Goal: Task Accomplishment & Management: Manage account settings

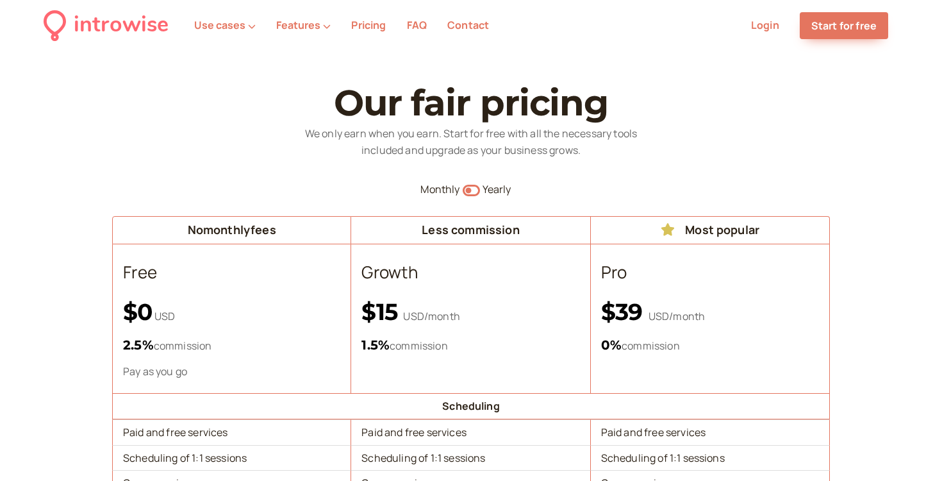
click at [770, 28] on link "Login" at bounding box center [765, 25] width 28 height 14
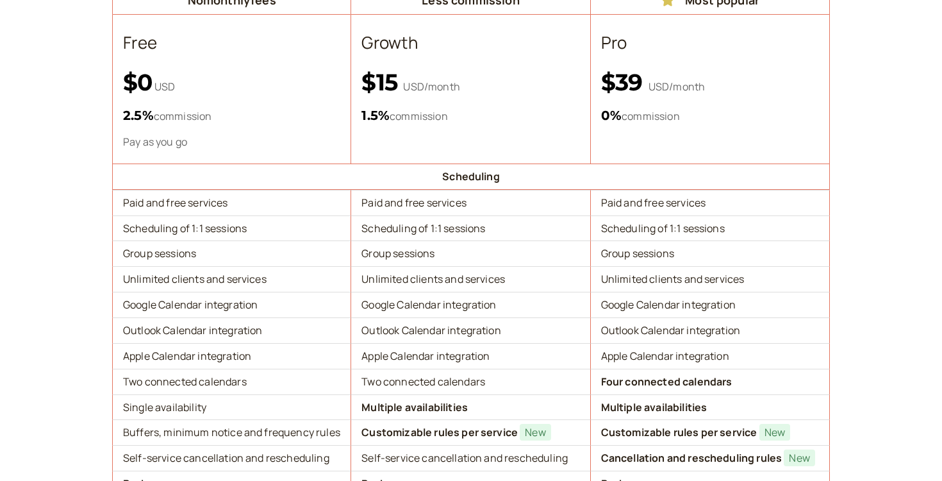
scroll to position [245, 0]
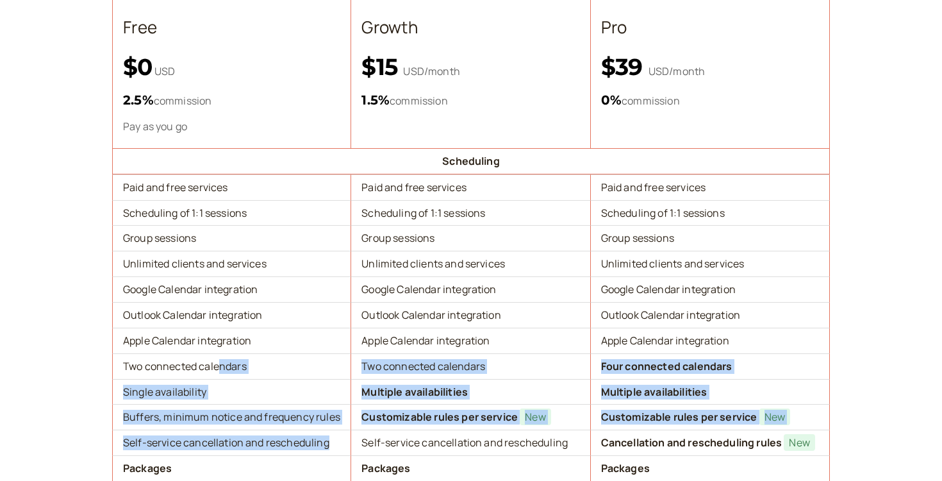
drag, startPoint x: 217, startPoint y: 365, endPoint x: 226, endPoint y: 451, distance: 86.3
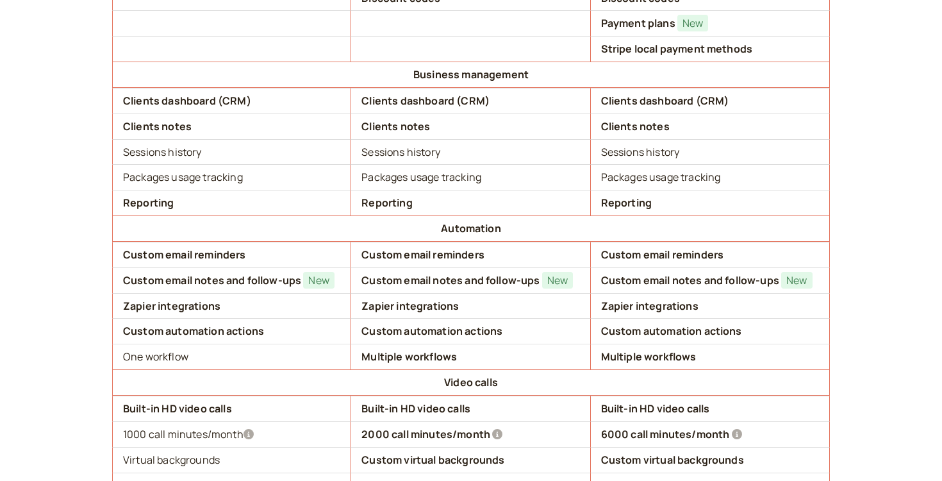
scroll to position [972, 0]
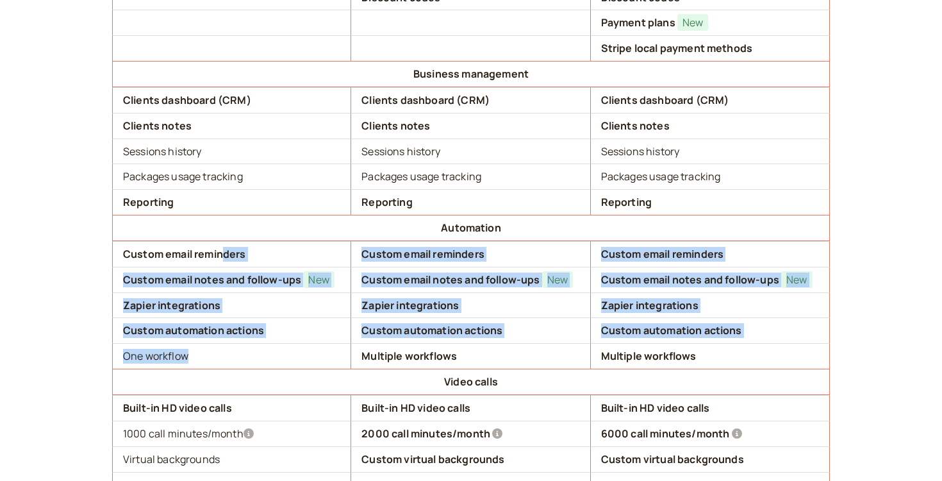
drag, startPoint x: 224, startPoint y: 252, endPoint x: 236, endPoint y: 353, distance: 101.3
click at [236, 353] on tbody "Scheduling Paid and free services Paid and free services Paid and free services…" at bounding box center [471, 63] width 718 height 1284
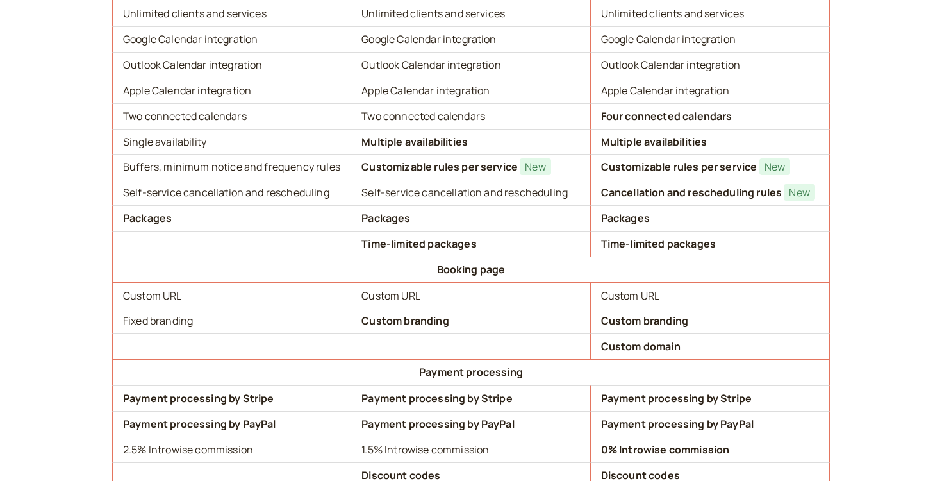
scroll to position [493, 0]
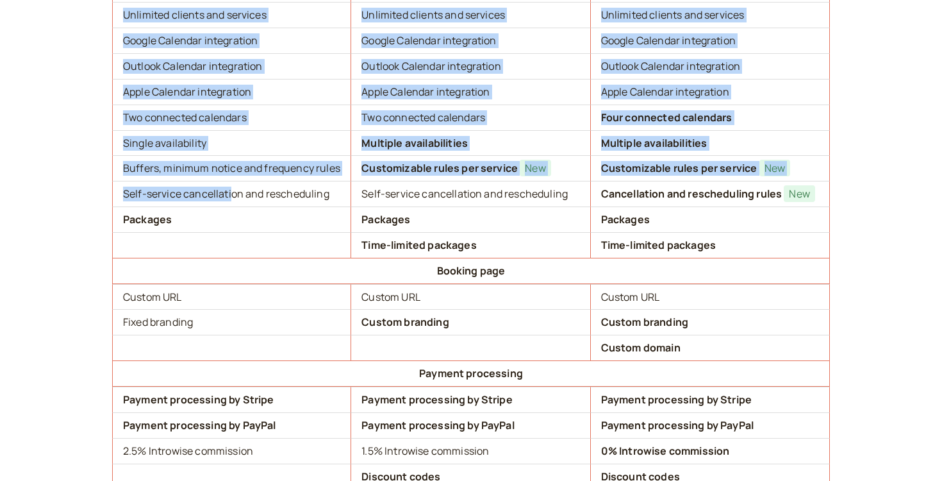
drag, startPoint x: 231, startPoint y: 194, endPoint x: 208, endPoint y: 3, distance: 192.3
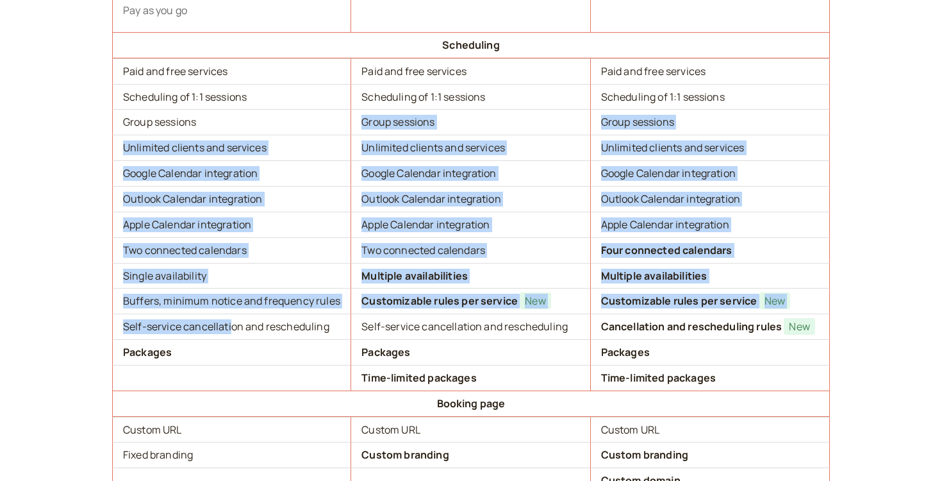
scroll to position [341, 0]
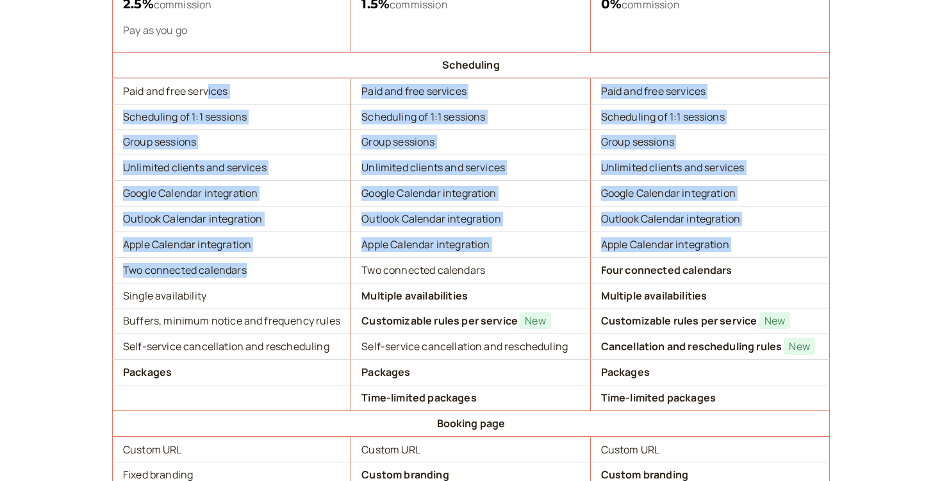
drag, startPoint x: 209, startPoint y: 88, endPoint x: 254, endPoint y: 270, distance: 188.1
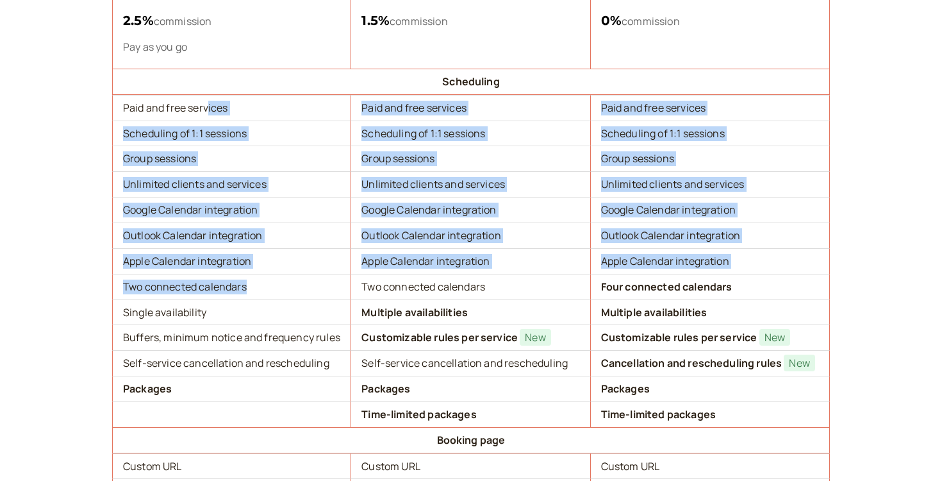
scroll to position [326, 0]
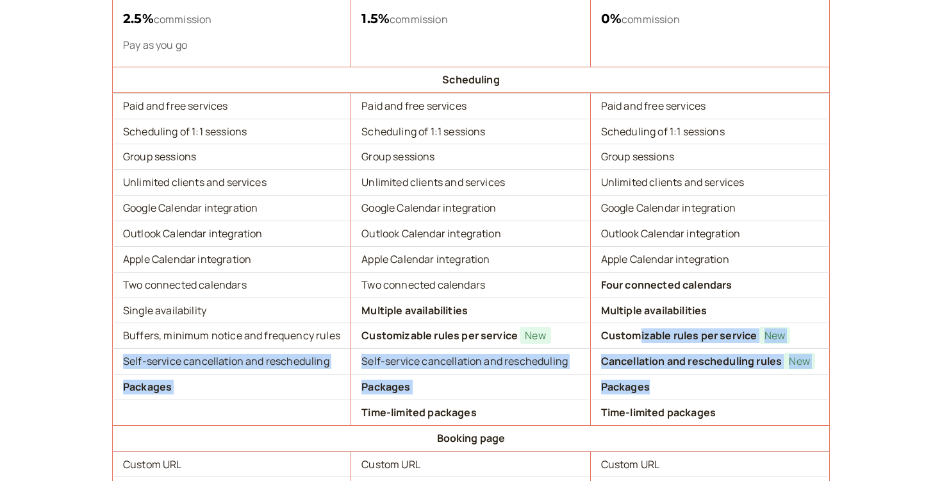
drag, startPoint x: 638, startPoint y: 333, endPoint x: 644, endPoint y: 409, distance: 76.5
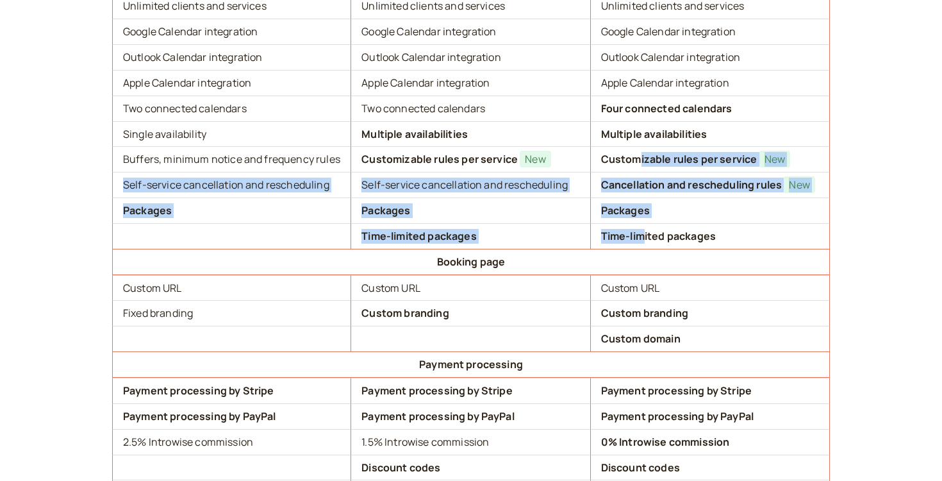
scroll to position [504, 0]
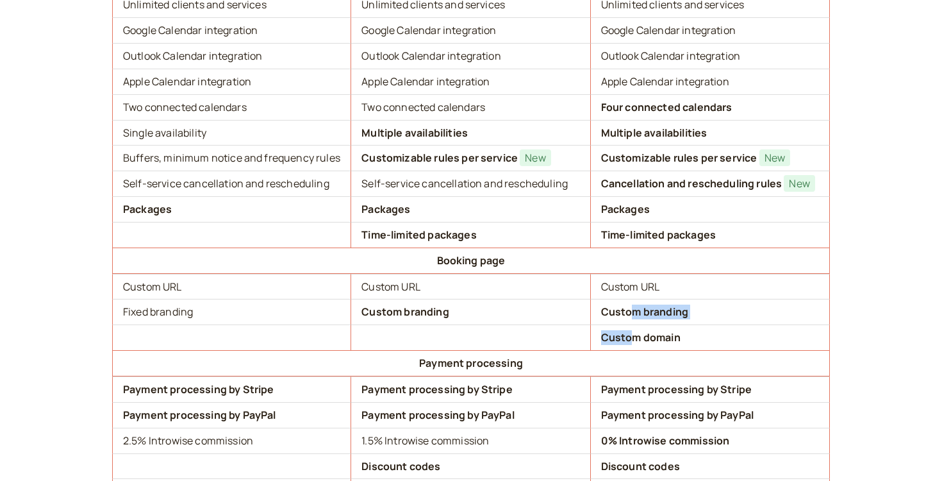
drag, startPoint x: 632, startPoint y: 306, endPoint x: 632, endPoint y: 343, distance: 37.8
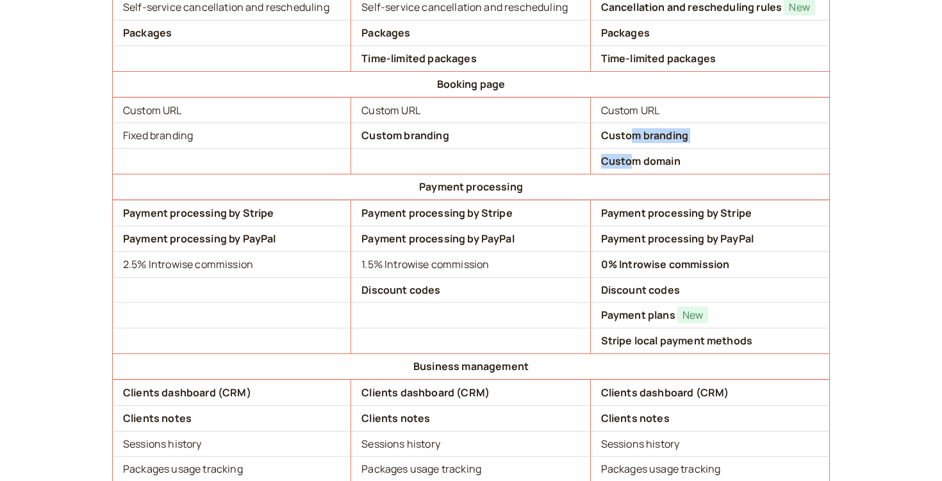
scroll to position [681, 0]
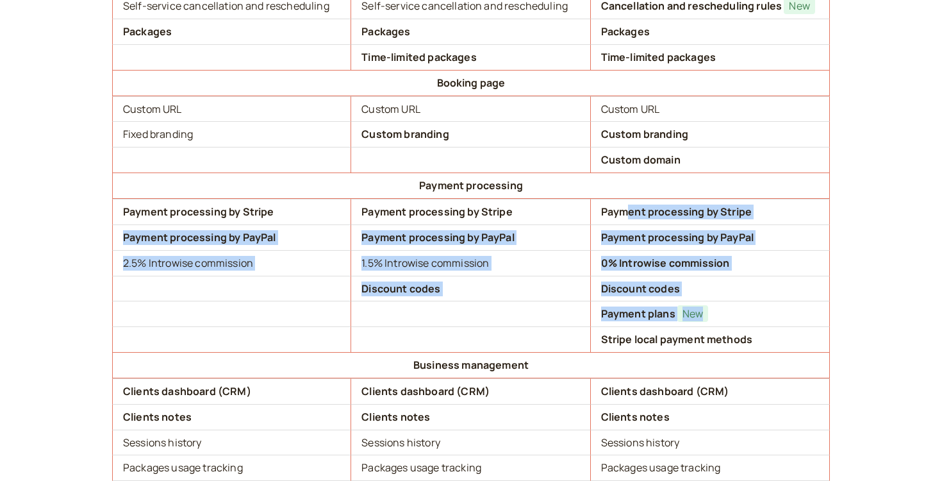
drag, startPoint x: 624, startPoint y: 213, endPoint x: 634, endPoint y: 328, distance: 115.8
click at [634, 328] on tbody "Scheduling Paid and free services Paid and free services Paid and free services…" at bounding box center [471, 354] width 718 height 1284
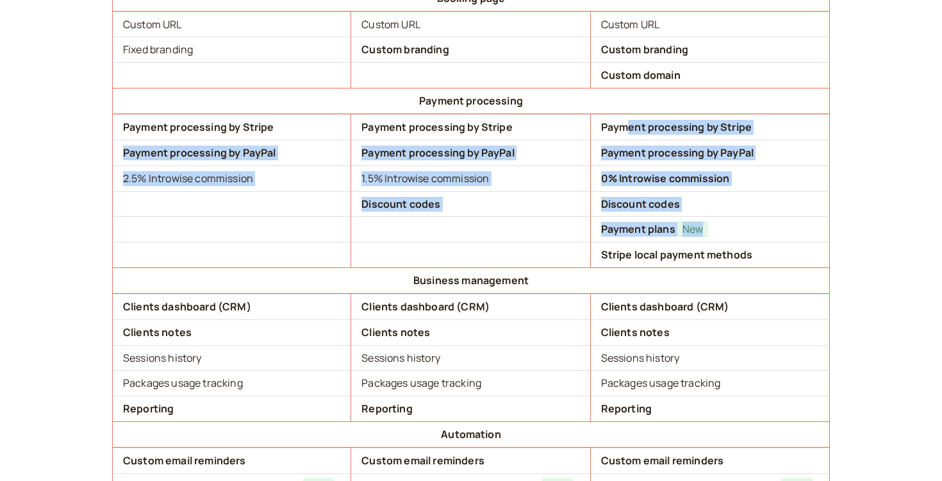
scroll to position [776, 0]
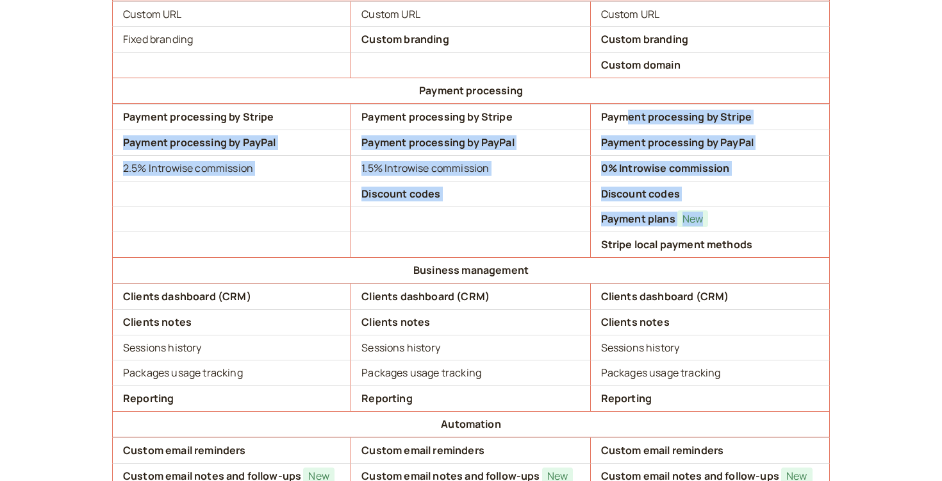
click at [458, 203] on td "Discount codes" at bounding box center [470, 194] width 239 height 26
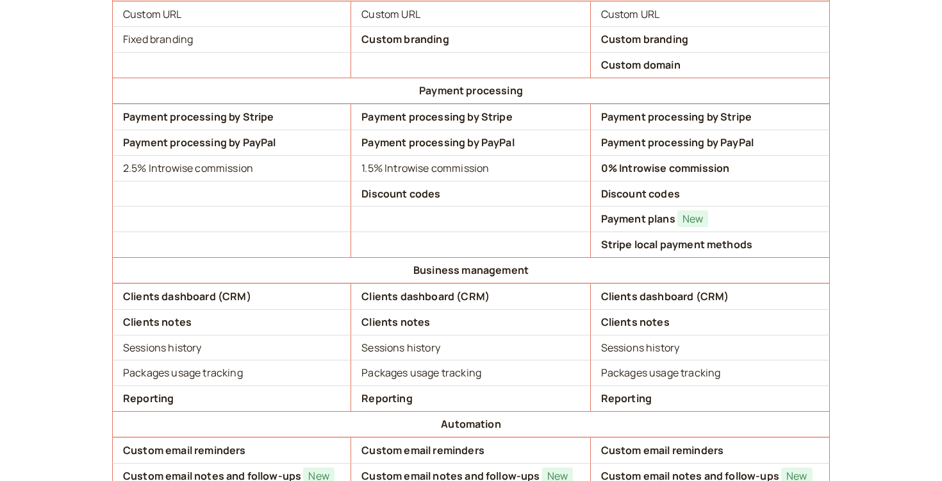
drag, startPoint x: 434, startPoint y: 145, endPoint x: 441, endPoint y: 222, distance: 77.2
click at [441, 222] on tbody "Scheduling Paid and free services Paid and free services Paid and free services…" at bounding box center [471, 259] width 718 height 1284
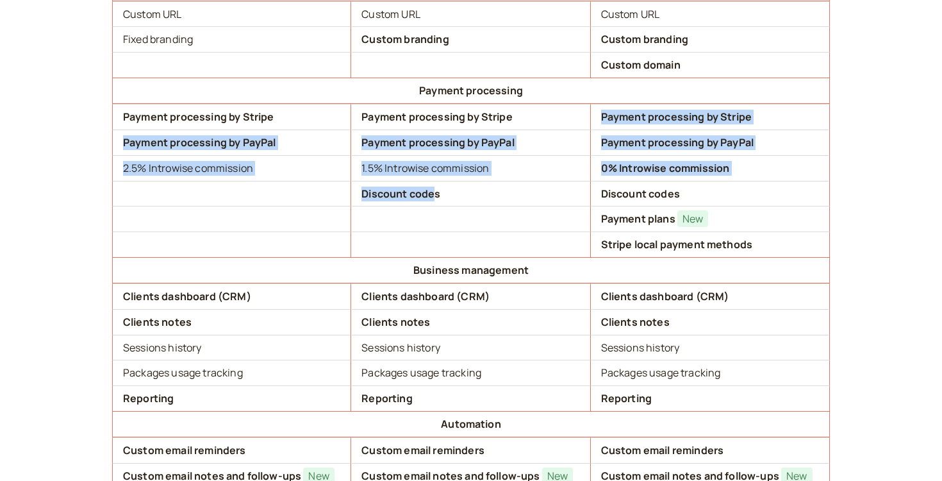
drag, startPoint x: 433, startPoint y: 194, endPoint x: 431, endPoint y: 127, distance: 67.3
click at [431, 127] on tbody "Scheduling Paid and free services Paid and free services Paid and free services…" at bounding box center [471, 259] width 718 height 1284
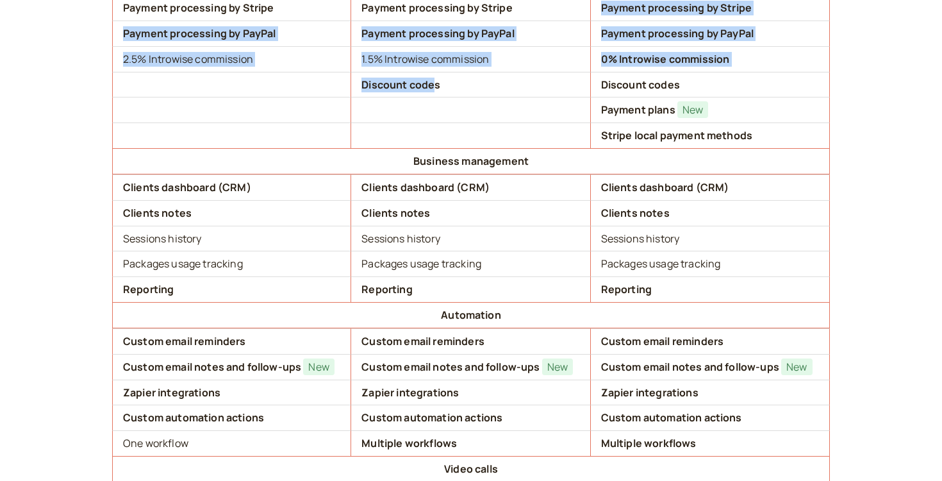
scroll to position [905, 0]
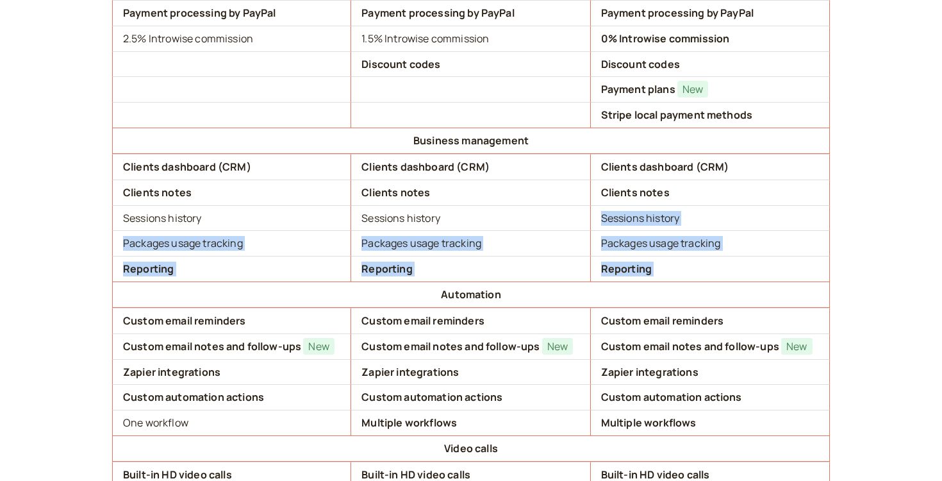
drag, startPoint x: 443, startPoint y: 221, endPoint x: 450, endPoint y: 285, distance: 63.8
click at [450, 283] on tbody "Scheduling Paid and free services Paid and free services Paid and free services…" at bounding box center [471, 129] width 718 height 1284
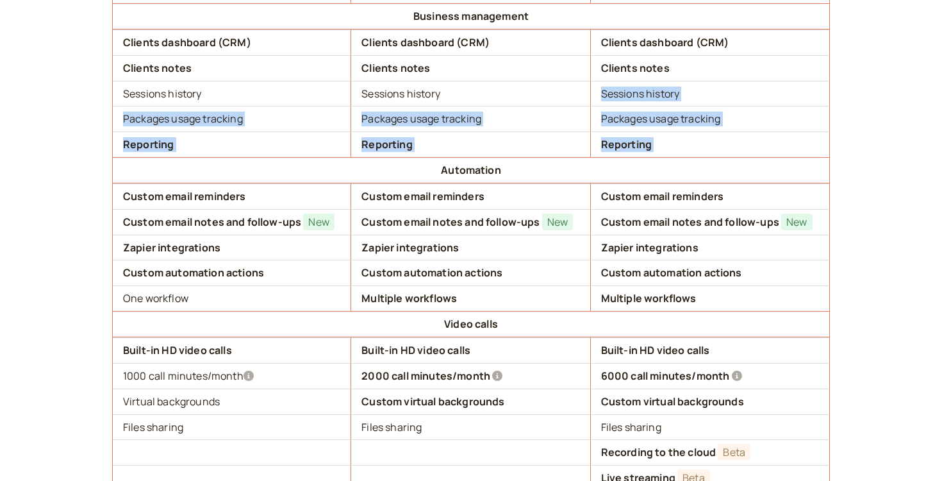
scroll to position [1032, 0]
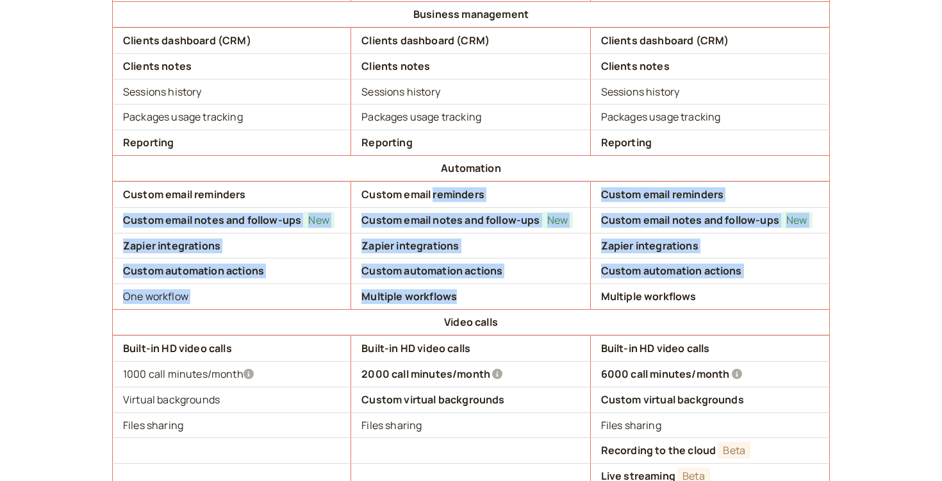
drag, startPoint x: 434, startPoint y: 196, endPoint x: 496, endPoint y: 307, distance: 126.8
click at [496, 306] on tbody "Scheduling Paid and free services Paid and free services Paid and free services…" at bounding box center [471, 3] width 718 height 1284
click at [474, 238] on td "Zapier integrations" at bounding box center [470, 246] width 239 height 26
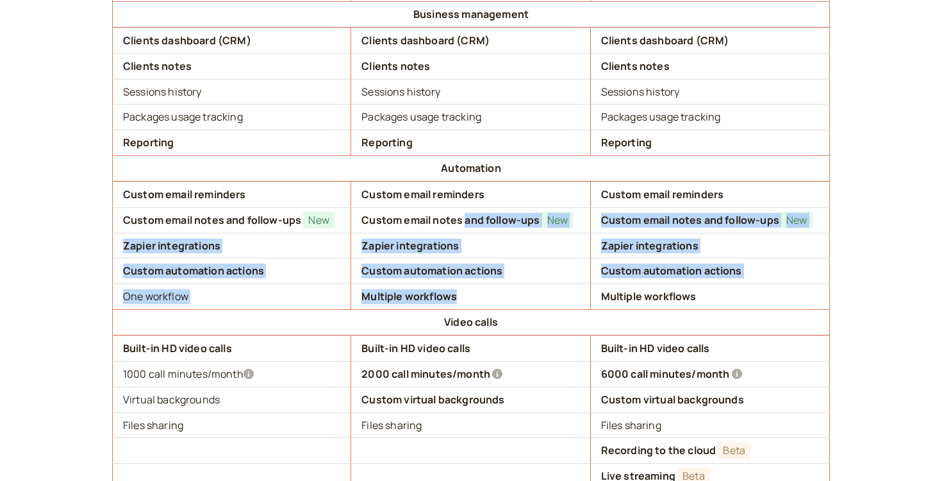
drag, startPoint x: 465, startPoint y: 214, endPoint x: 465, endPoint y: 304, distance: 90.4
click at [465, 304] on tbody "Scheduling Paid and free services Paid and free services Paid and free services…" at bounding box center [471, 3] width 718 height 1284
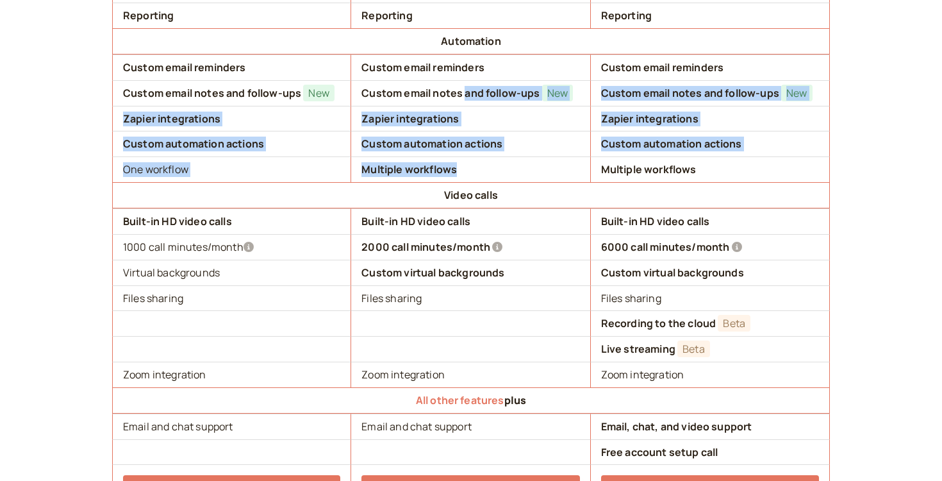
scroll to position [1185, 0]
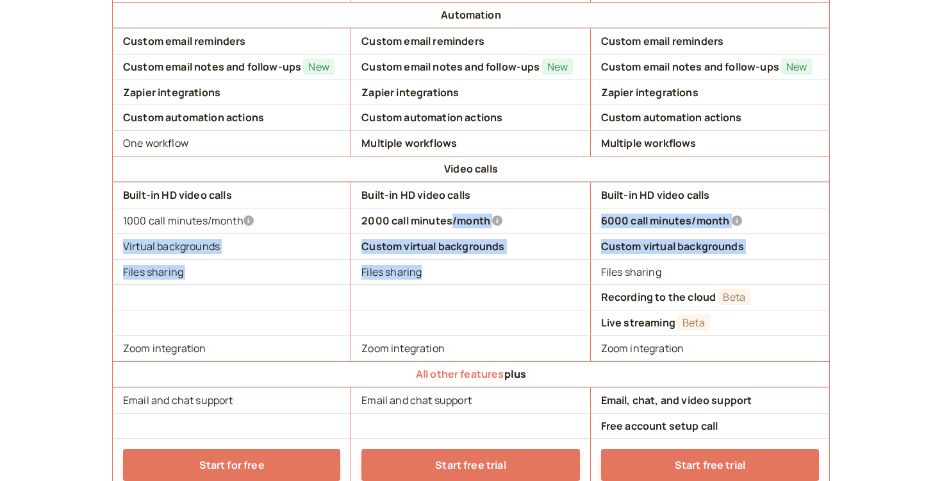
drag, startPoint x: 449, startPoint y: 227, endPoint x: 456, endPoint y: 283, distance: 56.1
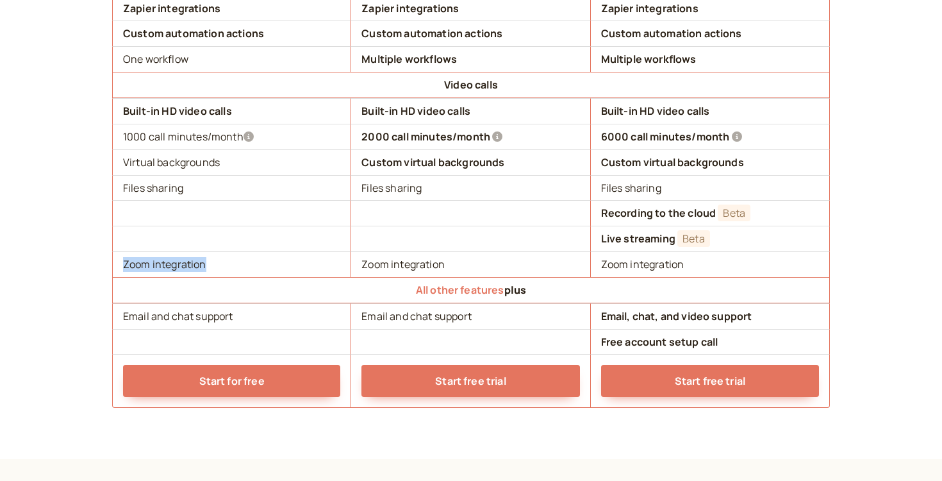
drag, startPoint x: 208, startPoint y: 261, endPoint x: 120, endPoint y: 261, distance: 87.8
click at [120, 261] on td "Zoom integration" at bounding box center [231, 264] width 239 height 26
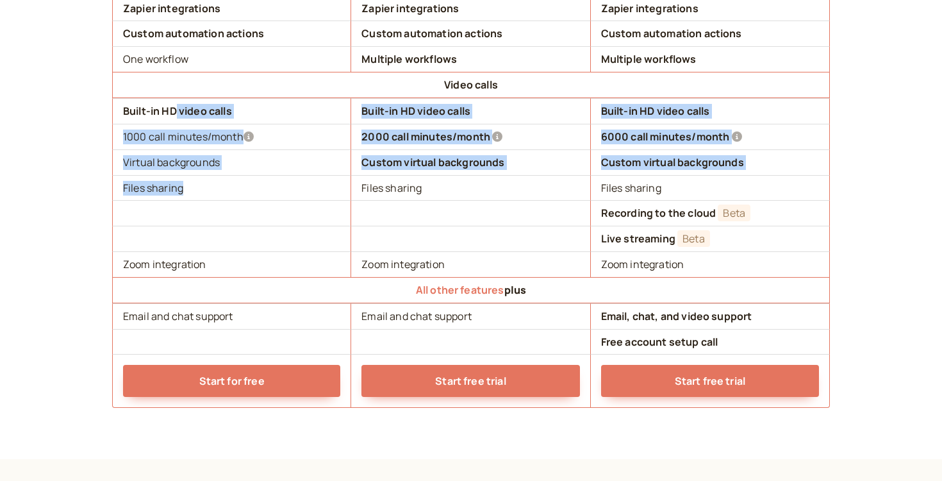
drag, startPoint x: 192, startPoint y: 187, endPoint x: 174, endPoint y: 111, distance: 77.7
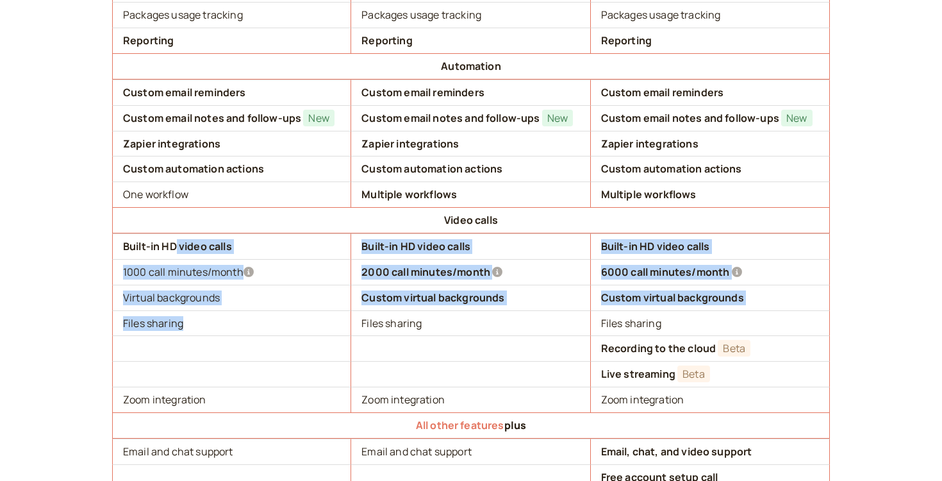
scroll to position [1085, 0]
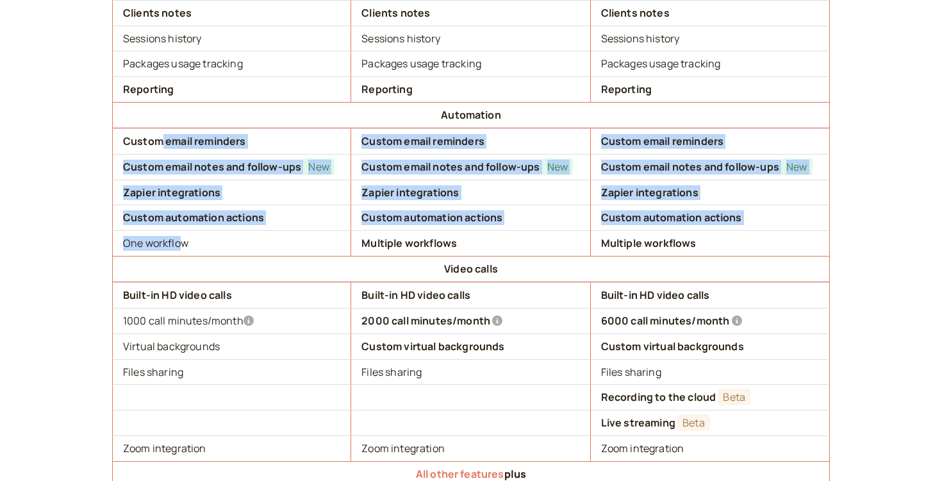
drag, startPoint x: 162, startPoint y: 136, endPoint x: 181, endPoint y: 254, distance: 118.8
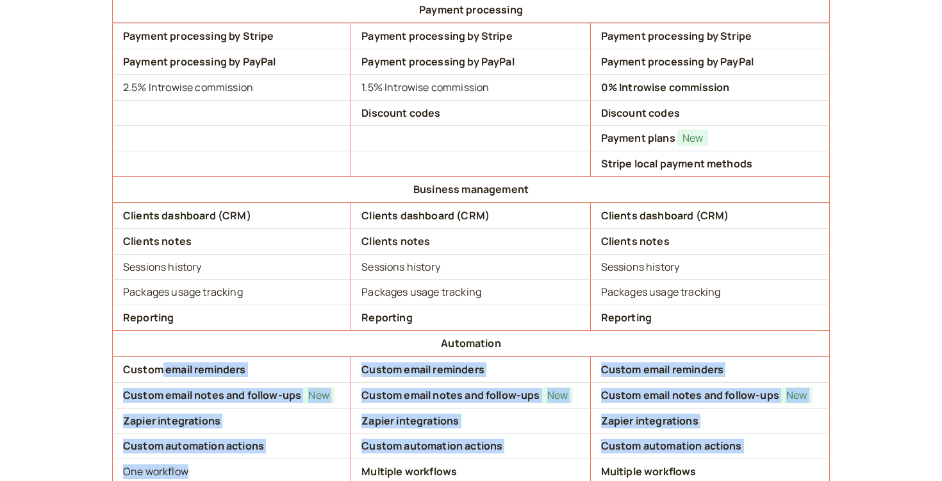
scroll to position [856, 0]
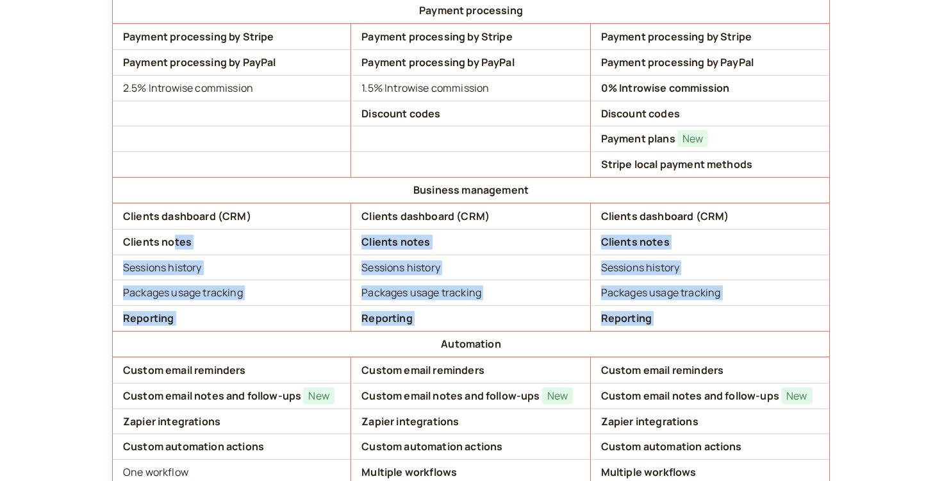
drag, startPoint x: 173, startPoint y: 242, endPoint x: 185, endPoint y: 331, distance: 90.5
click at [185, 331] on tbody "Scheduling Paid and free services Paid and free services Paid and free services…" at bounding box center [471, 179] width 718 height 1284
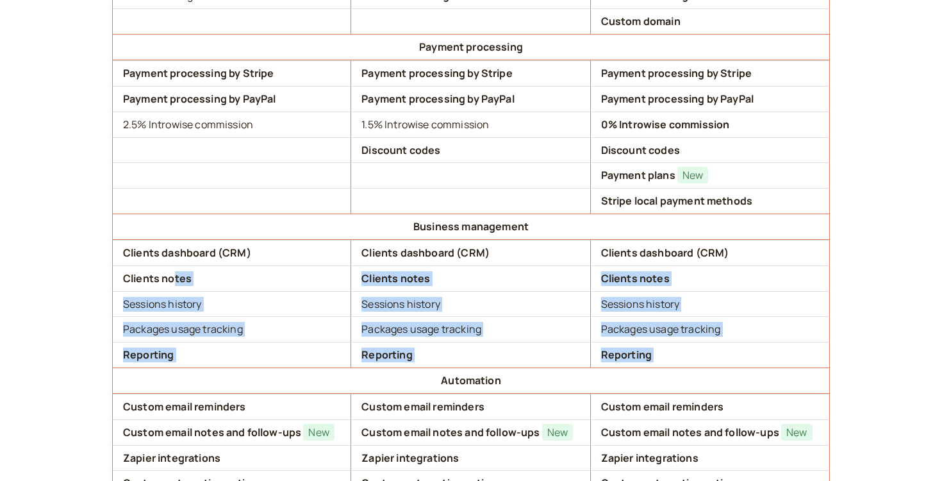
scroll to position [817, 0]
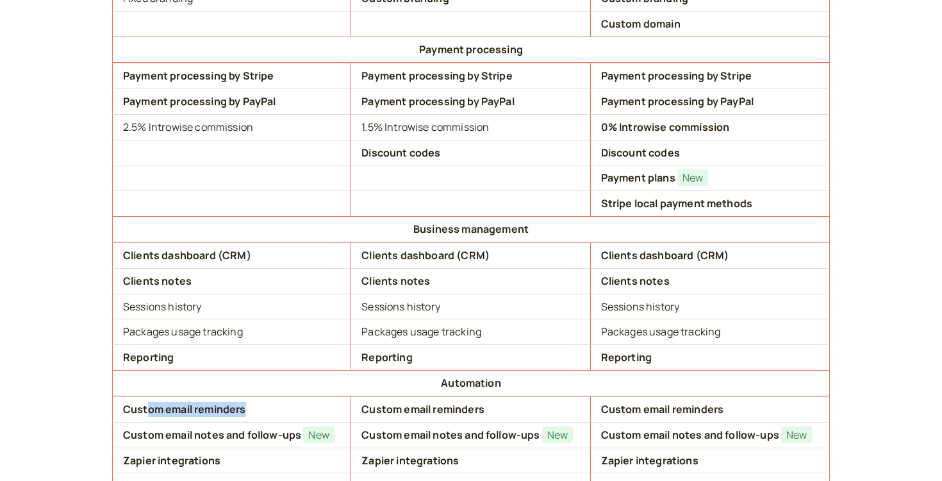
drag, startPoint x: 146, startPoint y: 413, endPoint x: 297, endPoint y: 414, distance: 150.6
click at [297, 414] on td "Custom email reminders" at bounding box center [231, 409] width 239 height 26
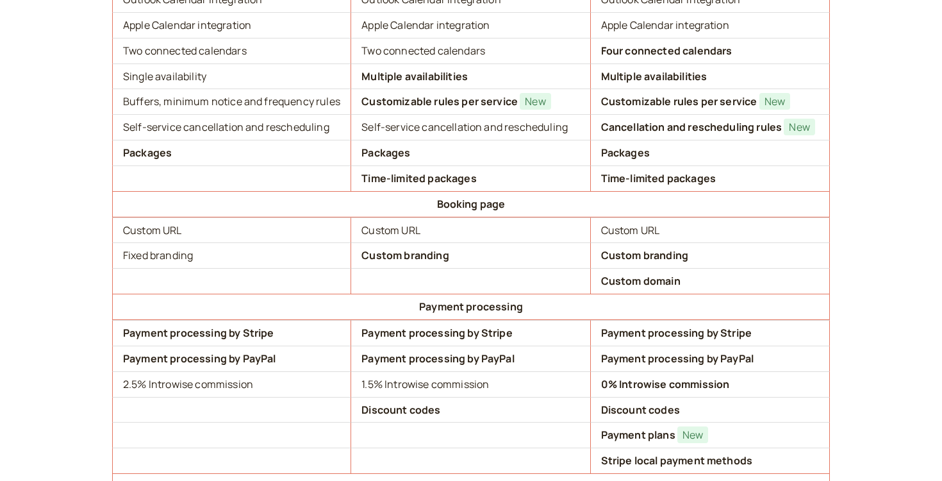
scroll to position [580, 0]
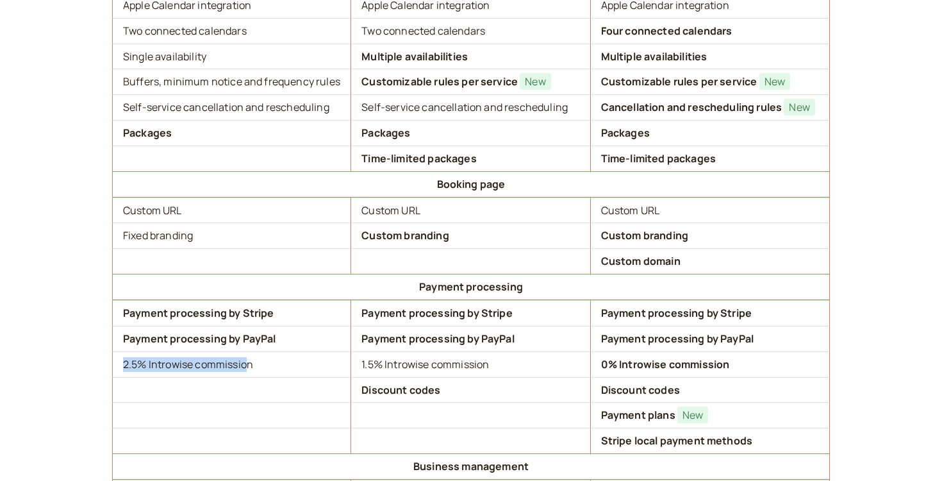
drag, startPoint x: 123, startPoint y: 367, endPoint x: 250, endPoint y: 363, distance: 127.0
click at [250, 363] on td "2.5 % Introwise commission" at bounding box center [231, 364] width 239 height 26
drag, startPoint x: 367, startPoint y: 361, endPoint x: 564, endPoint y: 354, distance: 196.8
click at [564, 354] on td "1.5 % Introwise commission" at bounding box center [470, 364] width 239 height 26
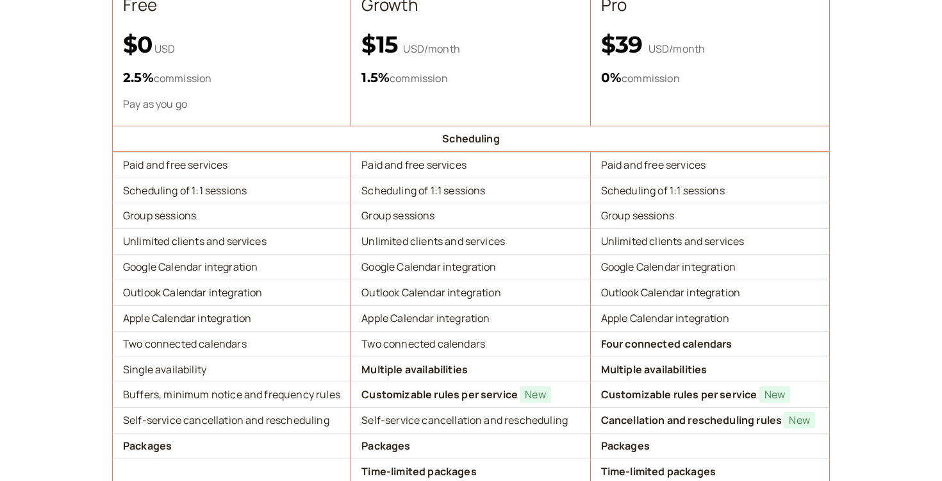
scroll to position [268, 0]
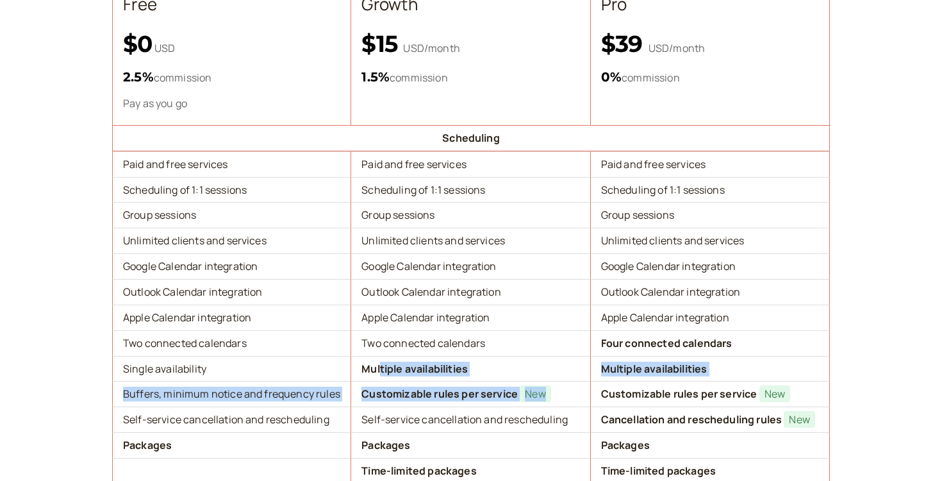
drag, startPoint x: 380, startPoint y: 367, endPoint x: 550, endPoint y: 397, distance: 172.3
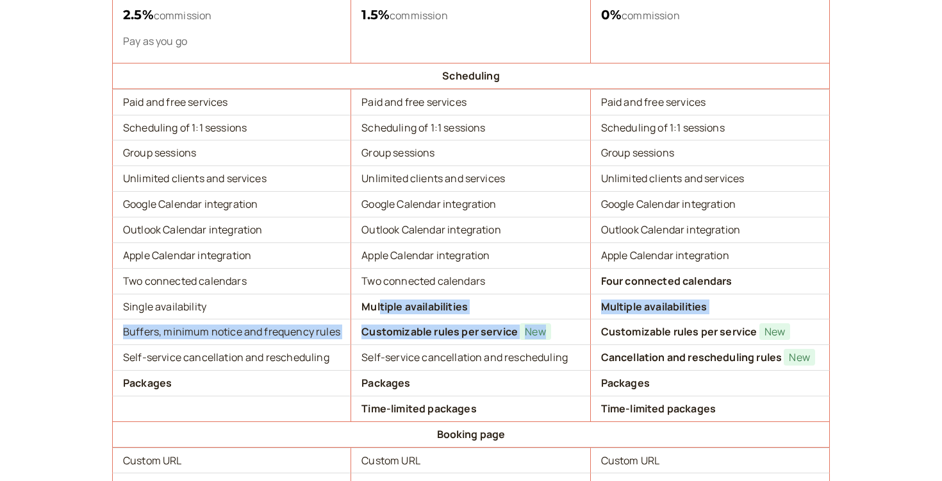
scroll to position [331, 0]
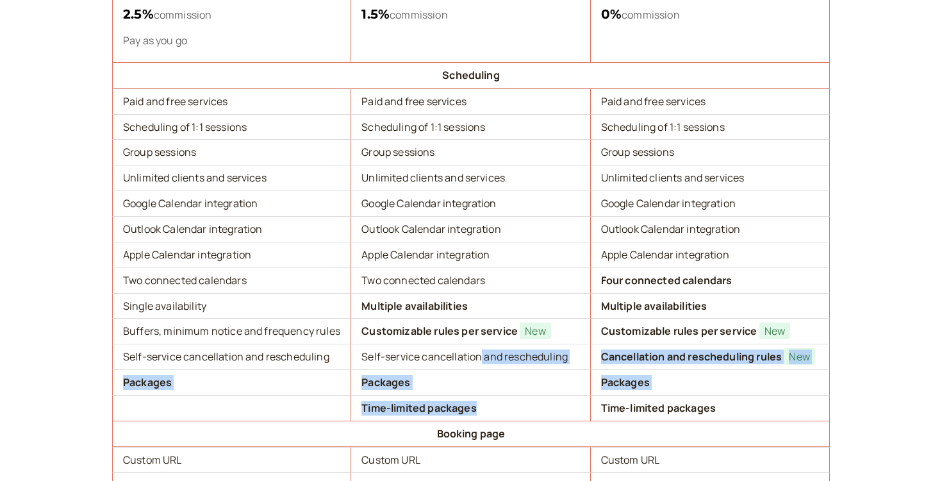
drag, startPoint x: 480, startPoint y: 356, endPoint x: 534, endPoint y: 404, distance: 72.6
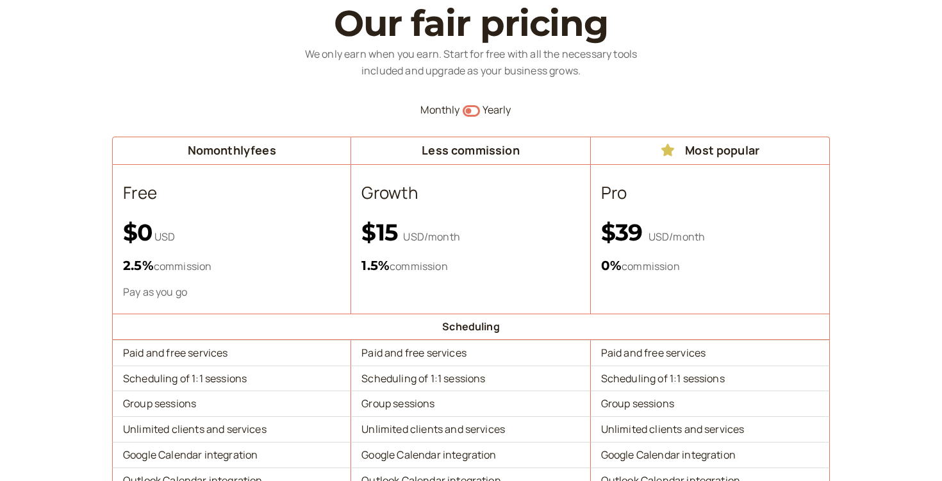
scroll to position [0, 0]
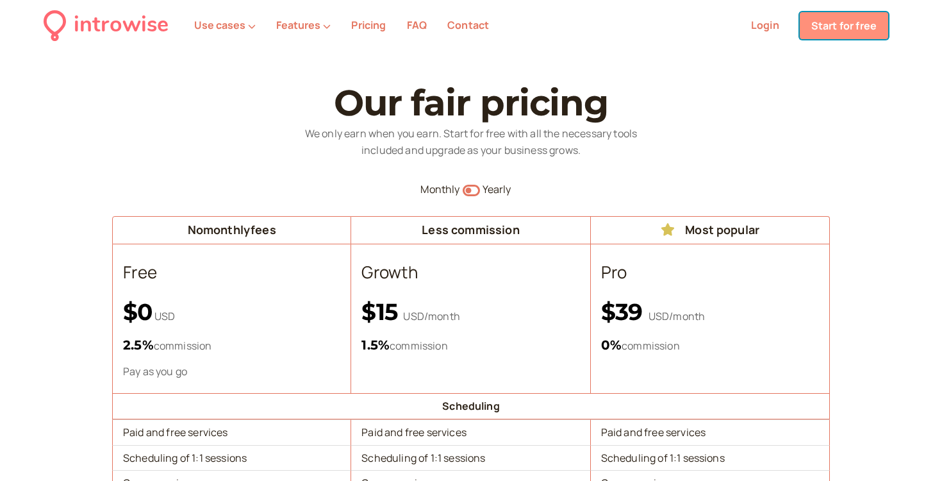
click at [818, 31] on link "Start for free" at bounding box center [844, 25] width 88 height 27
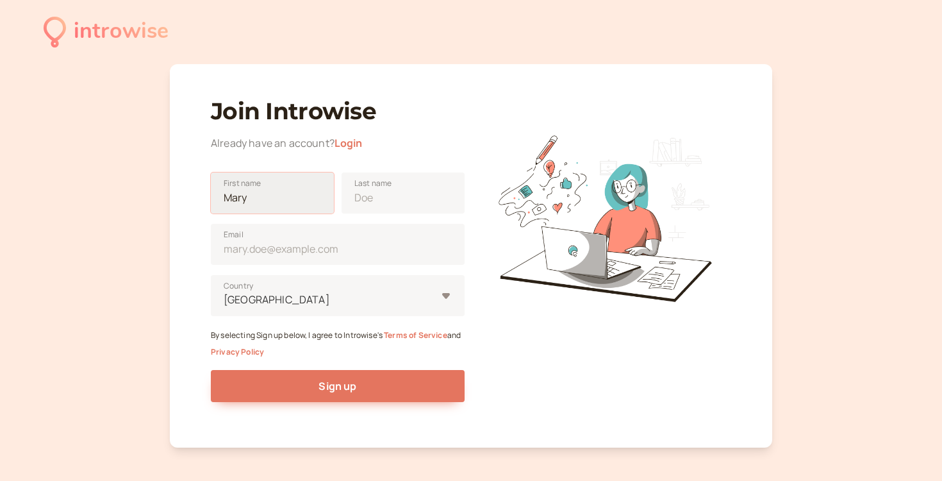
click at [314, 190] on input "First name" at bounding box center [272, 192] width 123 height 41
type input "[PERSON_NAME]"
type input "[EMAIL_ADDRESS][DOMAIN_NAME]"
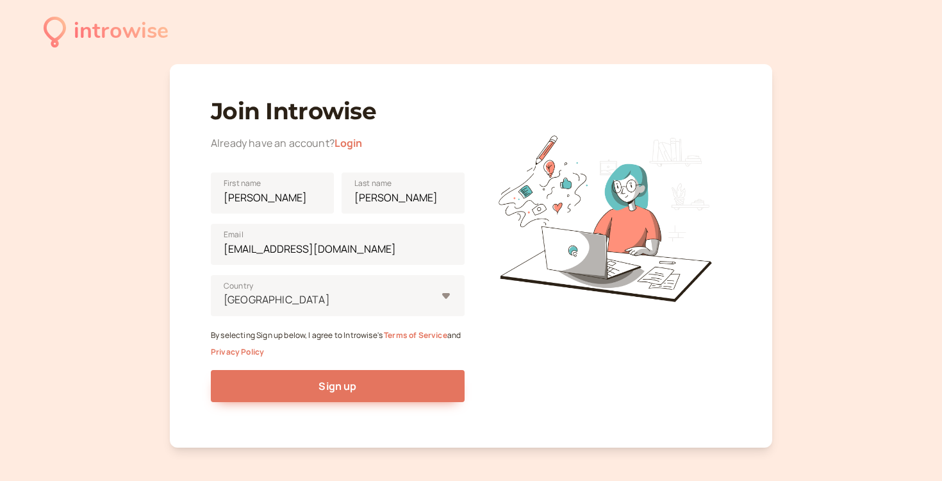
type input "United Kingdom"
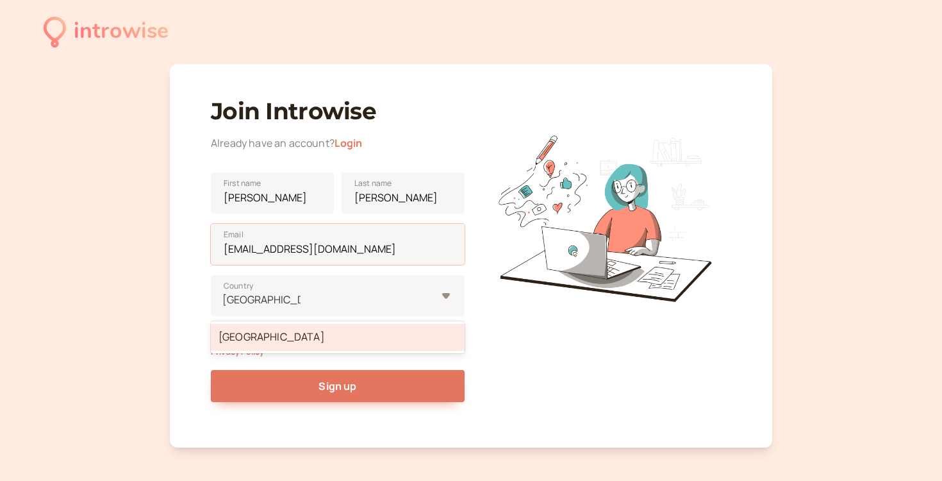
drag, startPoint x: 357, startPoint y: 249, endPoint x: 172, endPoint y: 249, distance: 185.2
click at [172, 249] on div "Join Introwise Already have an account? Login Ellie First name Bullock Last nam…" at bounding box center [471, 255] width 602 height 383
type input "[EMAIL_ADDRESS][DOMAIN_NAME]"
click at [315, 333] on div "United Kingdom" at bounding box center [338, 337] width 254 height 27
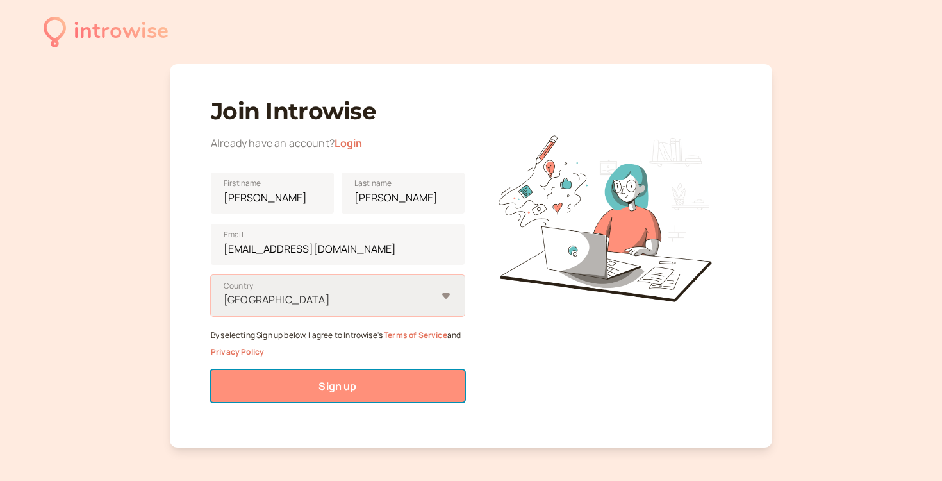
click at [273, 377] on button "Sign up" at bounding box center [338, 386] width 254 height 32
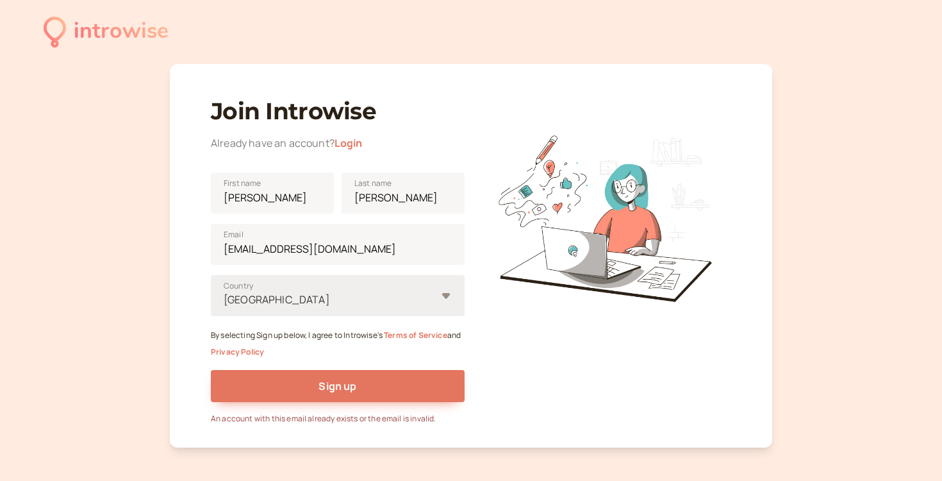
click at [353, 144] on link "Login" at bounding box center [348, 143] width 28 height 14
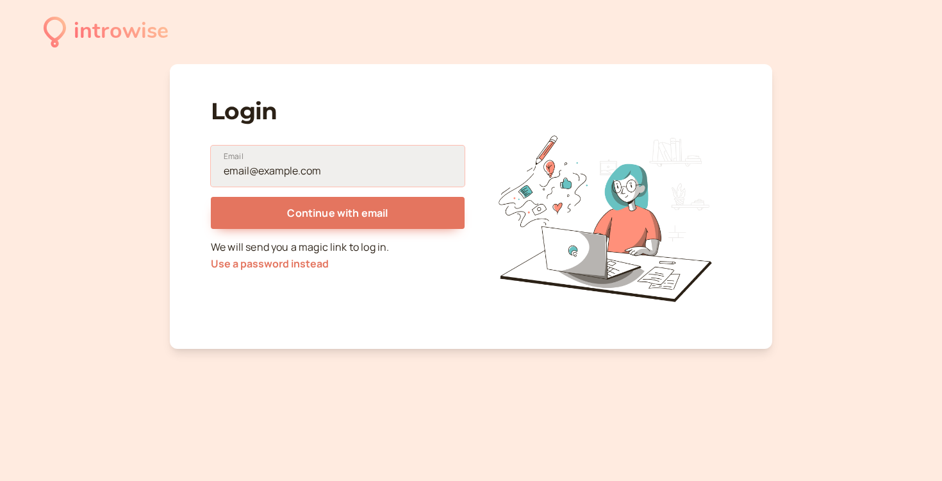
click at [343, 156] on input "Email" at bounding box center [338, 165] width 254 height 41
drag, startPoint x: 331, startPoint y: 177, endPoint x: 198, endPoint y: 177, distance: 132.6
click at [198, 177] on div "Login Email Continue with email We will send you a magic link to log in. Use a …" at bounding box center [471, 206] width 602 height 285
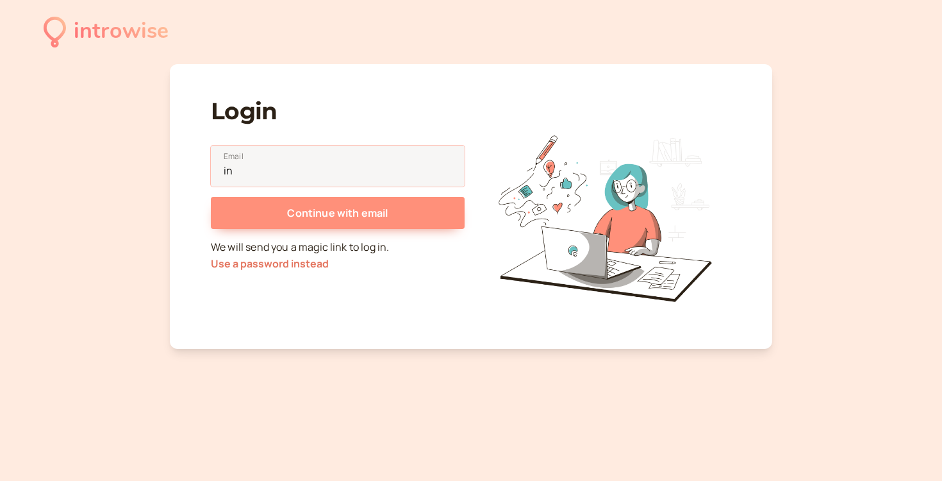
type input "[EMAIL_ADDRESS][DOMAIN_NAME]"
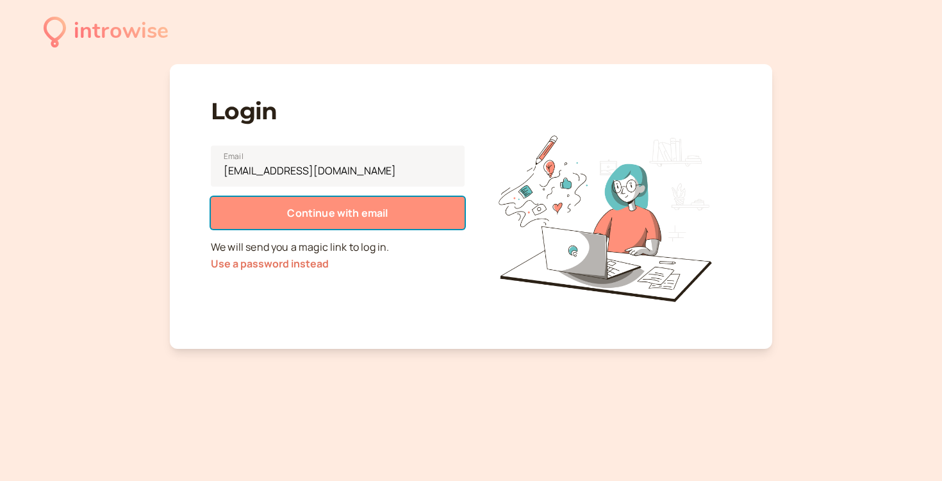
click at [281, 211] on button "Continue with email" at bounding box center [338, 213] width 254 height 32
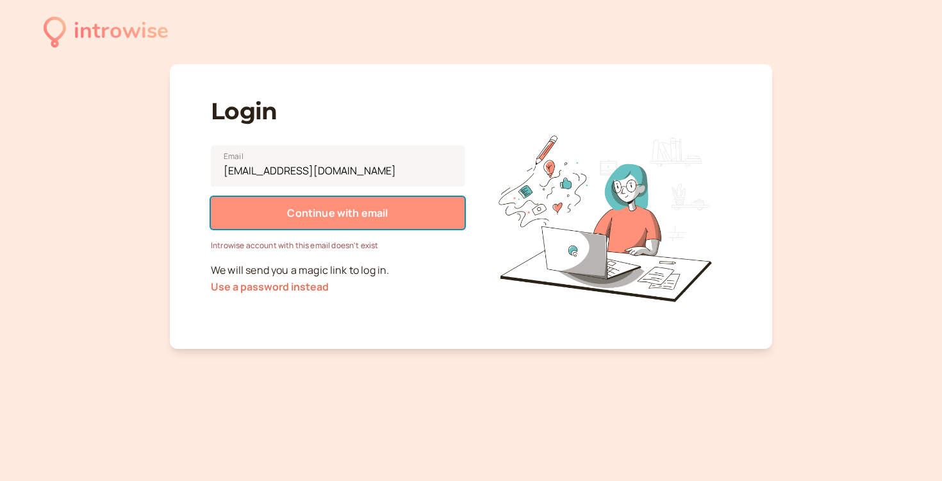
click at [402, 216] on button "Continue with email" at bounding box center [338, 213] width 254 height 32
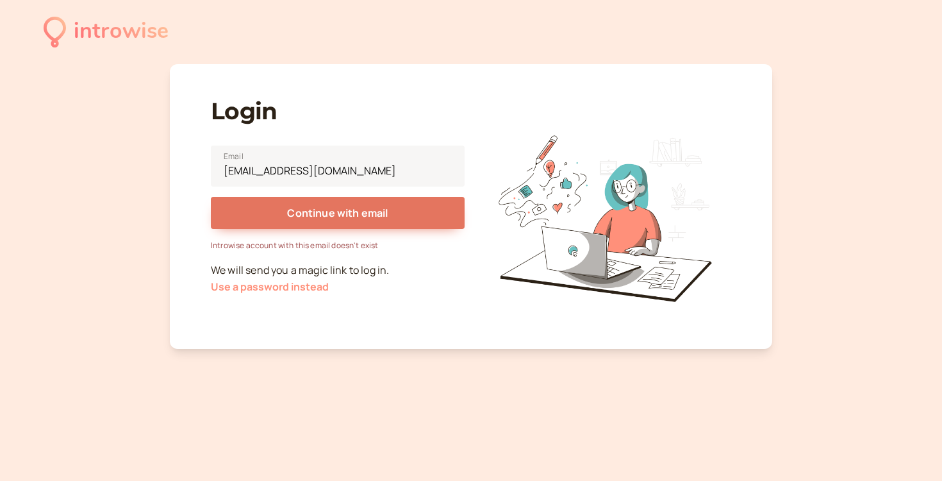
click at [296, 288] on button "Use a password instead" at bounding box center [270, 287] width 118 height 12
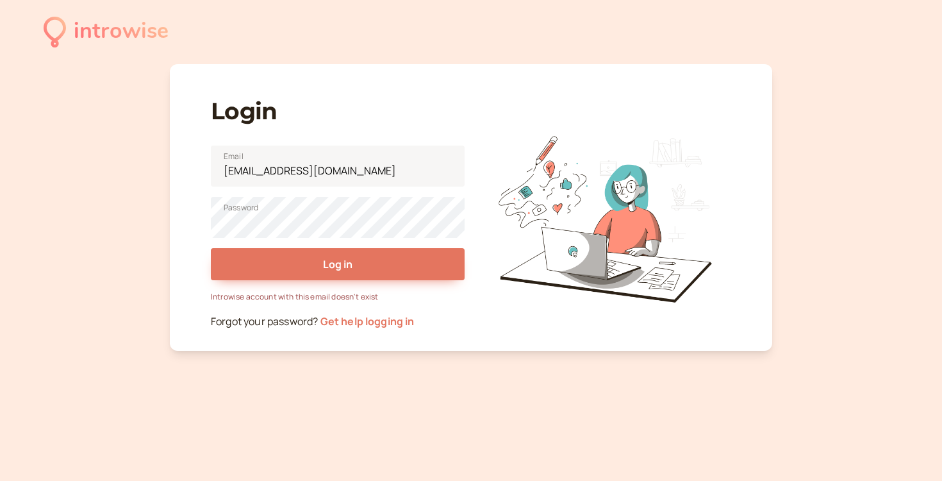
click at [361, 326] on link "Get help logging in" at bounding box center [367, 321] width 94 height 14
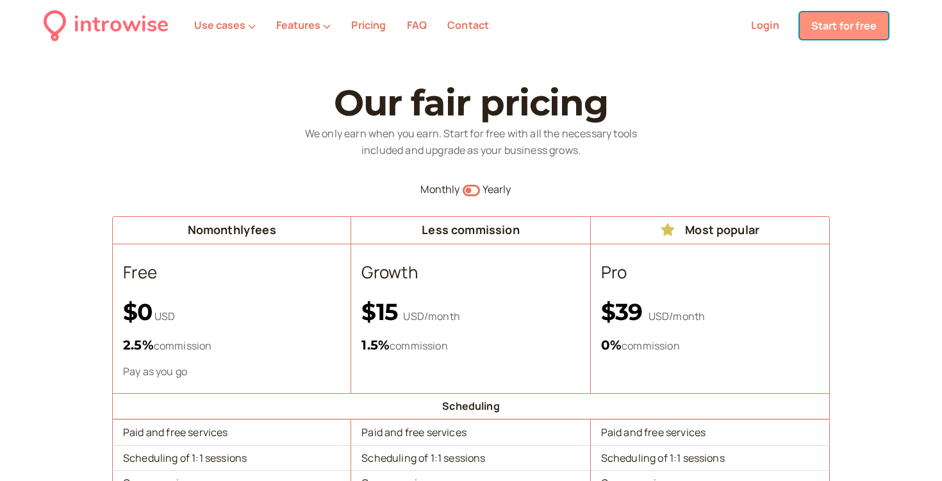
click at [839, 29] on link "Start for free" at bounding box center [844, 25] width 88 height 27
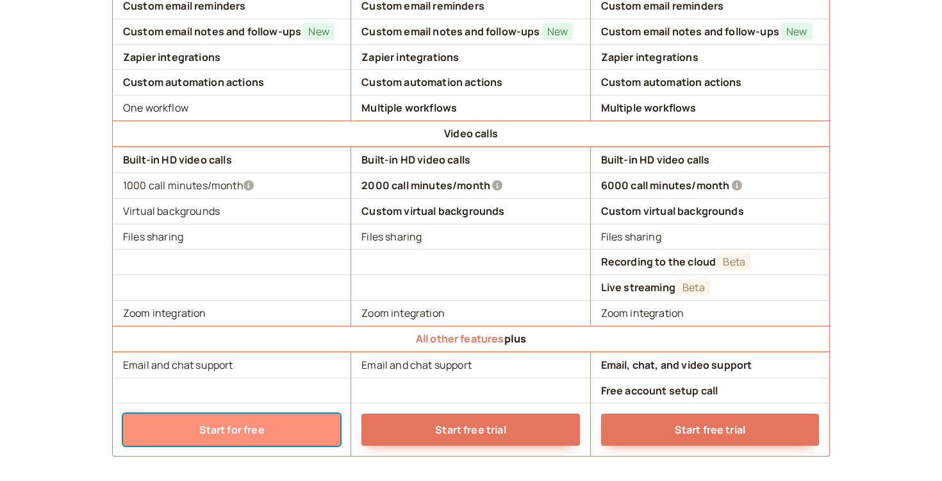
click at [232, 443] on link "Start for free" at bounding box center [231, 429] width 217 height 32
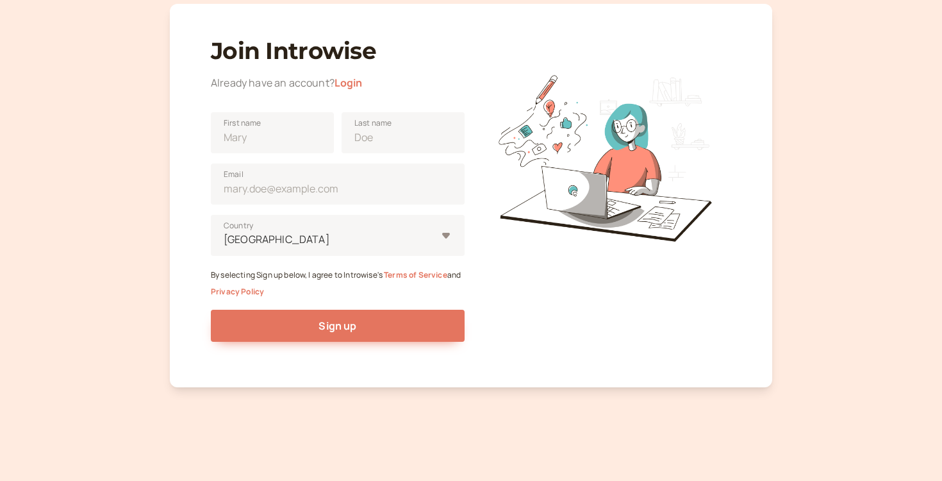
scroll to position [60, 0]
click at [284, 124] on input "First name" at bounding box center [272, 132] width 123 height 41
type input "[PERSON_NAME]"
type input "[EMAIL_ADDRESS][DOMAIN_NAME]"
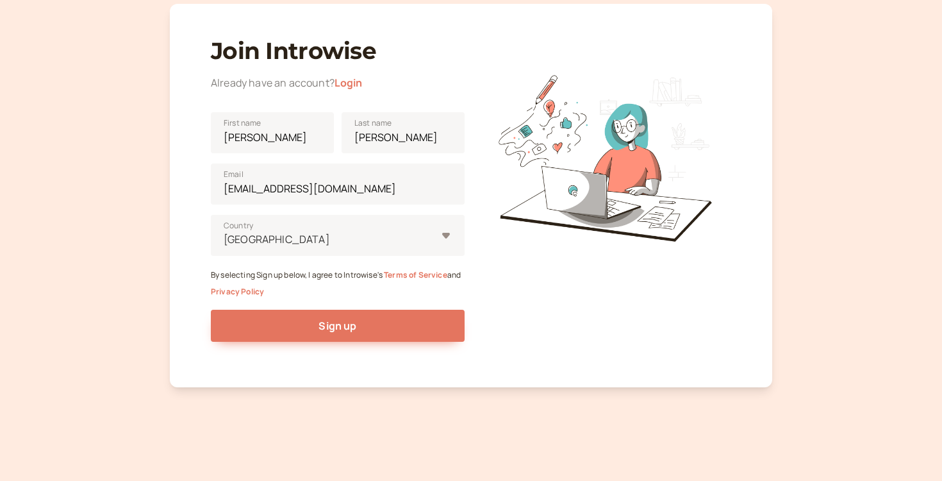
type input "United Kingdom"
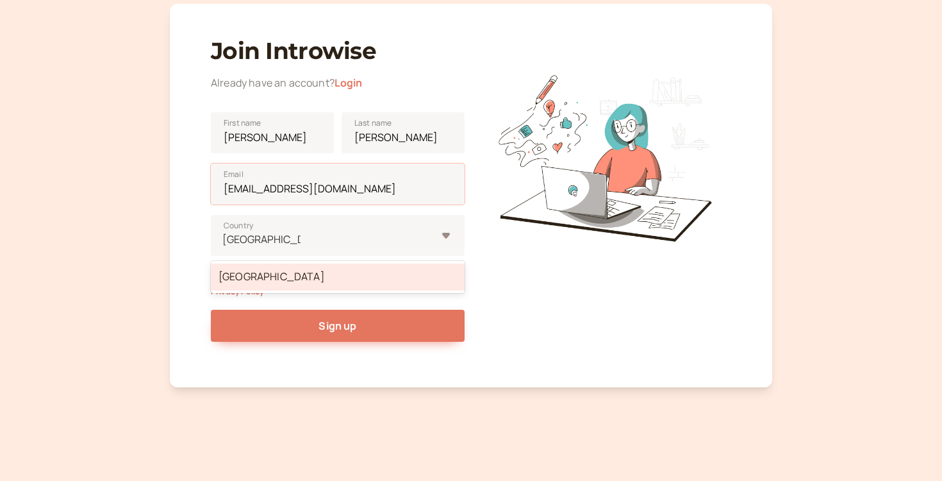
drag, startPoint x: 350, startPoint y: 190, endPoint x: 178, endPoint y: 186, distance: 171.8
click at [176, 186] on div "Join Introwise Already have an account? Login Ellie First name Bullock Last nam…" at bounding box center [471, 195] width 602 height 383
type input "[EMAIL_ADDRESS][DOMAIN_NAME]"
click at [295, 251] on div "United Kingdom" at bounding box center [331, 239] width 214 height 24
click at [295, 247] on input "United Kingdom" at bounding box center [261, 239] width 78 height 15
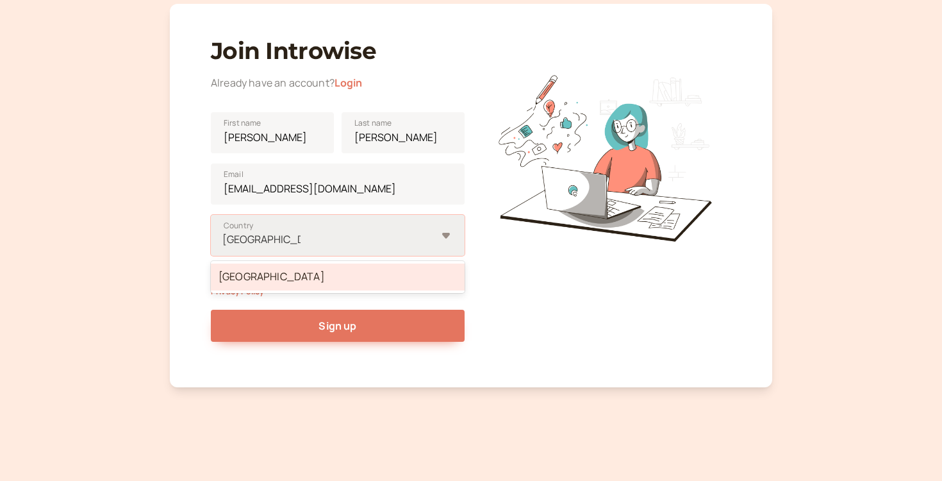
click at [301, 268] on div "United Kingdom" at bounding box center [338, 276] width 254 height 27
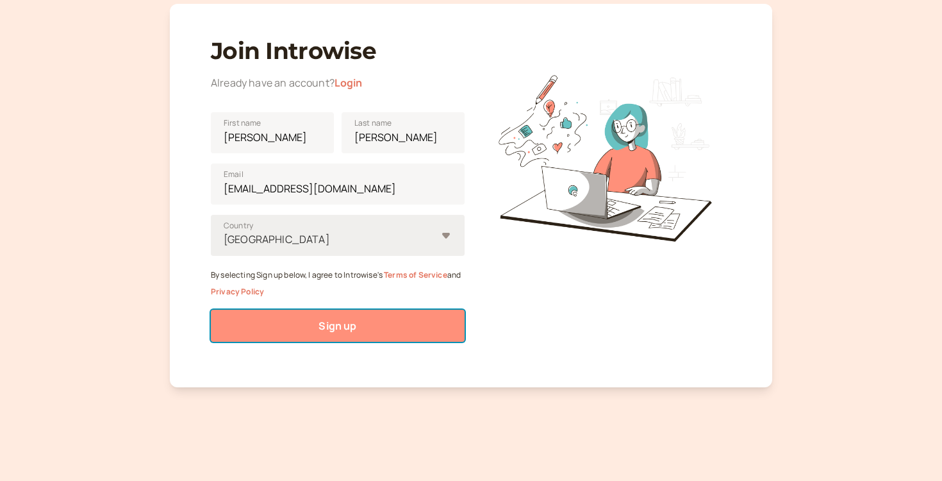
click at [337, 316] on button "Sign up" at bounding box center [338, 325] width 254 height 32
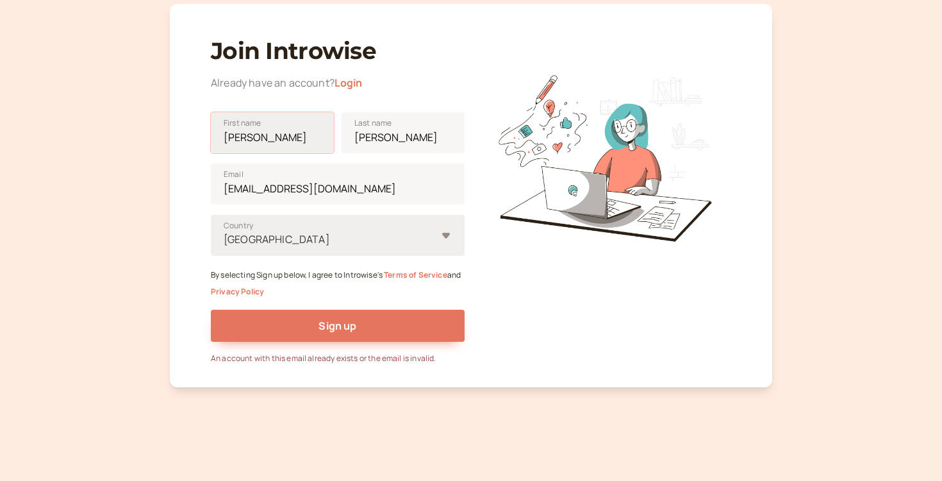
click at [302, 133] on input "[PERSON_NAME]" at bounding box center [272, 132] width 123 height 41
click at [424, 139] on input "[PERSON_NAME]" at bounding box center [403, 132] width 123 height 41
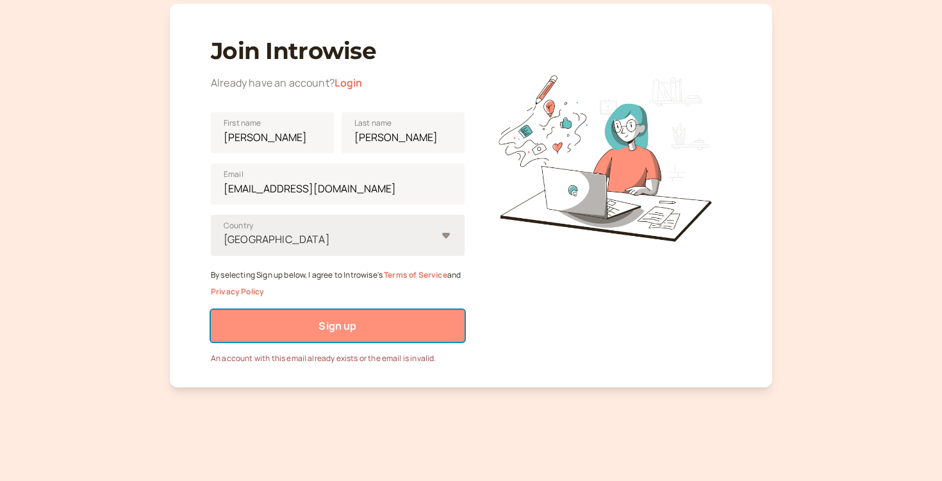
click at [374, 326] on button "Sign up" at bounding box center [338, 325] width 254 height 32
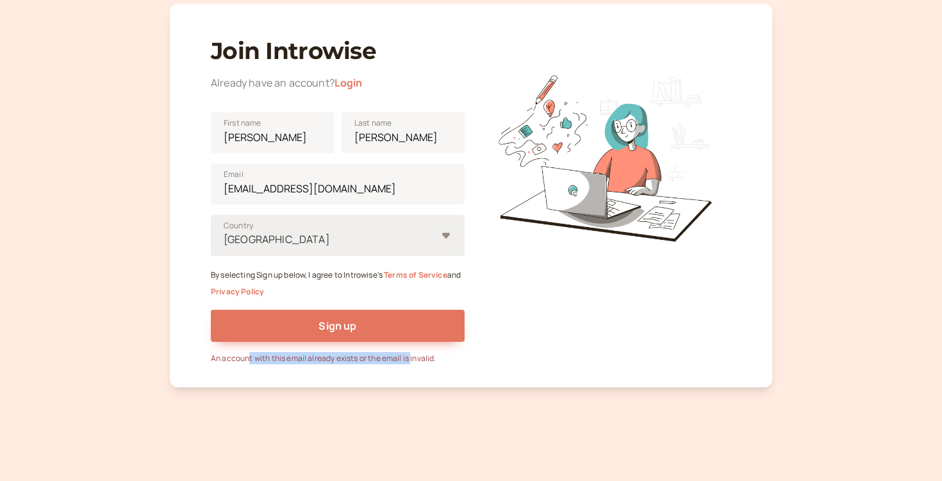
drag, startPoint x: 248, startPoint y: 359, endPoint x: 411, endPoint y: 363, distance: 163.4
click at [411, 363] on div "An account with this email already exists or the email is invalid." at bounding box center [338, 358] width 254 height 12
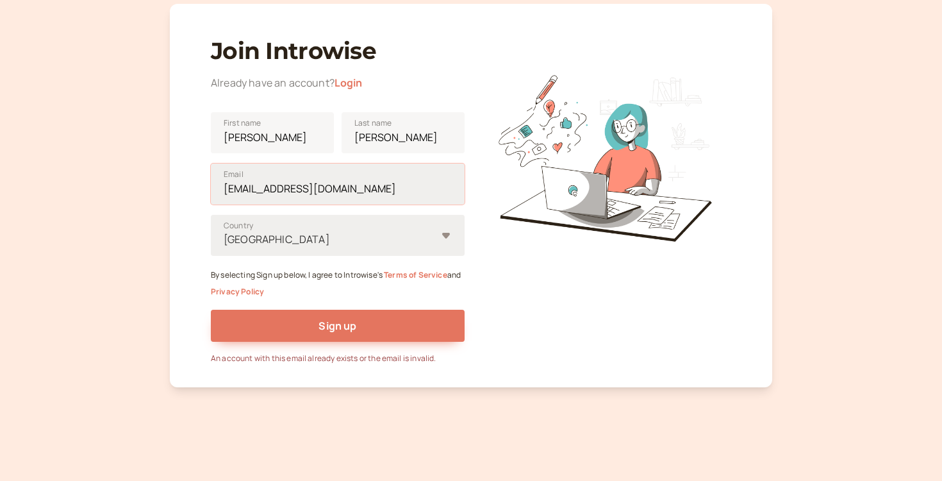
click at [384, 193] on input "[EMAIL_ADDRESS][DOMAIN_NAME]" at bounding box center [338, 183] width 254 height 41
drag, startPoint x: 402, startPoint y: 192, endPoint x: 186, endPoint y: 177, distance: 215.8
click at [185, 176] on div "Join Introwise Already have an account? Login Ellie First name Bullock Last nam…" at bounding box center [471, 195] width 602 height 383
click at [356, 71] on div "Join Introwise Already have an account? Login Ellie First name Bullock Last nam…" at bounding box center [338, 194] width 254 height 340
click at [353, 97] on div "Join Introwise Already have an account? Login Ellie First name Bullock Last nam…" at bounding box center [338, 194] width 254 height 340
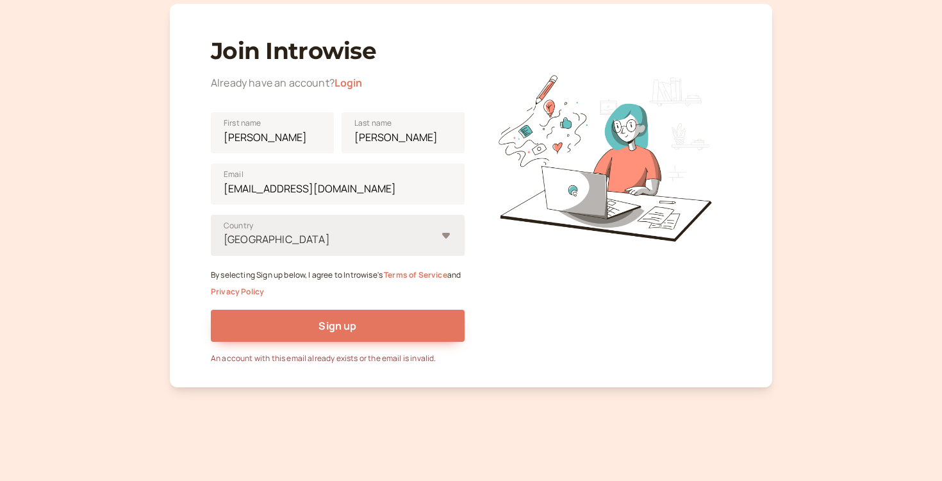
click at [348, 74] on div "Join Introwise Already have an account? Login Ellie First name Bullock Last nam…" at bounding box center [338, 194] width 254 height 340
click at [348, 78] on link "Login" at bounding box center [348, 83] width 28 height 14
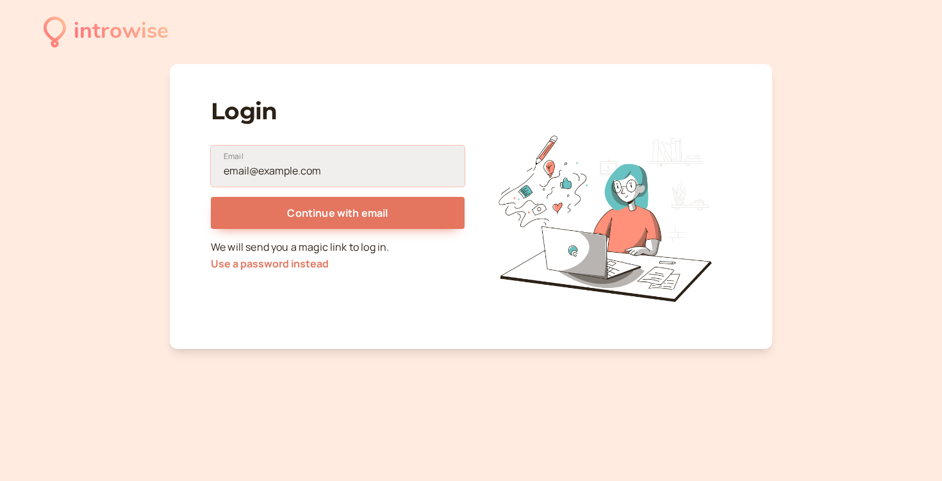
click at [341, 155] on input "Email" at bounding box center [338, 165] width 254 height 41
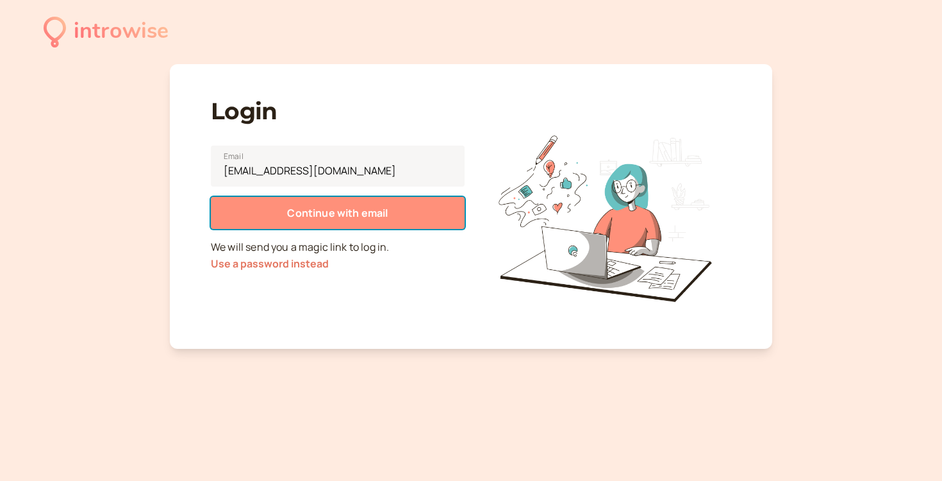
click at [357, 217] on span "Continue with email" at bounding box center [337, 213] width 101 height 14
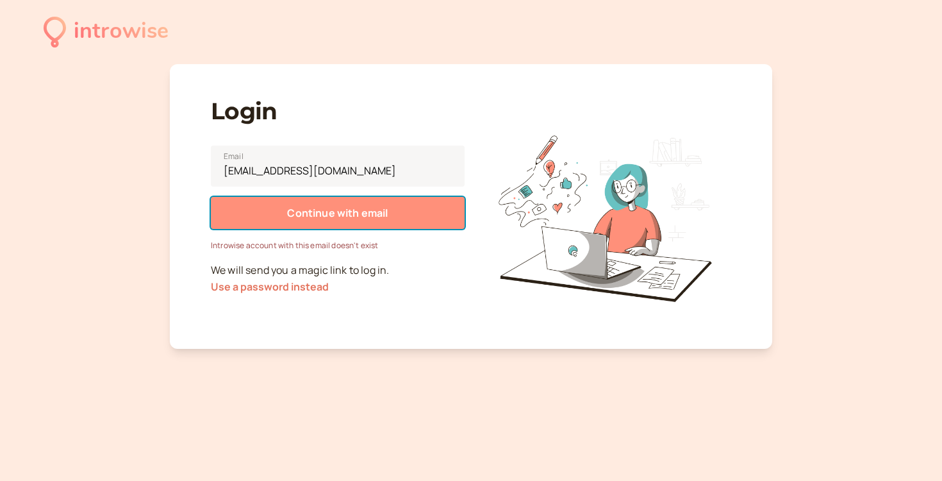
click at [357, 217] on span "Continue with email" at bounding box center [337, 213] width 101 height 14
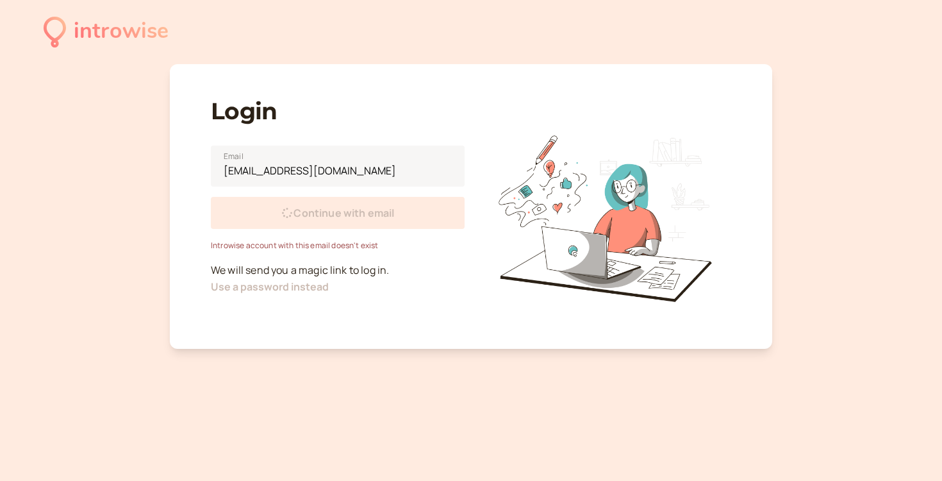
click at [357, 217] on span "Continue with email" at bounding box center [343, 213] width 101 height 14
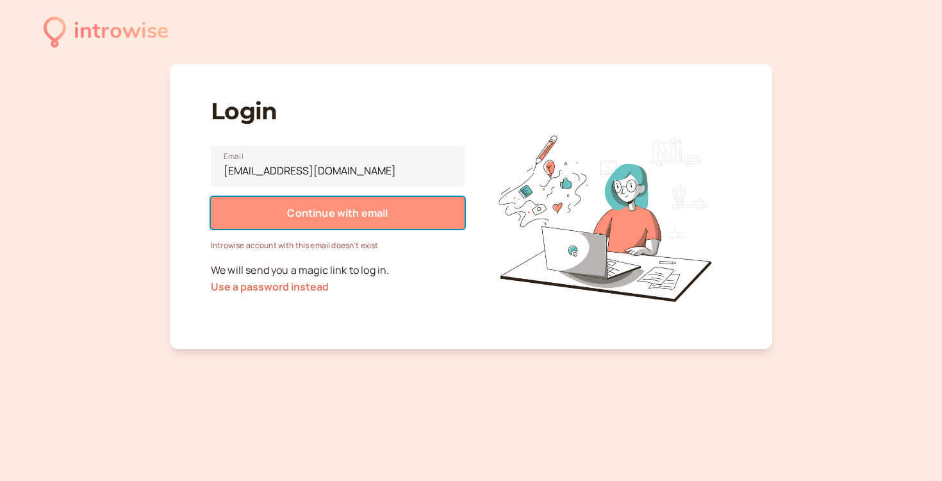
click at [357, 217] on span "Continue with email" at bounding box center [337, 213] width 101 height 14
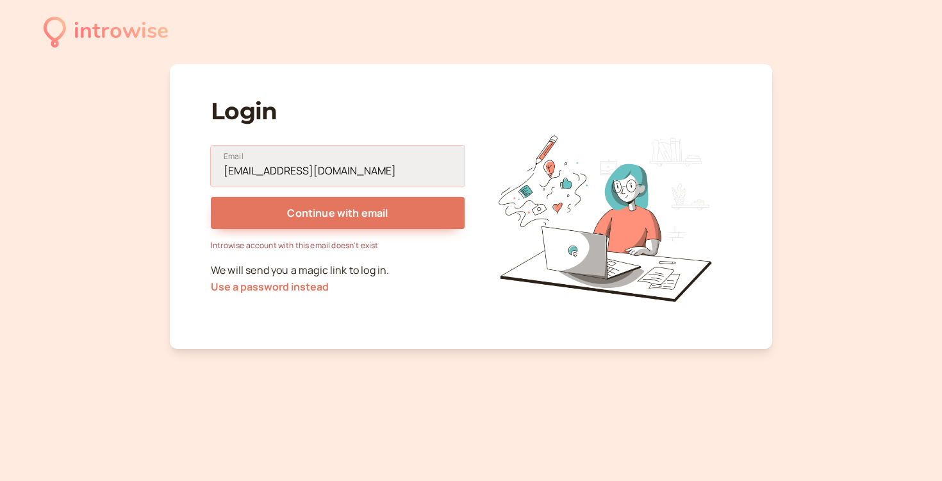
drag, startPoint x: 388, startPoint y: 162, endPoint x: 449, endPoint y: 182, distance: 64.0
click at [445, 180] on input "info@ellibullockcoaching.co.uk" at bounding box center [338, 165] width 254 height 41
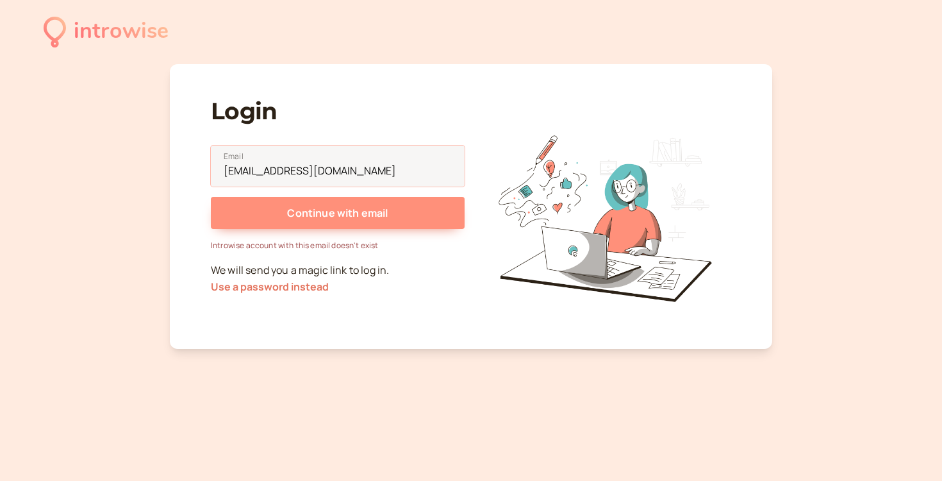
type input "[EMAIL_ADDRESS][DOMAIN_NAME]"
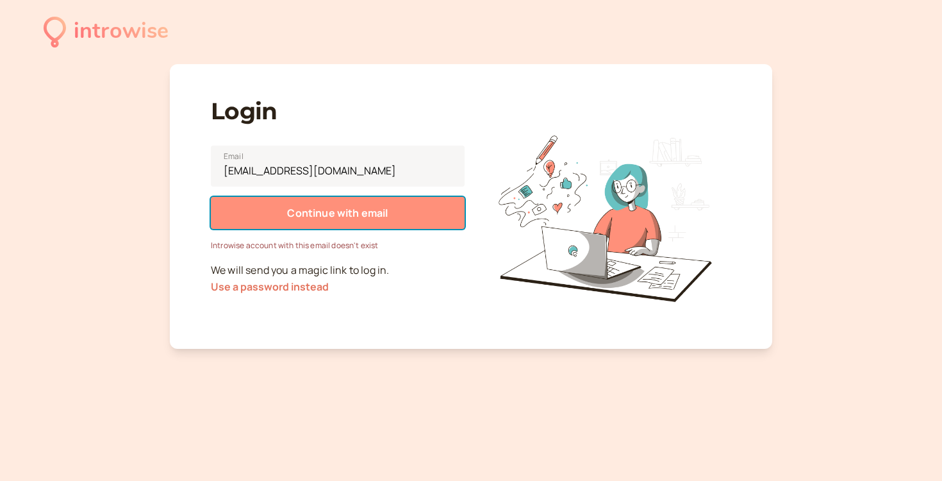
click at [375, 213] on span "Continue with email" at bounding box center [337, 213] width 101 height 14
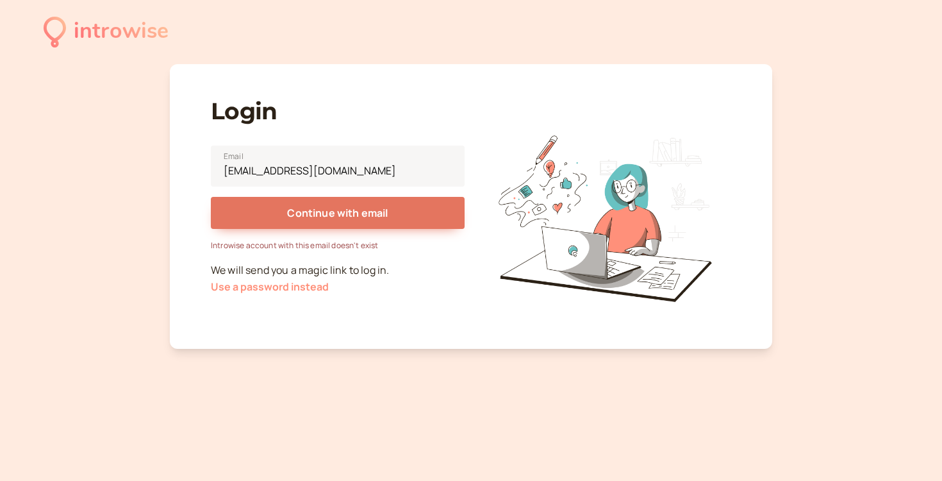
click at [306, 286] on button "Use a password instead" at bounding box center [270, 287] width 118 height 12
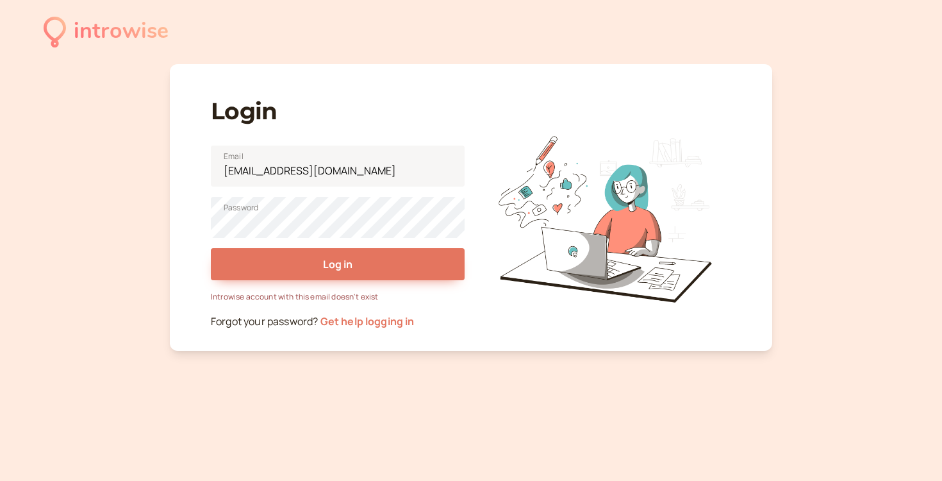
click at [352, 294] on div "Introwise account with this email doesn't exist" at bounding box center [338, 296] width 254 height 12
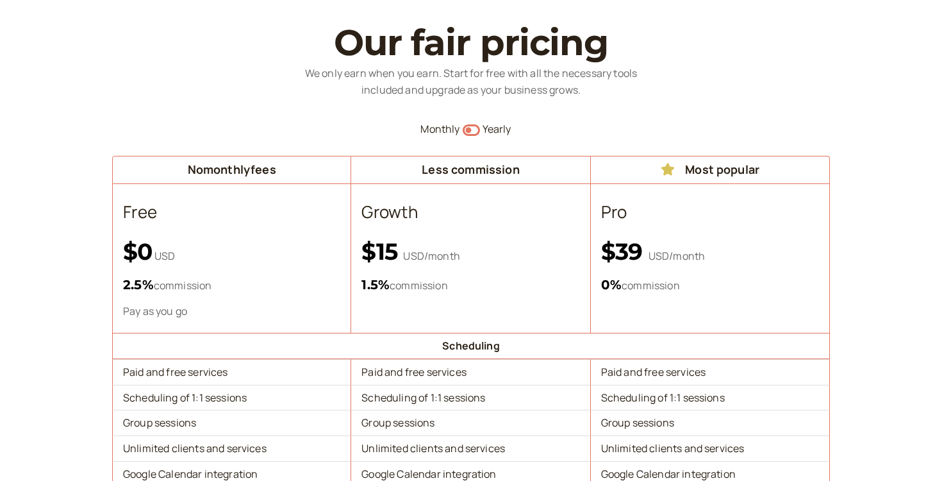
scroll to position [1220, 0]
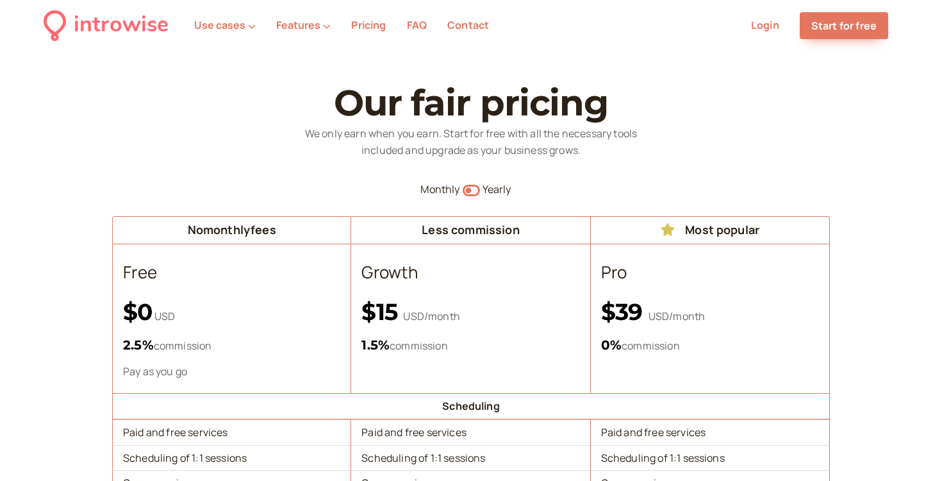
scroll to position [1220, 0]
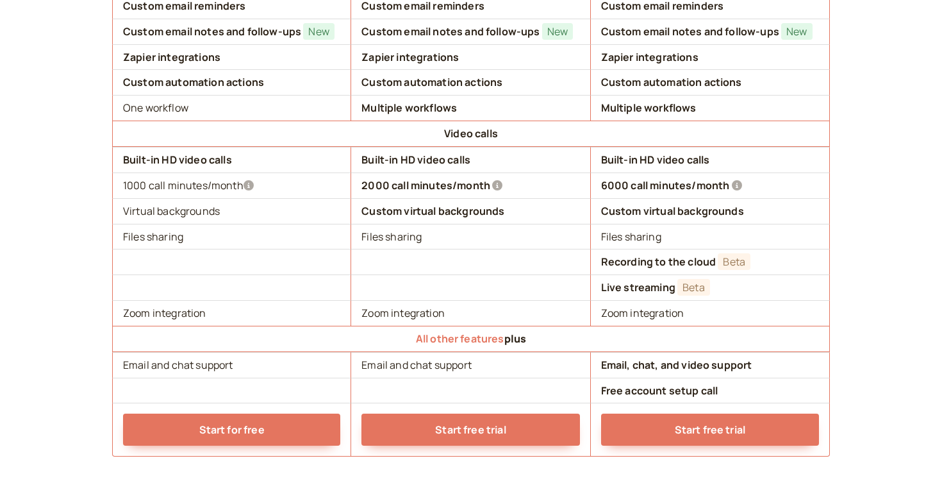
click at [284, 408] on td "Start for free" at bounding box center [231, 429] width 239 height 54
click at [283, 411] on td "Start for free" at bounding box center [231, 429] width 239 height 54
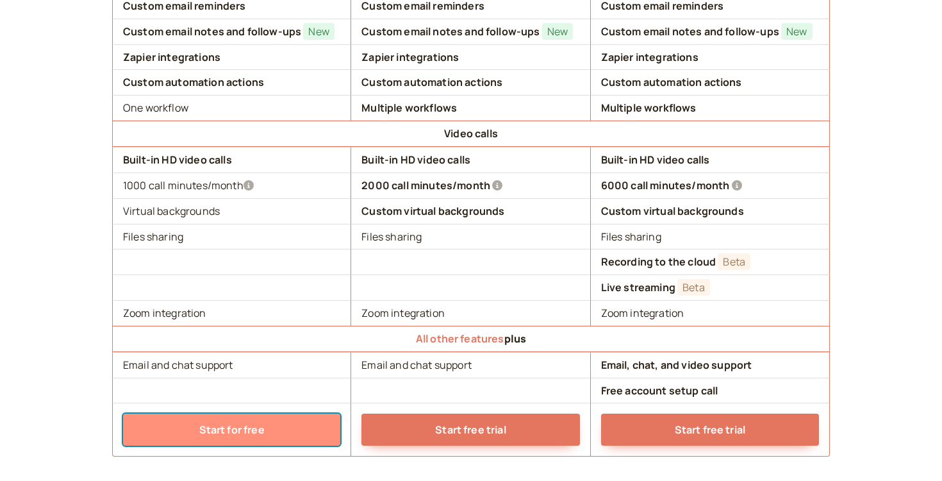
click at [280, 427] on link "Start for free" at bounding box center [231, 429] width 217 height 32
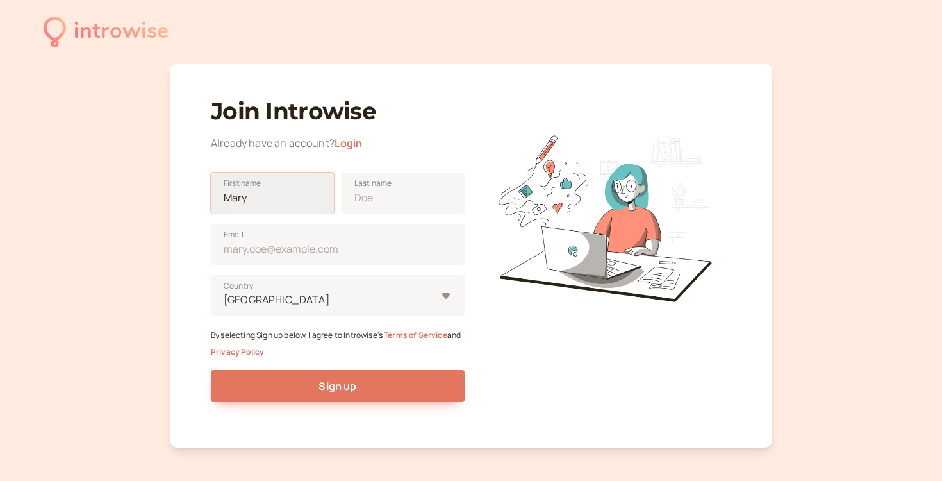
click at [316, 208] on input "First name" at bounding box center [272, 192] width 123 height 41
type input "[PERSON_NAME]"
type input "[EMAIL_ADDRESS][DOMAIN_NAME]"
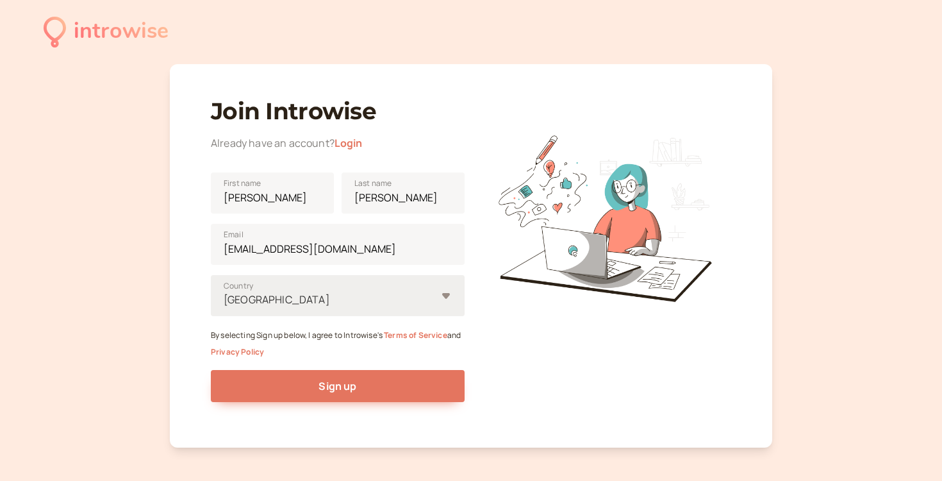
type input "[GEOGRAPHIC_DATA]"
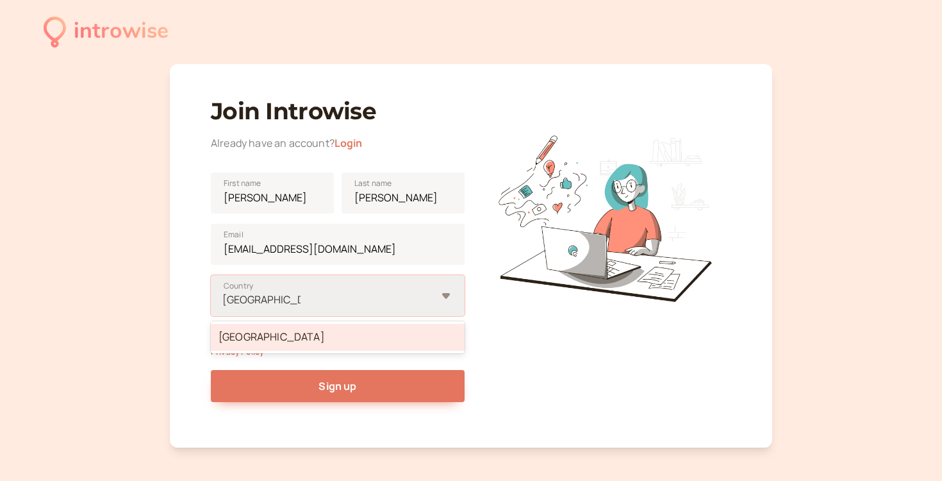
click at [309, 329] on div "[GEOGRAPHIC_DATA]" at bounding box center [338, 337] width 254 height 27
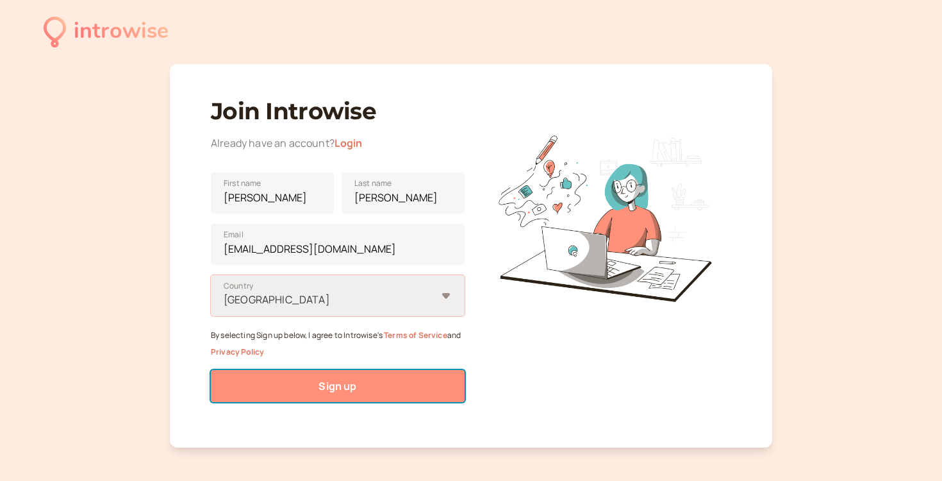
click at [309, 395] on button "Sign up" at bounding box center [338, 386] width 254 height 32
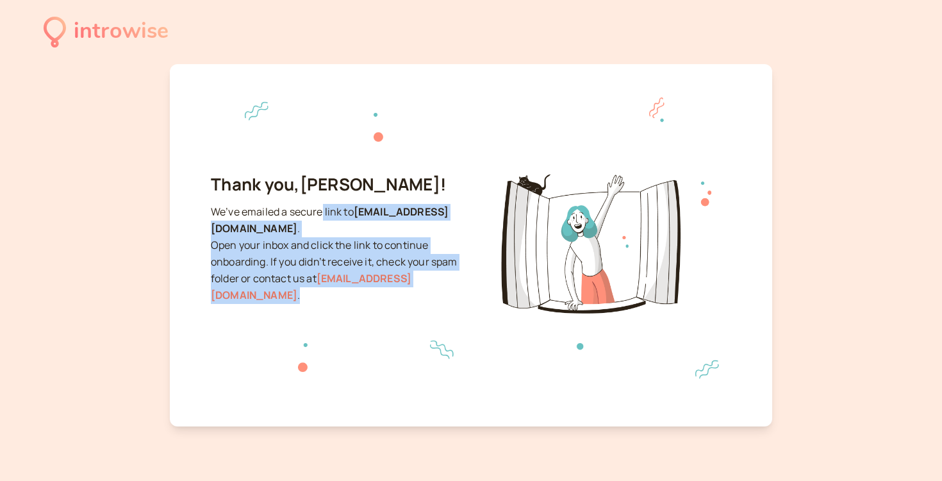
drag, startPoint x: 321, startPoint y: 212, endPoint x: 354, endPoint y: 299, distance: 93.1
click at [354, 299] on div "Thank you, Ellie ! We’ve emailed a secure link to ellie_152@hotmail.co.uk . Ope…" at bounding box center [471, 238] width 520 height 329
click at [354, 313] on div at bounding box center [471, 358] width 520 height 90
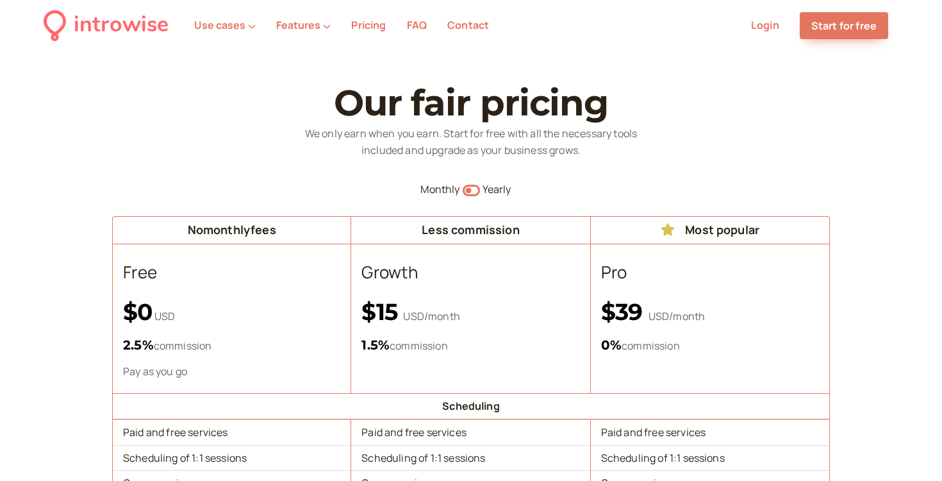
scroll to position [1220, 0]
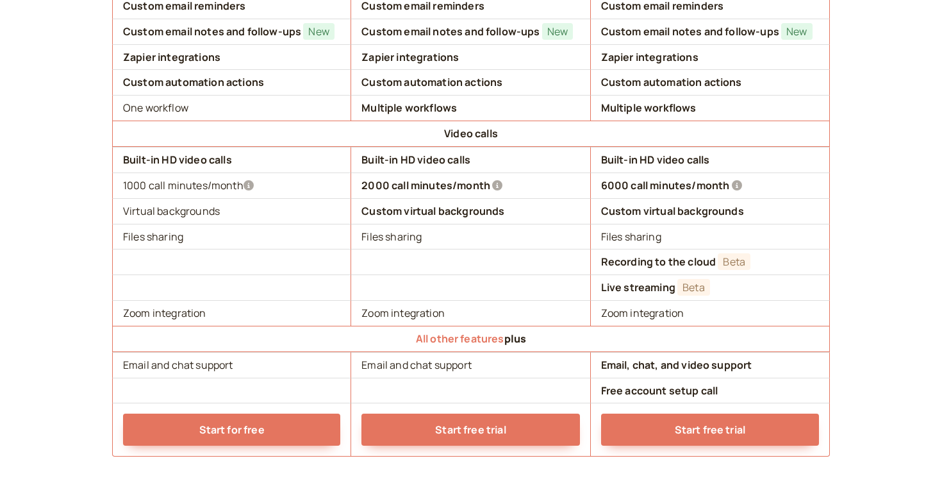
click at [252, 452] on td "Start for free" at bounding box center [231, 429] width 239 height 54
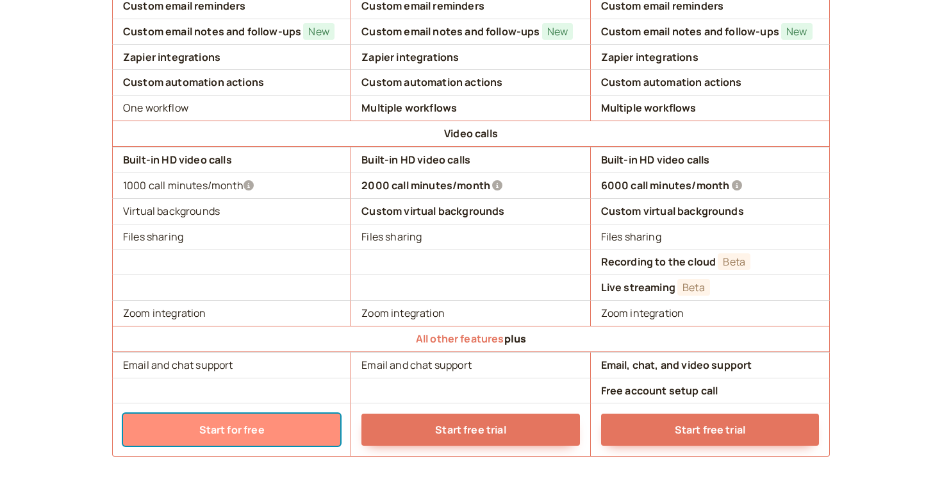
click at [252, 433] on link "Start for free" at bounding box center [231, 429] width 217 height 32
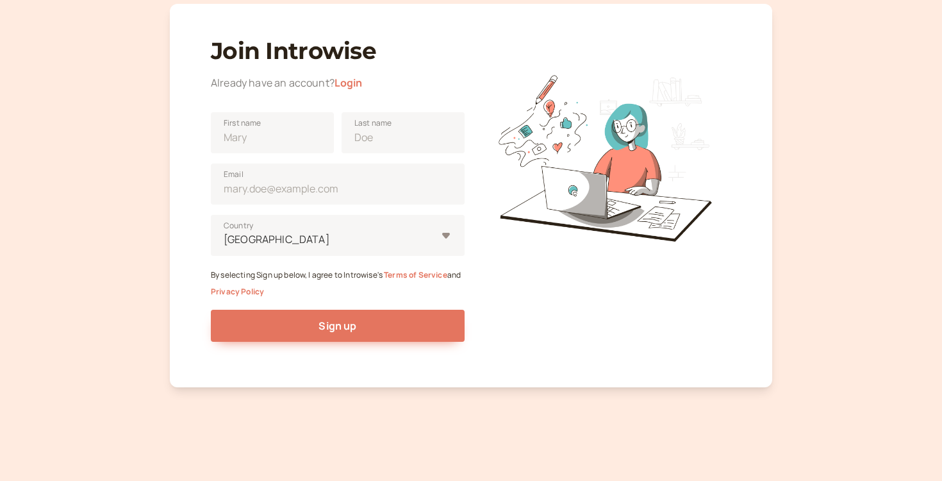
scroll to position [60, 0]
click at [357, 170] on input "Email" at bounding box center [338, 183] width 254 height 41
click at [357, 170] on input "in" at bounding box center [338, 183] width 254 height 41
type input "[EMAIL_ADDRESS][DOMAIN_NAME]"
click at [312, 131] on input "First name" at bounding box center [272, 132] width 123 height 41
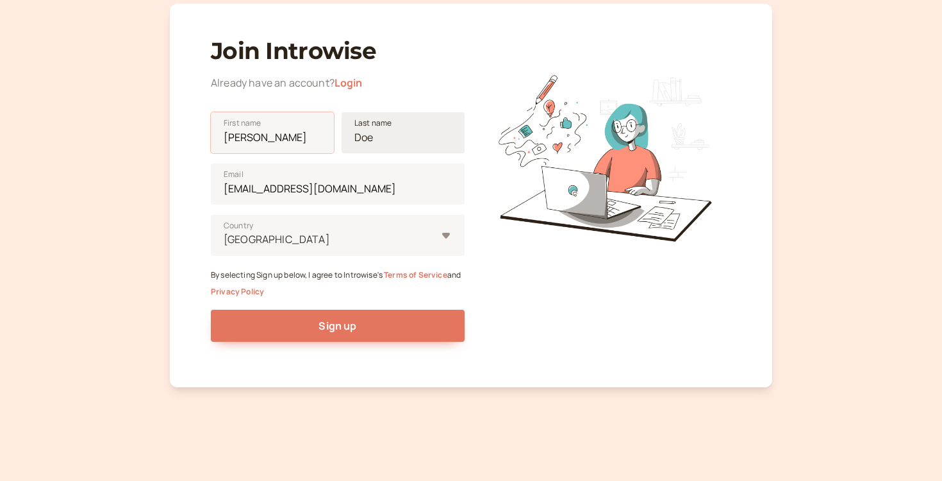
type input "[PERSON_NAME]"
click at [375, 136] on input "Last name" at bounding box center [403, 132] width 123 height 41
type input "[PERSON_NAME]"
click at [308, 252] on div "[GEOGRAPHIC_DATA]" at bounding box center [338, 235] width 254 height 41
click at [224, 247] on input "United States Country" at bounding box center [223, 239] width 2 height 15
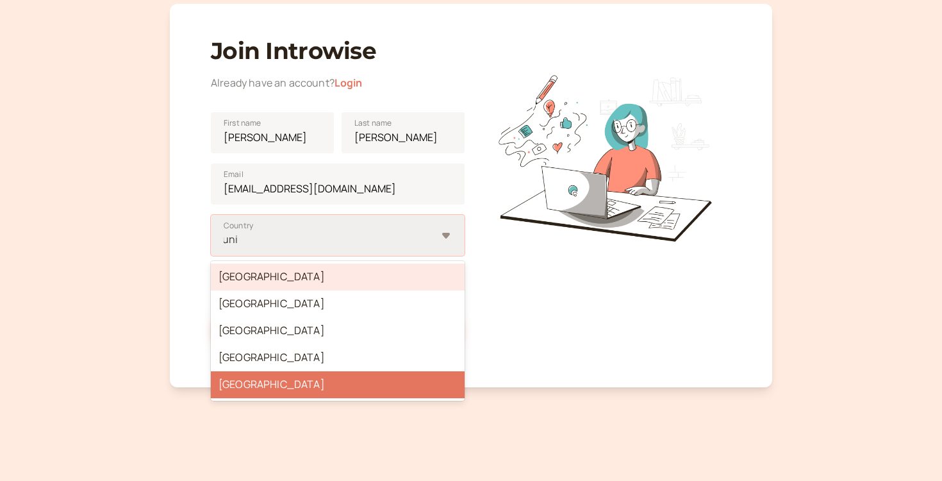
type input "[GEOGRAPHIC_DATA]"
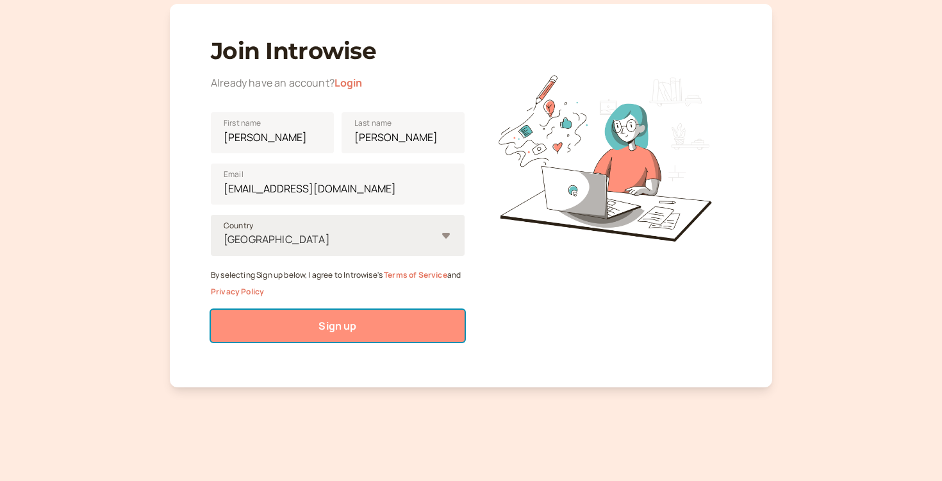
click at [316, 317] on button "Sign up" at bounding box center [338, 325] width 254 height 32
click at [328, 311] on button "Sign up" at bounding box center [338, 325] width 254 height 32
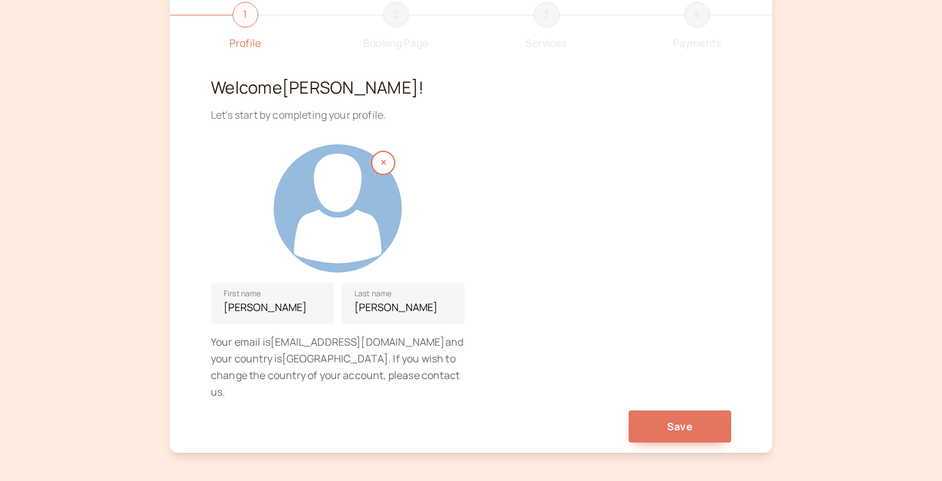
scroll to position [136, 0]
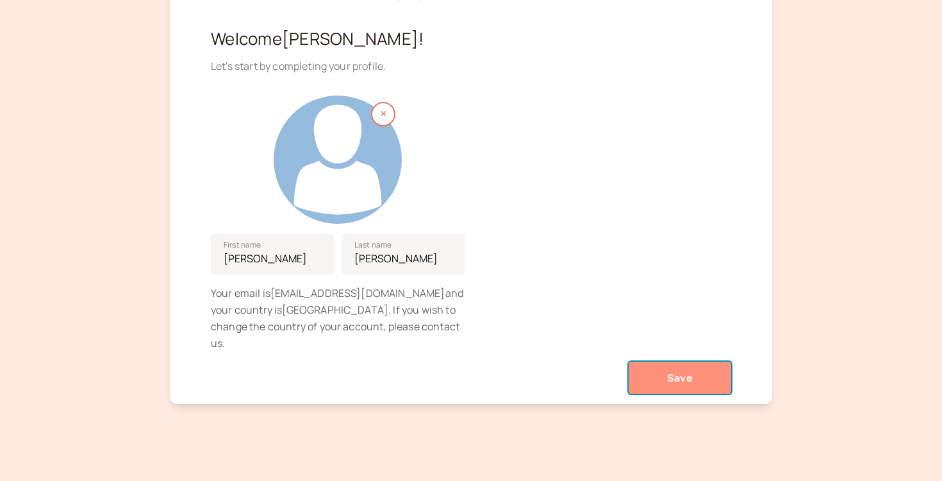
click at [676, 370] on span "Save" at bounding box center [680, 377] width 26 height 14
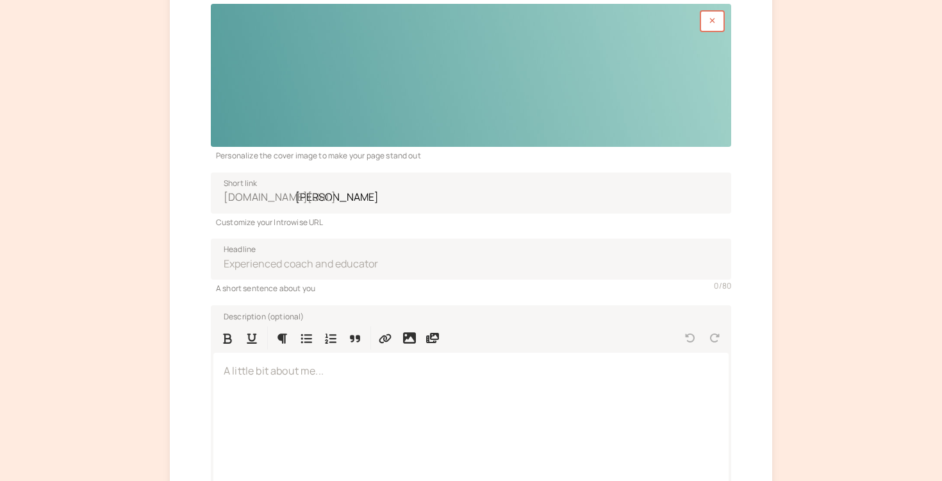
scroll to position [151, 0]
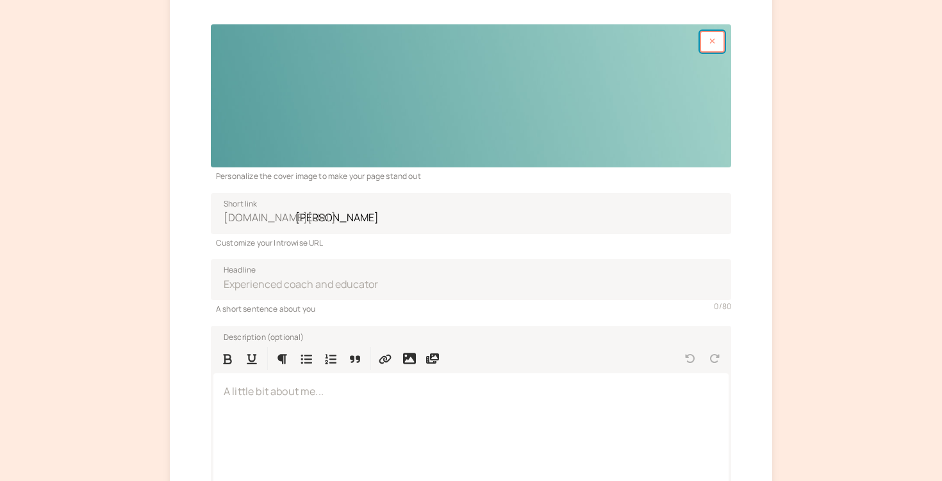
click at [710, 47] on button "button" at bounding box center [712, 42] width 25 height 22
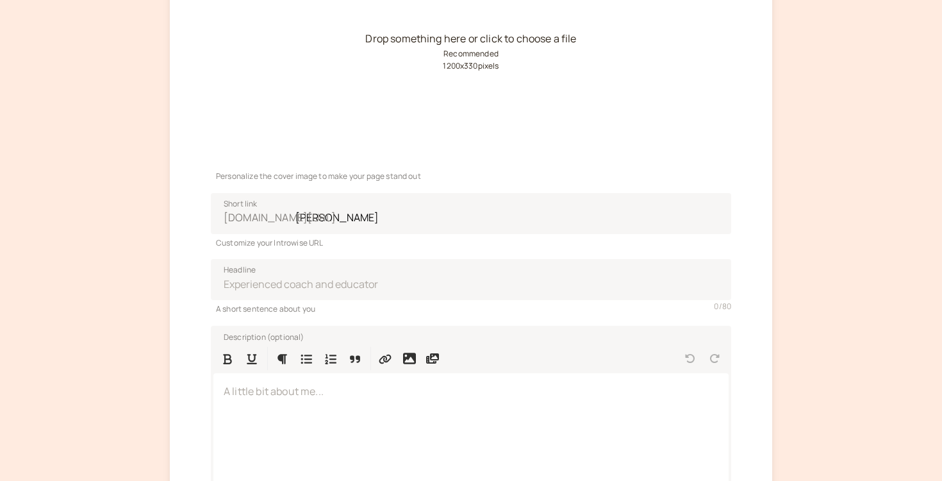
click at [516, 69] on div "Drop something here or click to choose a file Recommended 1200 x 330 pixels" at bounding box center [471, 95] width 520 height 143
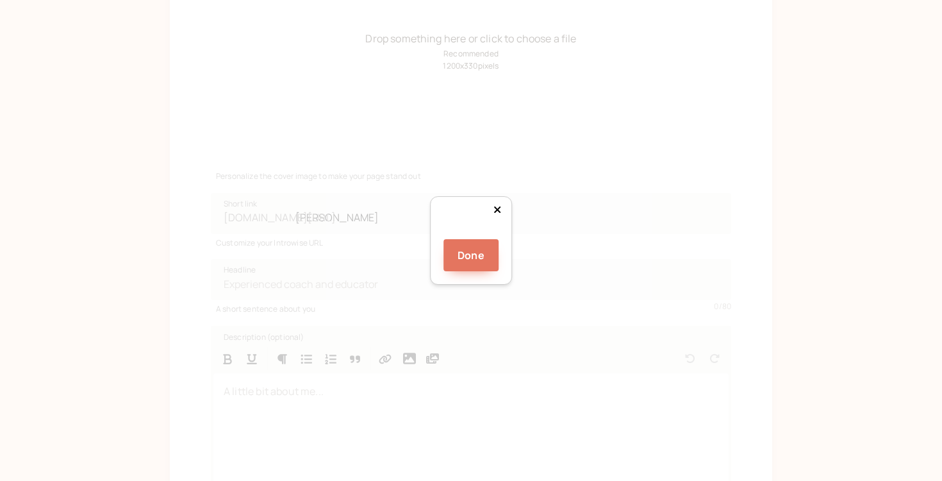
click at [486, 240] on div at bounding box center [633, 282] width 308 height 85
click at [483, 271] on button "Done" at bounding box center [470, 255] width 55 height 32
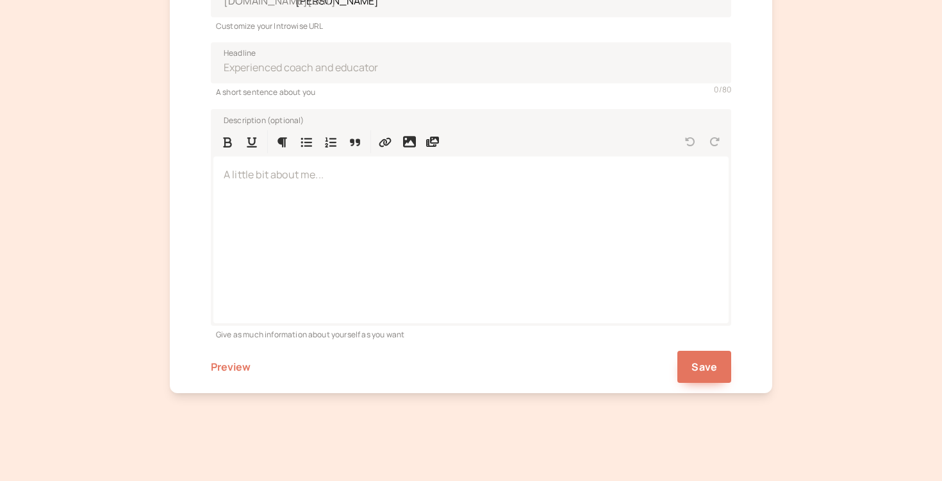
scroll to position [374, 0]
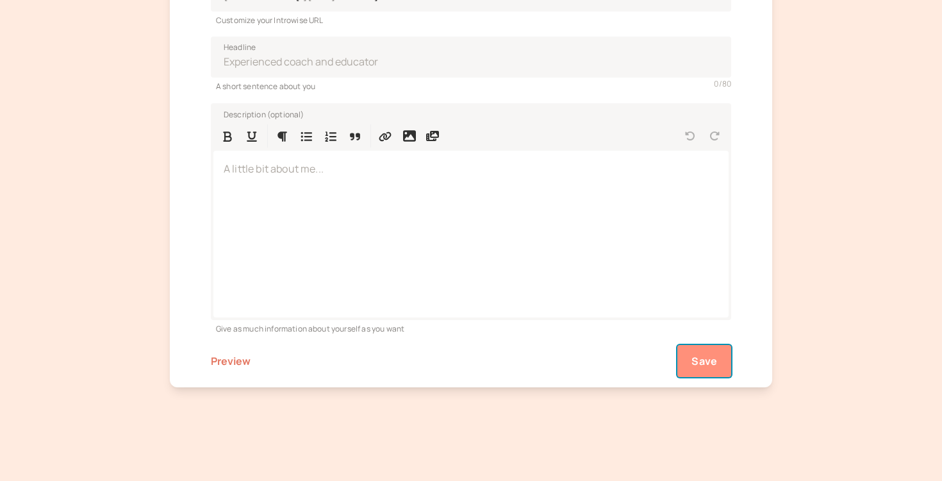
click at [700, 367] on span "Save" at bounding box center [704, 361] width 26 height 14
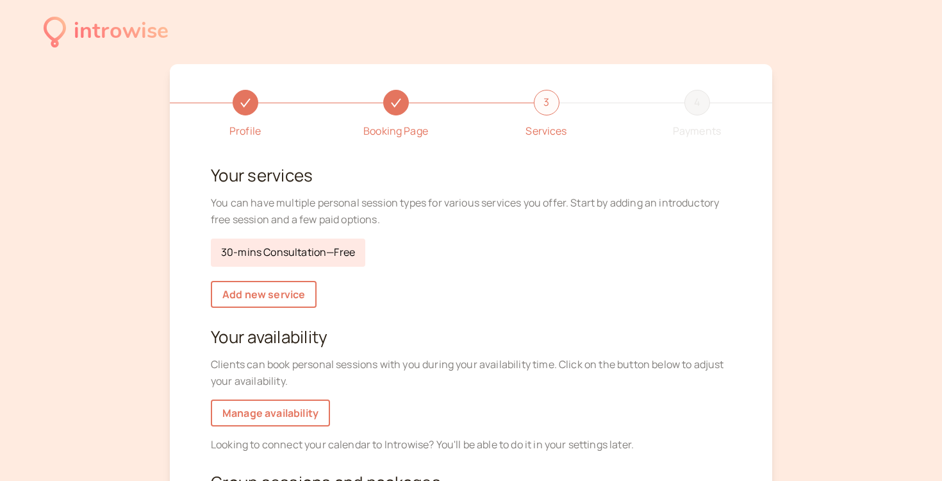
click at [309, 252] on link "30-mins Consultation — Free" at bounding box center [288, 252] width 154 height 28
select select "30"
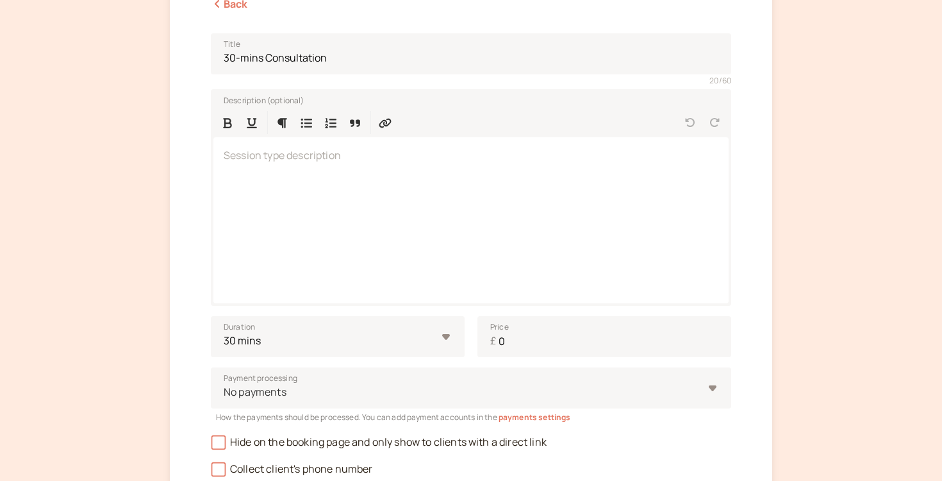
scroll to position [337, 0]
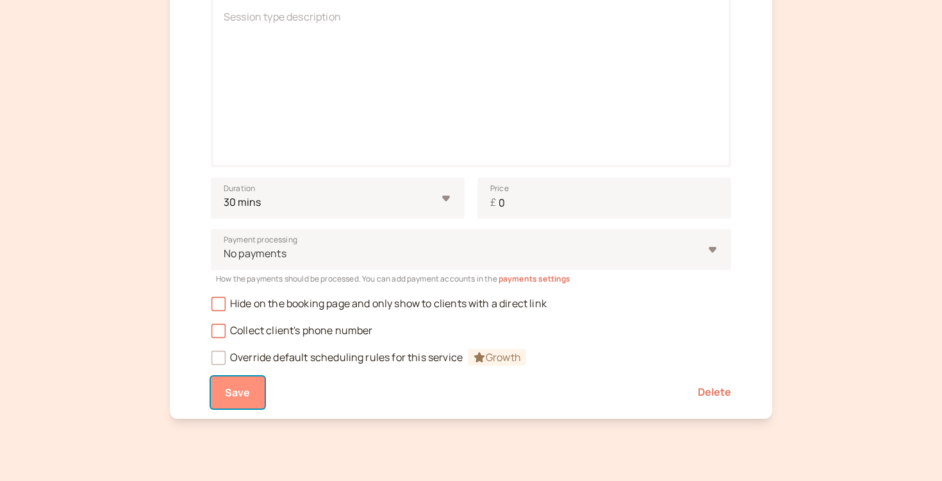
click at [254, 388] on button "Save" at bounding box center [238, 392] width 54 height 32
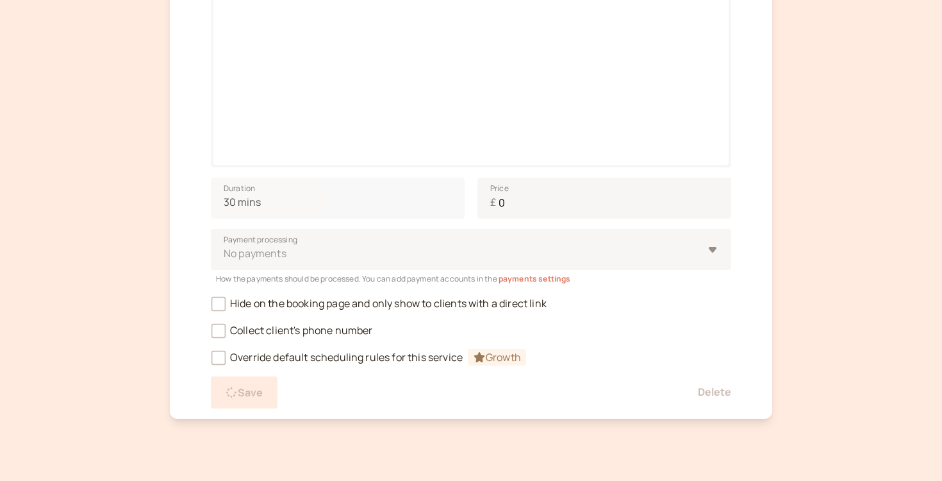
scroll to position [210, 0]
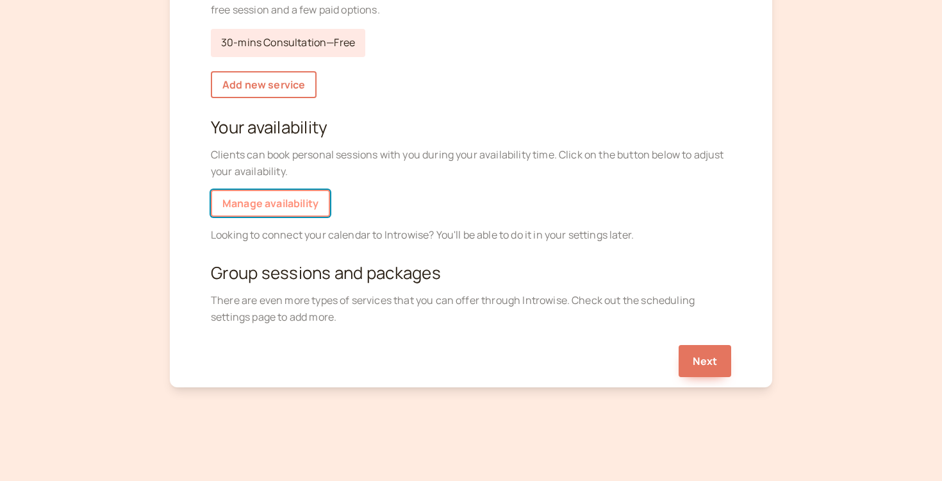
click at [289, 208] on link "Manage availability" at bounding box center [270, 203] width 119 height 27
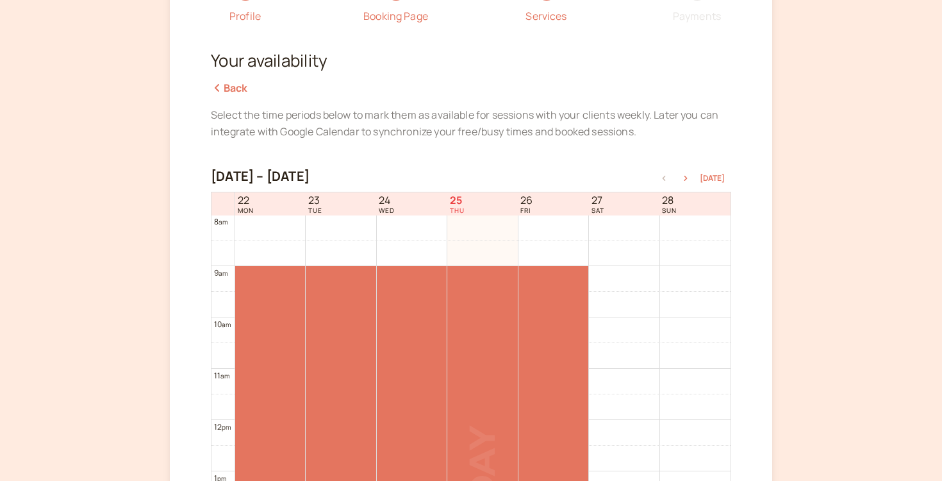
scroll to position [129, 0]
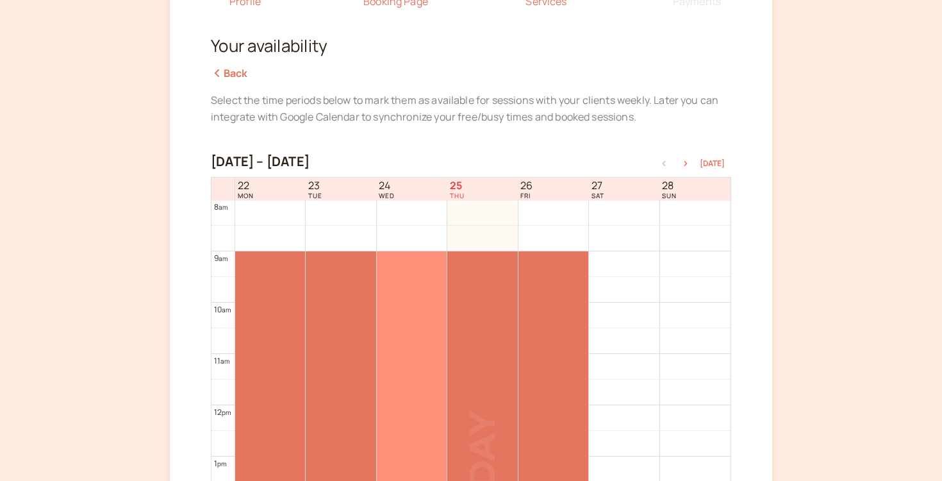
click at [421, 284] on div at bounding box center [412, 455] width 70 height 409
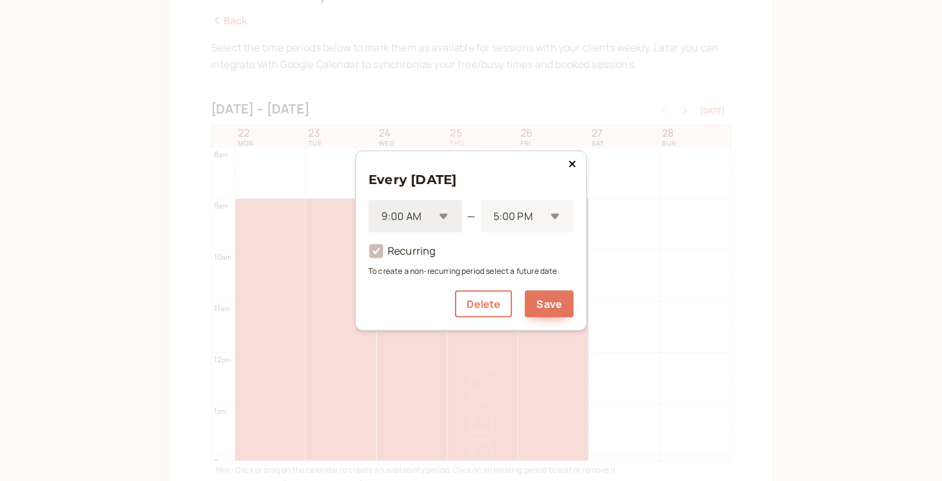
scroll to position [186, 0]
click at [446, 208] on div "9:00 AM" at bounding box center [415, 216] width 94 height 33
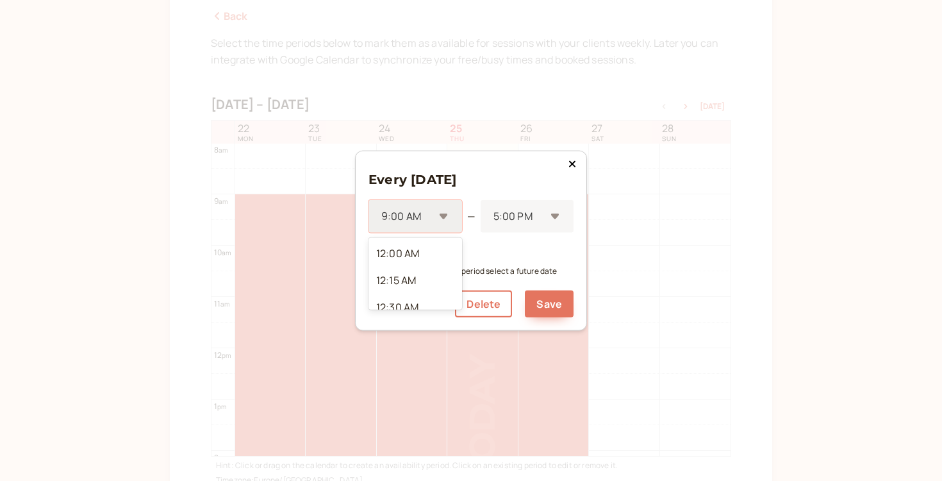
scroll to position [934, 0]
click at [523, 220] on div at bounding box center [518, 216] width 53 height 17
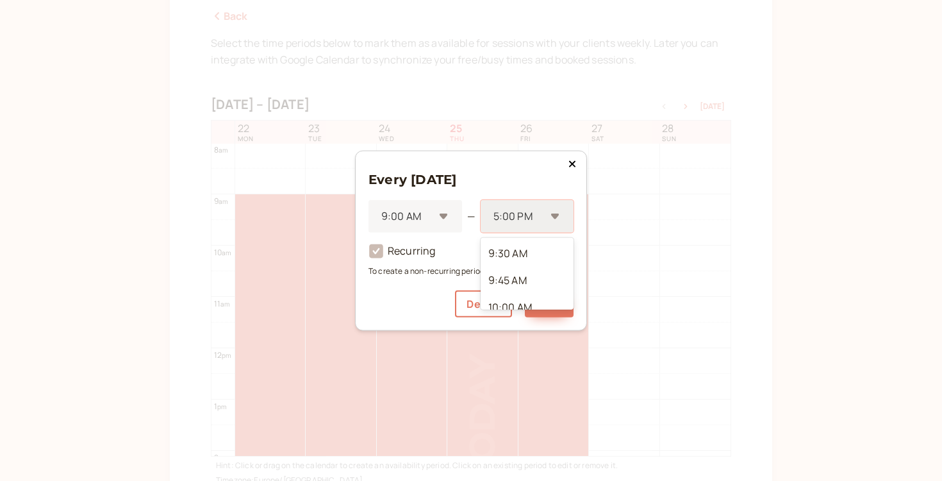
scroll to position [772, 0]
click at [519, 260] on div "4:45 PM" at bounding box center [527, 260] width 93 height 27
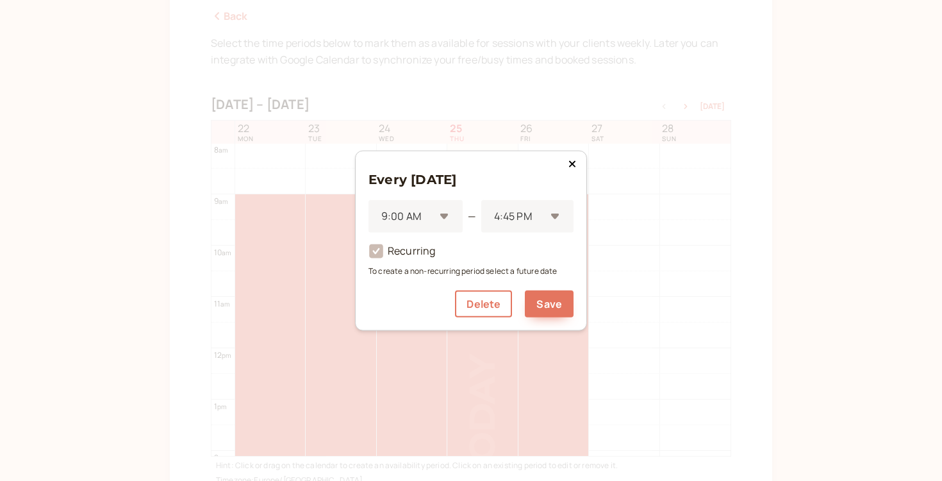
click at [543, 194] on div "Every Wednesday 9:00 AM — 4:45 PM Recurring To create a non-recurring period se…" at bounding box center [470, 240] width 205 height 153
click at [541, 213] on div at bounding box center [519, 216] width 53 height 17
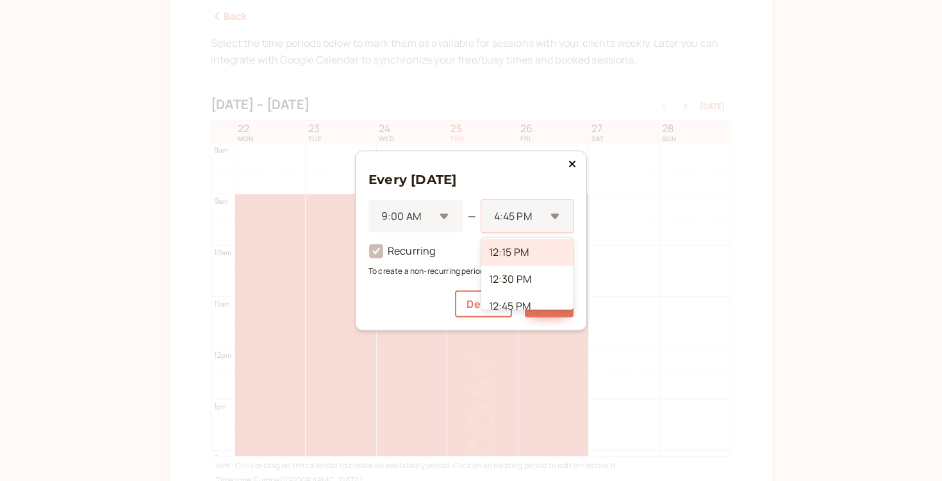
click at [530, 263] on div "12:15 PM" at bounding box center [527, 252] width 92 height 27
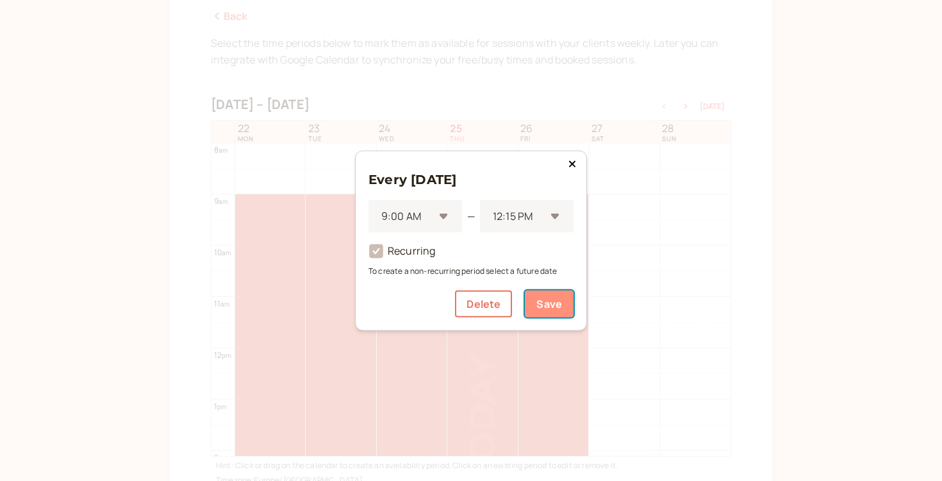
click at [538, 301] on button "Save" at bounding box center [549, 303] width 49 height 27
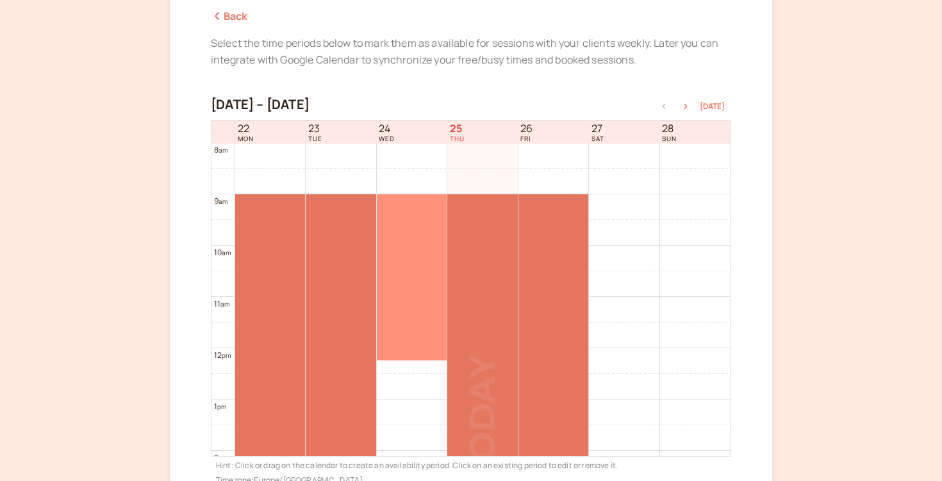
scroll to position [514, 0]
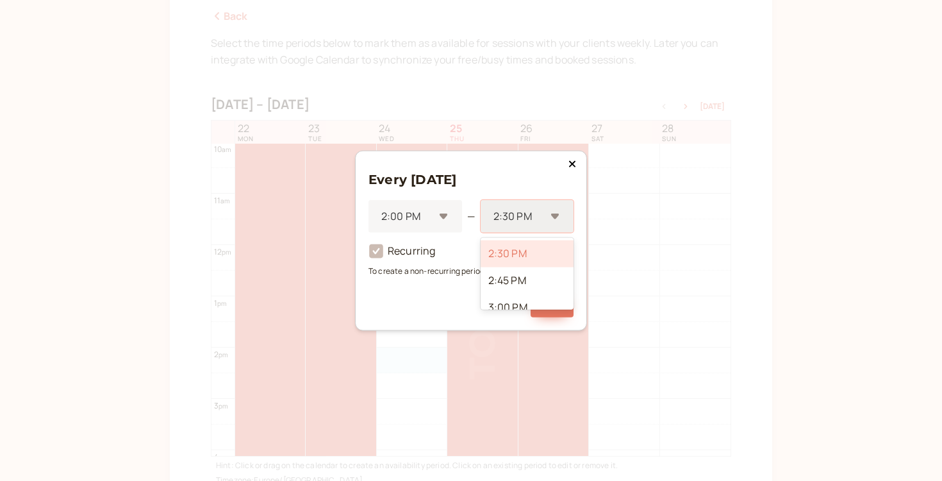
click at [527, 226] on div "2:30 PM" at bounding box center [519, 216] width 53 height 24
click at [509, 295] on div "3:00 PM" at bounding box center [527, 307] width 93 height 27
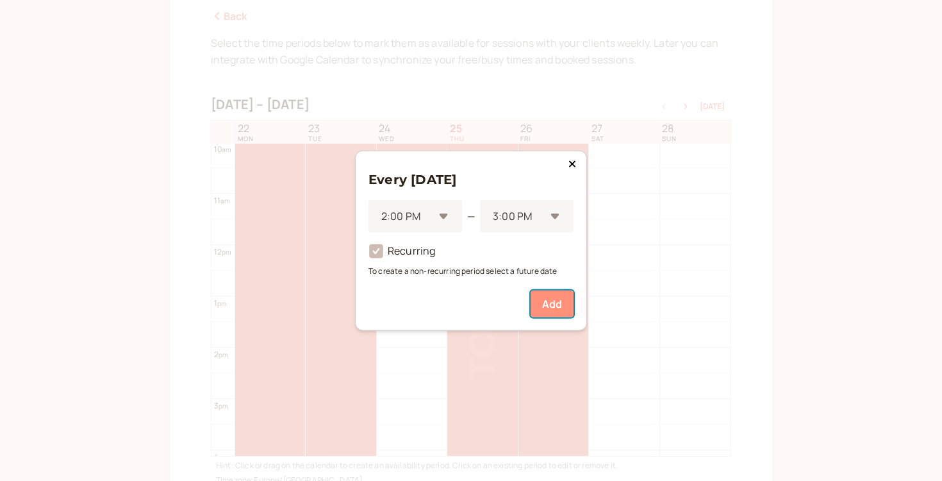
click at [537, 300] on button "Add" at bounding box center [552, 303] width 43 height 27
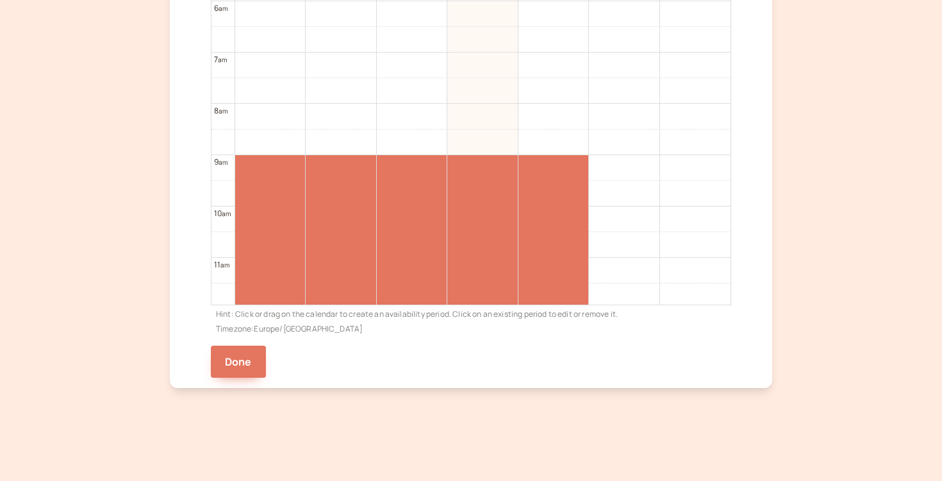
scroll to position [301, 0]
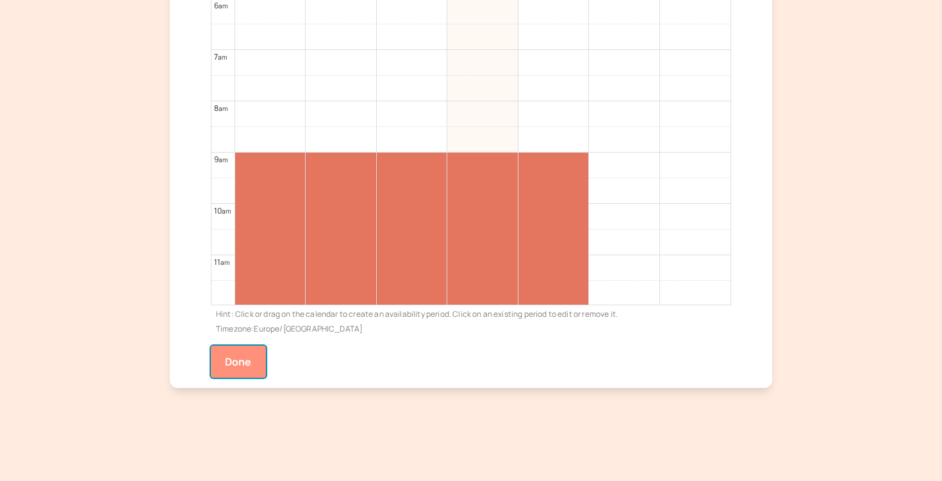
click at [245, 349] on button "Done" at bounding box center [238, 361] width 55 height 32
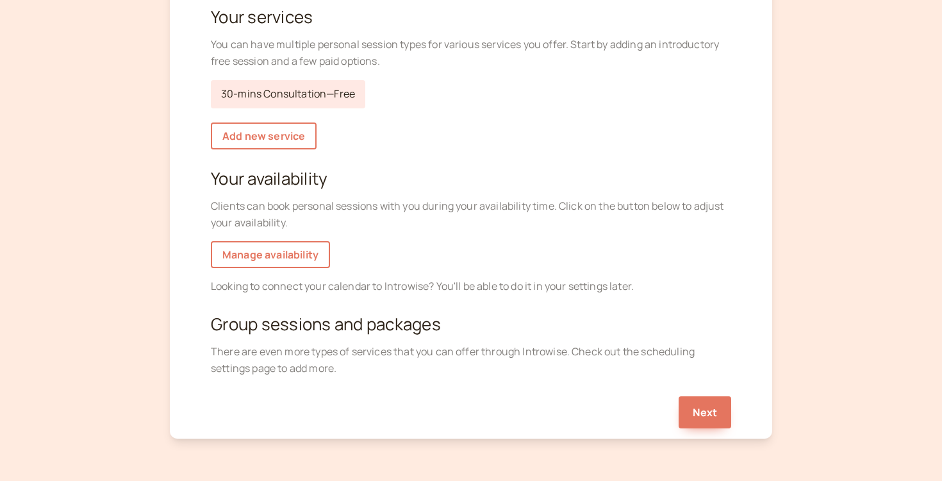
scroll to position [210, 0]
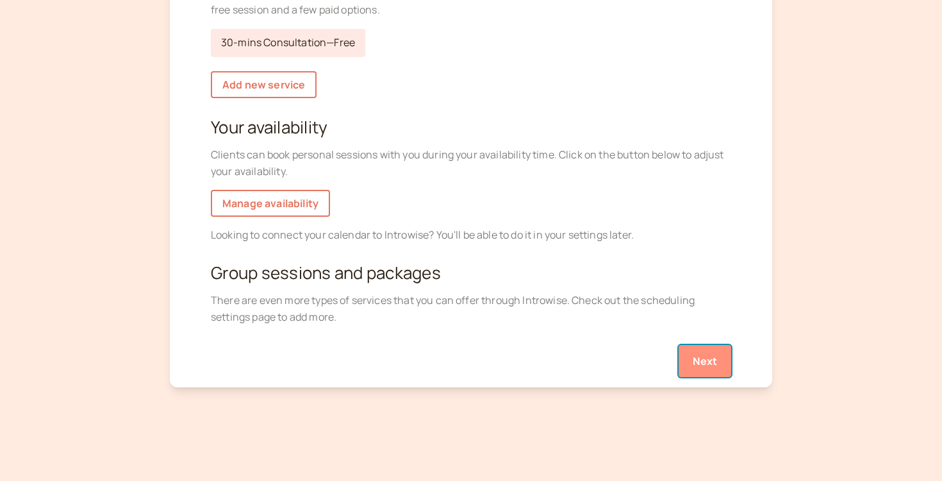
click at [706, 363] on button "Next" at bounding box center [705, 361] width 53 height 32
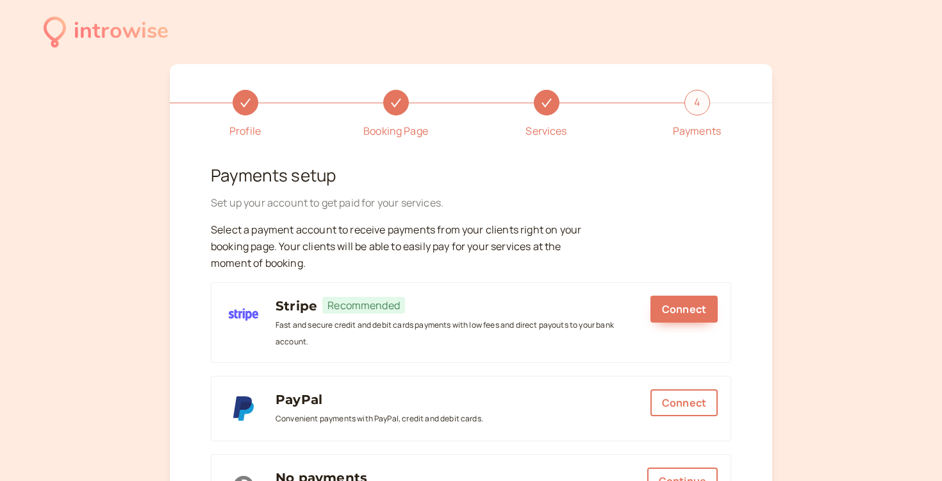
scroll to position [179, 0]
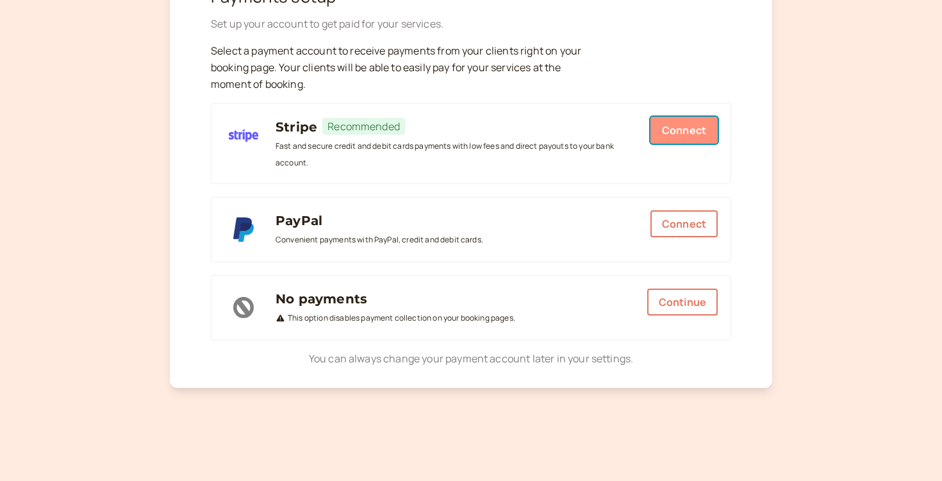
click at [681, 120] on button "Connect" at bounding box center [683, 130] width 67 height 27
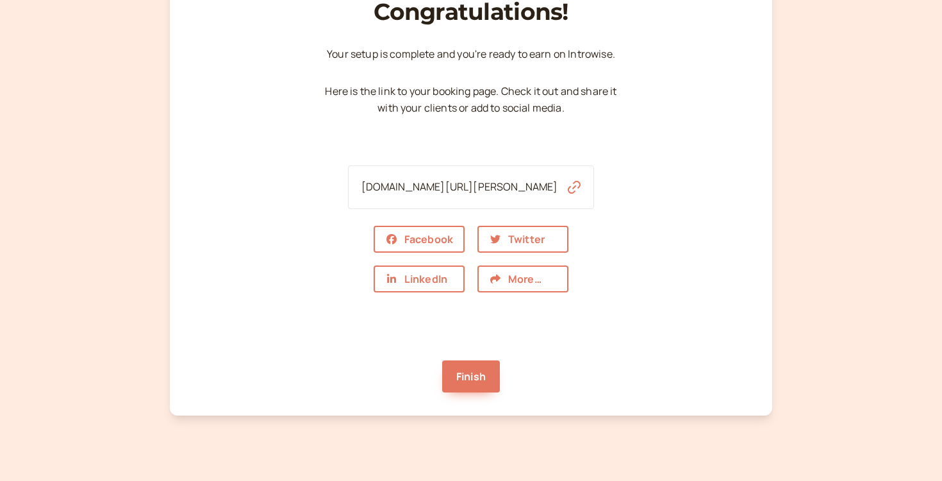
scroll to position [90, 0]
click at [483, 372] on link "Finish" at bounding box center [471, 375] width 58 height 32
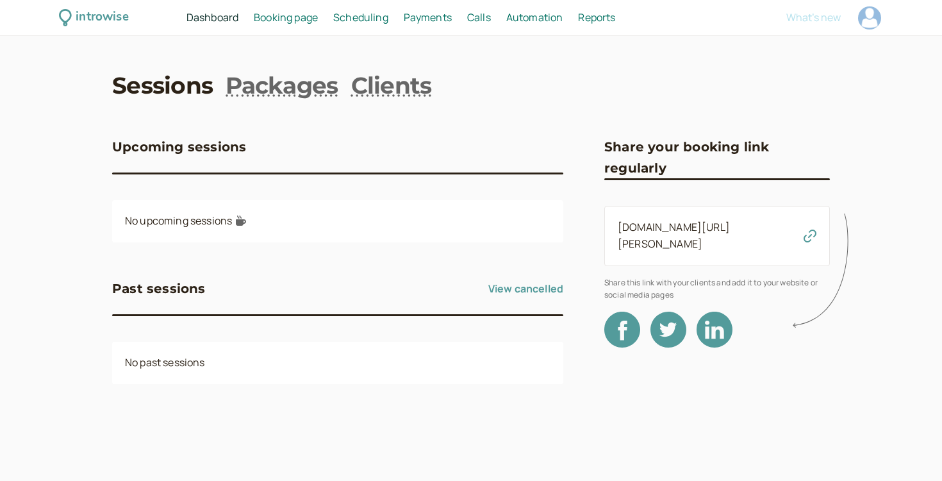
click at [871, 20] on div at bounding box center [869, 17] width 23 height 23
select select "Europe/London"
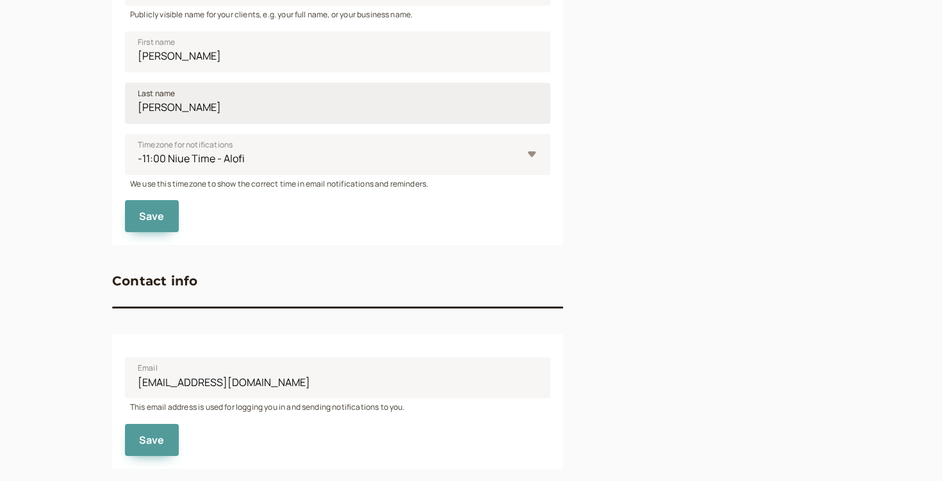
scroll to position [561, 0]
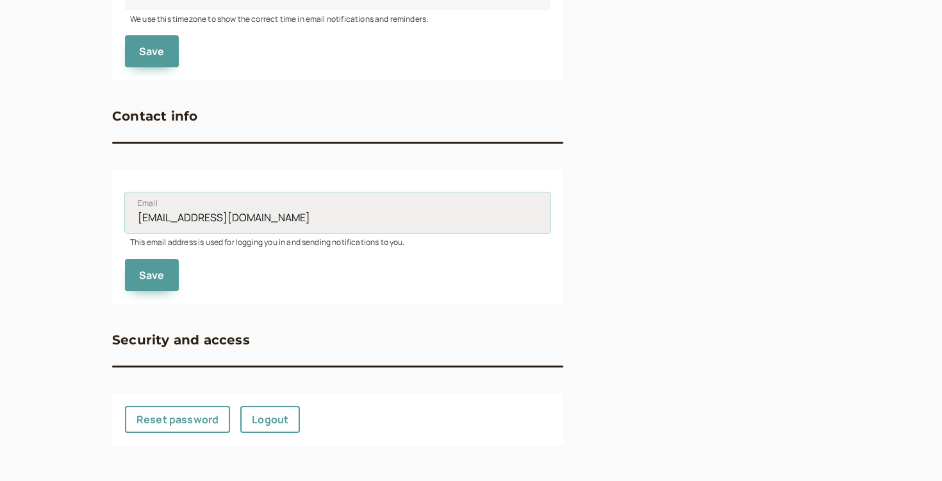
click at [229, 213] on input "[EMAIL_ADDRESS][DOMAIN_NAME]" at bounding box center [337, 212] width 425 height 41
drag, startPoint x: 293, startPoint y: 221, endPoint x: 144, endPoint y: 221, distance: 149.3
click at [145, 221] on input "[EMAIL_ADDRESS][DOMAIN_NAME]" at bounding box center [337, 212] width 425 height 41
type input "e"
type input "[EMAIL_ADDRESS][DOMAIN_NAME]"
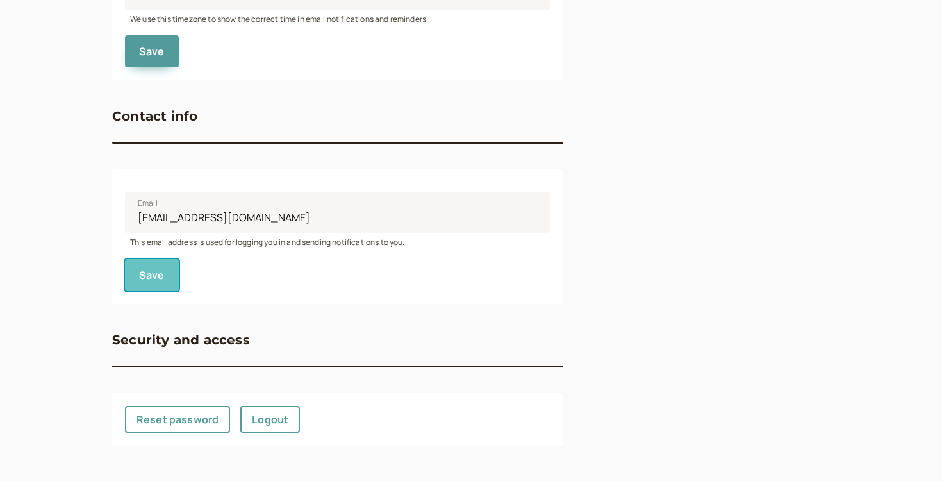
click at [164, 265] on button "Save" at bounding box center [152, 275] width 54 height 32
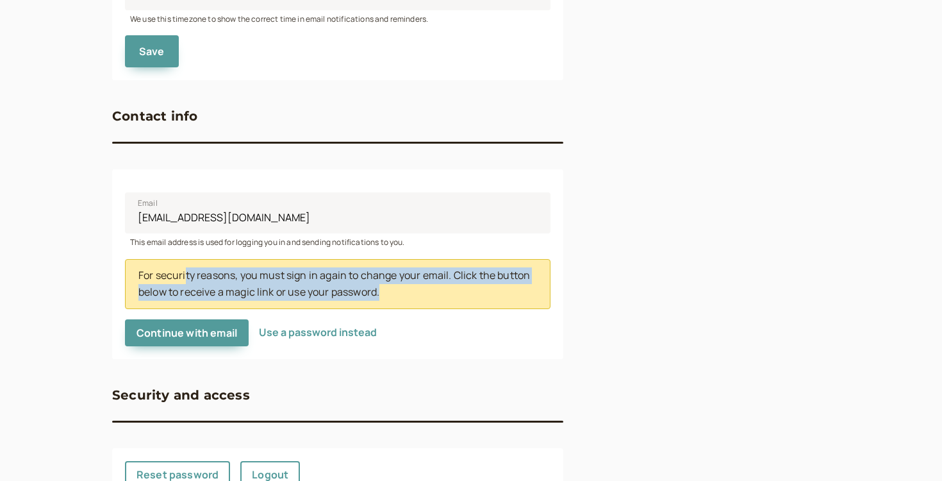
drag, startPoint x: 186, startPoint y: 274, endPoint x: 417, endPoint y: 286, distance: 231.0
click at [417, 286] on div "For security reasons, you must sign in again to change your email. Click the bu…" at bounding box center [337, 284] width 425 height 50
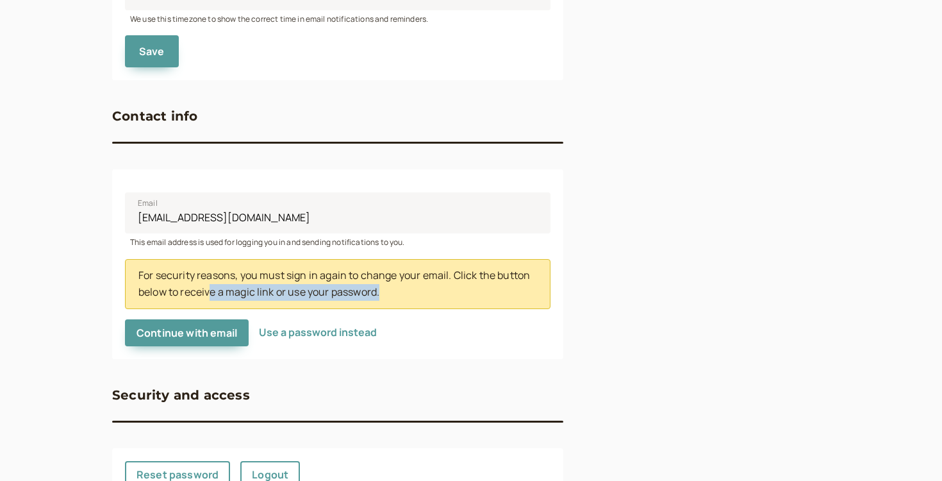
drag, startPoint x: 213, startPoint y: 289, endPoint x: 390, endPoint y: 290, distance: 176.9
click at [388, 290] on div "For security reasons, you must sign in again to change your email. Click the bu…" at bounding box center [337, 284] width 425 height 50
click at [213, 329] on span "Continue with email" at bounding box center [186, 333] width 101 height 14
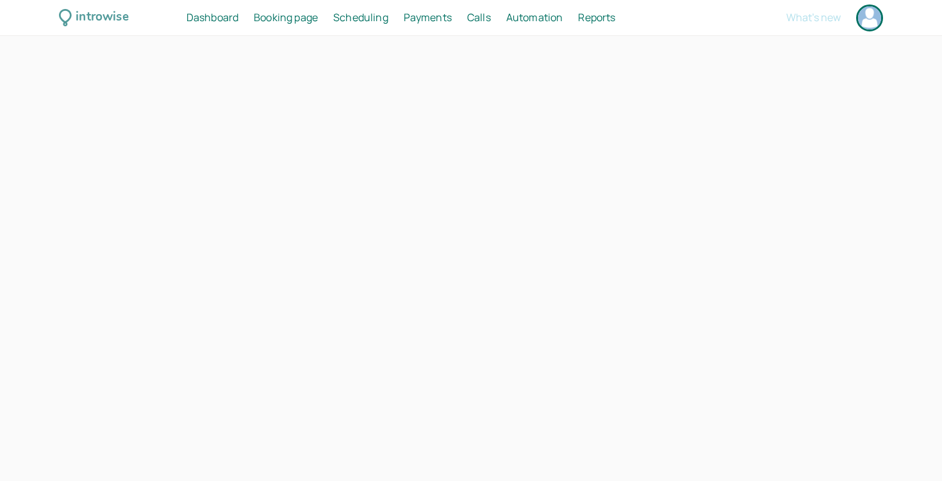
select select "Europe/[GEOGRAPHIC_DATA]"
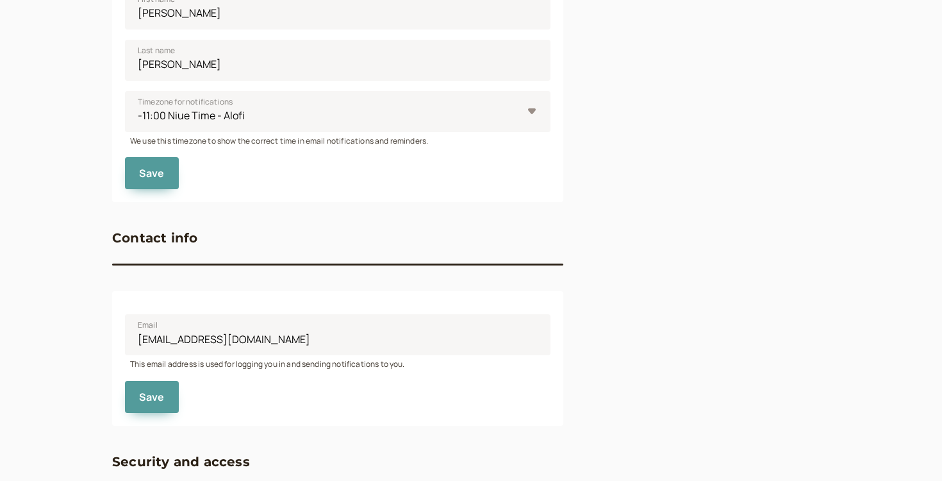
scroll to position [561, 0]
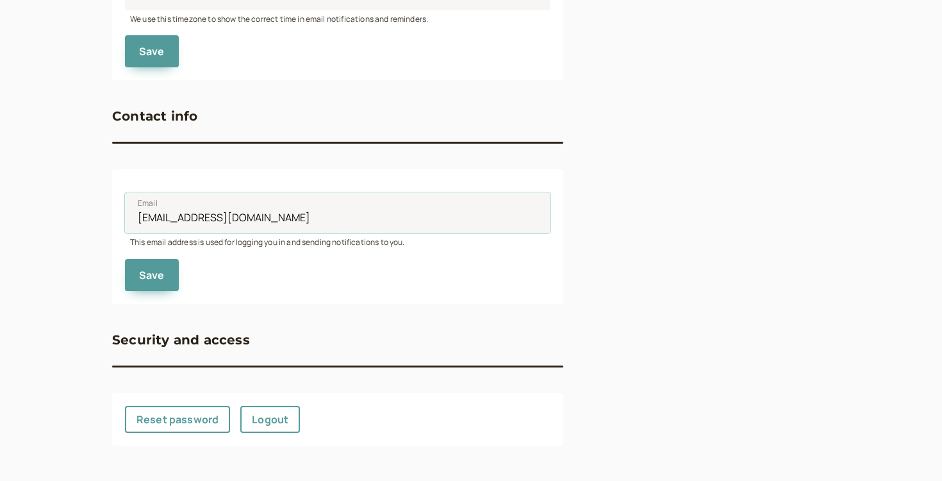
drag, startPoint x: 277, startPoint y: 221, endPoint x: 97, endPoint y: 221, distance: 180.1
type input "[EMAIL_ADDRESS][DOMAIN_NAME]"
click at [155, 271] on span "Save" at bounding box center [152, 275] width 26 height 14
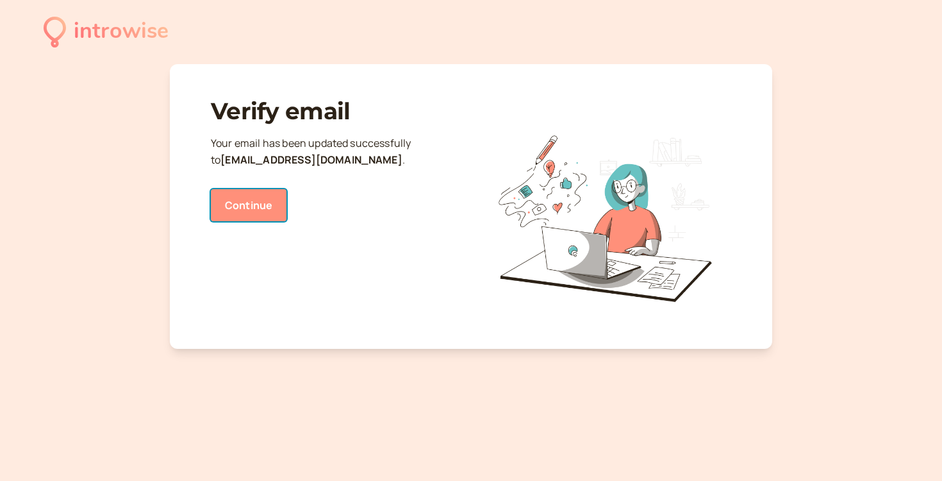
click at [281, 190] on link "Continue" at bounding box center [249, 205] width 76 height 32
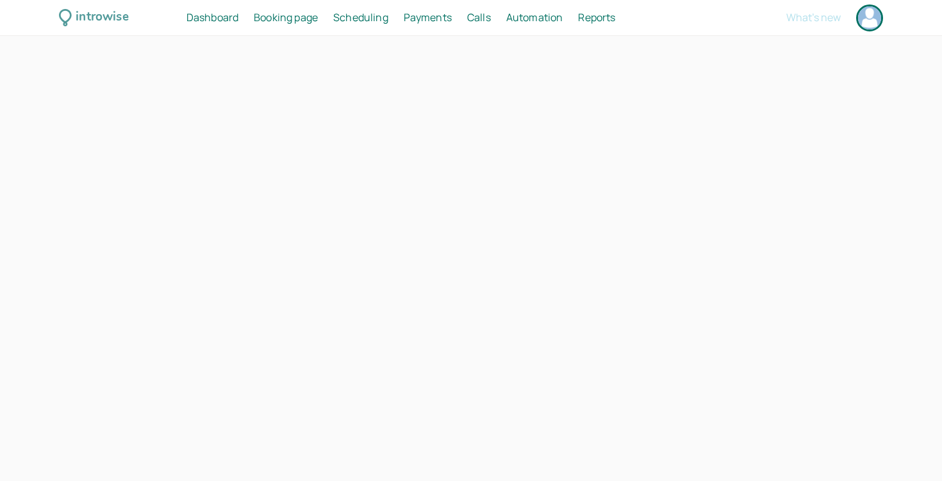
select select "Europe/[GEOGRAPHIC_DATA]"
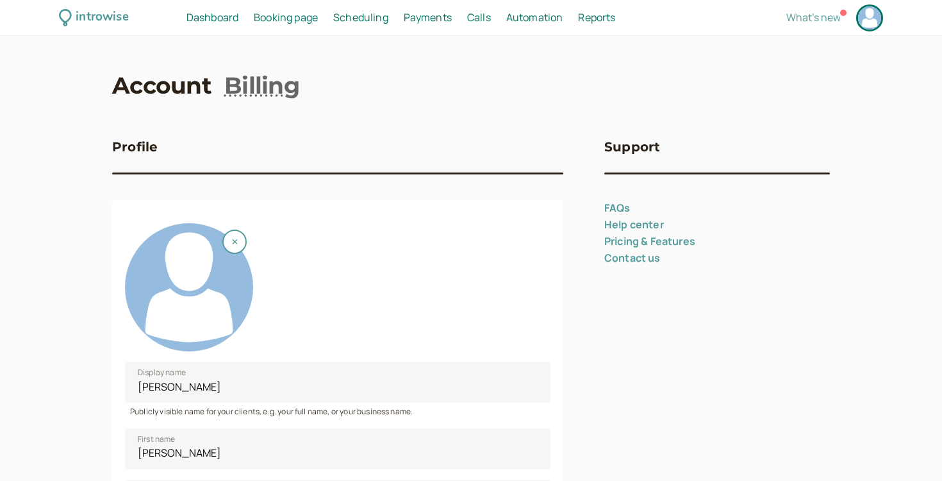
click at [229, 16] on span "Dashboard" at bounding box center [212, 17] width 52 height 14
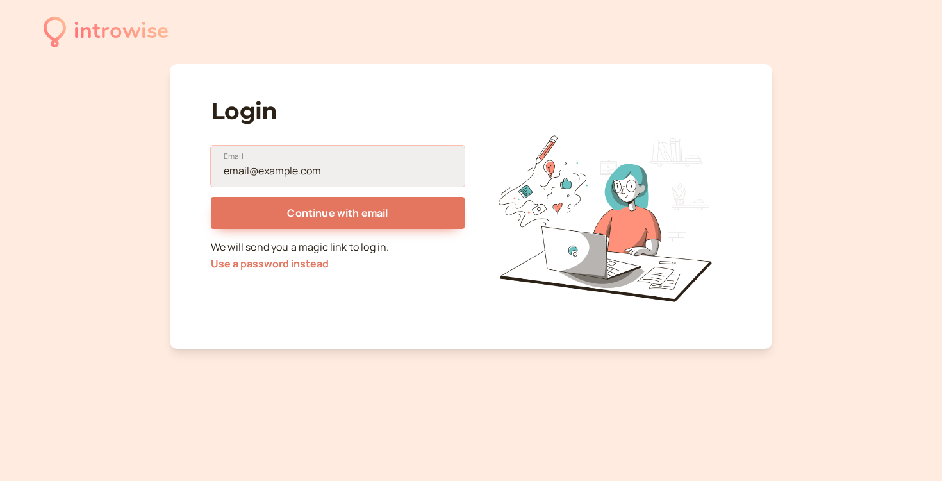
click at [307, 157] on input "Email" at bounding box center [338, 165] width 254 height 41
type input "info@elliebullockcoaching.co.uk"
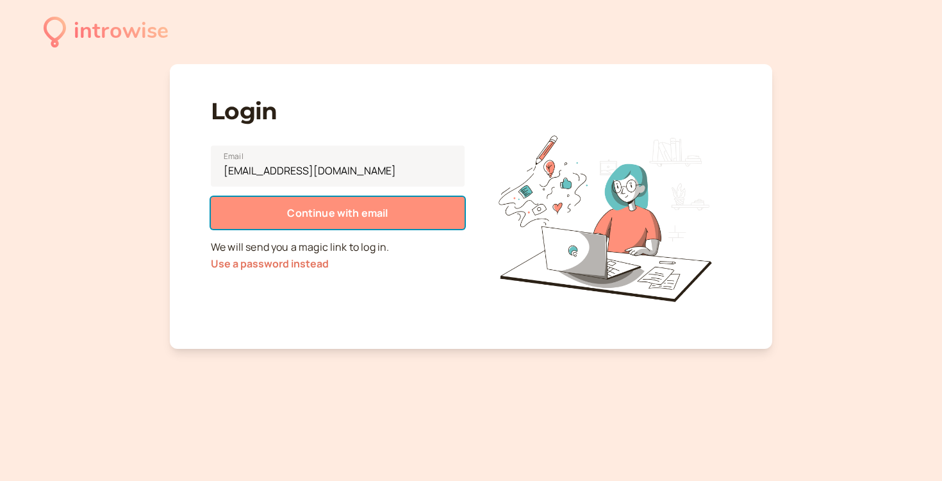
click at [340, 211] on span "Continue with email" at bounding box center [337, 213] width 101 height 14
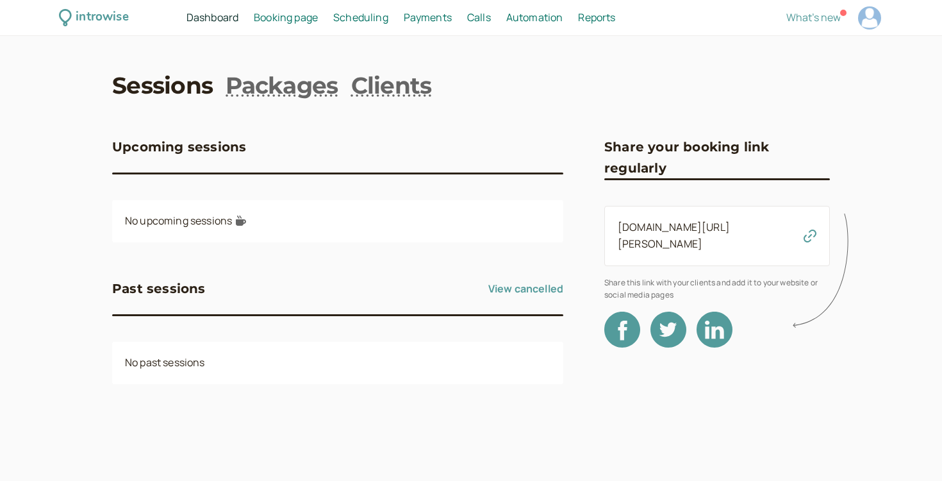
click at [353, 10] on link "Scheduling Scheduling" at bounding box center [360, 18] width 55 height 17
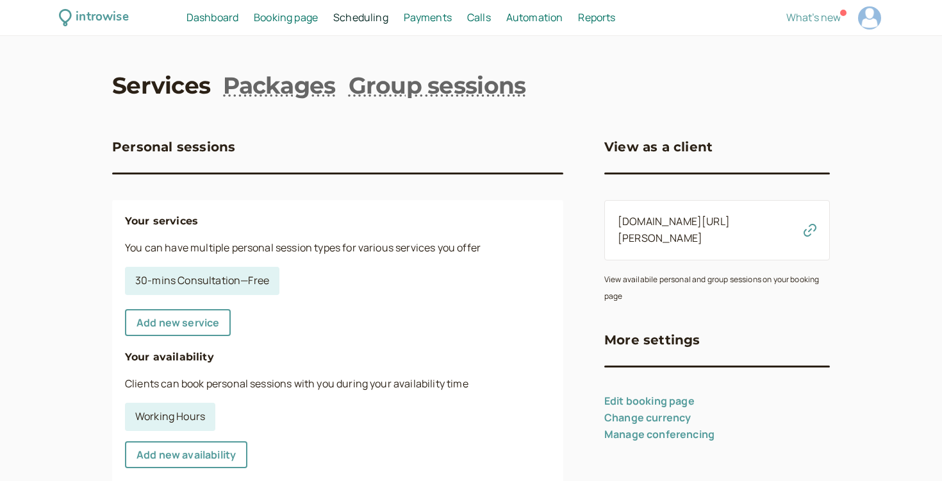
click at [429, 20] on span "Payments" at bounding box center [428, 17] width 48 height 14
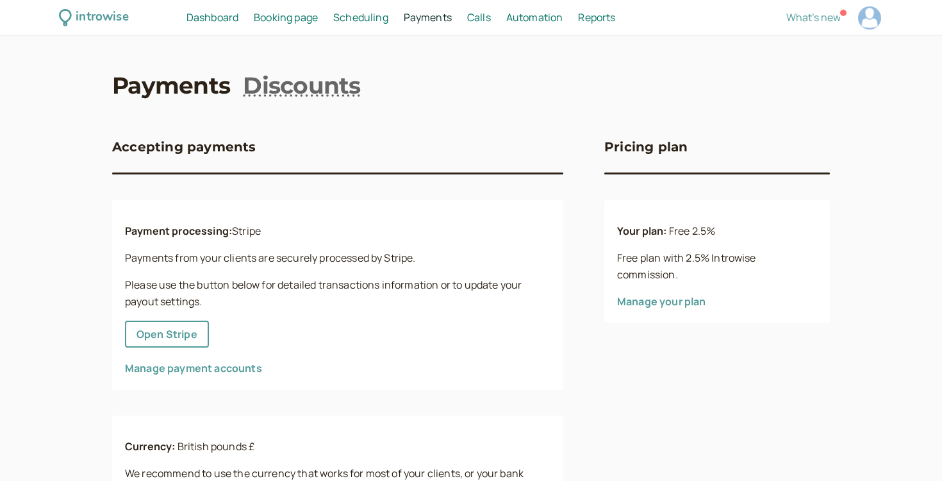
scroll to position [13, 0]
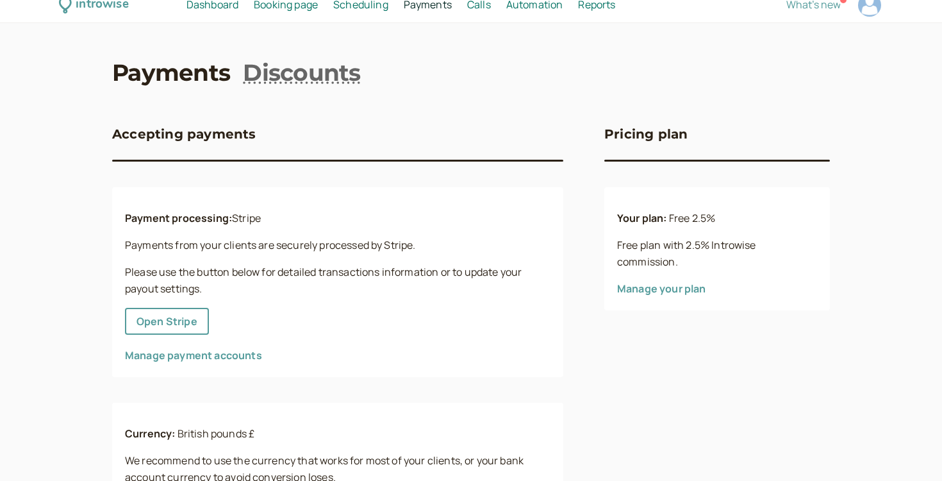
click at [545, 10] on span "Automation" at bounding box center [534, 4] width 57 height 14
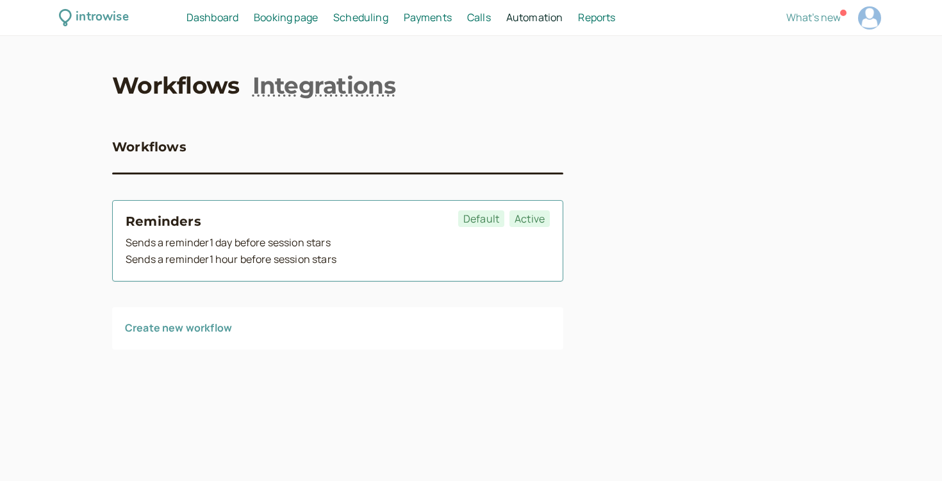
click at [526, 226] on span "Active" at bounding box center [529, 218] width 40 height 17
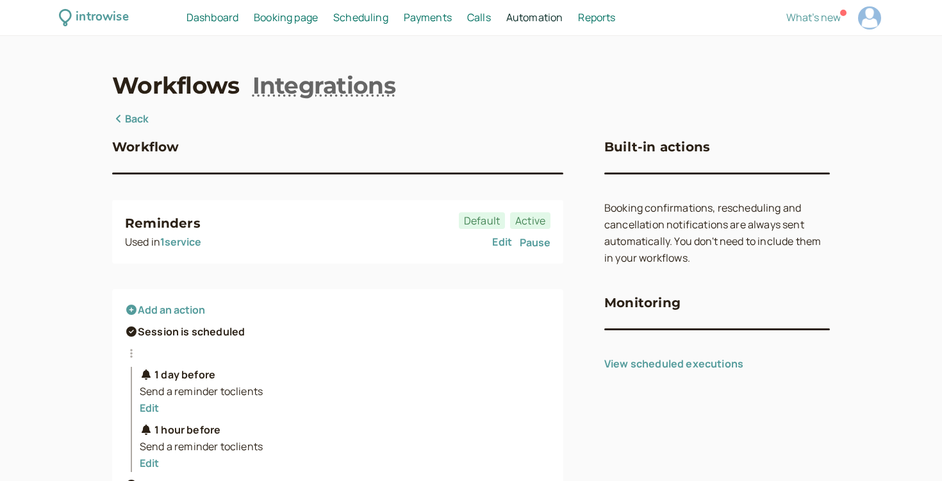
click at [215, 13] on span "Dashboard" at bounding box center [212, 17] width 52 height 14
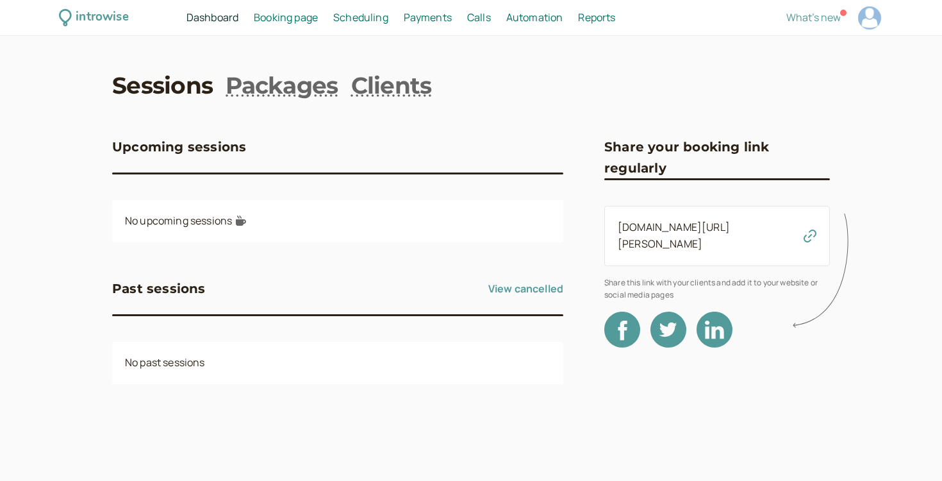
click at [288, 26] on div "introwise Dashboard Dashboard Booking page Booking Scheduling Scheduling Paymen…" at bounding box center [471, 18] width 942 height 36
click at [288, 19] on span "Booking page" at bounding box center [286, 17] width 64 height 14
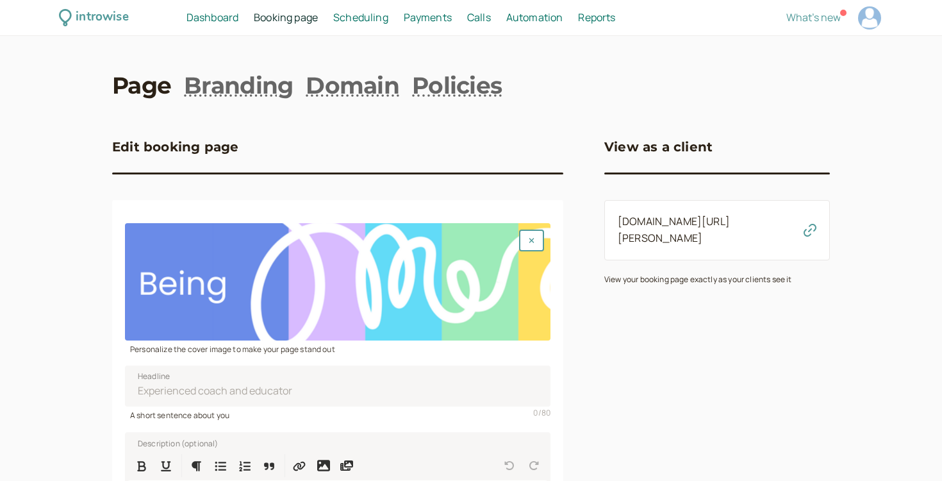
click at [366, 23] on span "Scheduling" at bounding box center [360, 17] width 55 height 14
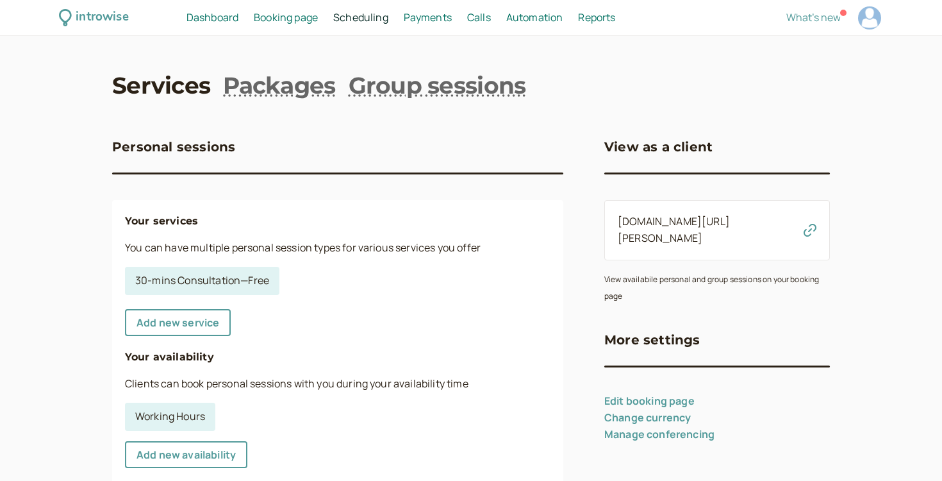
click at [415, 24] on link "Payments Payments" at bounding box center [428, 18] width 48 height 17
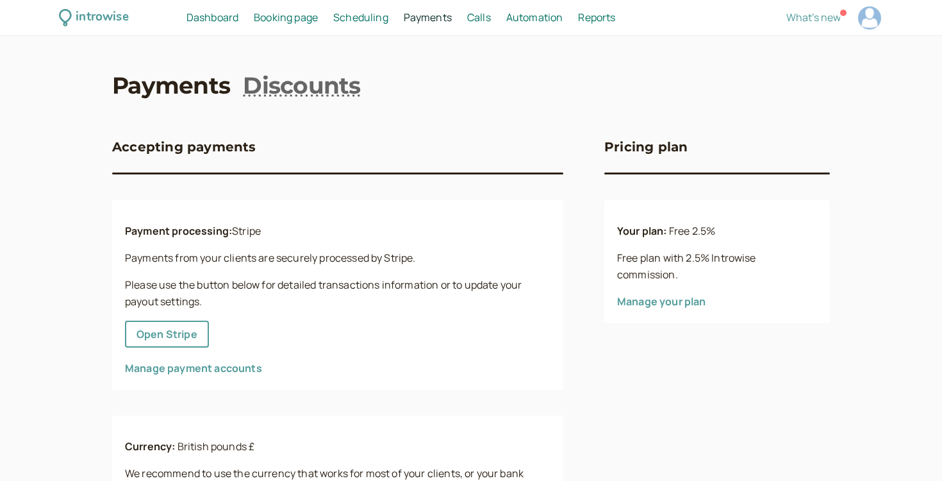
click at [477, 17] on span "Calls" at bounding box center [479, 17] width 24 height 14
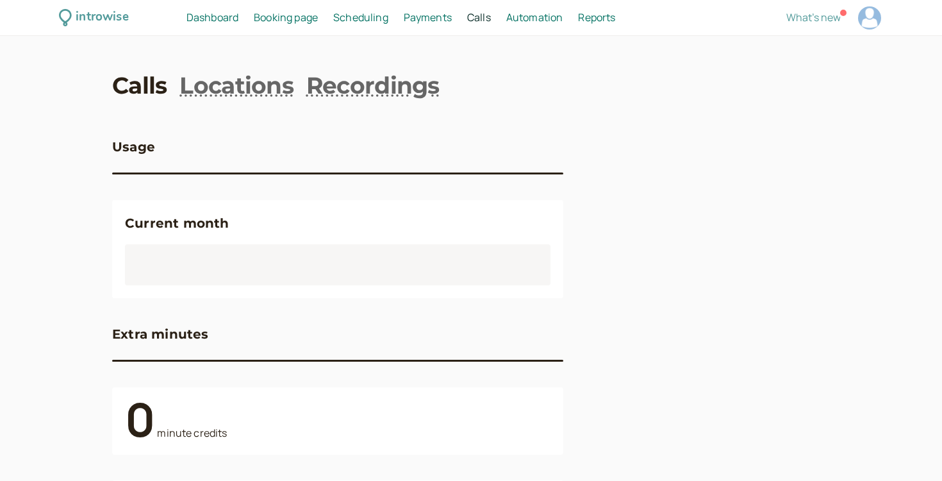
click at [520, 18] on span "Automation" at bounding box center [534, 17] width 57 height 14
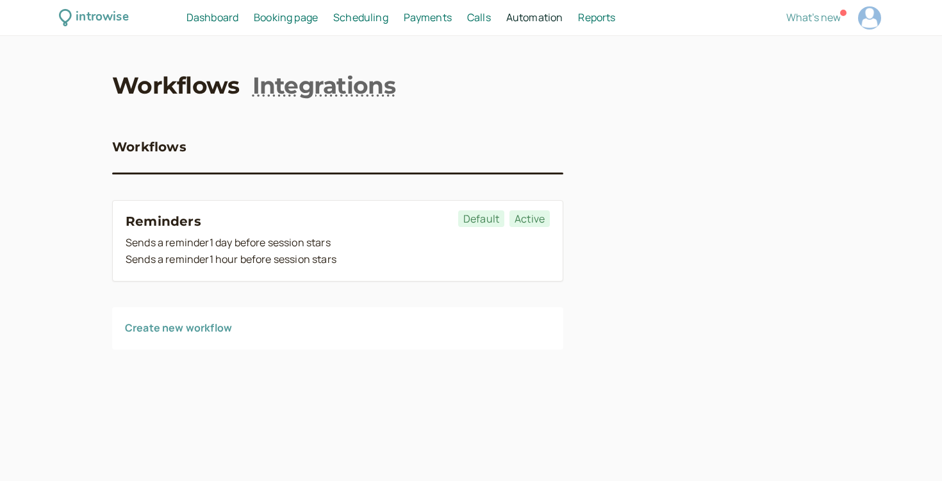
click at [599, 20] on span "Reports" at bounding box center [596, 17] width 37 height 14
select select "last30Days"
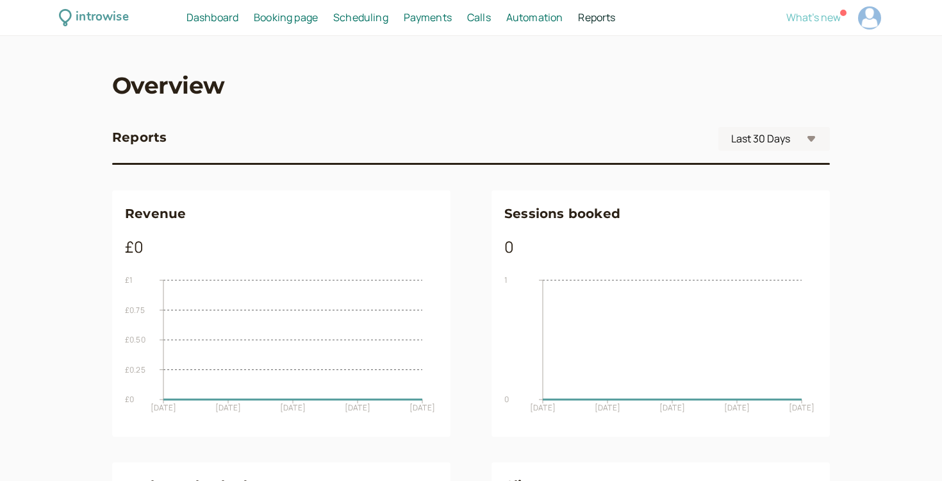
click at [803, 15] on span "What's new" at bounding box center [813, 17] width 54 height 14
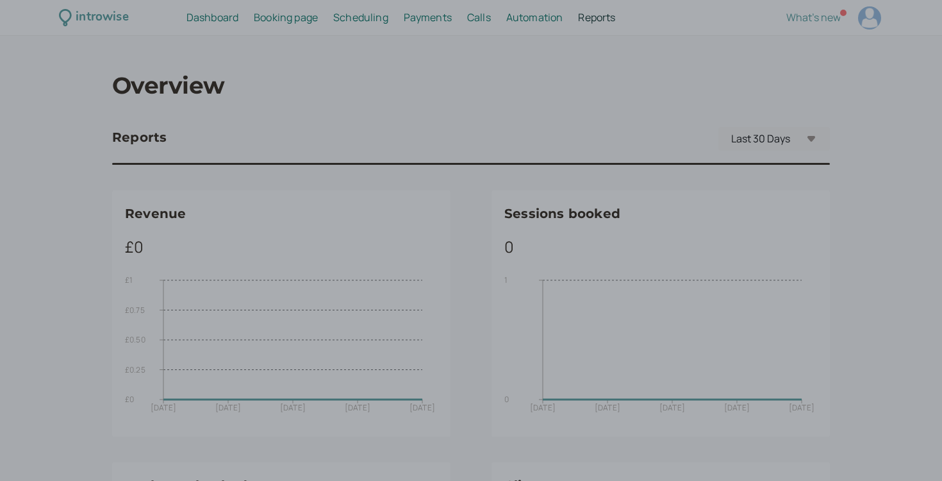
click at [324, 27] on div at bounding box center [471, 240] width 942 height 481
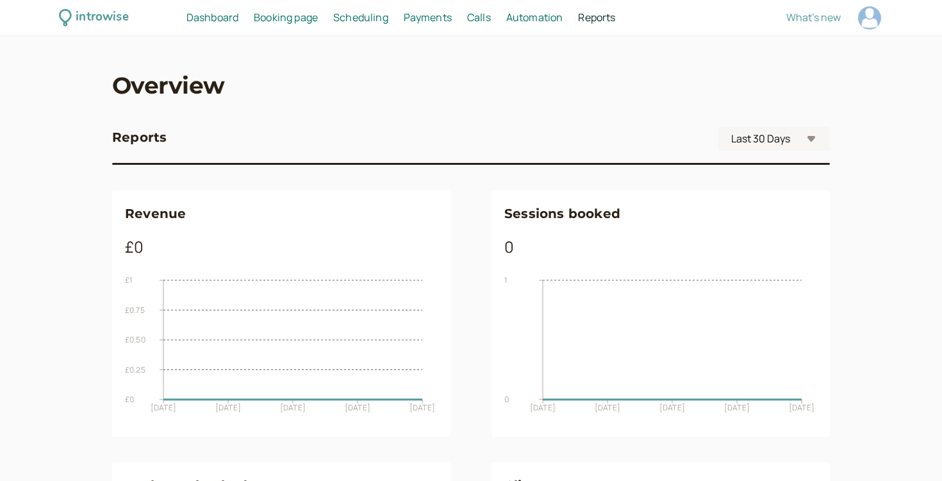
click at [870, 15] on div at bounding box center [869, 17] width 23 height 23
select select "Europe/[GEOGRAPHIC_DATA]"
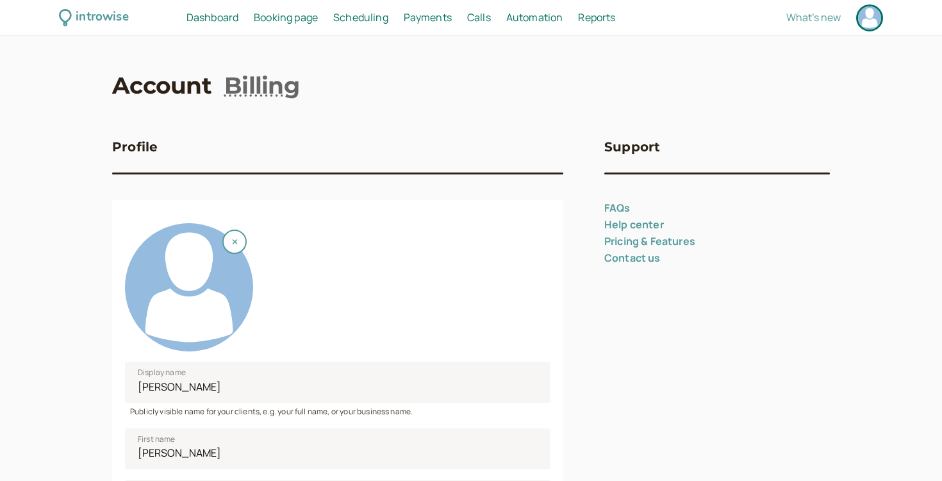
click at [208, 26] on div "introwise Dashboard Dashboard Booking page Booking Scheduling Scheduling Paymen…" at bounding box center [471, 18] width 942 height 36
click at [207, 21] on span "Dashboard" at bounding box center [212, 17] width 52 height 14
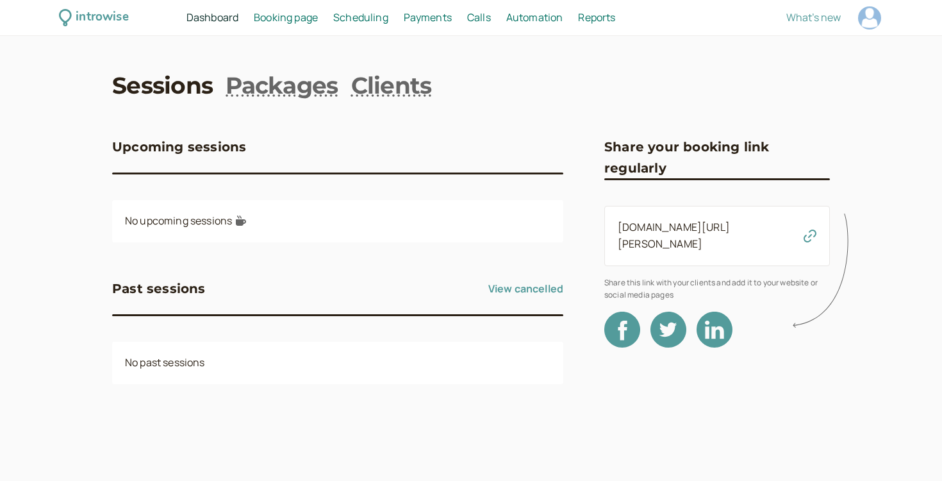
click at [208, 220] on div "No upcoming sessions" at bounding box center [337, 221] width 451 height 42
drag, startPoint x: 165, startPoint y: 223, endPoint x: 299, endPoint y: 223, distance: 133.9
click at [299, 223] on div "No upcoming sessions" at bounding box center [337, 221] width 451 height 42
click at [524, 293] on link "View cancelled" at bounding box center [525, 288] width 75 height 21
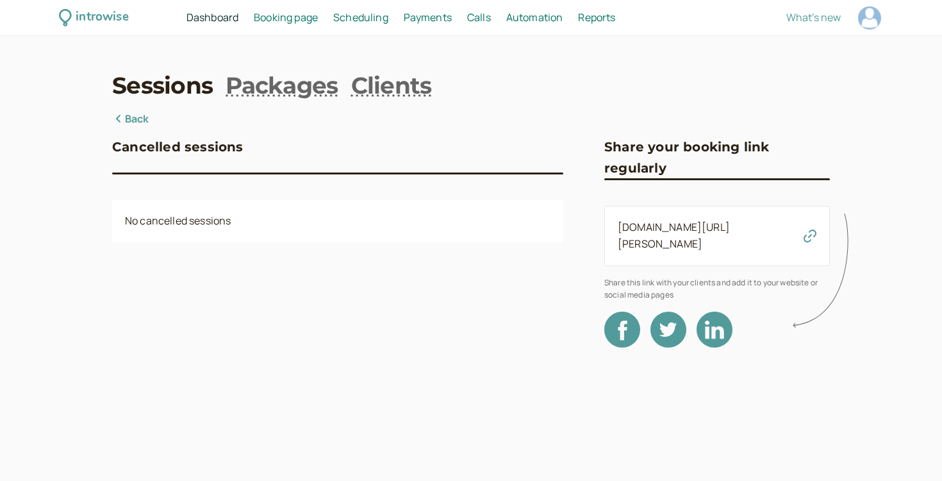
click at [861, 21] on div at bounding box center [869, 17] width 23 height 23
select select "Europe/[GEOGRAPHIC_DATA]"
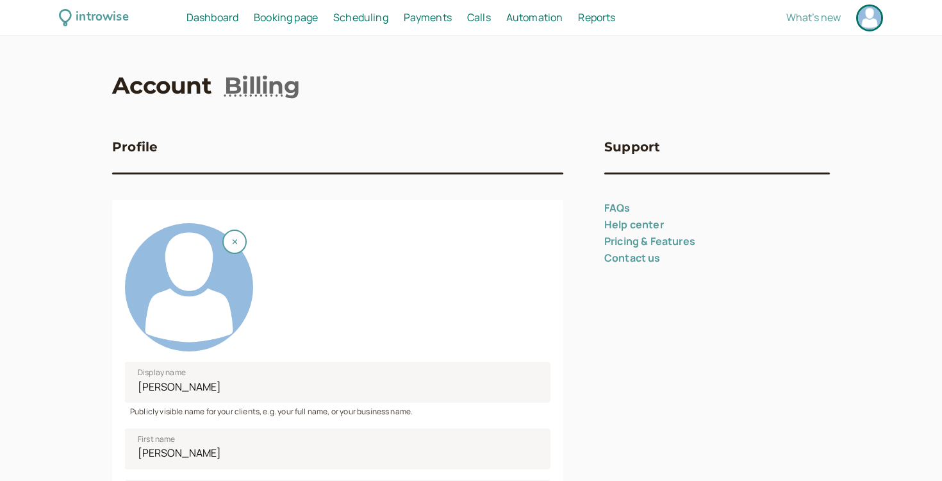
click at [798, 27] on div "What's new" at bounding box center [796, 17] width 173 height 27
click at [798, 17] on span "What's new" at bounding box center [813, 17] width 54 height 14
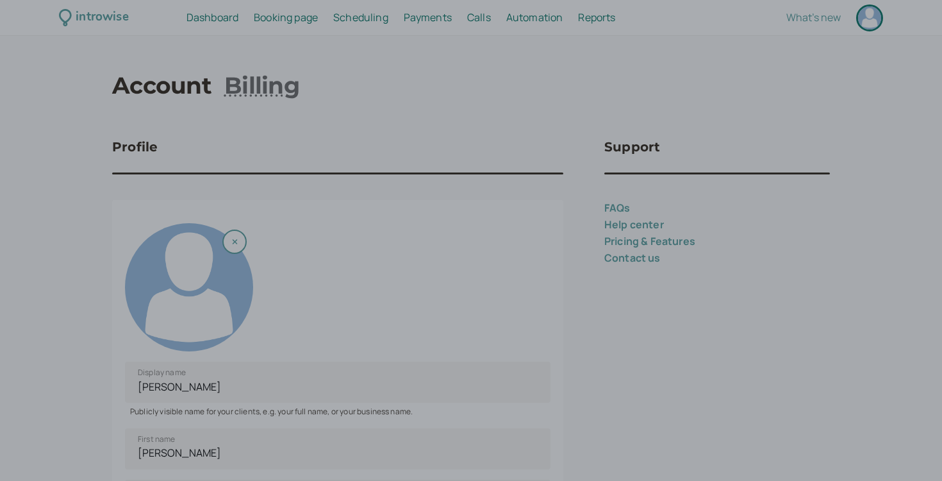
click at [582, 306] on div at bounding box center [471, 240] width 942 height 481
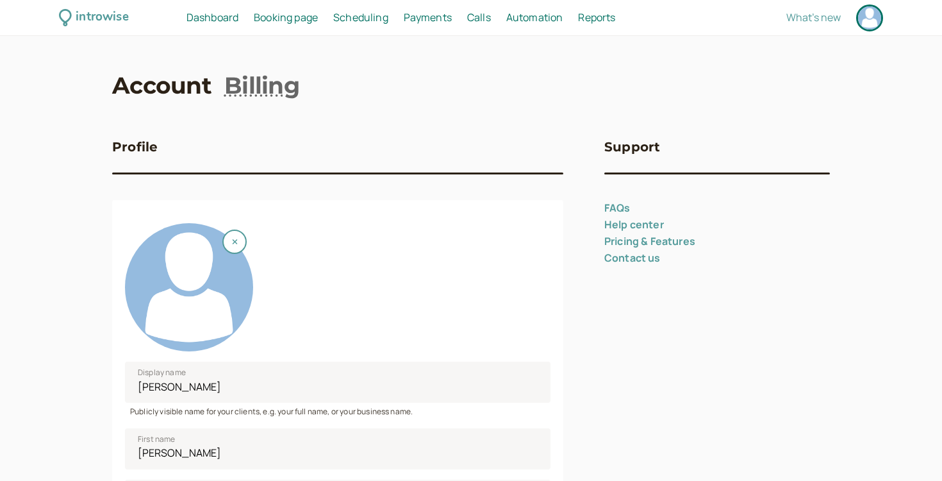
click at [356, 17] on span "Scheduling" at bounding box center [360, 17] width 55 height 14
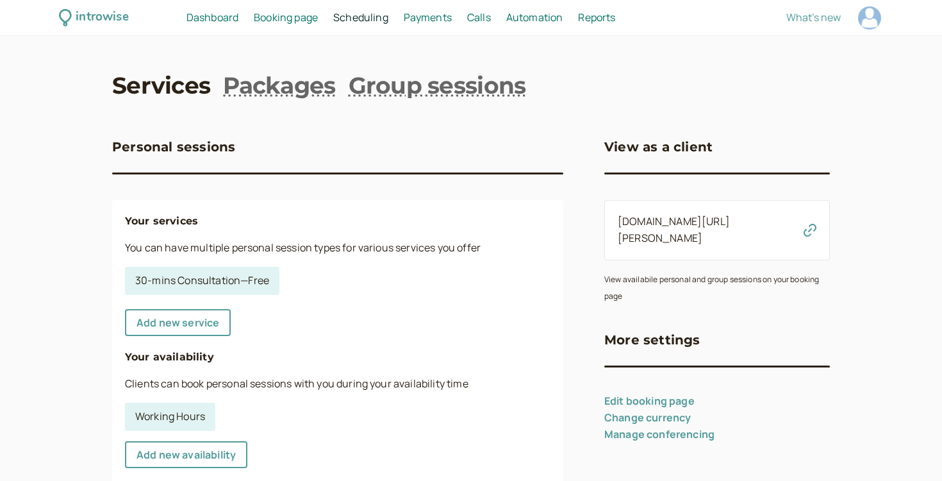
click at [217, 15] on span "Dashboard" at bounding box center [212, 17] width 52 height 14
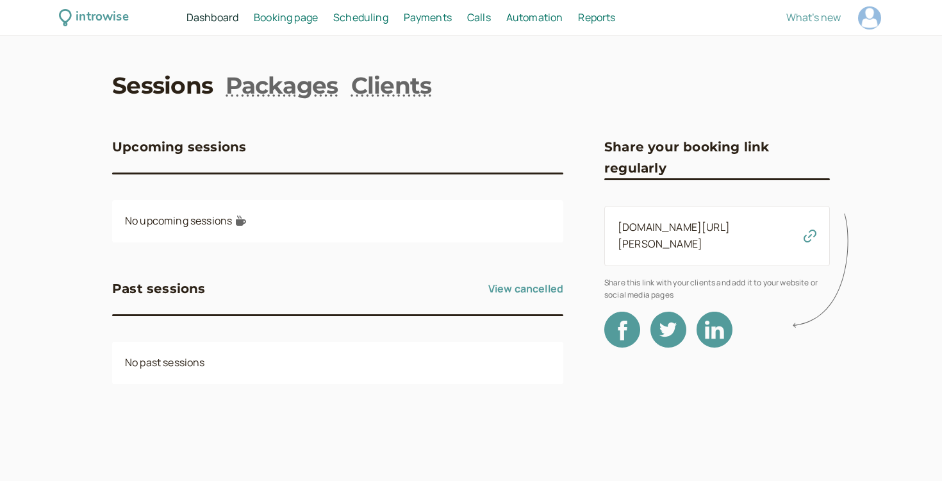
click at [868, 21] on div at bounding box center [869, 17] width 23 height 23
select select "Europe/[GEOGRAPHIC_DATA]"
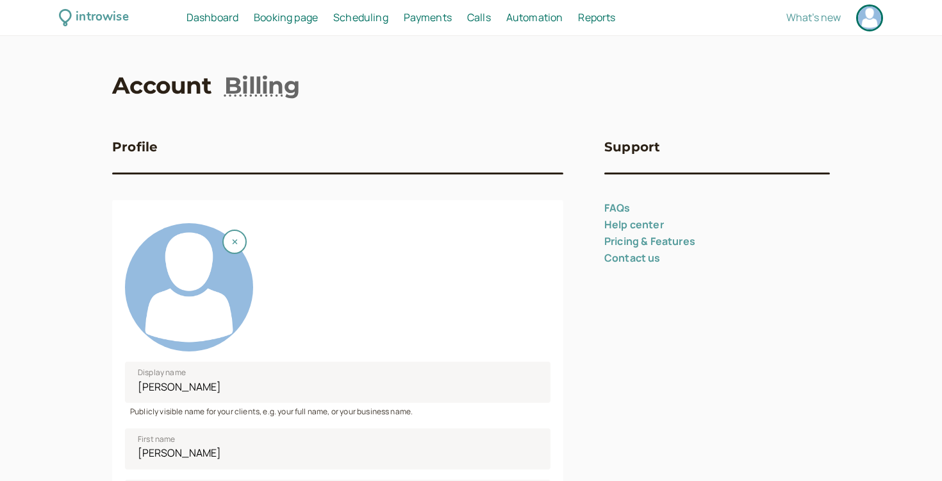
click at [861, 33] on div "introwise Dashboard Dashboard Booking page Booking Scheduling Scheduling Paymen…" at bounding box center [471, 18] width 942 height 36
click at [838, 15] on span "What's new" at bounding box center [813, 17] width 54 height 14
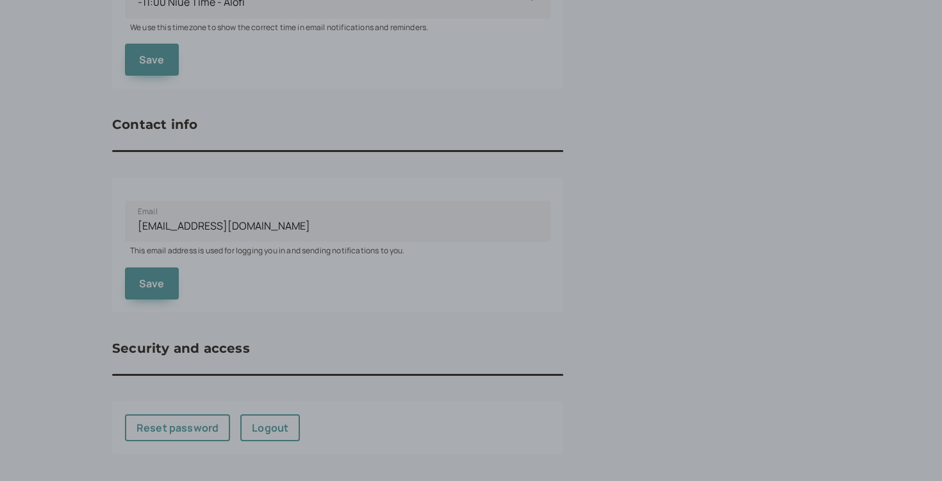
scroll to position [552, 0]
click at [646, 264] on div at bounding box center [471, 240] width 942 height 481
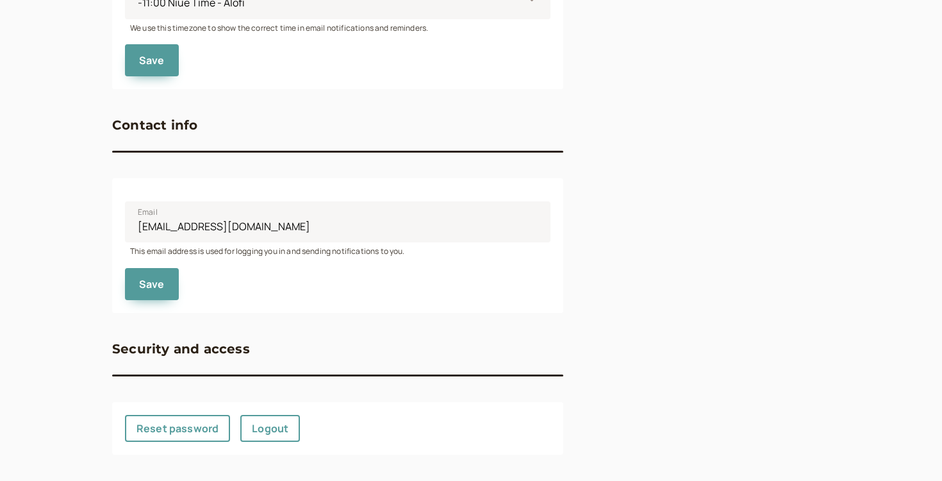
scroll to position [0, 0]
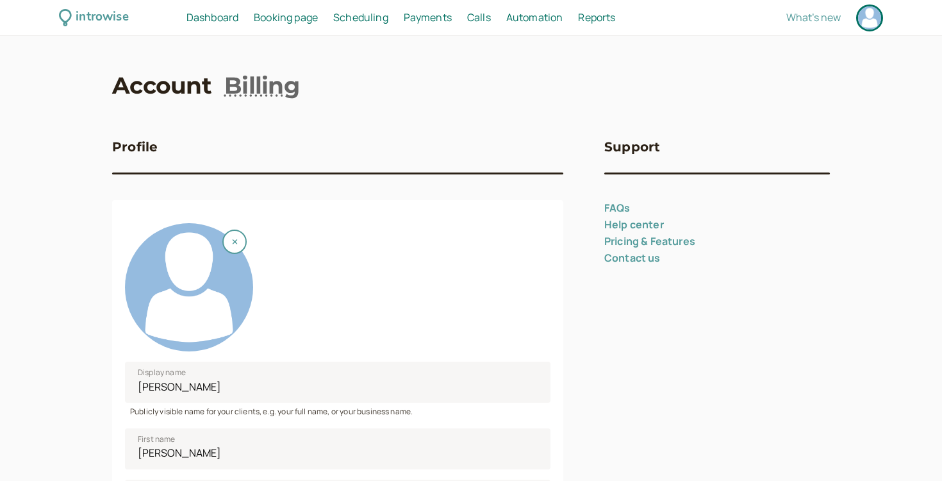
click at [298, 18] on span "Booking page" at bounding box center [286, 17] width 64 height 14
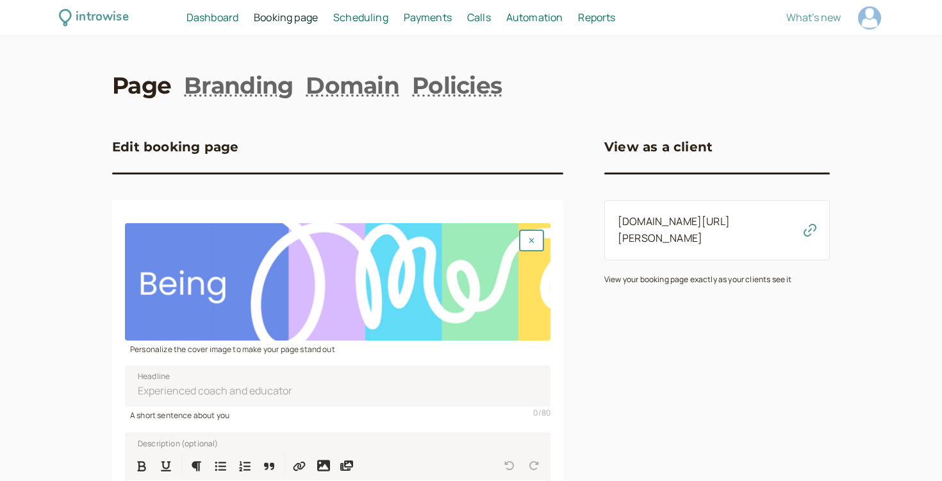
click at [220, 29] on div "introwise Dashboard Dashboard Booking page Booking Scheduling Scheduling Paymen…" at bounding box center [471, 18] width 942 height 36
click at [219, 22] on span "Dashboard" at bounding box center [212, 17] width 52 height 14
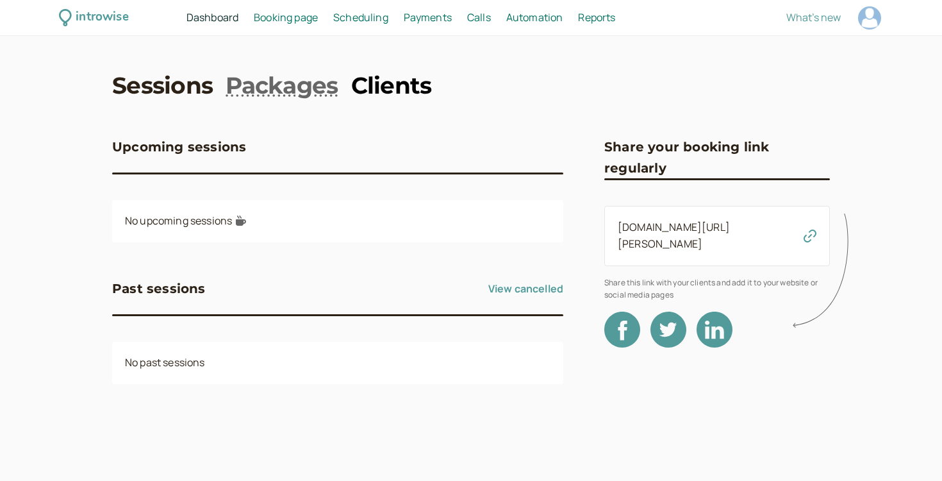
click at [391, 84] on link "Clients" at bounding box center [391, 85] width 81 height 32
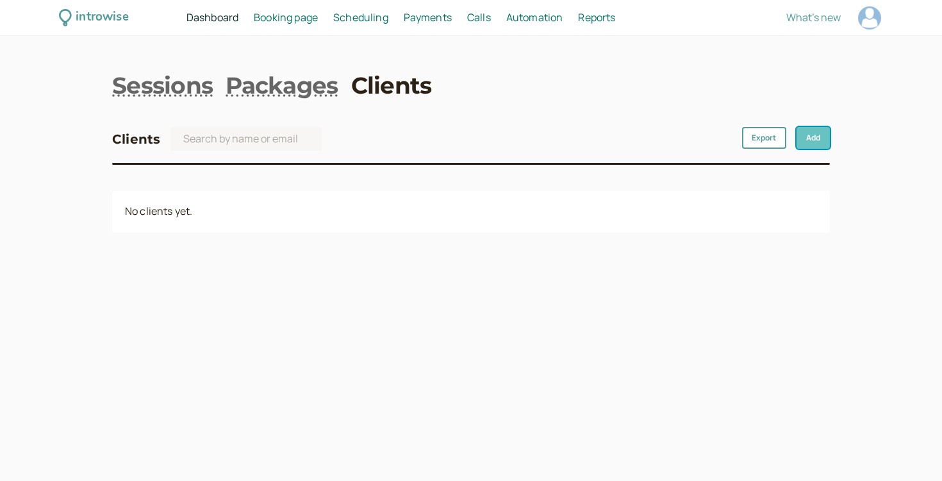
click at [811, 135] on link "Add" at bounding box center [812, 138] width 33 height 22
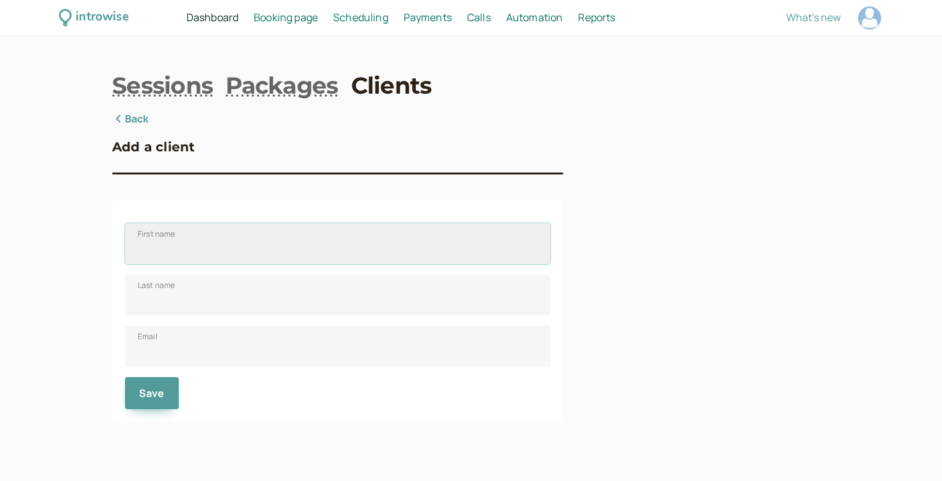
click at [353, 229] on input "First name" at bounding box center [337, 243] width 425 height 41
type input "[PERSON_NAME]"
type input "[EMAIL_ADDRESS][DOMAIN_NAME]"
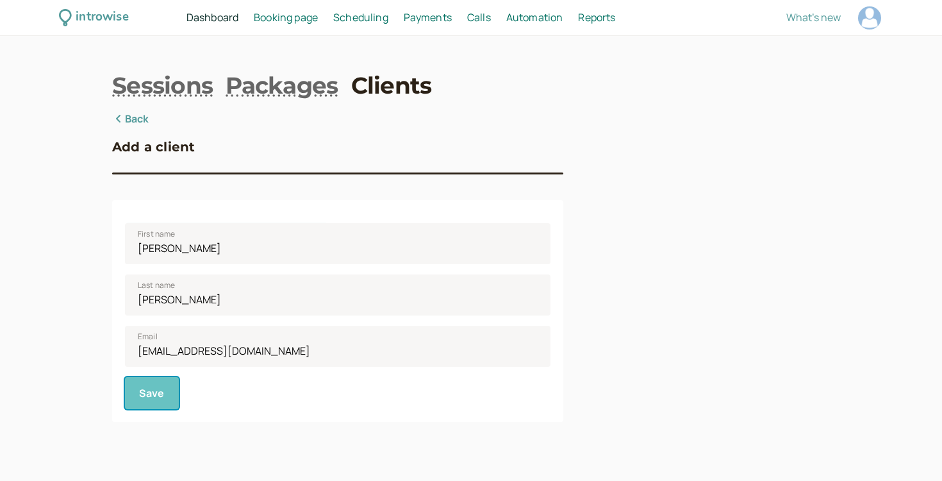
click at [165, 394] on button "Save" at bounding box center [152, 393] width 54 height 32
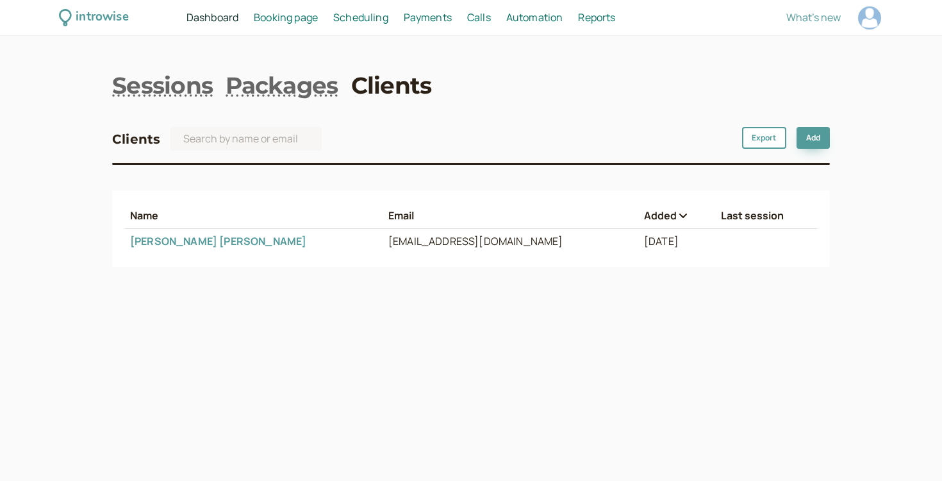
click at [384, 232] on td "[EMAIL_ADDRESS][DOMAIN_NAME]" at bounding box center [511, 241] width 256 height 25
click at [195, 238] on td "[PERSON_NAME]" at bounding box center [254, 241] width 258 height 25
click at [148, 246] on link "[PERSON_NAME]" at bounding box center [218, 241] width 176 height 14
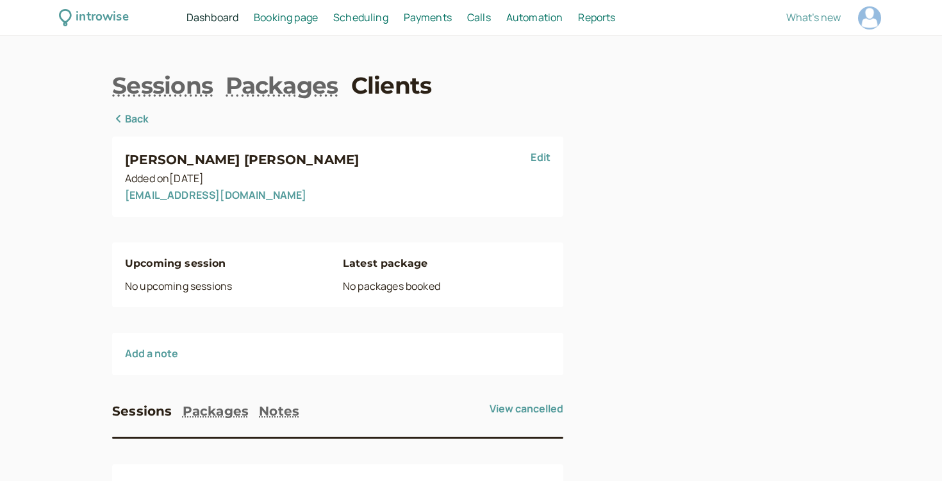
scroll to position [62, 0]
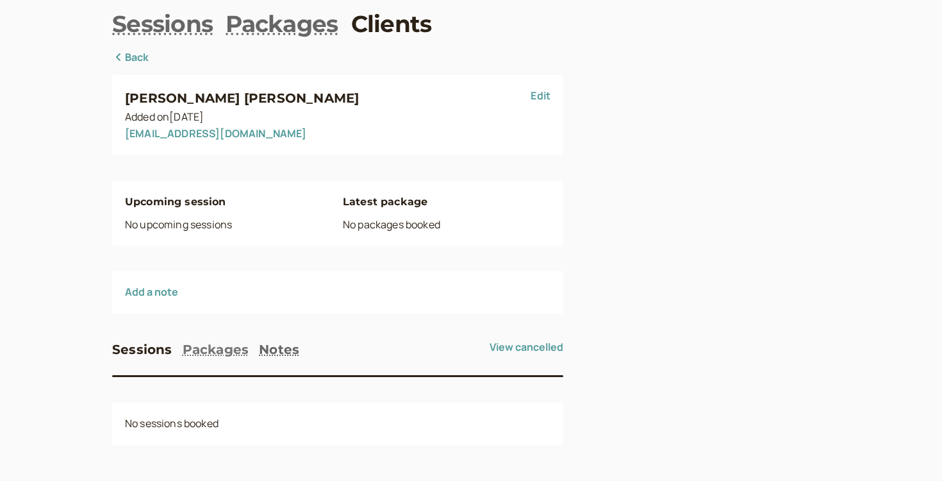
click at [222, 346] on button "Packages" at bounding box center [216, 349] width 67 height 21
click at [286, 350] on button "Notes" at bounding box center [279, 349] width 40 height 21
click at [220, 346] on button "Packages" at bounding box center [216, 349] width 67 height 21
click at [165, 347] on button "Sessions" at bounding box center [142, 349] width 60 height 21
click at [195, 342] on button "Packages" at bounding box center [216, 349] width 67 height 21
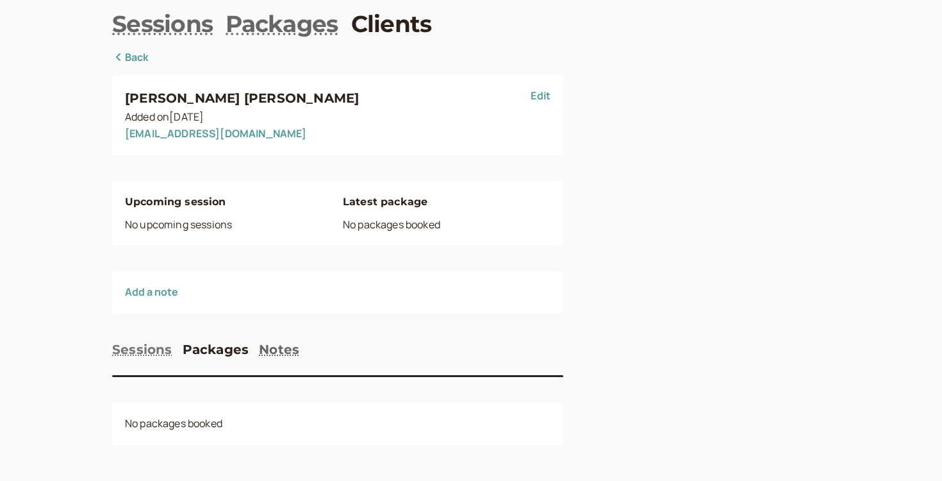
click at [152, 340] on button "Sessions" at bounding box center [142, 349] width 60 height 21
click at [206, 341] on button "Packages" at bounding box center [216, 349] width 67 height 21
click at [163, 342] on button "Sessions" at bounding box center [142, 349] width 60 height 21
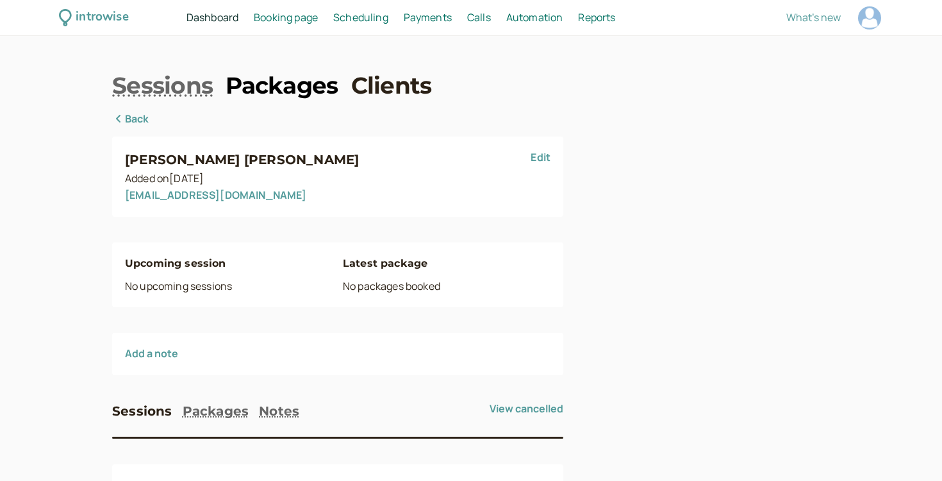
click at [258, 88] on link "Packages" at bounding box center [282, 85] width 112 height 32
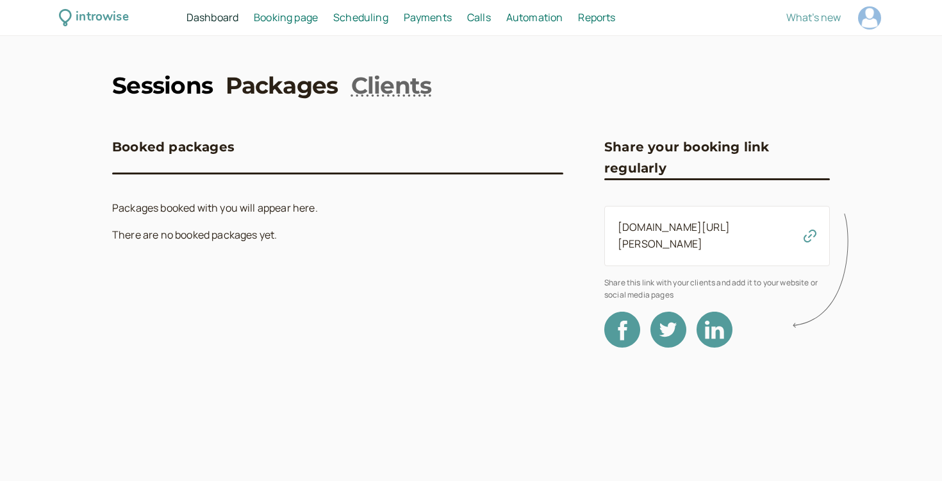
click at [174, 87] on link "Sessions" at bounding box center [162, 85] width 101 height 32
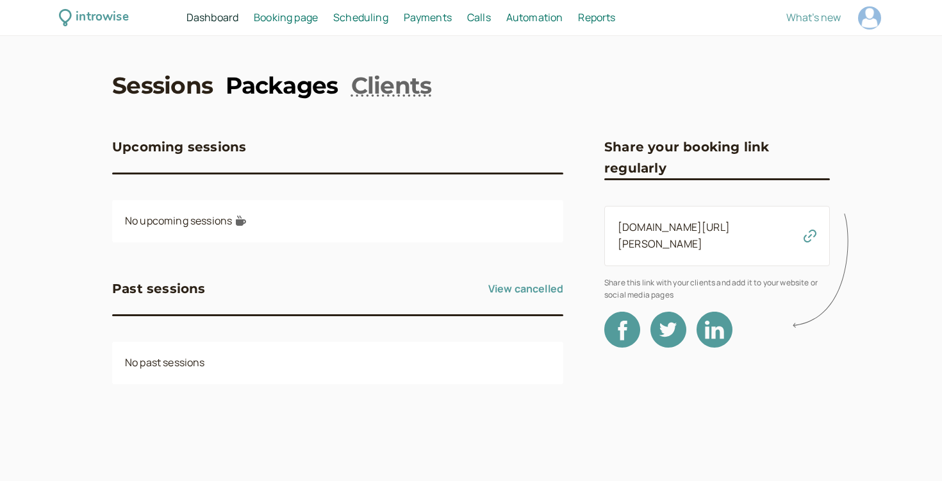
click at [275, 71] on link "Packages" at bounding box center [282, 85] width 112 height 32
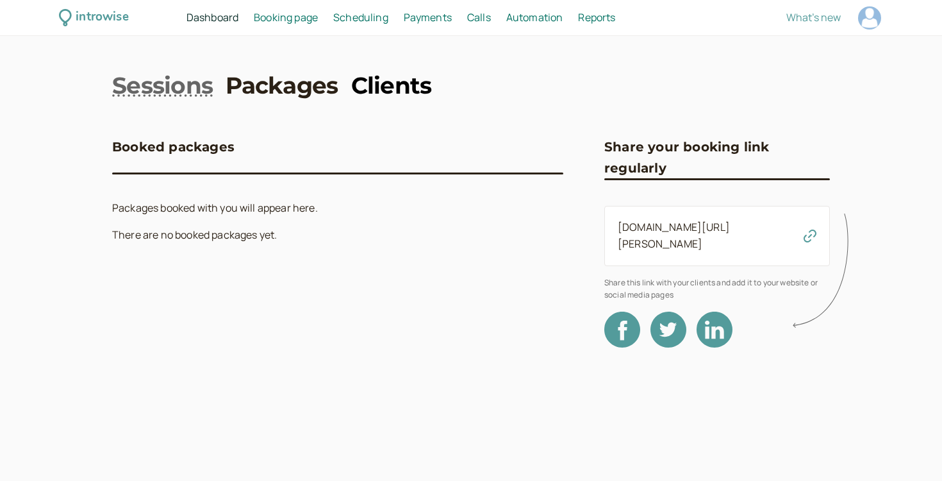
click at [363, 84] on link "Clients" at bounding box center [391, 85] width 81 height 32
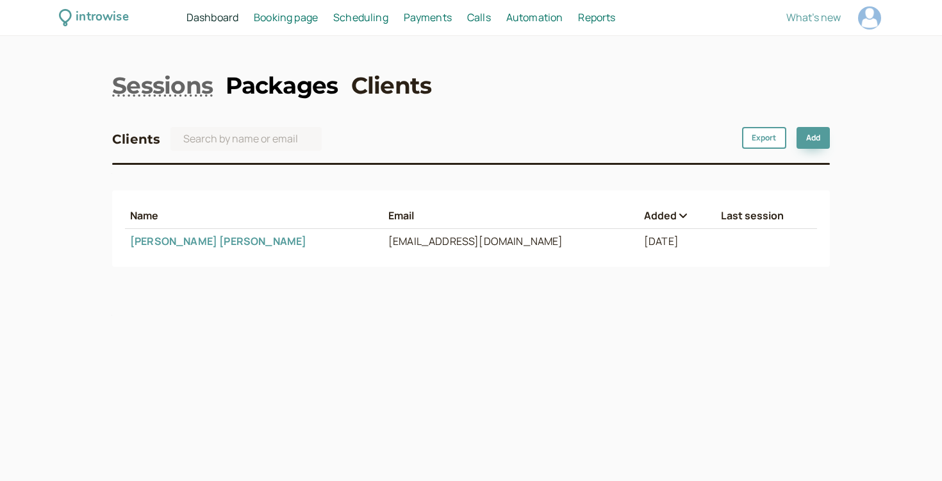
click at [291, 73] on link "Packages" at bounding box center [282, 85] width 112 height 32
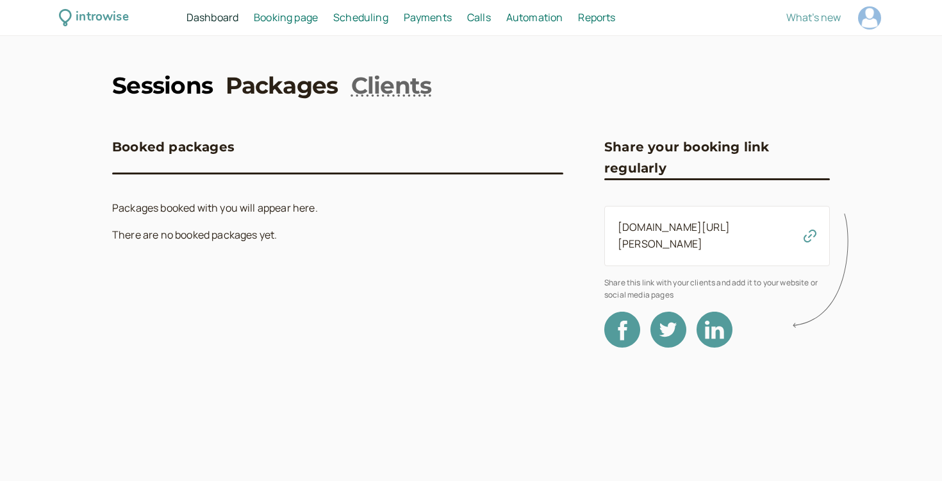
click at [202, 87] on link "Sessions" at bounding box center [162, 85] width 101 height 32
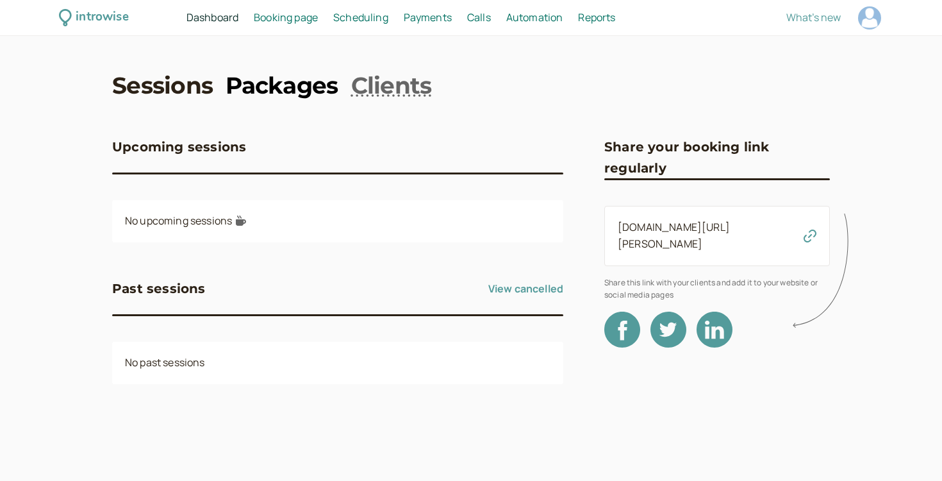
click at [307, 87] on link "Packages" at bounding box center [282, 85] width 112 height 32
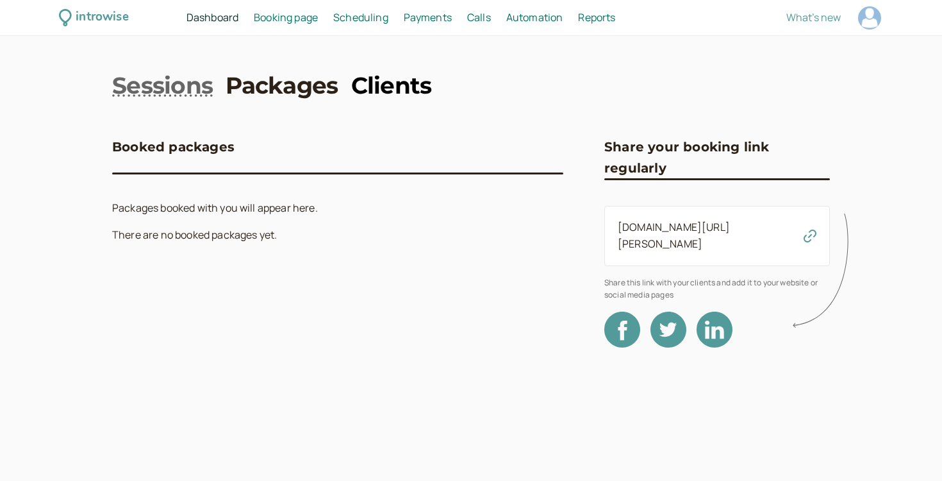
click at [373, 87] on link "Clients" at bounding box center [391, 85] width 81 height 32
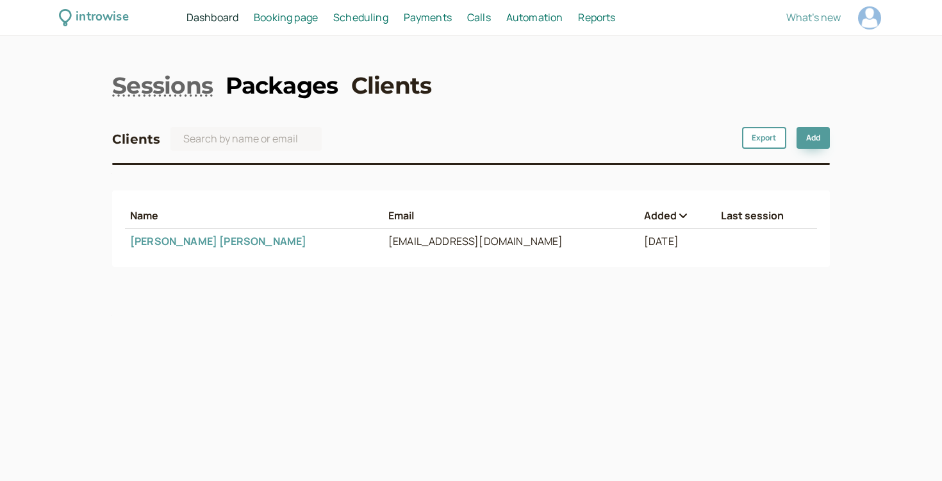
click at [297, 87] on link "Packages" at bounding box center [282, 85] width 112 height 32
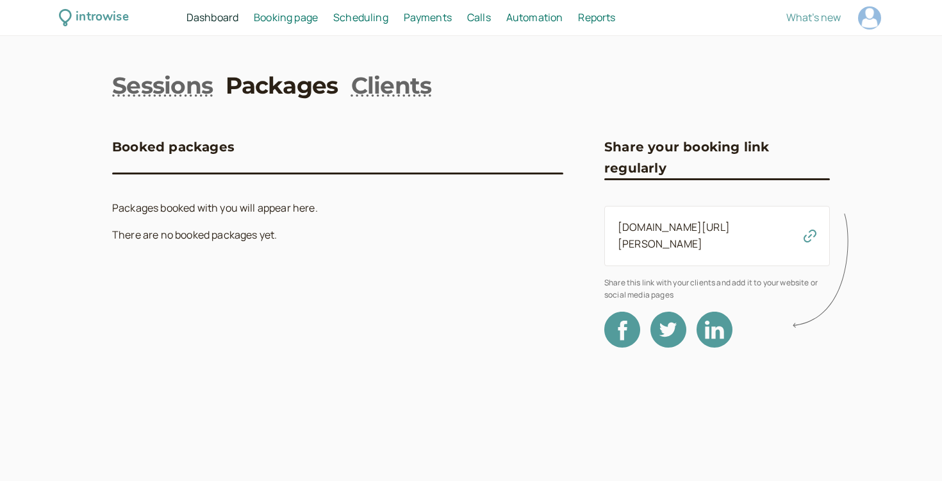
click at [215, 87] on nav "Sessions Packages Clients" at bounding box center [471, 85] width 718 height 32
click at [173, 88] on link "Sessions" at bounding box center [162, 85] width 101 height 32
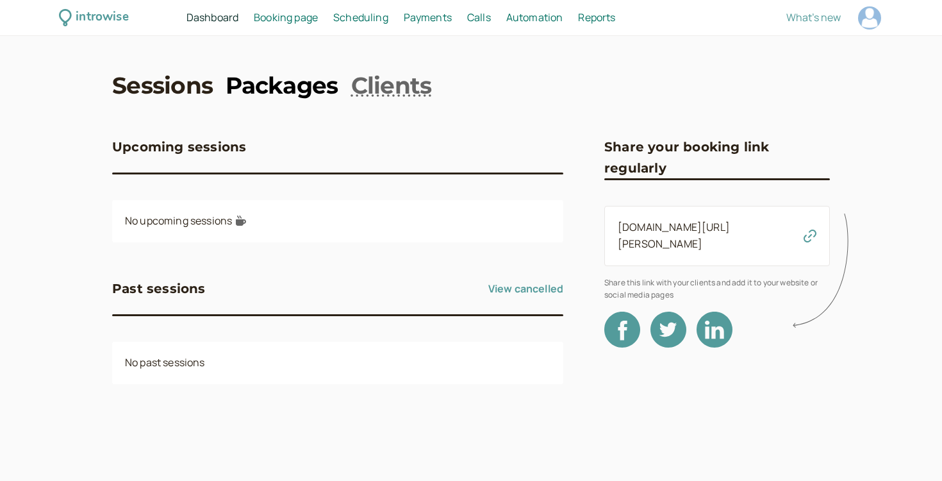
click at [255, 88] on link "Packages" at bounding box center [282, 85] width 112 height 32
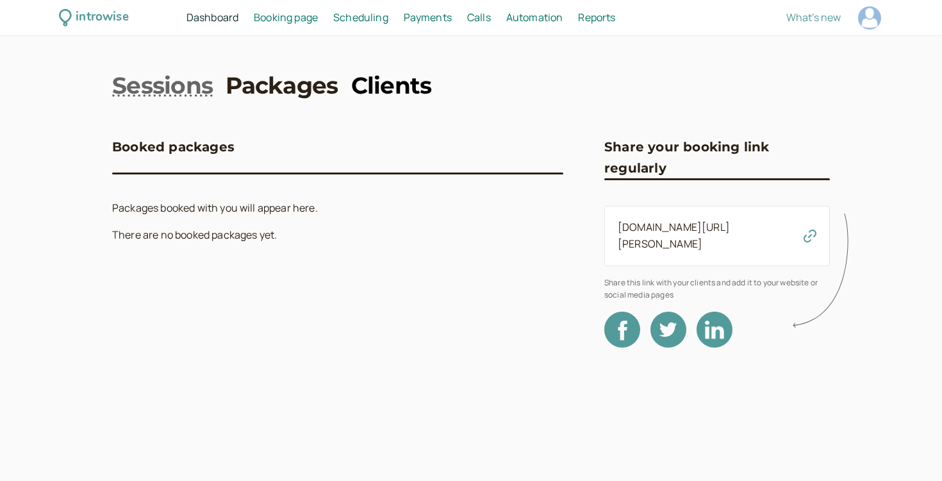
click at [360, 90] on link "Clients" at bounding box center [391, 85] width 81 height 32
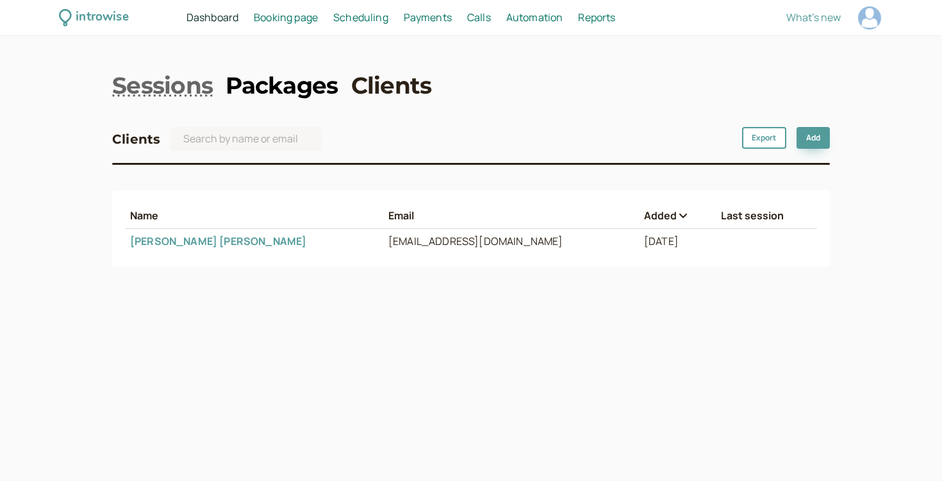
click at [279, 94] on link "Packages" at bounding box center [282, 85] width 112 height 32
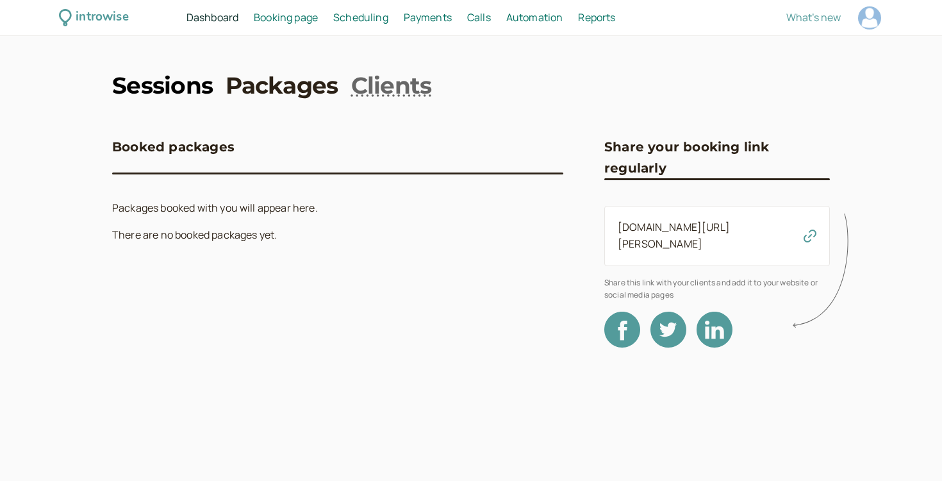
click at [174, 90] on link "Sessions" at bounding box center [162, 85] width 101 height 32
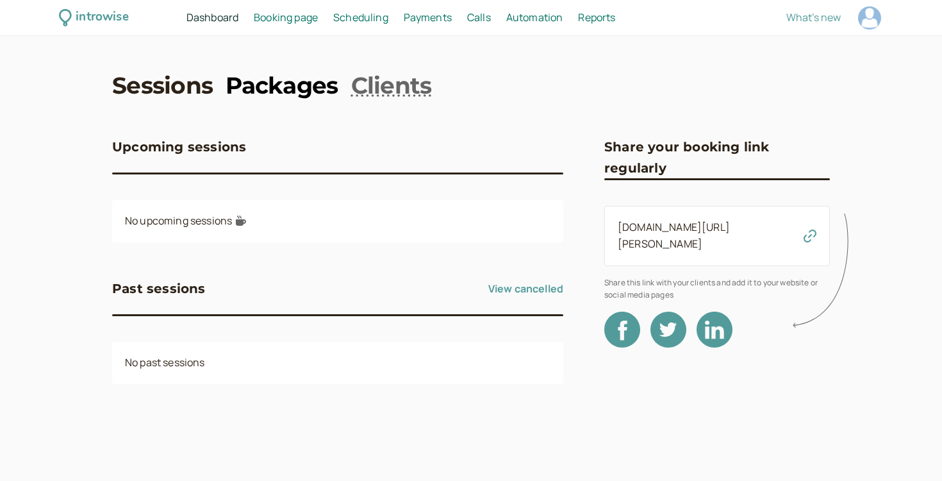
click at [294, 81] on link "Packages" at bounding box center [282, 85] width 112 height 32
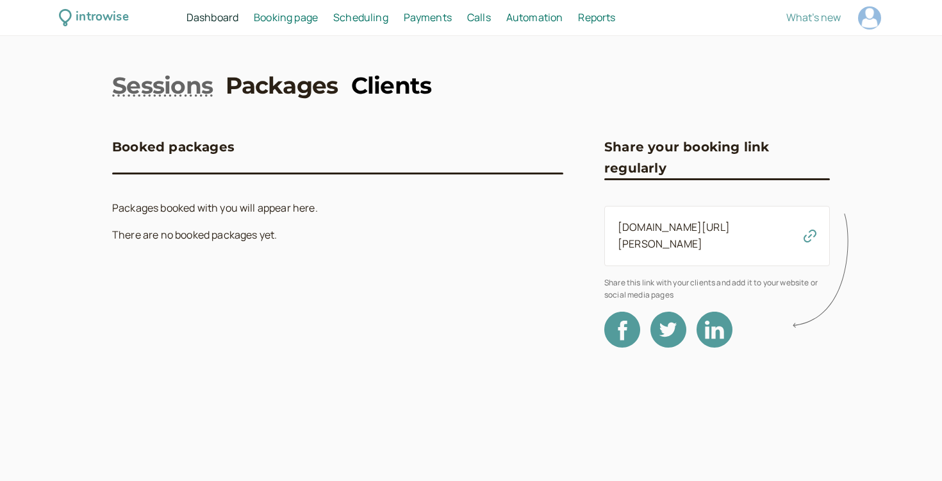
click at [360, 88] on link "Clients" at bounding box center [391, 85] width 81 height 32
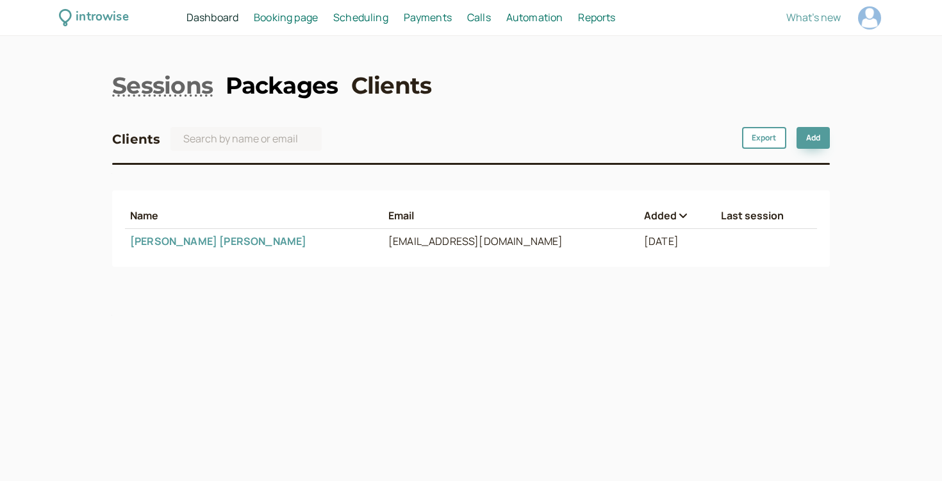
click at [285, 88] on link "Packages" at bounding box center [282, 85] width 112 height 32
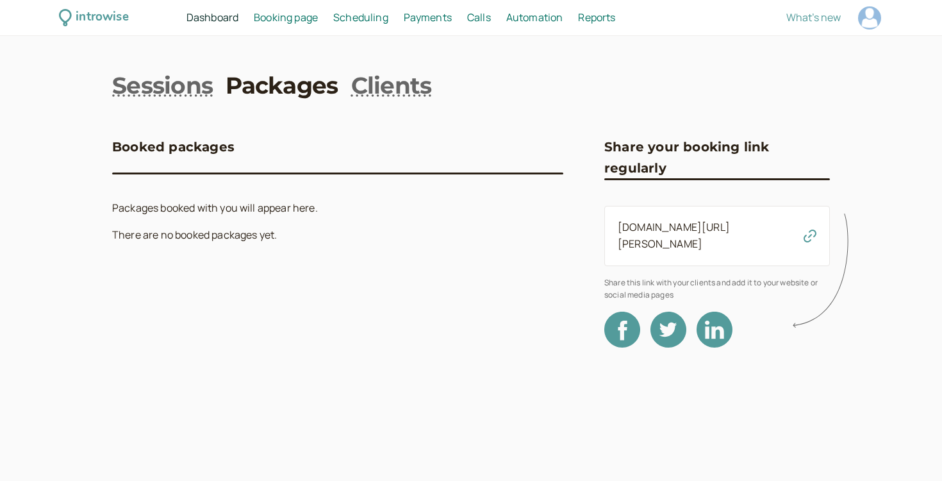
click at [226, 85] on link "Packages" at bounding box center [282, 85] width 112 height 32
click at [208, 84] on link "Sessions" at bounding box center [162, 85] width 101 height 32
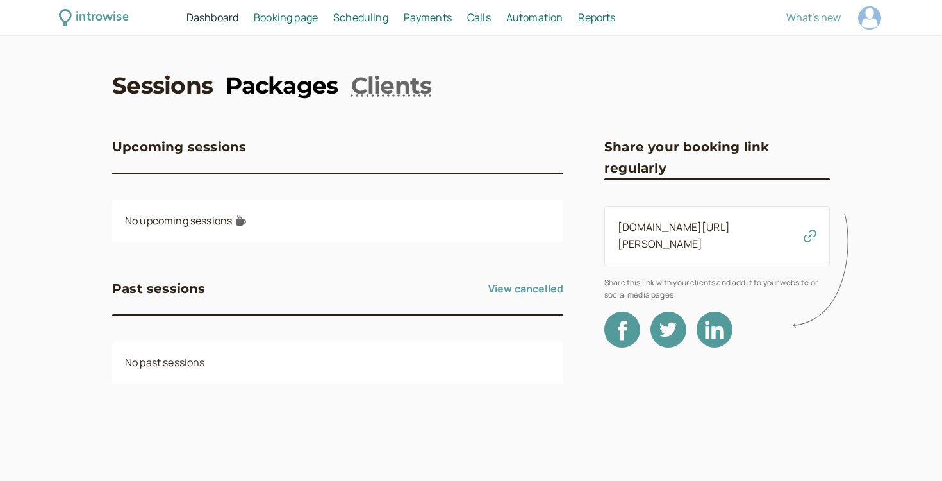
click at [291, 96] on link "Packages" at bounding box center [282, 85] width 112 height 32
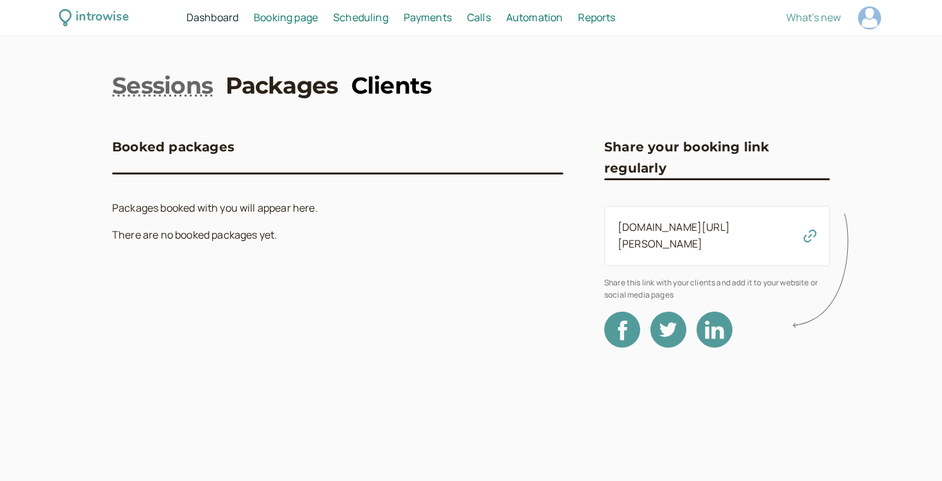
click at [400, 90] on link "Clients" at bounding box center [391, 85] width 81 height 32
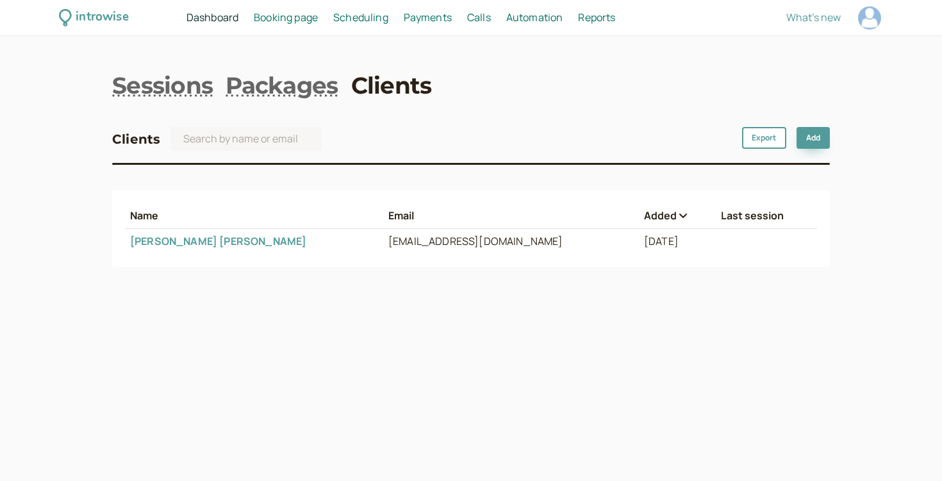
click at [752, 246] on td at bounding box center [766, 241] width 101 height 25
click at [410, 248] on td "[EMAIL_ADDRESS][DOMAIN_NAME]" at bounding box center [511, 241] width 256 height 25
click at [639, 243] on td "[DATE]" at bounding box center [677, 241] width 77 height 25
click at [745, 144] on button "Export" at bounding box center [764, 138] width 44 height 22
click at [736, 194] on div "Name Email Added Last session [PERSON_NAME] [EMAIL_ADDRESS][DOMAIN_NAME] [DATE]" at bounding box center [471, 228] width 718 height 76
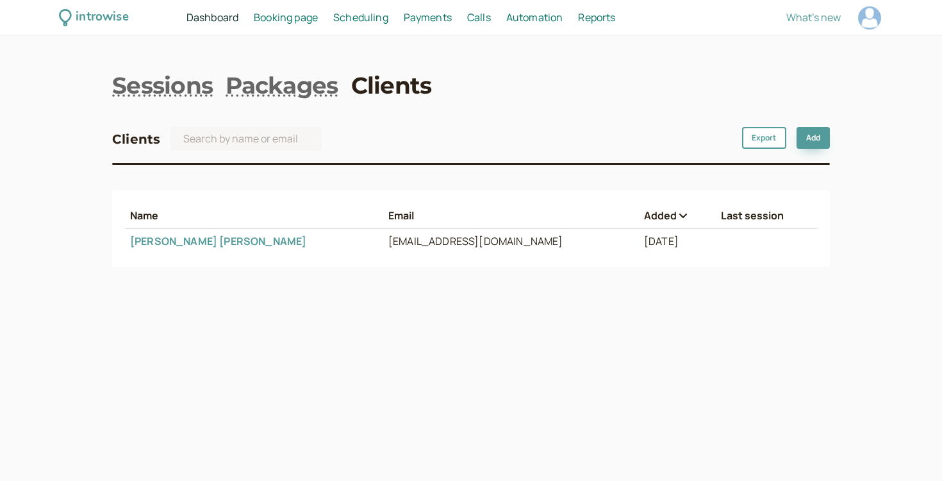
click at [639, 229] on td "[DATE]" at bounding box center [677, 241] width 77 height 25
click at [488, 243] on td "[EMAIL_ADDRESS][DOMAIN_NAME]" at bounding box center [511, 241] width 256 height 25
click at [383, 246] on td "[EMAIL_ADDRESS][DOMAIN_NAME]" at bounding box center [511, 241] width 256 height 25
click at [173, 230] on td "[PERSON_NAME]" at bounding box center [254, 241] width 258 height 25
click at [183, 235] on link "[PERSON_NAME]" at bounding box center [218, 241] width 176 height 14
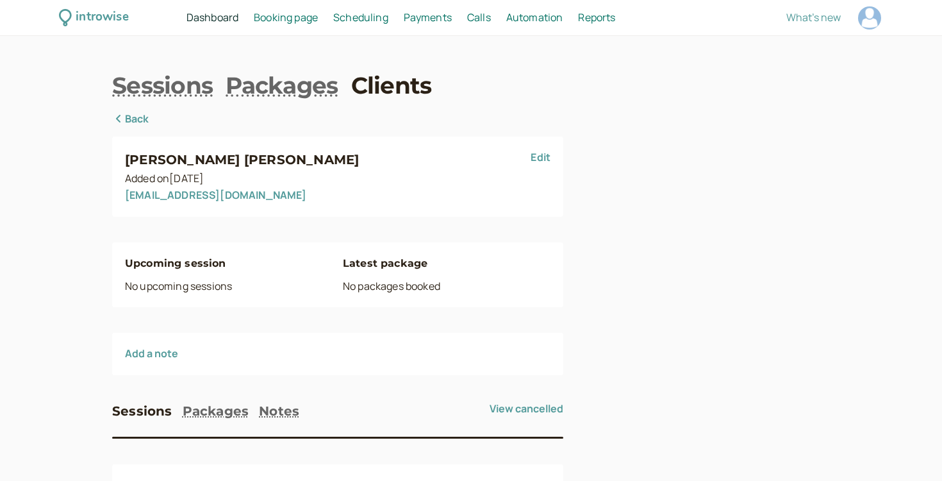
scroll to position [62, 0]
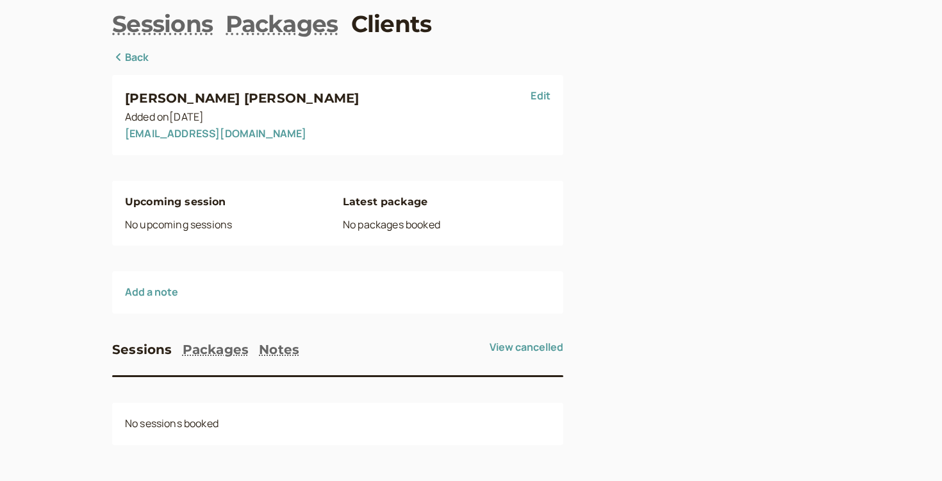
click at [546, 98] on link "Edit" at bounding box center [541, 95] width 20 height 14
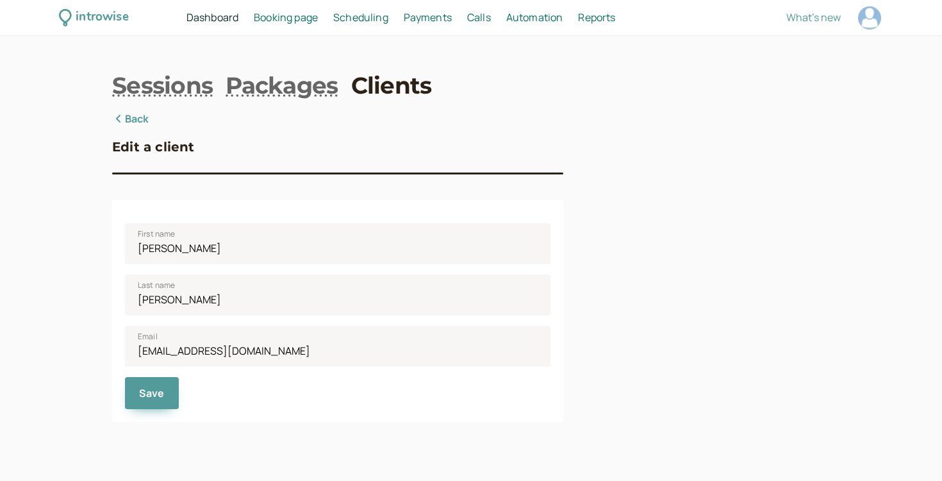
click at [141, 125] on link "Back" at bounding box center [130, 119] width 37 height 17
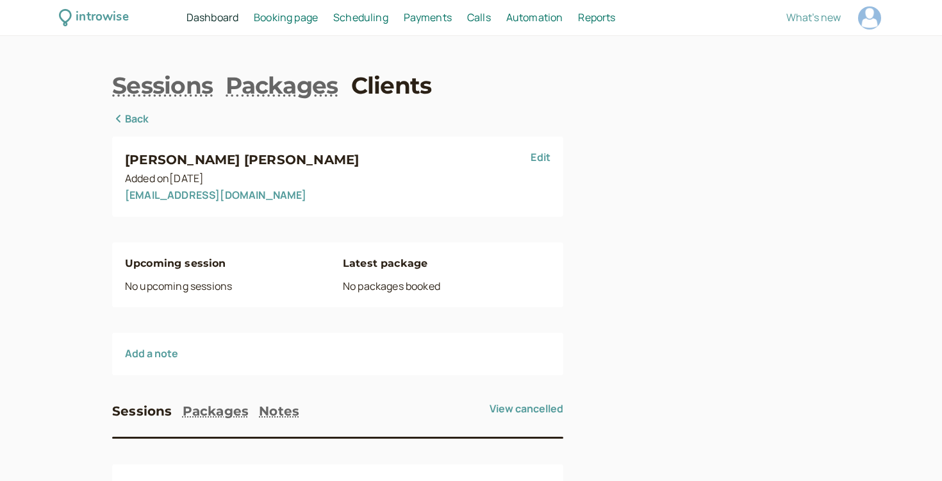
click at [184, 157] on h3 "[PERSON_NAME]" at bounding box center [328, 159] width 406 height 21
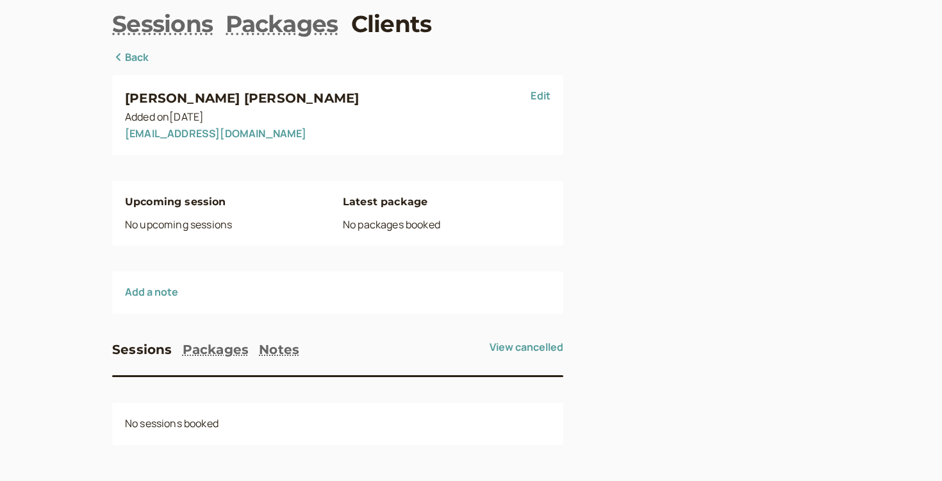
click at [179, 418] on div "No sessions booked" at bounding box center [337, 423] width 451 height 42
click at [534, 102] on link "Edit" at bounding box center [541, 95] width 20 height 14
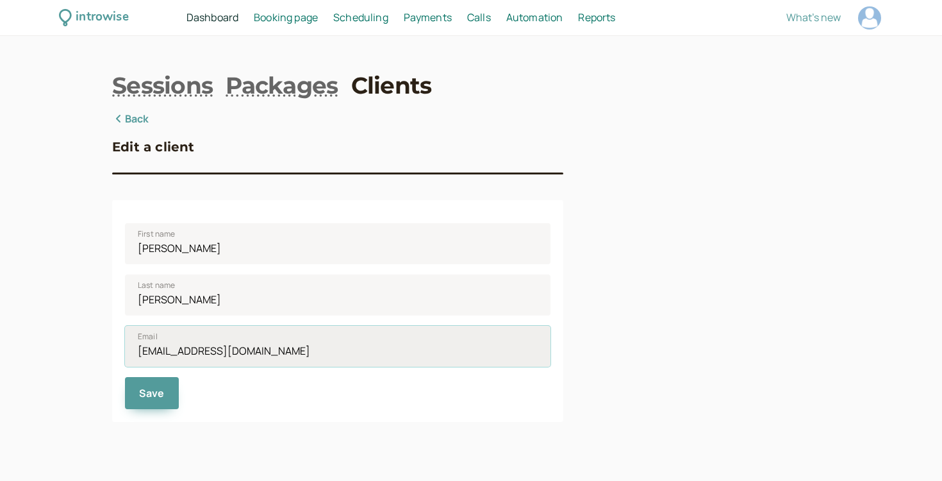
drag, startPoint x: 282, startPoint y: 354, endPoint x: 140, endPoint y: 353, distance: 142.3
click at [140, 354] on input "[EMAIL_ADDRESS][DOMAIN_NAME]" at bounding box center [337, 346] width 425 height 41
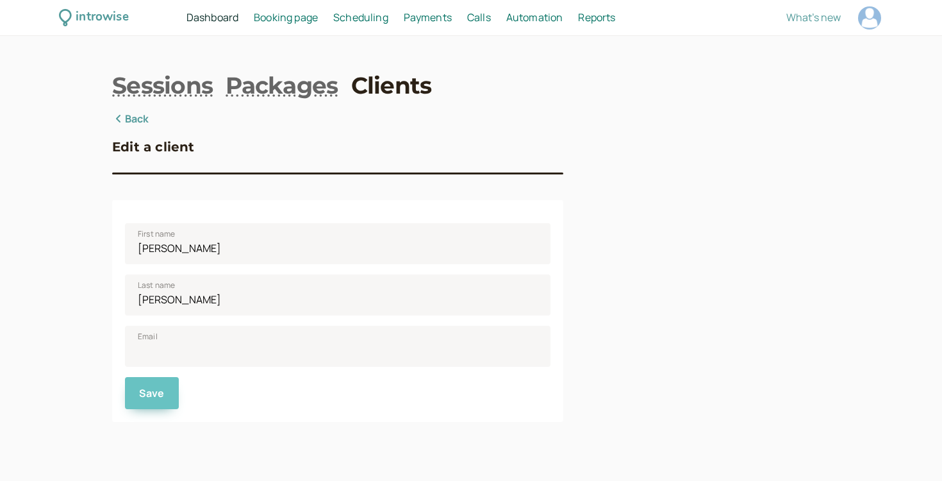
click at [147, 375] on div "Save" at bounding box center [337, 388] width 425 height 42
click at [147, 378] on button "Save" at bounding box center [152, 393] width 54 height 32
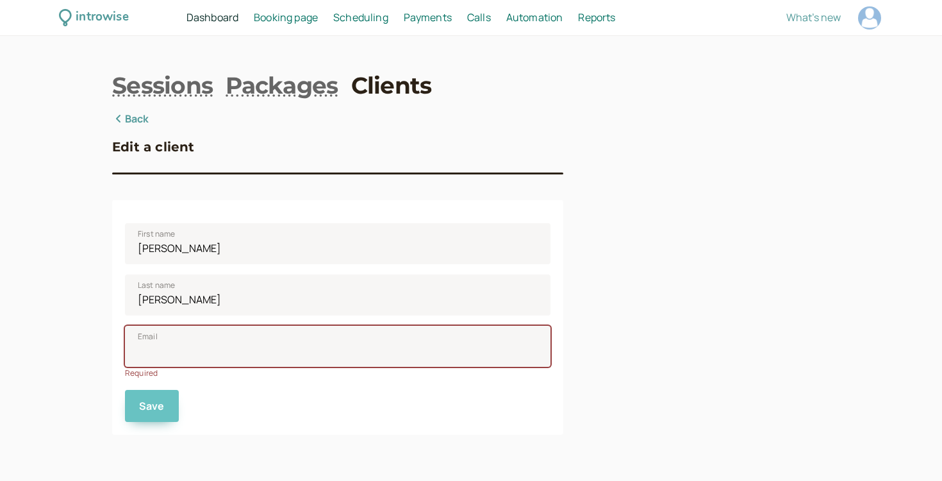
click at [147, 378] on div "Required" at bounding box center [337, 373] width 425 height 12
click at [146, 410] on span "Save" at bounding box center [152, 406] width 26 height 14
click at [119, 124] on link "Back" at bounding box center [130, 119] width 37 height 17
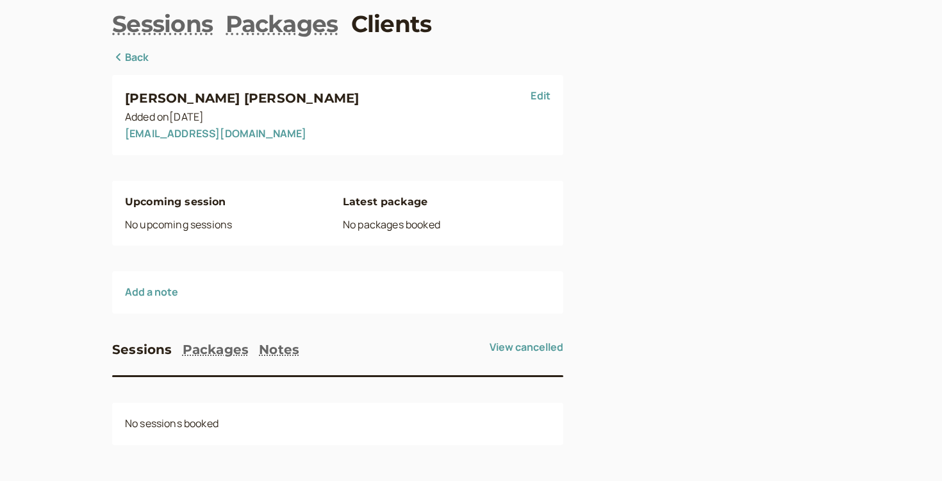
click at [124, 54] on icon at bounding box center [118, 57] width 13 height 10
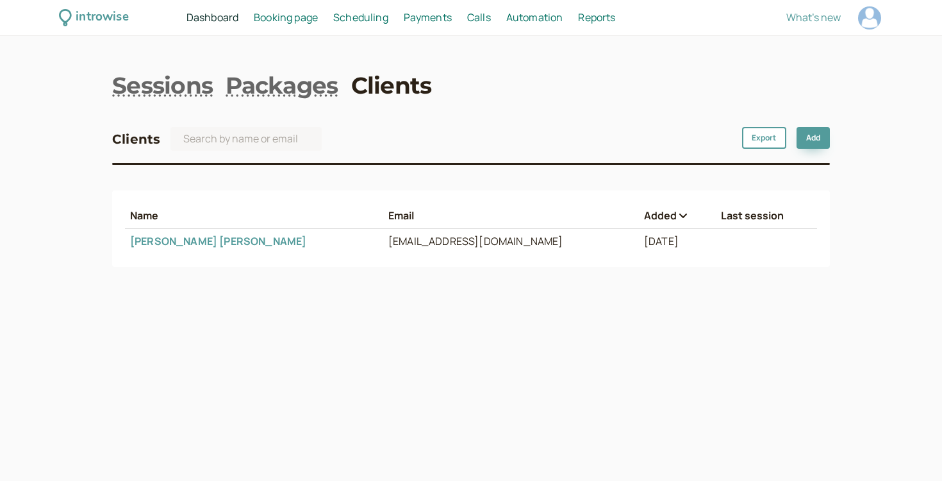
click at [639, 226] on th "Added" at bounding box center [677, 215] width 77 height 25
click at [677, 211] on icon at bounding box center [683, 215] width 13 height 10
click at [679, 215] on icon at bounding box center [683, 215] width 8 height 4
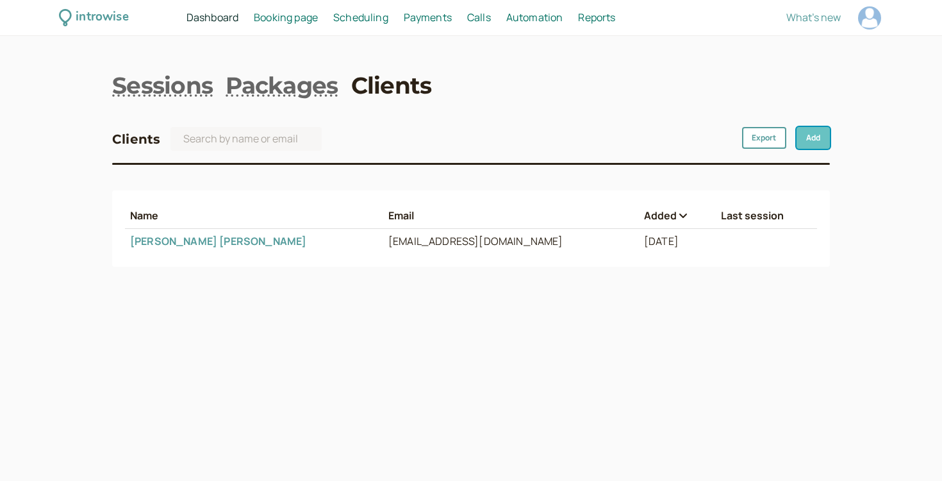
click at [800, 137] on link "Add" at bounding box center [812, 138] width 33 height 22
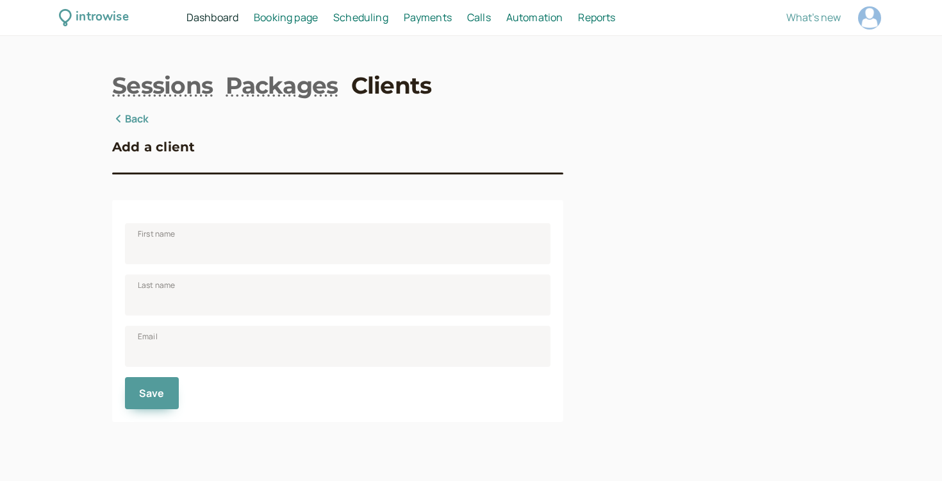
click at [146, 125] on link "Back" at bounding box center [130, 119] width 37 height 17
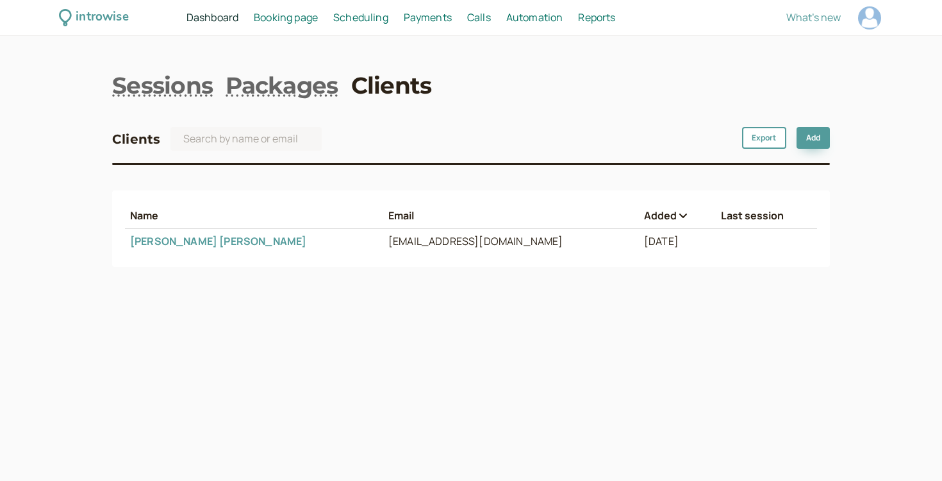
click at [187, 251] on td "[PERSON_NAME]" at bounding box center [254, 241] width 258 height 25
click at [187, 243] on link "[PERSON_NAME]" at bounding box center [218, 241] width 176 height 14
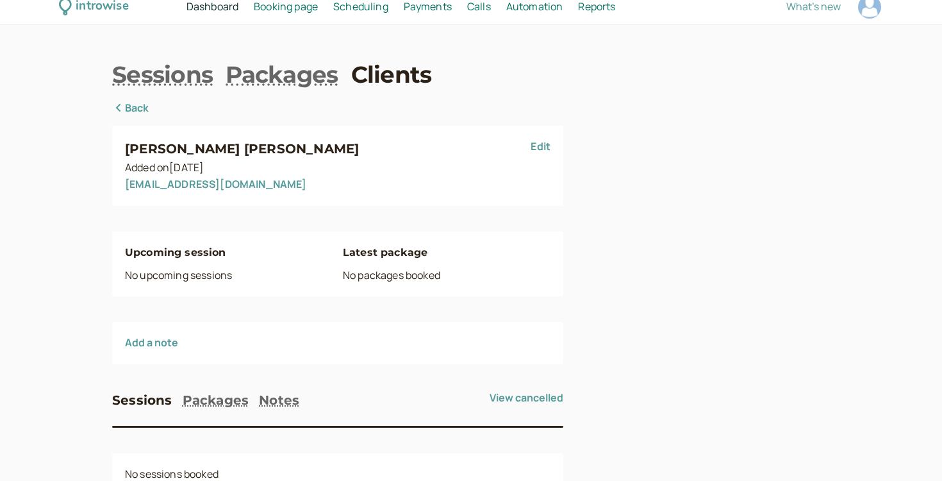
scroll to position [62, 0]
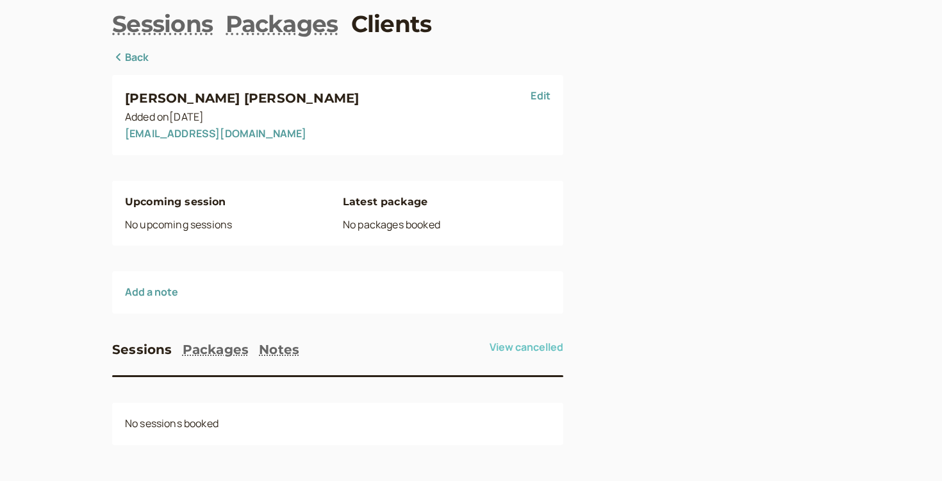
click at [509, 342] on button "View cancelled" at bounding box center [527, 347] width 74 height 12
click at [532, 102] on link "Edit" at bounding box center [541, 95] width 20 height 14
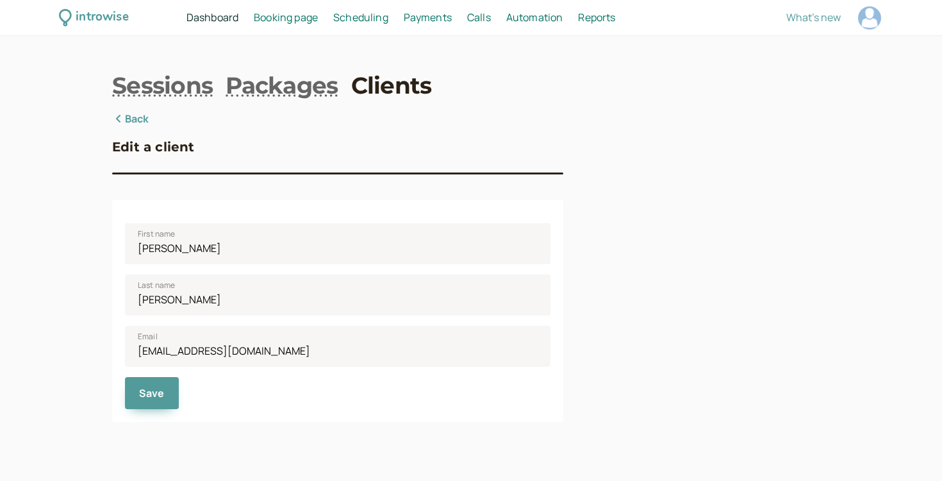
click at [136, 144] on h3 "Edit a client" at bounding box center [153, 146] width 83 height 21
click at [116, 146] on h3 "Edit a client" at bounding box center [153, 146] width 83 height 21
click at [129, 107] on div "Sessions Packages Clients Back Edit a client First name [PERSON_NAME] Last name…" at bounding box center [471, 245] width 718 height 352
click at [128, 111] on link "Back" at bounding box center [130, 119] width 37 height 17
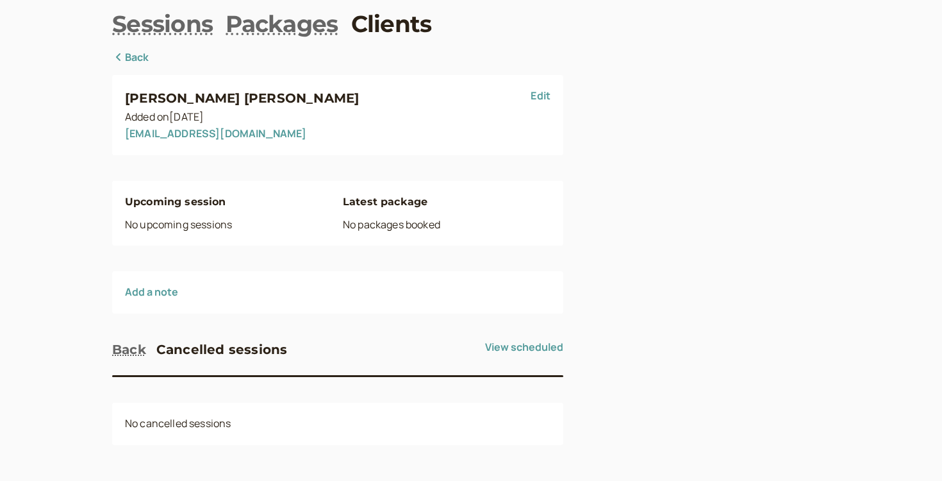
click at [120, 79] on div "[PERSON_NAME] Added on [DATE] [EMAIL_ADDRESS][DOMAIN_NAME] Edit" at bounding box center [337, 114] width 451 height 79
click at [120, 65] on link "Back" at bounding box center [130, 57] width 37 height 17
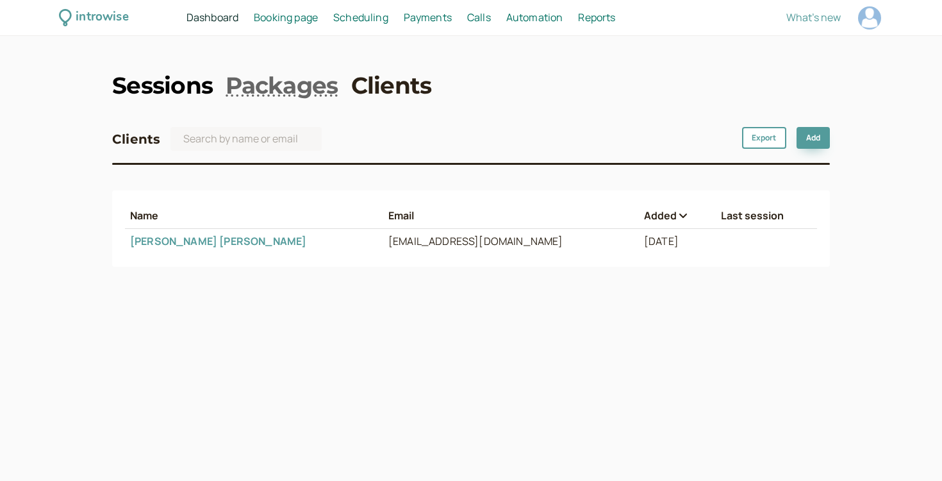
click at [135, 93] on link "Sessions" at bounding box center [162, 85] width 101 height 32
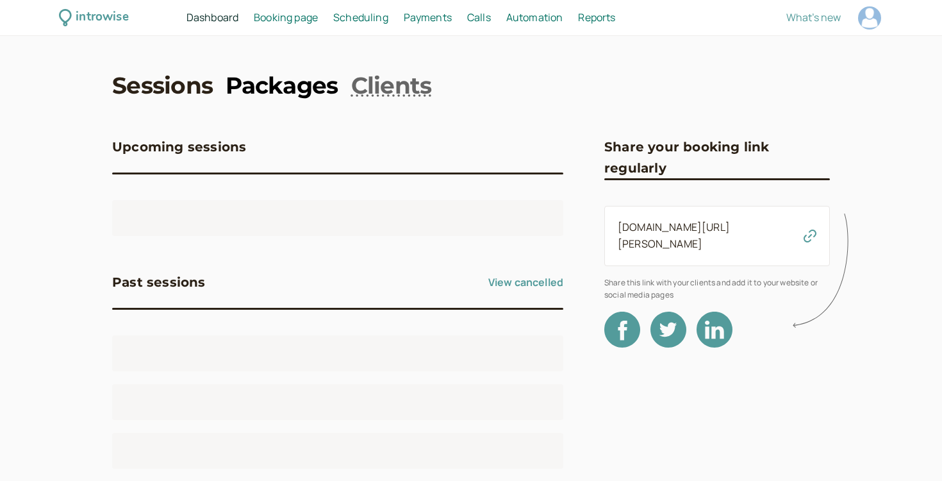
click at [243, 95] on link "Packages" at bounding box center [282, 85] width 112 height 32
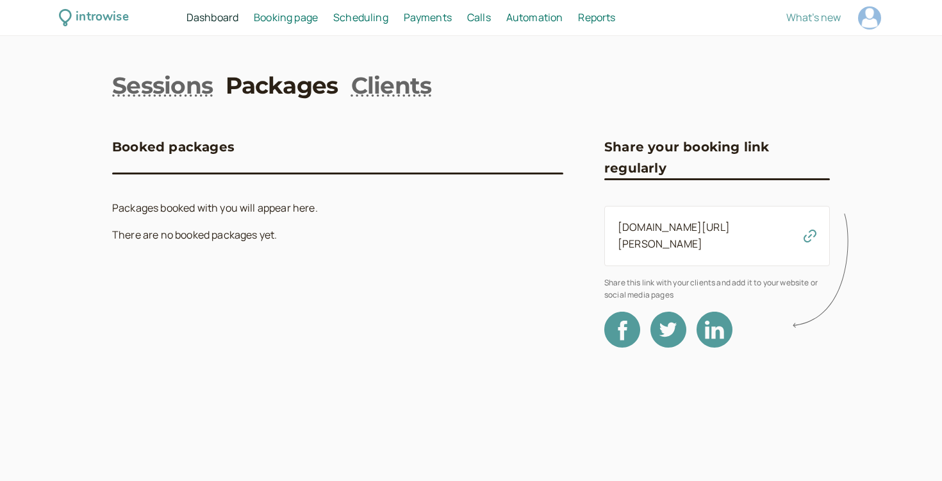
click at [349, 95] on nav "Sessions Packages Clients" at bounding box center [471, 85] width 718 height 32
click at [189, 85] on link "Sessions" at bounding box center [162, 85] width 101 height 32
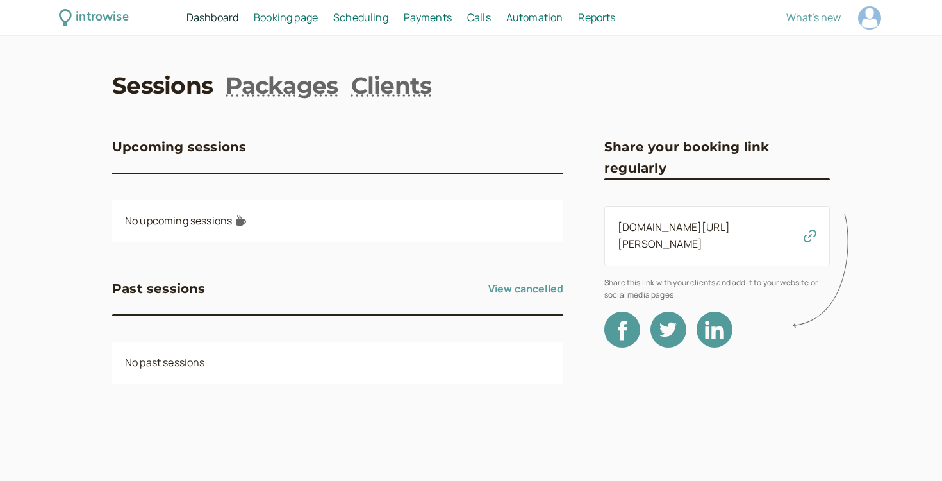
click at [272, 19] on span "Booking page" at bounding box center [286, 17] width 64 height 14
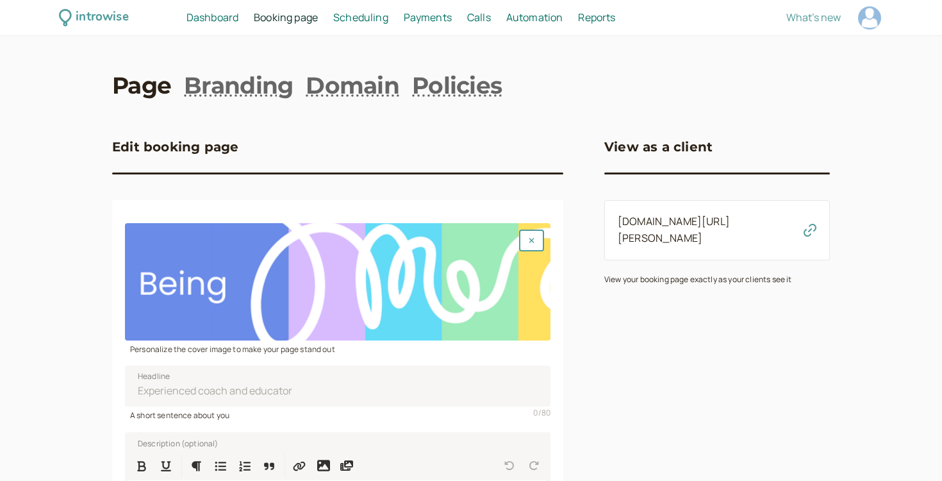
click at [407, 34] on div "introwise Dashboard Dashboard Booking page Booking Scheduling Scheduling Paymen…" at bounding box center [471, 18] width 942 height 36
click at [383, 22] on span "Scheduling" at bounding box center [360, 17] width 55 height 14
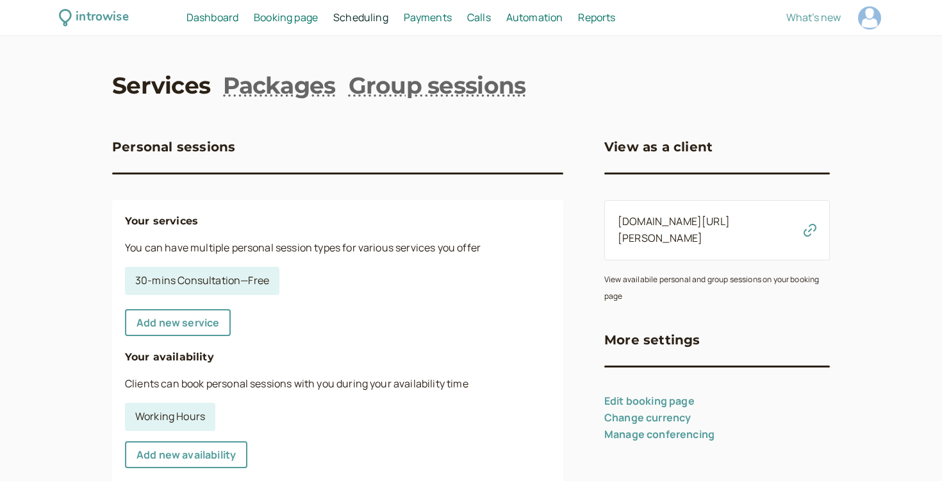
click at [417, 24] on link "Payments Payments" at bounding box center [428, 18] width 48 height 17
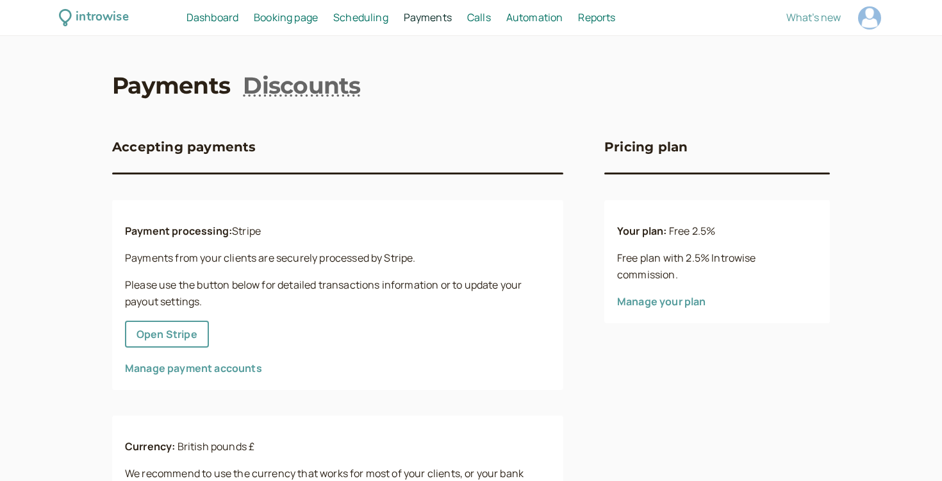
click at [480, 24] on span "Calls" at bounding box center [479, 17] width 24 height 14
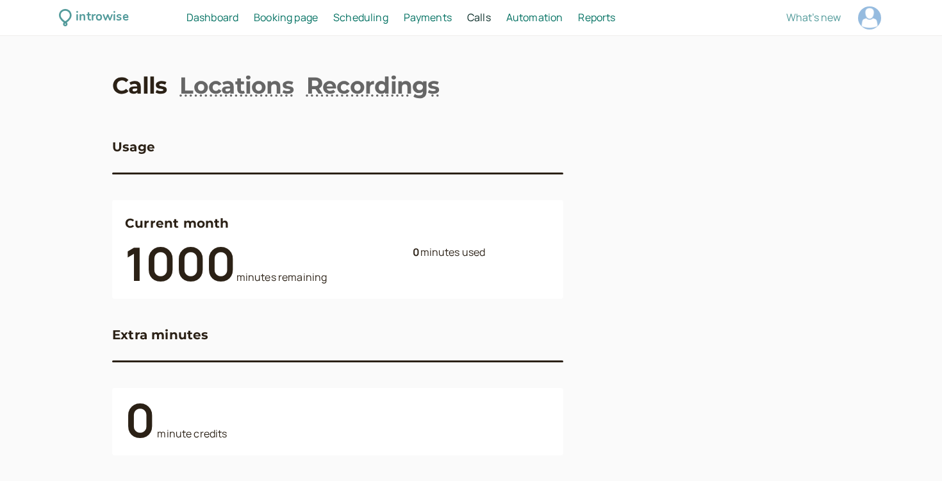
click at [527, 26] on link "Automation Automation" at bounding box center [534, 18] width 57 height 17
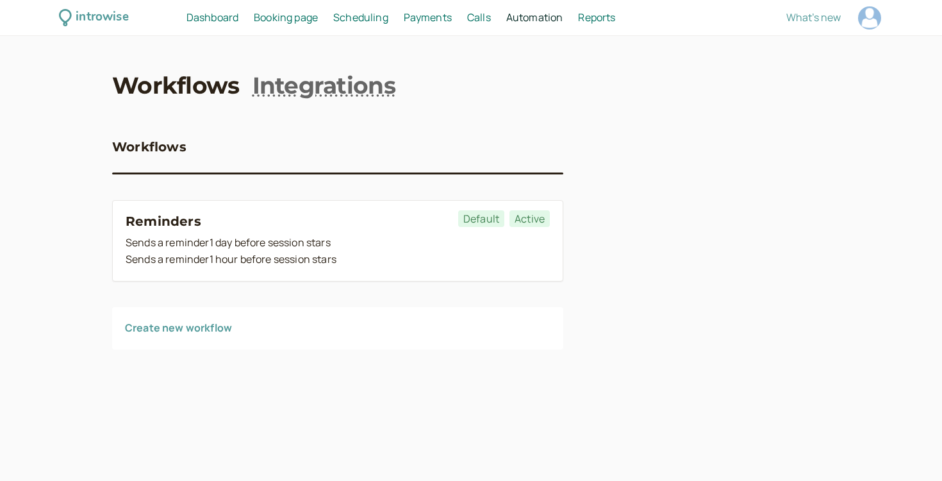
click at [475, 22] on span "Calls" at bounding box center [479, 17] width 24 height 14
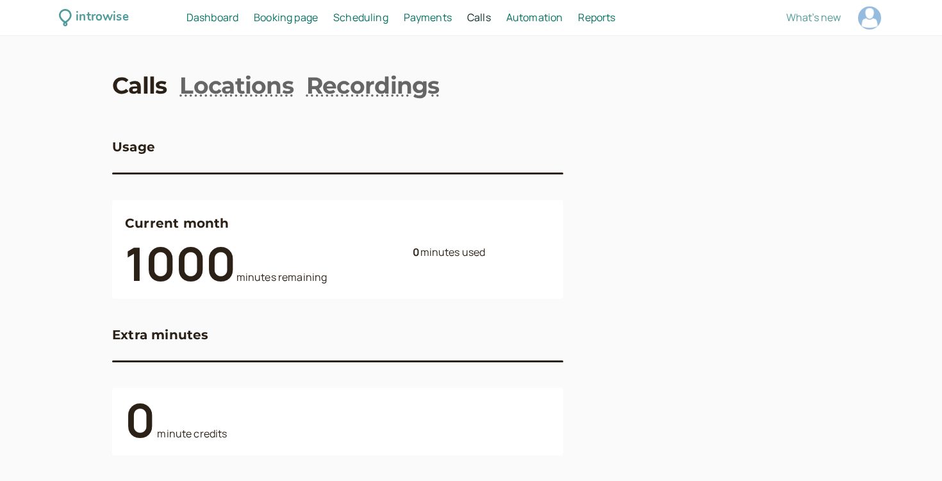
click at [600, 28] on div "introwise Dashboard Dashboard Booking page Booking Scheduling Scheduling Paymen…" at bounding box center [471, 18] width 942 height 36
click at [595, 13] on span "Reports" at bounding box center [596, 17] width 37 height 14
select select "last30Days"
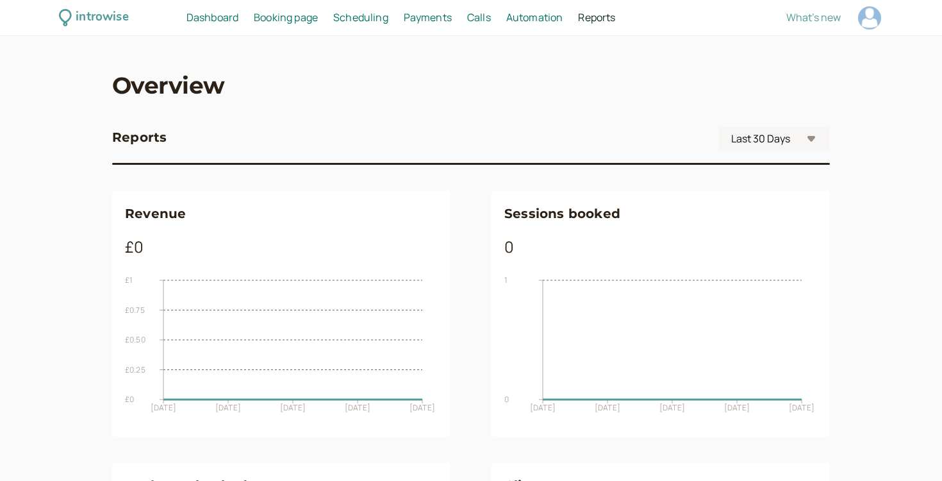
click at [532, 17] on span "Automation" at bounding box center [534, 17] width 57 height 14
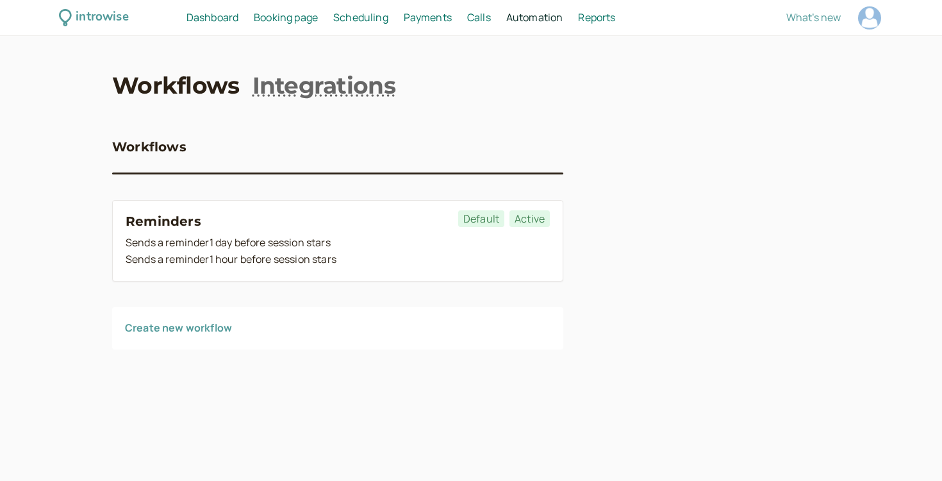
click at [478, 21] on span "Calls" at bounding box center [479, 17] width 24 height 14
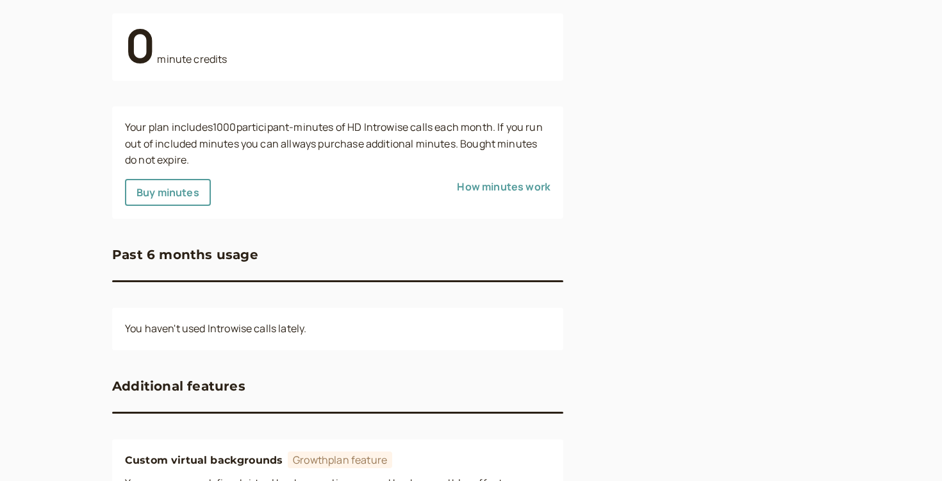
scroll to position [570, 0]
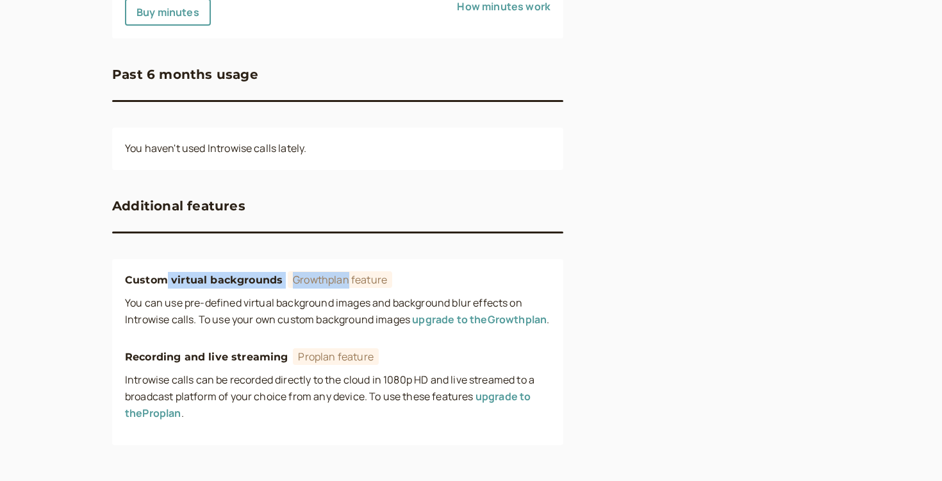
drag, startPoint x: 165, startPoint y: 260, endPoint x: 342, endPoint y: 268, distance: 177.1
click at [342, 272] on div "Custom virtual backgrounds Growth plan feature" at bounding box center [337, 283] width 425 height 23
click at [342, 271] on span "Growth plan feature" at bounding box center [340, 279] width 104 height 17
click at [310, 361] on span "Pro plan feature" at bounding box center [335, 356] width 85 height 17
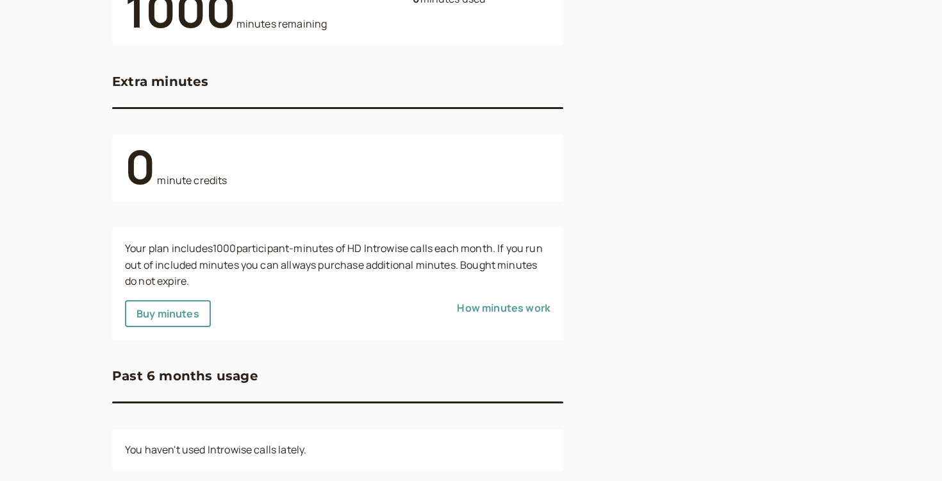
scroll to position [0, 0]
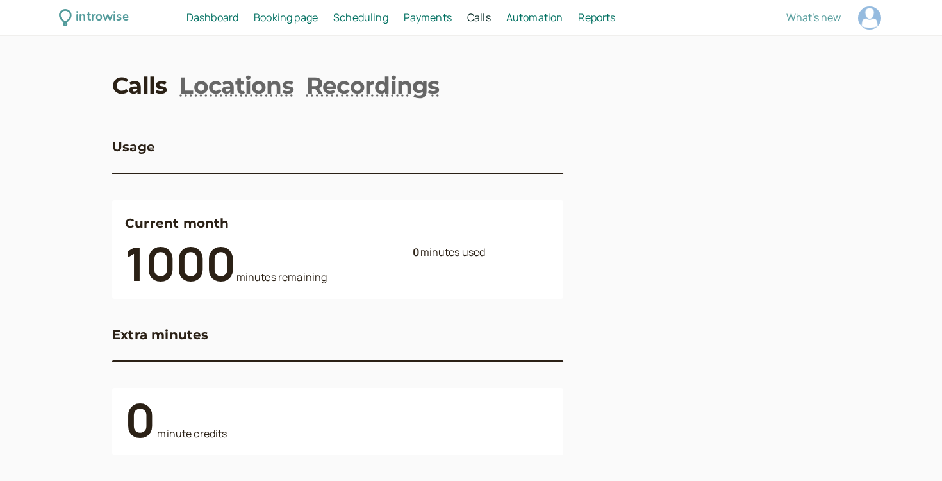
click at [222, 22] on span "Dashboard" at bounding box center [212, 17] width 52 height 14
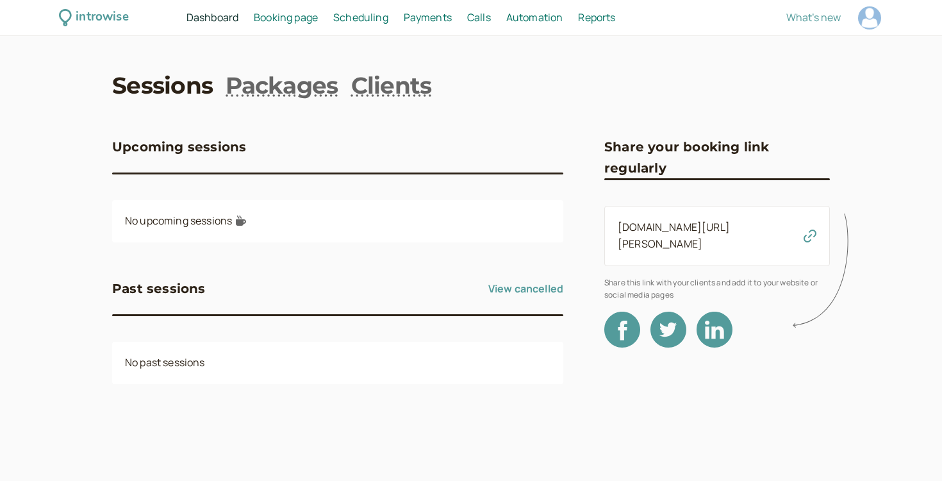
click at [661, 276] on span "Share this link with your clients and add it to your website or social media pa…" at bounding box center [717, 288] width 226 height 25
click at [280, 8] on div "introwise Dashboard Dashboard Booking page Booking Scheduling Scheduling Paymen…" at bounding box center [471, 18] width 942 height 36
click at [280, 12] on span "Booking page" at bounding box center [286, 17] width 64 height 14
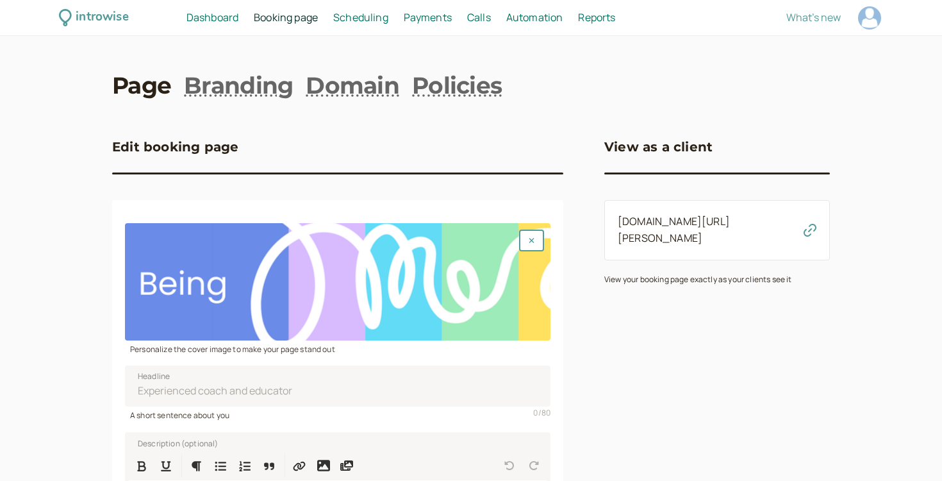
click at [359, 15] on span "Scheduling" at bounding box center [360, 17] width 55 height 14
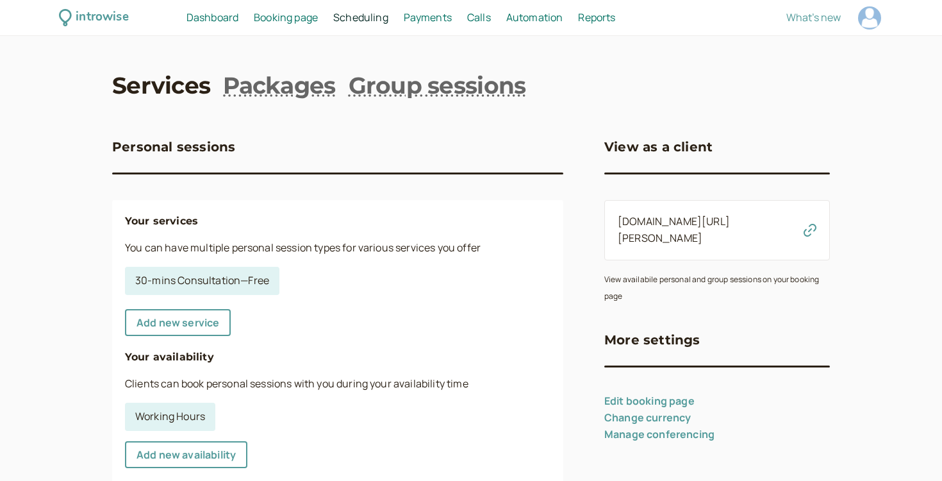
click at [419, 22] on span "Payments" at bounding box center [428, 17] width 48 height 14
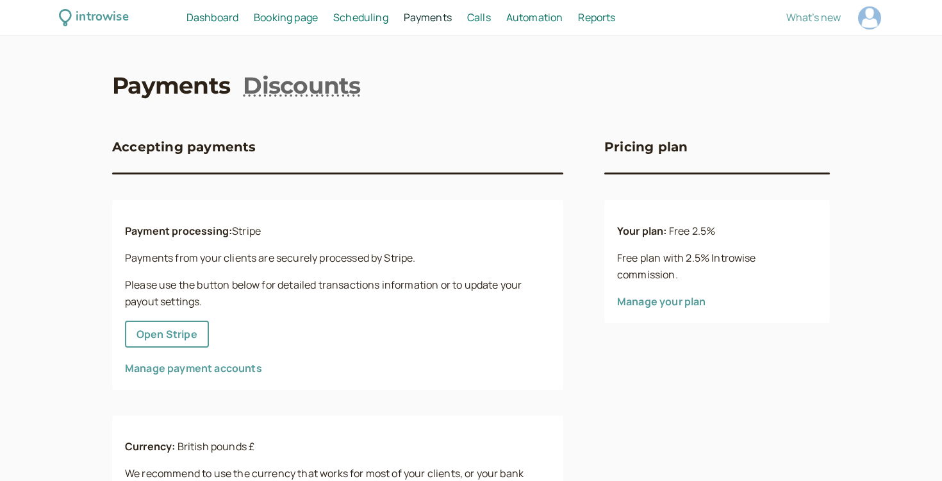
click at [475, 21] on span "Calls" at bounding box center [479, 17] width 24 height 14
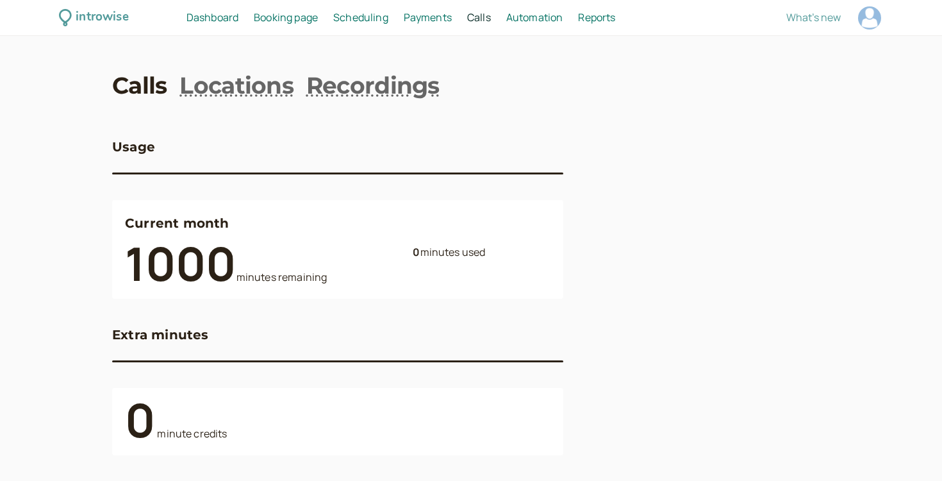
click at [534, 18] on span "Automation" at bounding box center [534, 17] width 57 height 14
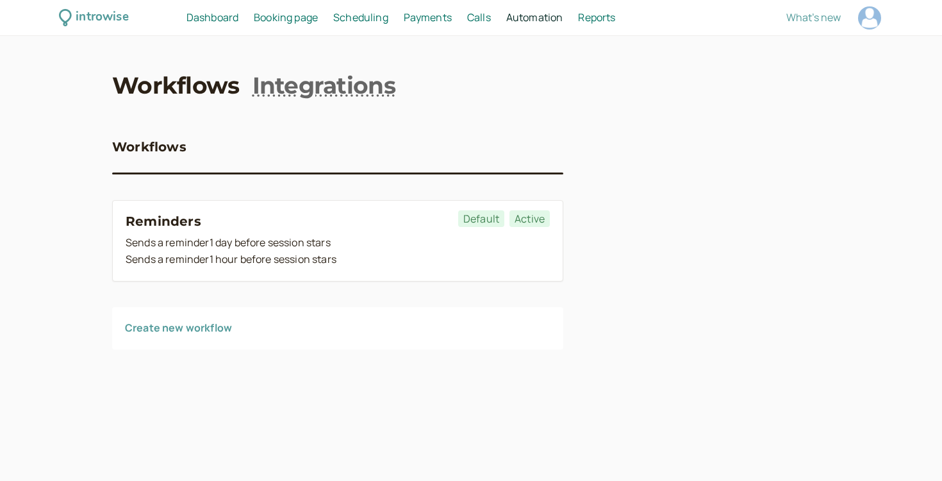
click at [593, 18] on span "Reports" at bounding box center [596, 17] width 37 height 14
select select "last30Days"
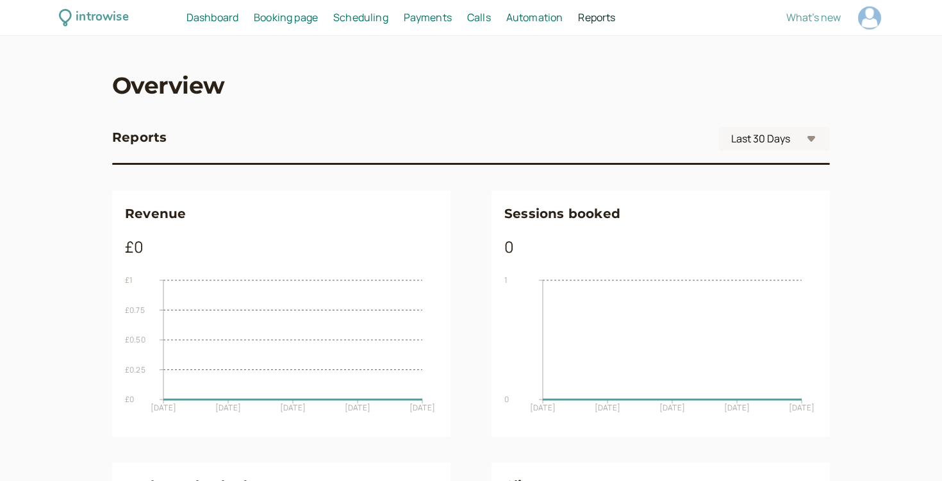
click at [538, 18] on span "Automation" at bounding box center [534, 17] width 57 height 14
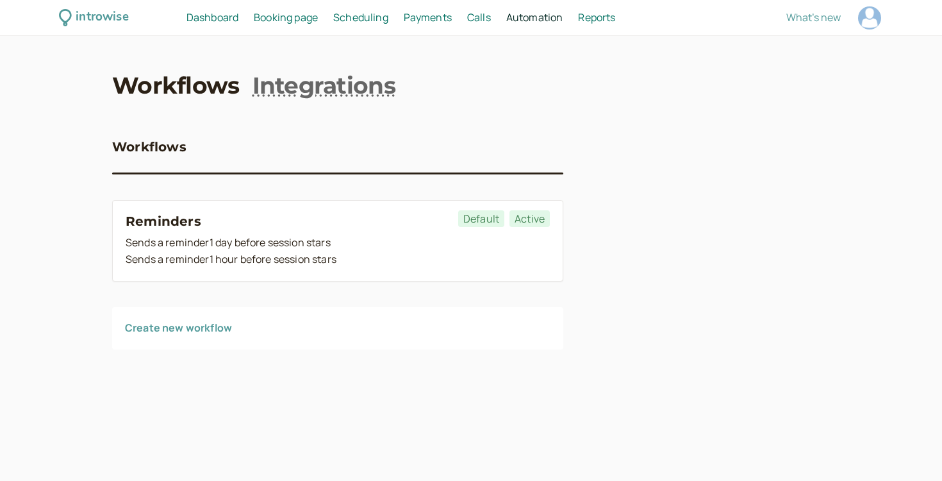
click at [473, 17] on span "Calls" at bounding box center [479, 17] width 24 height 14
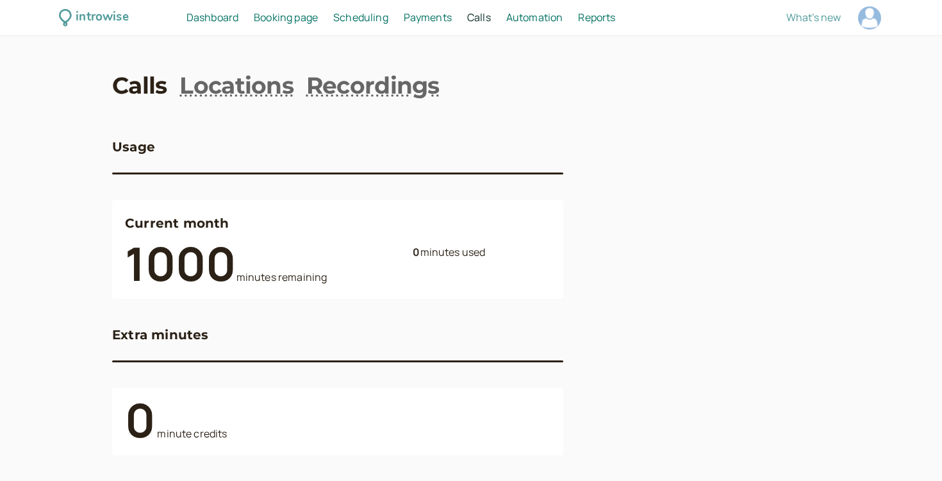
click at [436, 19] on span "Payments" at bounding box center [428, 17] width 48 height 14
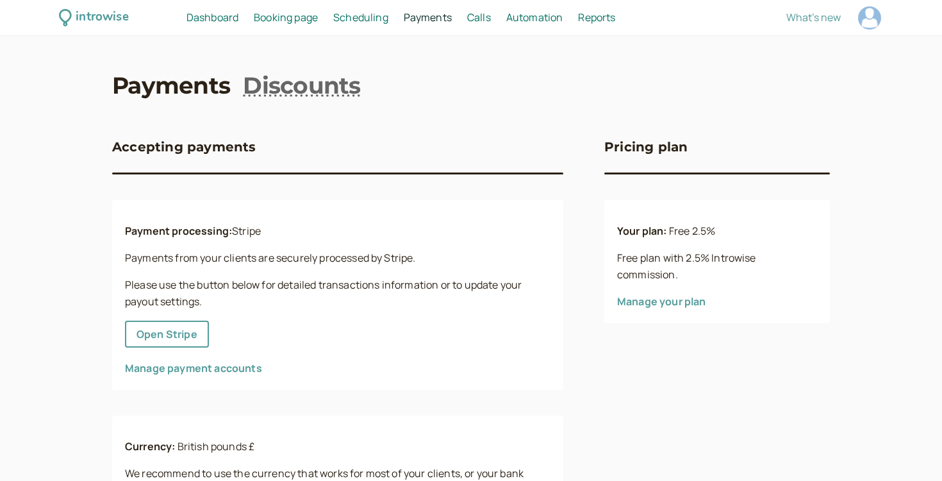
click at [357, 17] on span "Scheduling" at bounding box center [360, 17] width 55 height 14
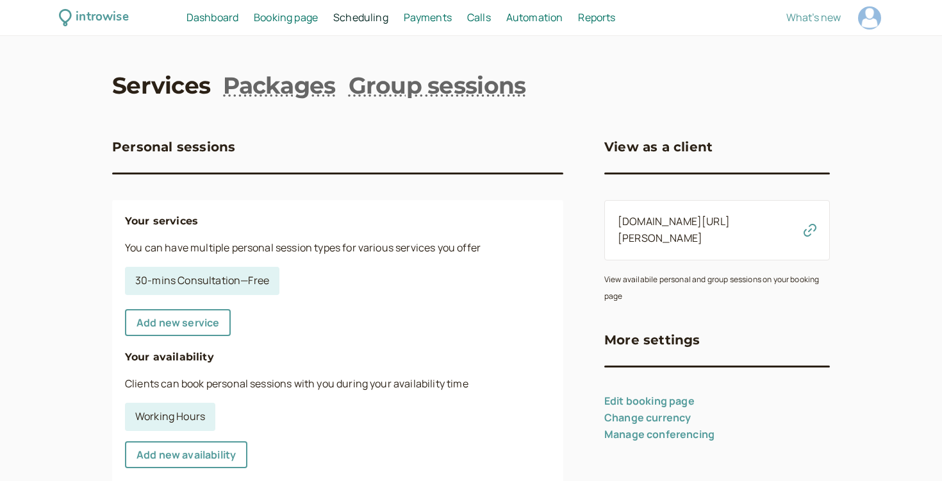
click at [295, 21] on span "Booking page" at bounding box center [286, 17] width 64 height 14
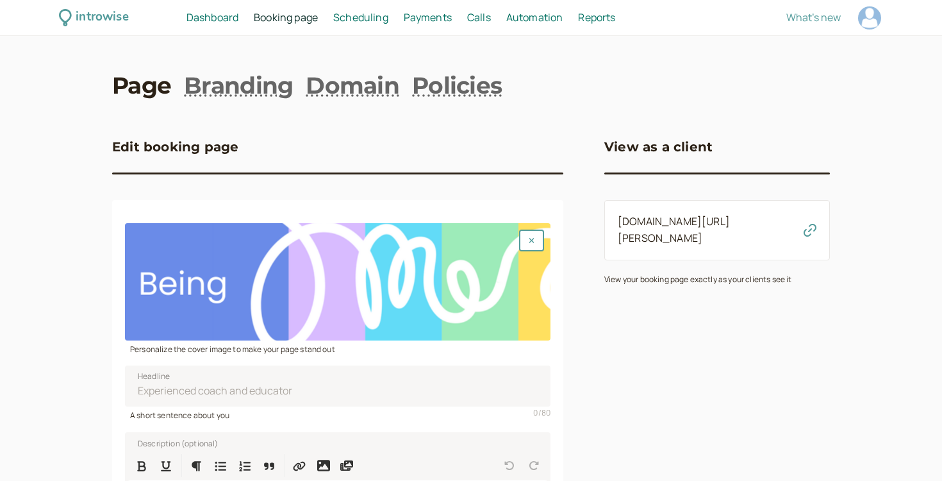
click at [214, 21] on span "Dashboard" at bounding box center [212, 17] width 52 height 14
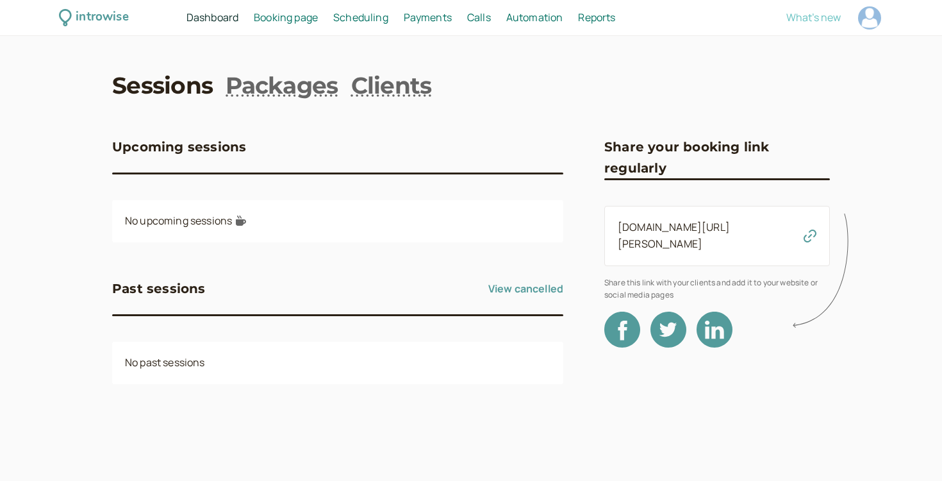
click at [798, 14] on span "What's new" at bounding box center [813, 17] width 54 height 14
click at [889, 16] on div "introwise Dashboard Dashboard Booking page Booking Scheduling Scheduling Paymen…" at bounding box center [471, 18] width 942 height 36
click at [867, 16] on div at bounding box center [869, 17] width 23 height 23
select select "Europe/[GEOGRAPHIC_DATA]"
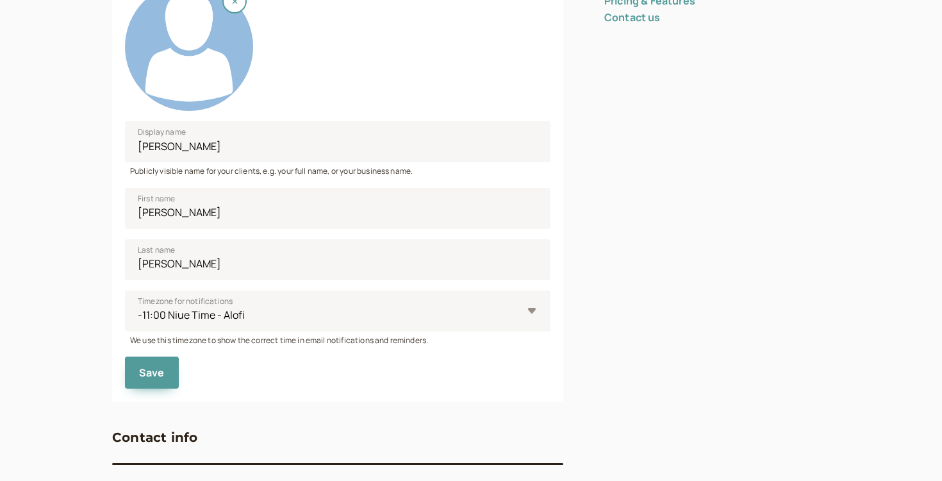
scroll to position [188, 0]
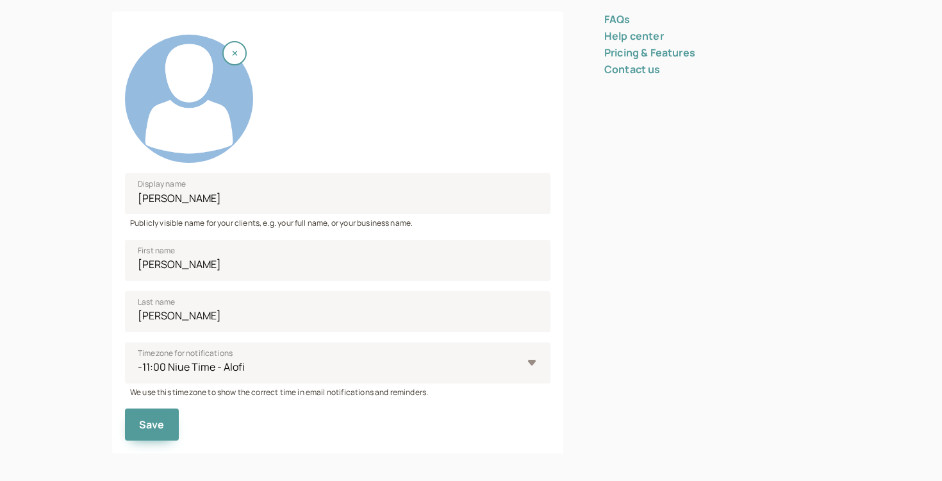
click at [629, 55] on link "Pricing & Features" at bounding box center [649, 52] width 91 height 14
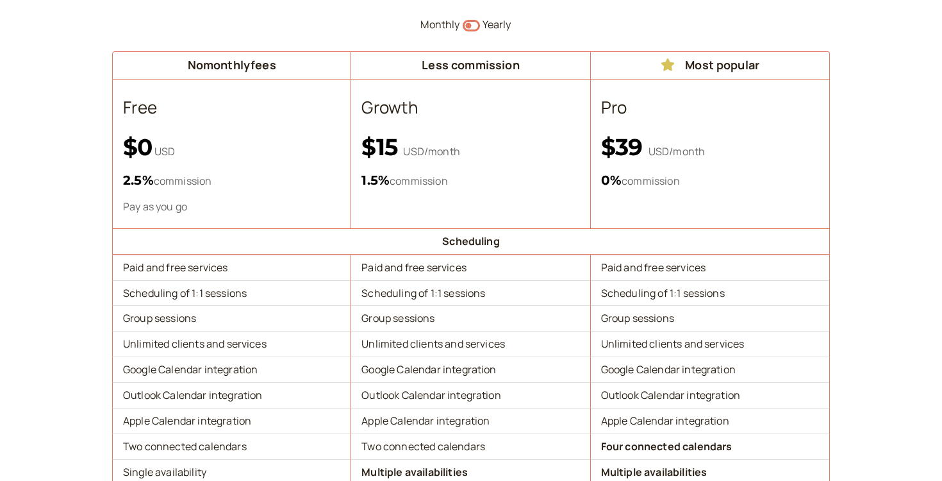
scroll to position [167, 0]
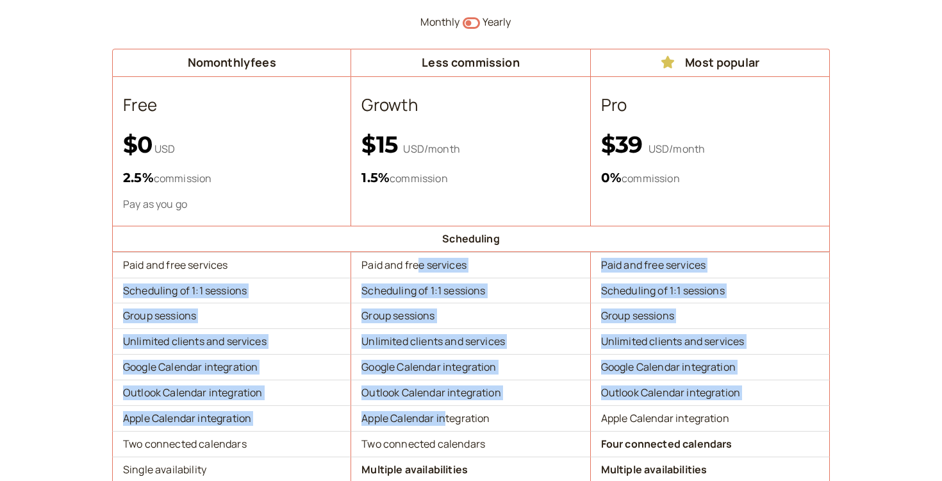
drag, startPoint x: 415, startPoint y: 265, endPoint x: 454, endPoint y: 424, distance: 164.3
click at [454, 424] on td "Apple Calendar integration" at bounding box center [470, 418] width 239 height 26
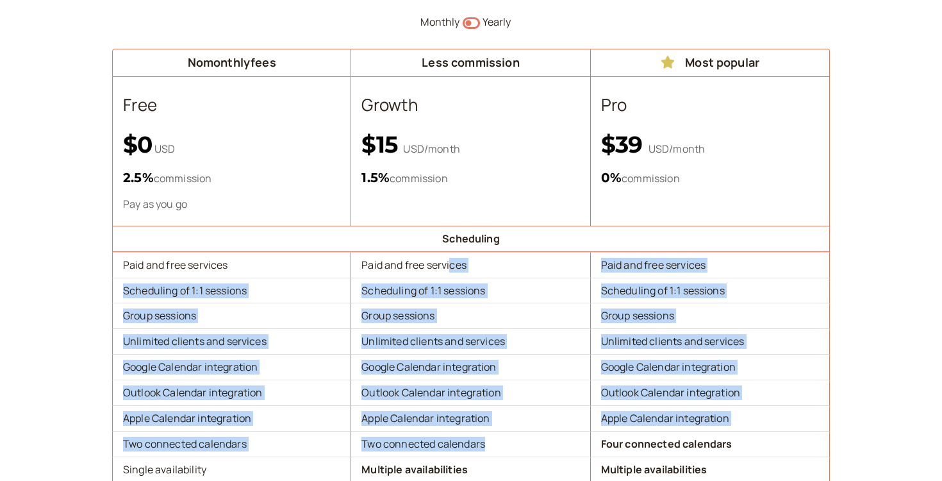
drag, startPoint x: 490, startPoint y: 449, endPoint x: 519, endPoint y: 532, distance: 88.4
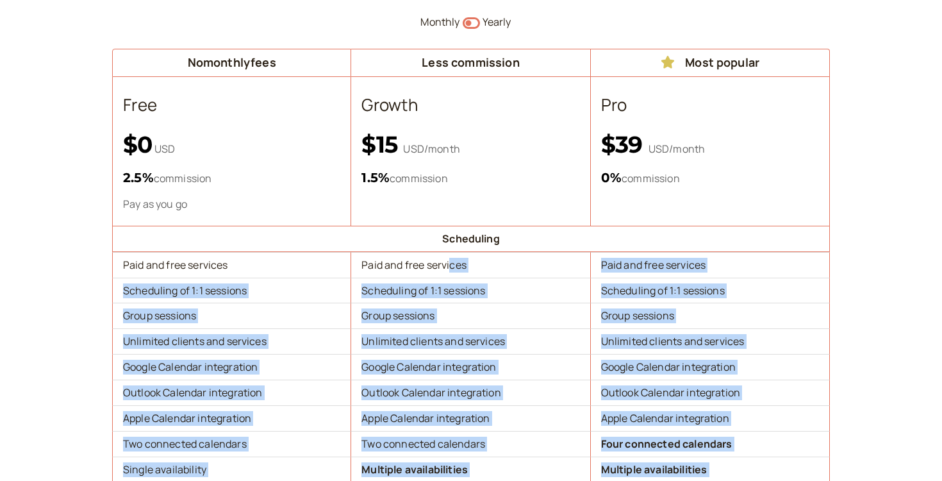
scroll to position [226, 0]
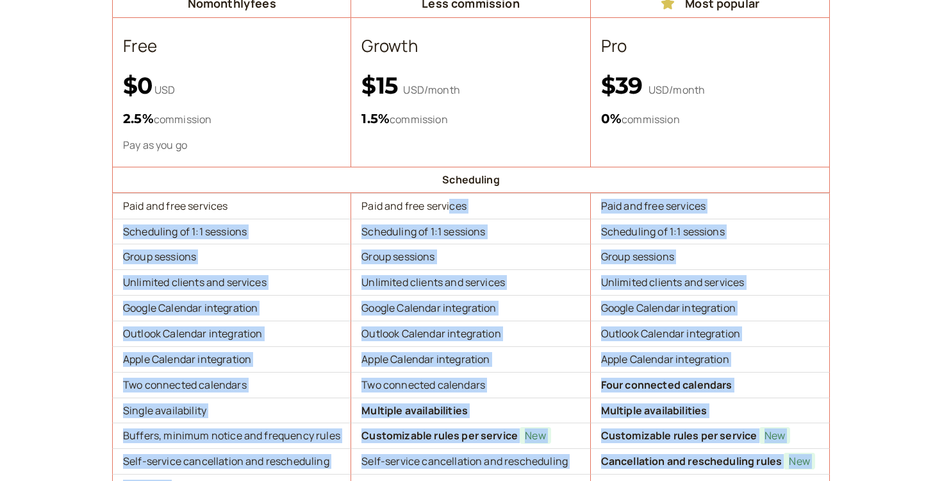
click at [502, 406] on td "Multiple availabilities" at bounding box center [470, 410] width 239 height 26
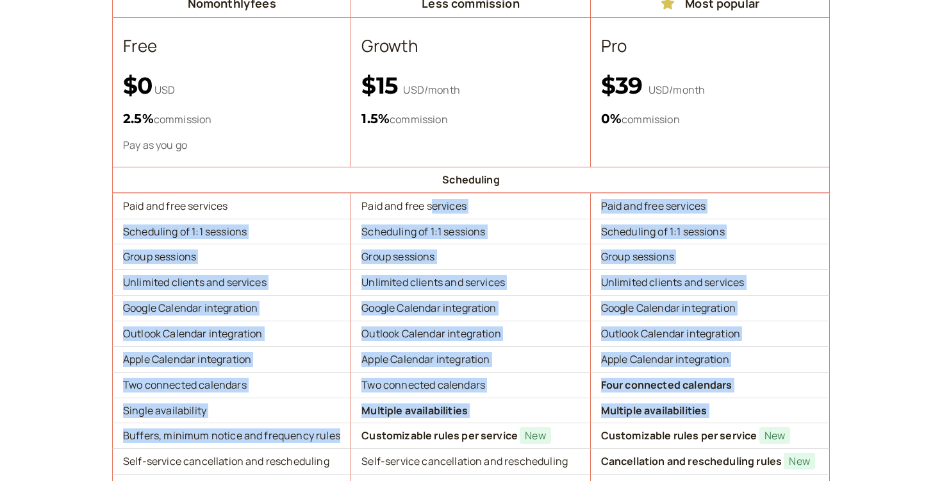
drag, startPoint x: 430, startPoint y: 204, endPoint x: 447, endPoint y: 424, distance: 220.5
click at [447, 424] on td "Customizable rules per service New" at bounding box center [470, 435] width 239 height 26
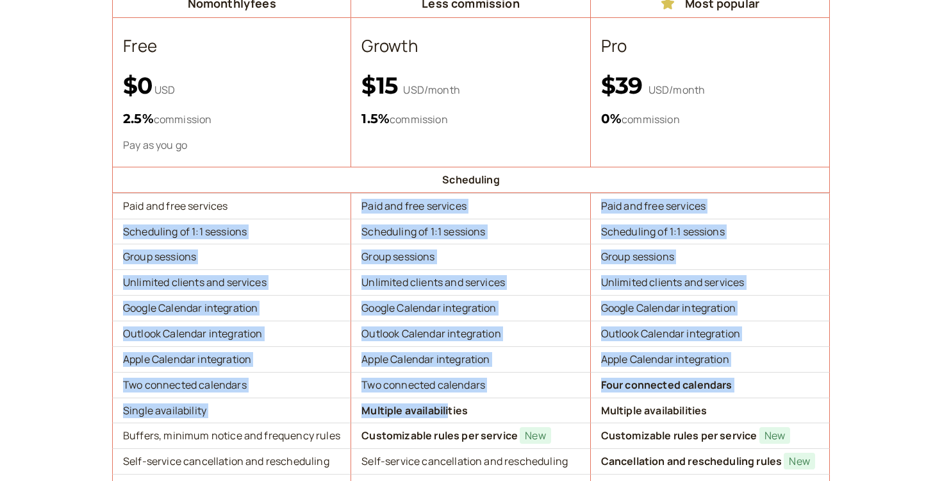
drag, startPoint x: 451, startPoint y: 197, endPoint x: 449, endPoint y: 409, distance: 212.1
click at [449, 409] on b "Multiple availabilities" at bounding box center [414, 410] width 106 height 14
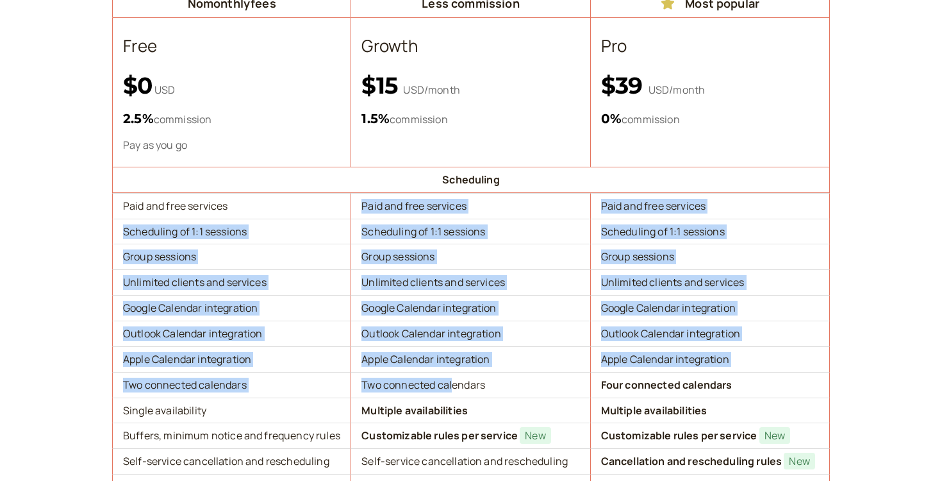
drag, startPoint x: 460, startPoint y: 194, endPoint x: 450, endPoint y: 392, distance: 197.6
click at [450, 392] on td "Two connected calendars" at bounding box center [470, 385] width 239 height 26
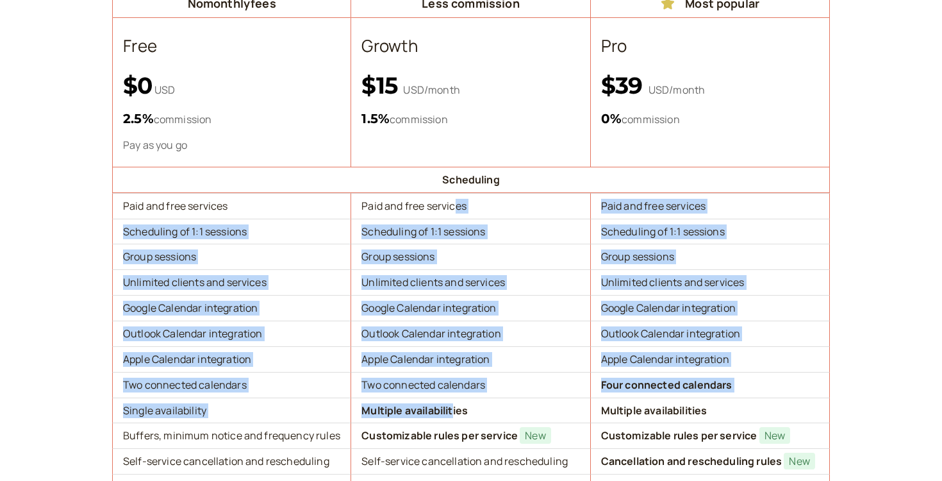
drag, startPoint x: 453, startPoint y: 217, endPoint x: 453, endPoint y: 402, distance: 185.8
click at [446, 312] on td "Google Calendar integration" at bounding box center [470, 308] width 239 height 26
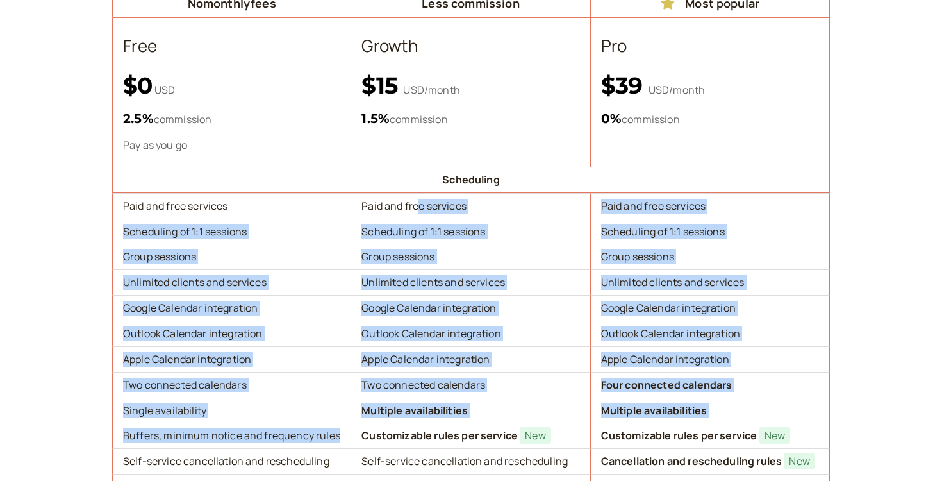
drag, startPoint x: 418, startPoint y: 207, endPoint x: 430, endPoint y: 429, distance: 222.7
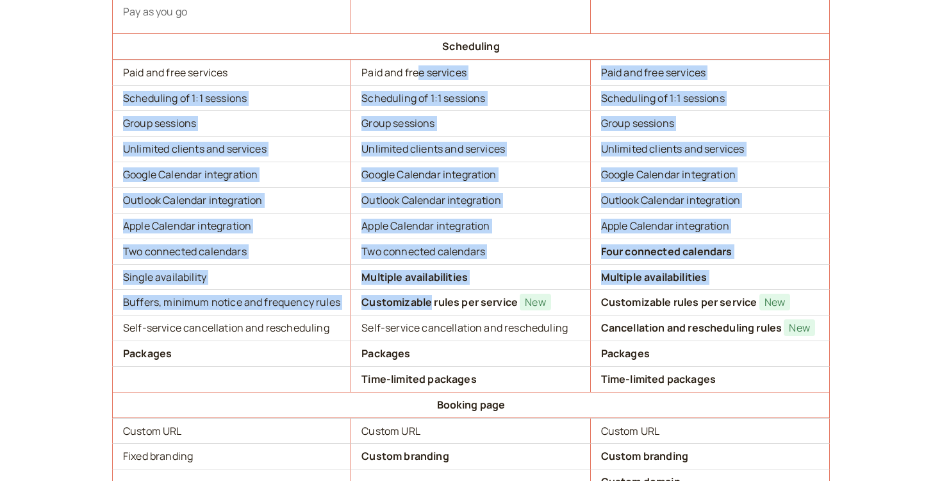
scroll to position [359, 0]
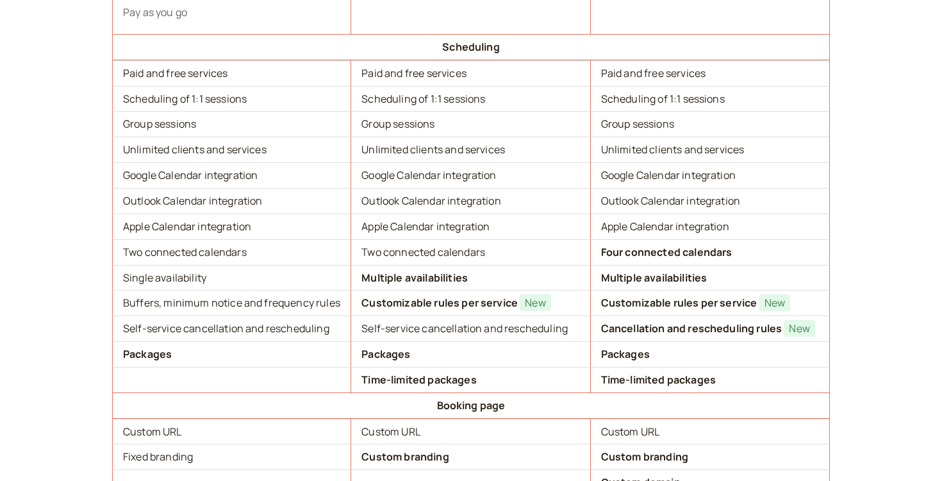
click at [431, 317] on td "Self-service cancellation and rescheduling" at bounding box center [470, 328] width 239 height 26
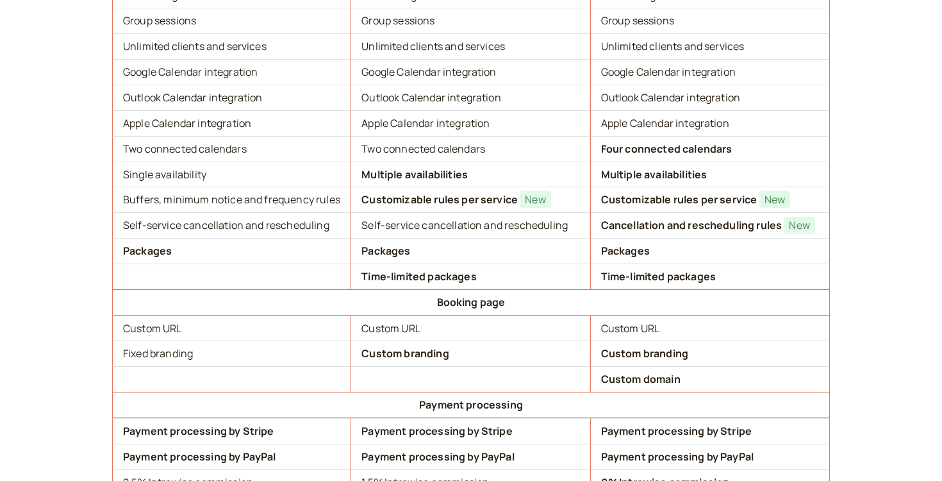
scroll to position [493, 0]
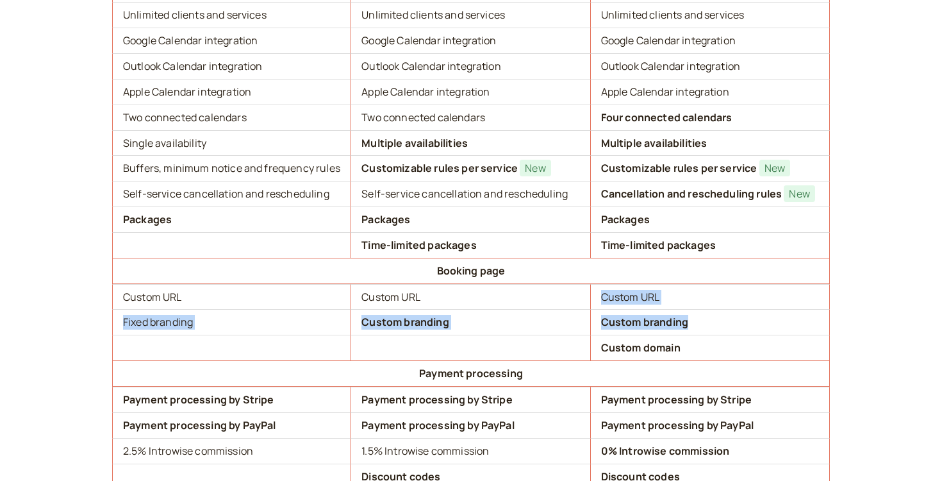
drag, startPoint x: 442, startPoint y: 303, endPoint x: 447, endPoint y: 338, distance: 35.6
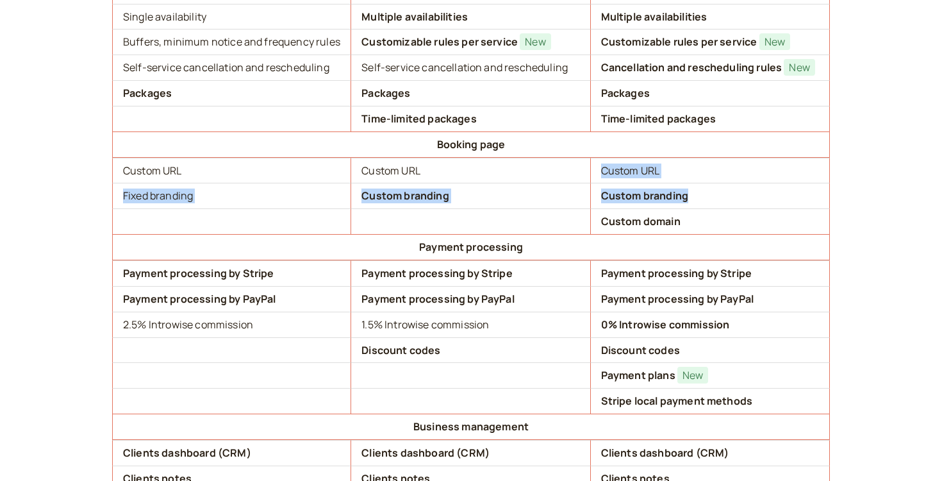
scroll to position [648, 0]
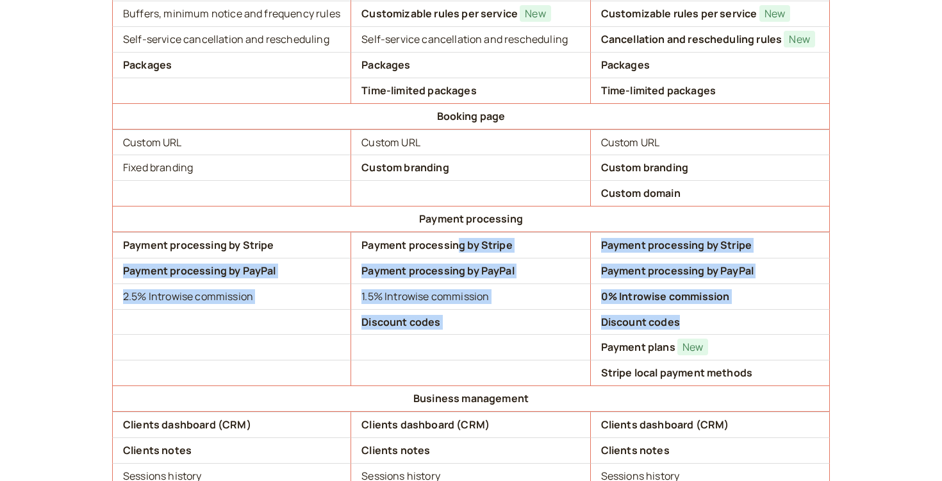
drag, startPoint x: 457, startPoint y: 239, endPoint x: 465, endPoint y: 343, distance: 104.1
click at [465, 343] on tbody "Scheduling Paid and free services Paid and free services Paid and free services…" at bounding box center [471, 387] width 718 height 1284
click at [455, 284] on td "1.5 % Introwise commission" at bounding box center [470, 296] width 239 height 26
drag, startPoint x: 452, startPoint y: 246, endPoint x: 454, endPoint y: 331, distance: 85.3
click at [454, 331] on tbody "Scheduling Paid and free services Paid and free services Paid and free services…" at bounding box center [471, 387] width 718 height 1284
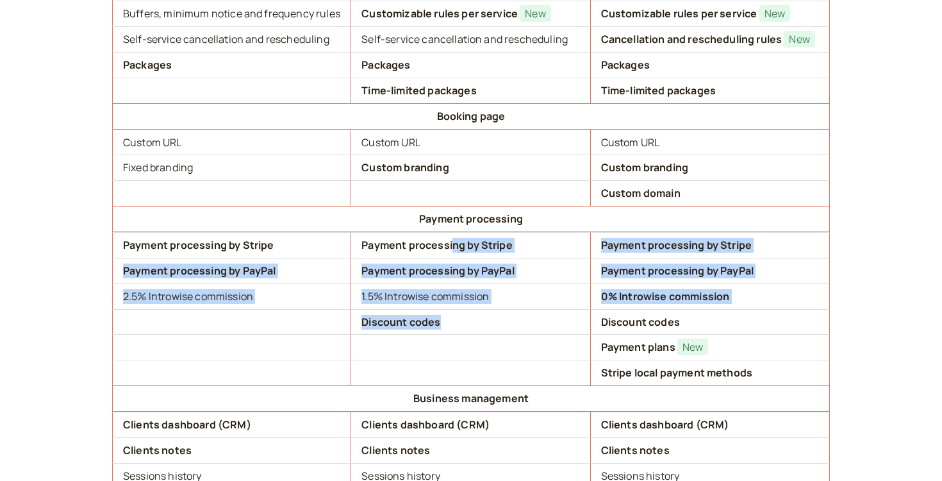
click at [449, 299] on td "1.5 % Introwise commission" at bounding box center [470, 296] width 239 height 26
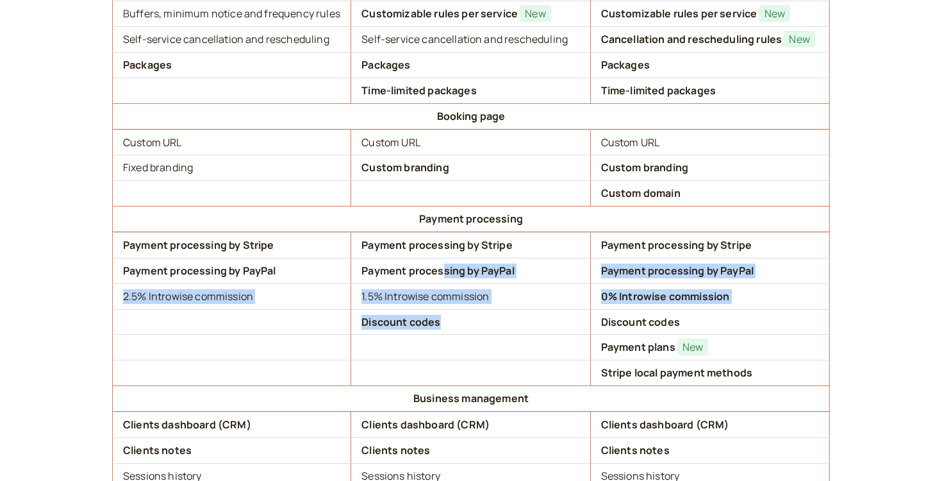
drag, startPoint x: 445, startPoint y: 272, endPoint x: 453, endPoint y: 322, distance: 51.3
click at [453, 322] on tbody "Scheduling Paid and free services Paid and free services Paid and free services…" at bounding box center [471, 387] width 718 height 1284
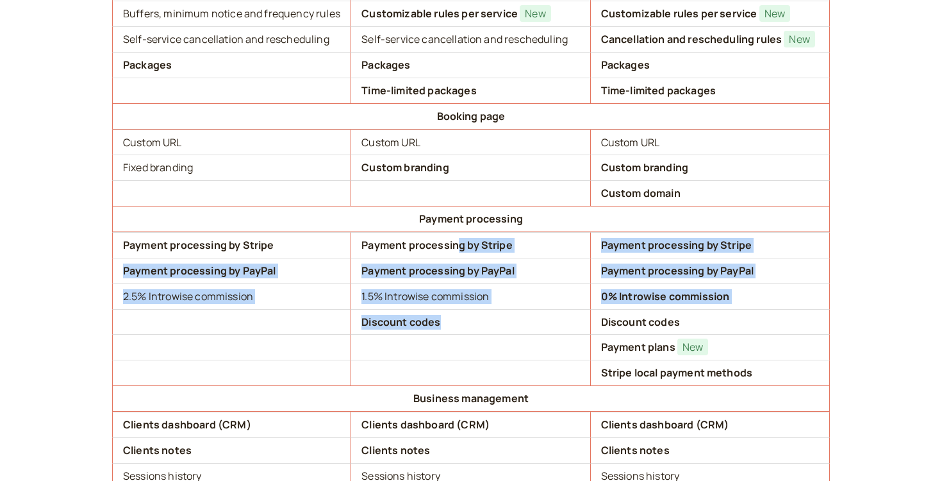
drag, startPoint x: 455, startPoint y: 243, endPoint x: 459, endPoint y: 320, distance: 77.6
click at [459, 320] on tbody "Scheduling Paid and free services Paid and free services Paid and free services…" at bounding box center [471, 387] width 718 height 1284
click at [459, 320] on td "Discount codes" at bounding box center [470, 322] width 239 height 26
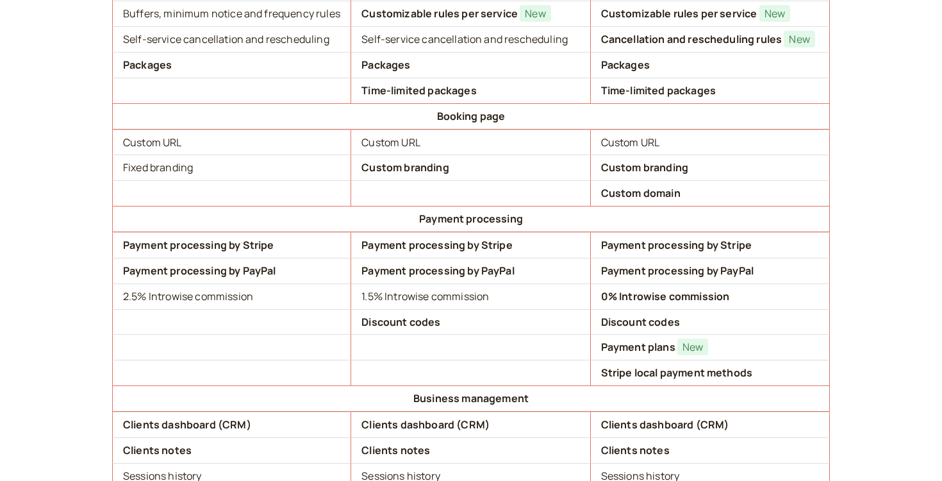
click at [459, 311] on td "Discount codes" at bounding box center [470, 322] width 239 height 26
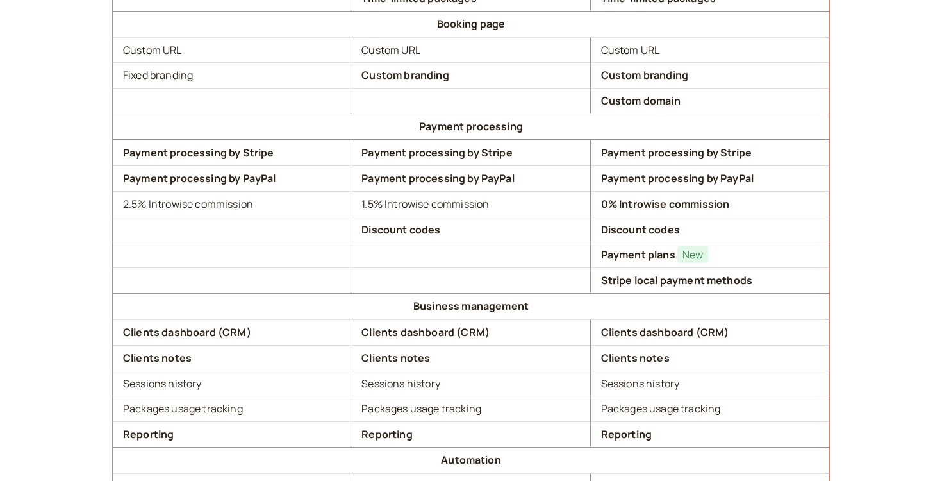
scroll to position [878, 0]
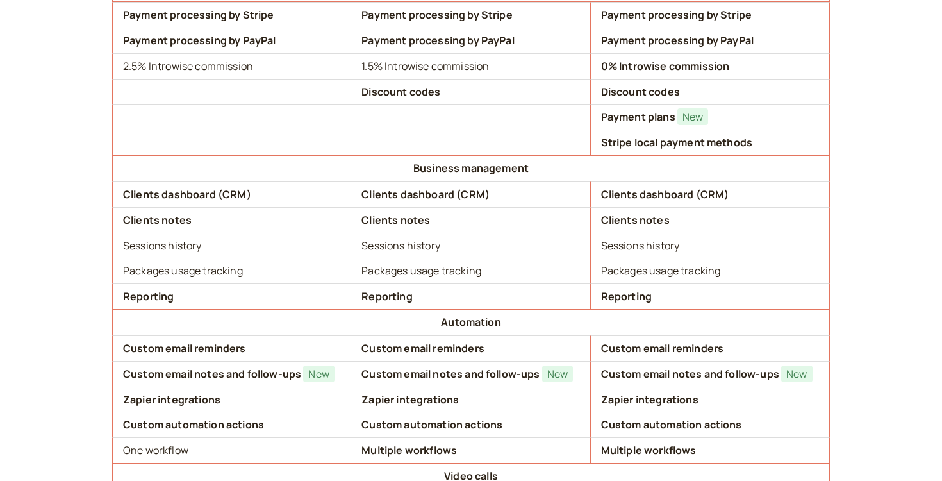
drag, startPoint x: 467, startPoint y: 186, endPoint x: 468, endPoint y: 227, distance: 40.4
click at [468, 227] on tbody "Scheduling Paid and free services Paid and free services Paid and free services…" at bounding box center [471, 157] width 718 height 1284
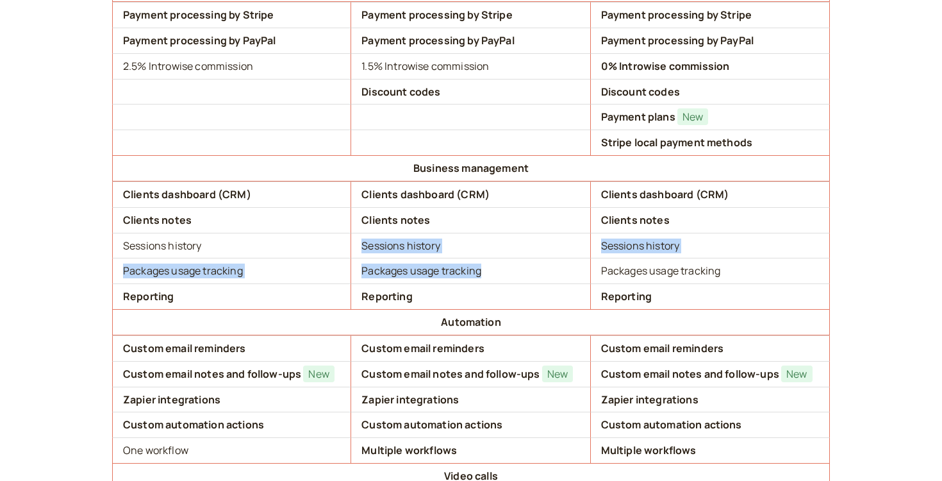
drag, startPoint x: 429, startPoint y: 233, endPoint x: 438, endPoint y: 279, distance: 46.4
click at [438, 279] on tbody "Scheduling Paid and free services Paid and free services Paid and free services…" at bounding box center [471, 157] width 718 height 1284
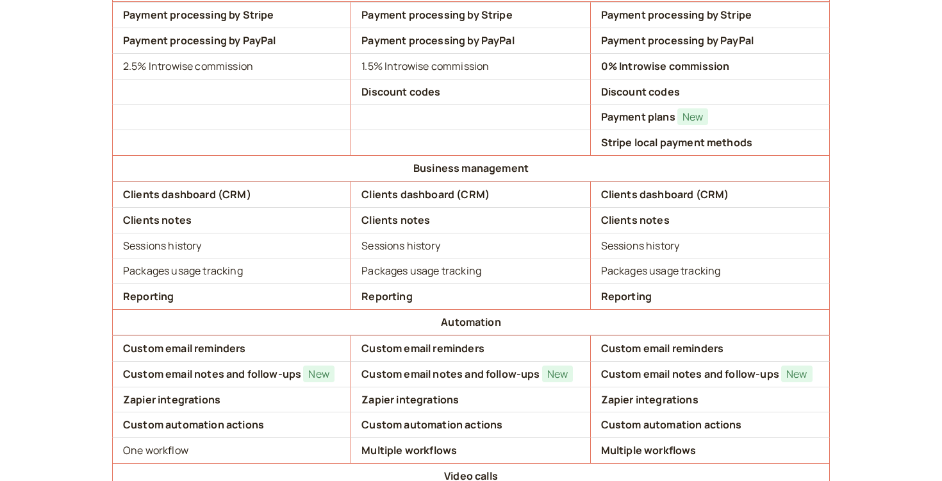
click at [131, 301] on b "Reporting" at bounding box center [148, 296] width 51 height 14
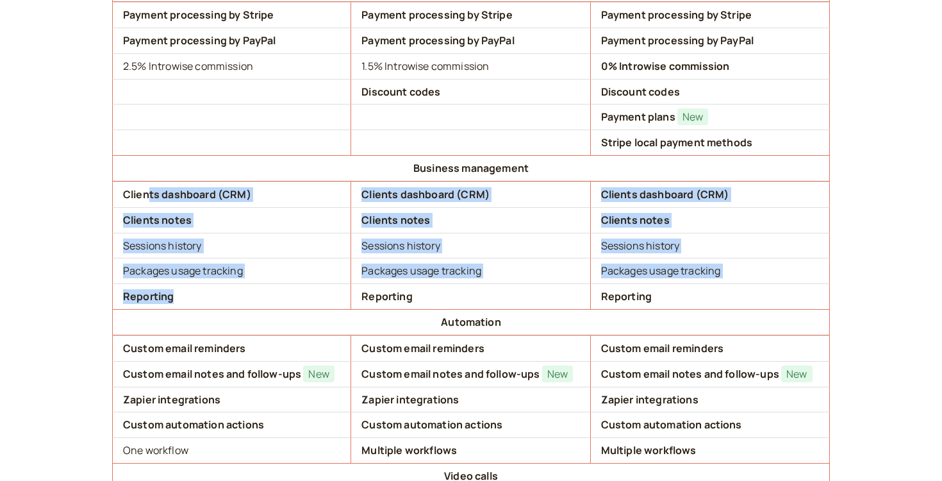
drag, startPoint x: 150, startPoint y: 194, endPoint x: 185, endPoint y: 301, distance: 112.7
click at [185, 301] on tbody "Scheduling Paid and free services Paid and free services Paid and free services…" at bounding box center [471, 157] width 718 height 1284
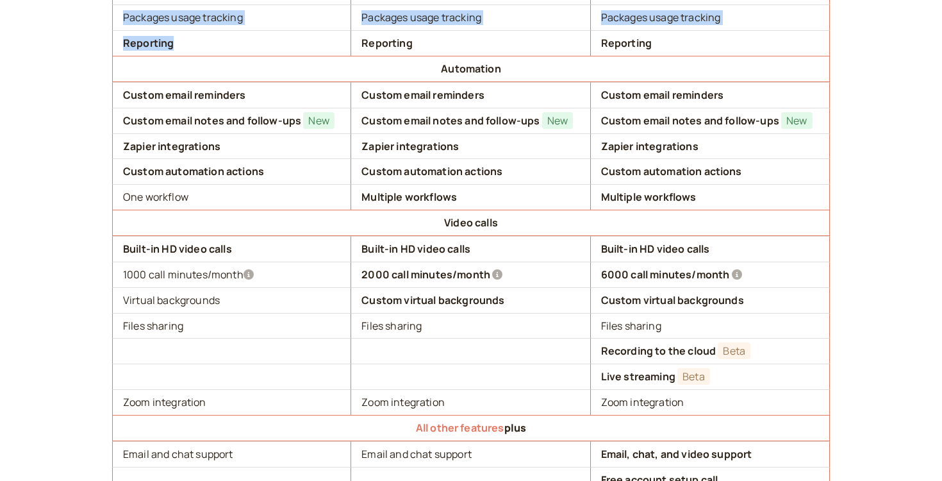
scroll to position [1158, 0]
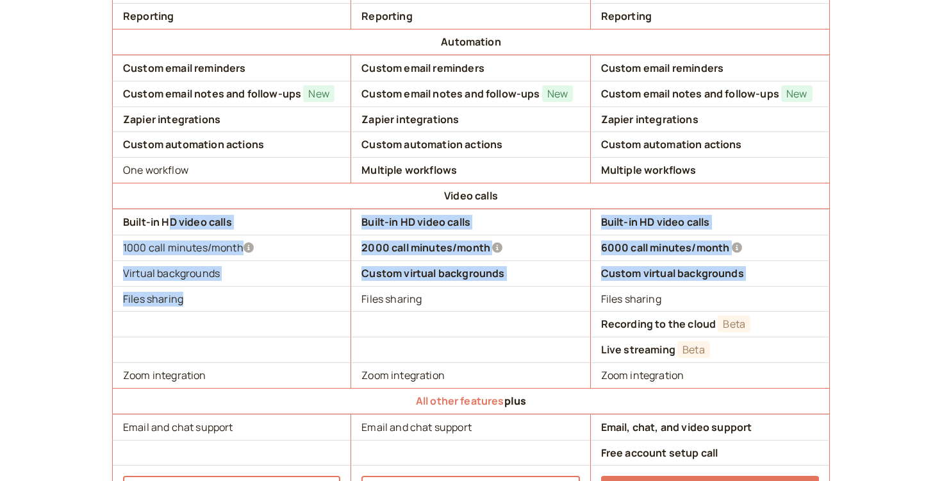
drag, startPoint x: 174, startPoint y: 223, endPoint x: 190, endPoint y: 303, distance: 81.7
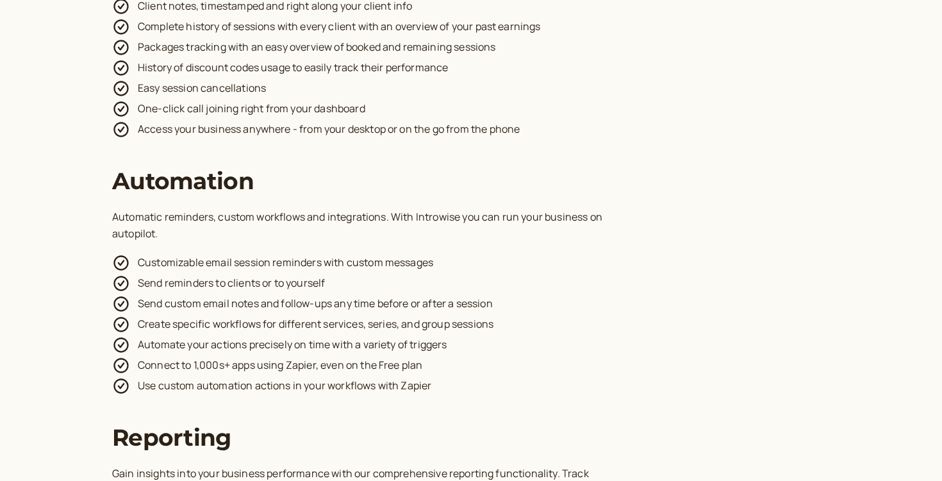
scroll to position [3701, 0]
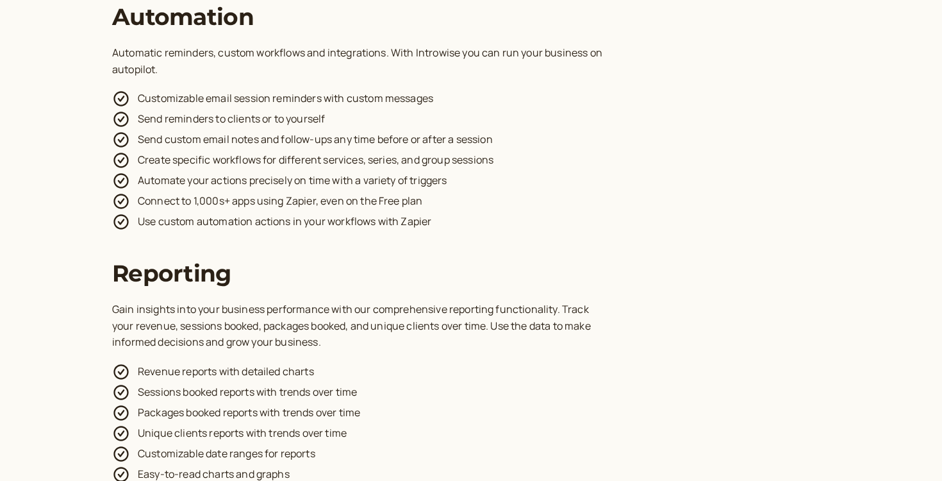
click at [190, 89] on li "Customizable email session reminders with custom messages" at bounding box center [471, 98] width 718 height 21
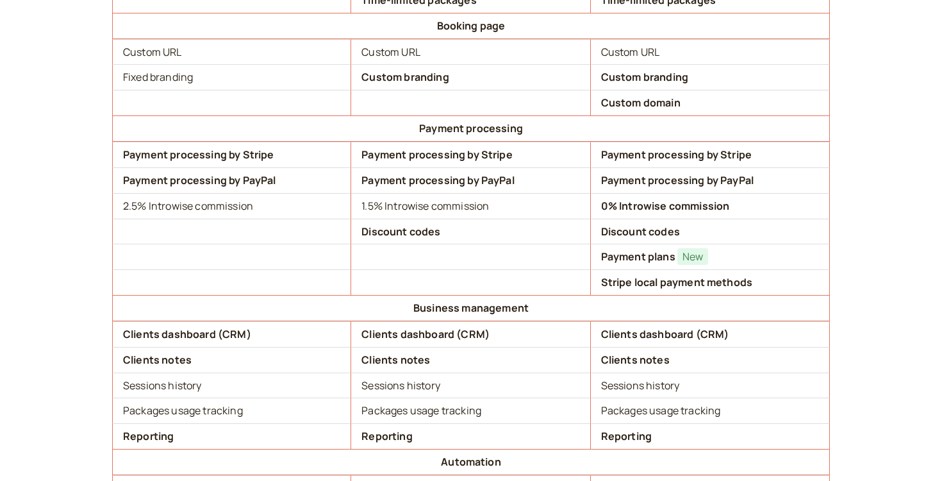
scroll to position [568, 0]
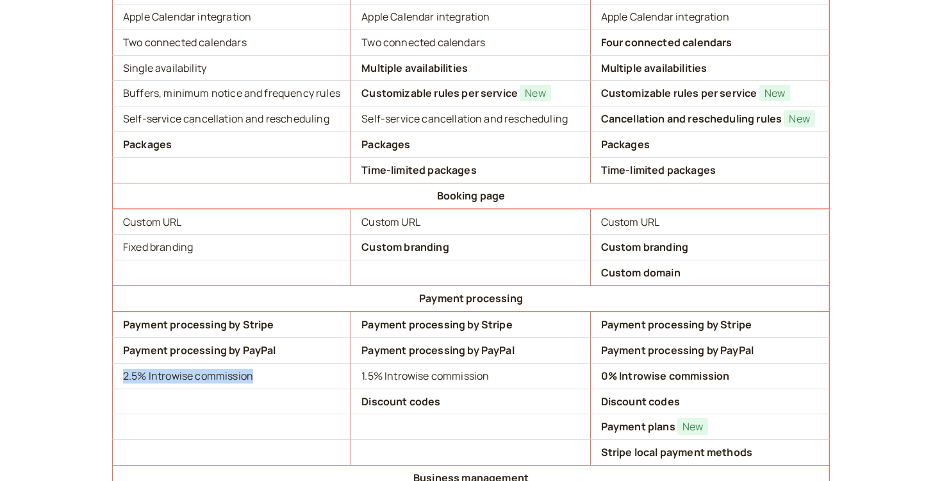
drag, startPoint x: 254, startPoint y: 379, endPoint x: 123, endPoint y: 379, distance: 130.7
click at [123, 379] on td "2.5 % Introwise commission" at bounding box center [231, 376] width 239 height 26
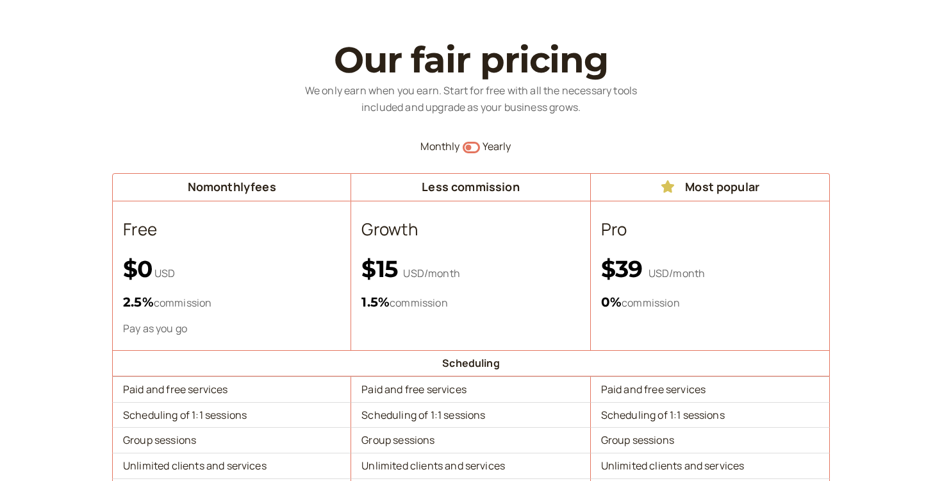
scroll to position [0, 0]
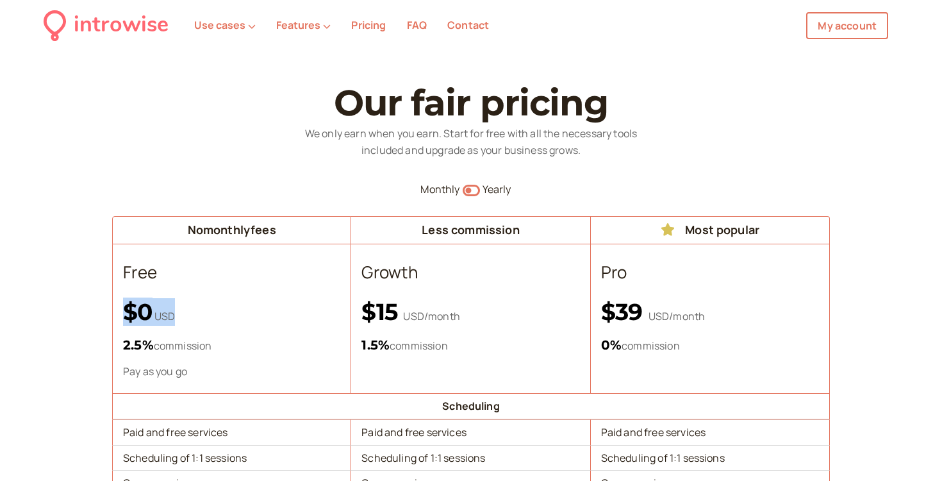
drag, startPoint x: 126, startPoint y: 310, endPoint x: 181, endPoint y: 310, distance: 55.1
click at [181, 310] on p "$0 USD" at bounding box center [231, 312] width 217 height 28
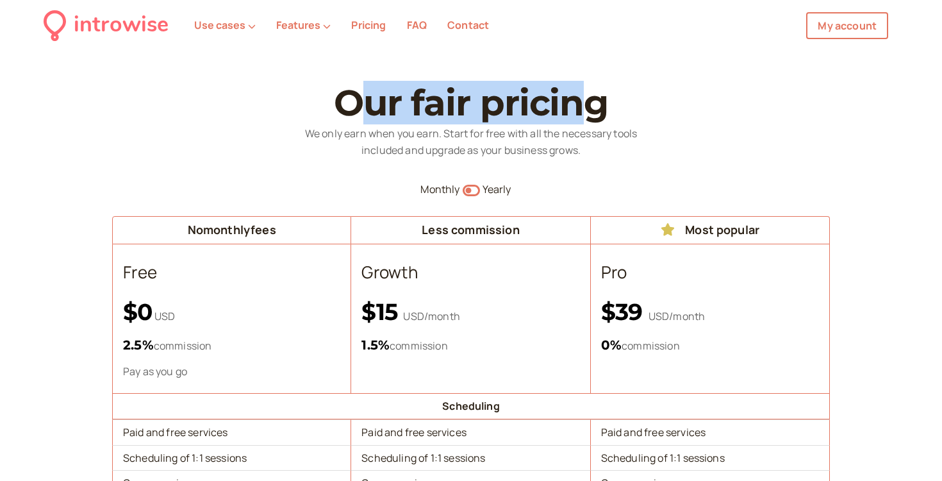
drag, startPoint x: 367, startPoint y: 103, endPoint x: 591, endPoint y: 106, distance: 224.9
click at [591, 106] on h1 "Our fair pricing" at bounding box center [471, 103] width 718 height 40
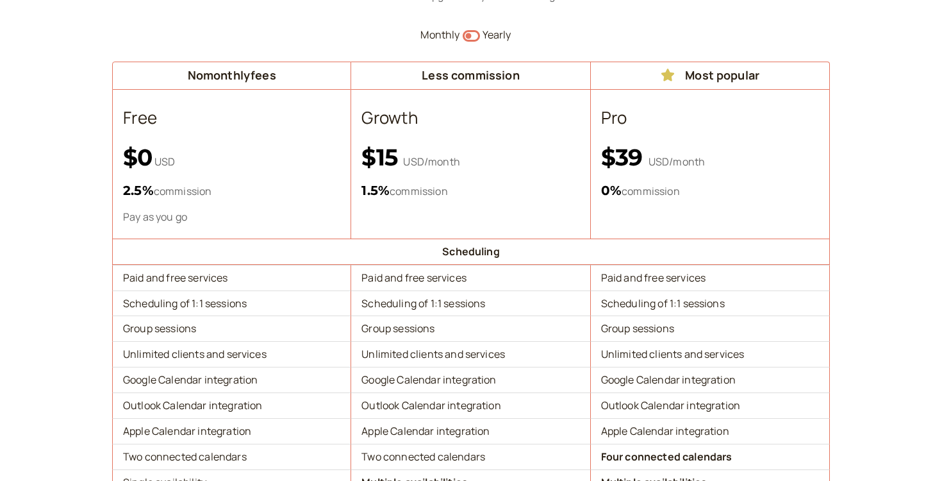
scroll to position [155, 0]
click at [473, 32] on icon "Switch to yearly" at bounding box center [471, 35] width 17 height 15
click at [468, 34] on icon "button" at bounding box center [471, 35] width 17 height 12
click at [476, 35] on icon "Switch to yearly" at bounding box center [471, 35] width 17 height 15
click at [469, 35] on icon "button" at bounding box center [471, 35] width 17 height 12
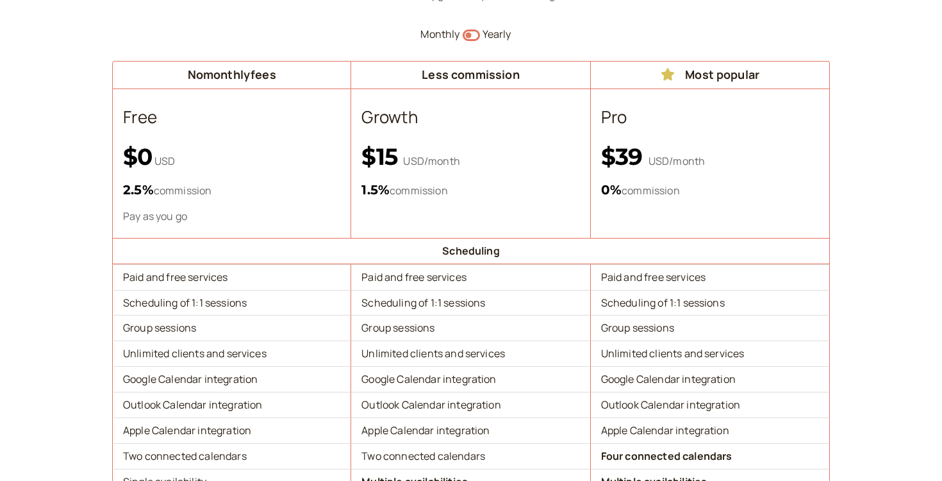
scroll to position [0, 0]
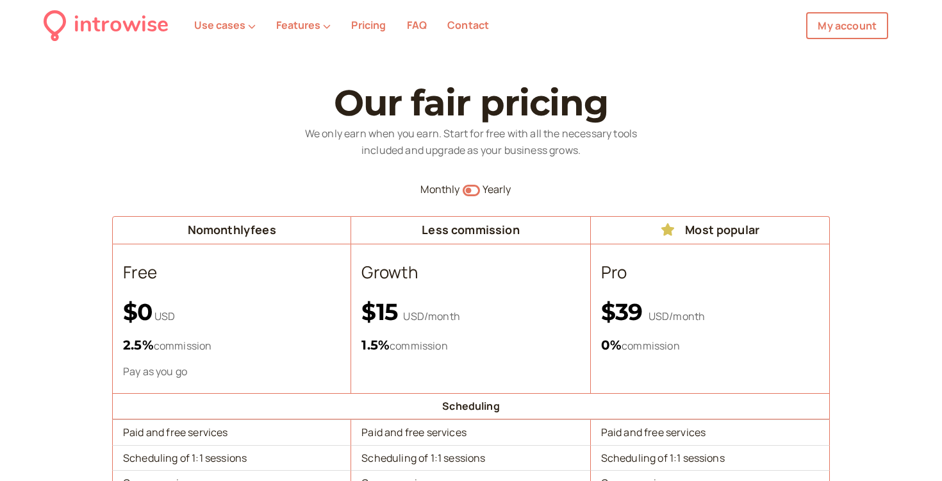
click at [797, 26] on li "My account" at bounding box center [847, 25] width 103 height 27
click at [805, 26] on li "My account" at bounding box center [847, 25] width 103 height 27
click at [815, 26] on link "My account" at bounding box center [847, 25] width 82 height 27
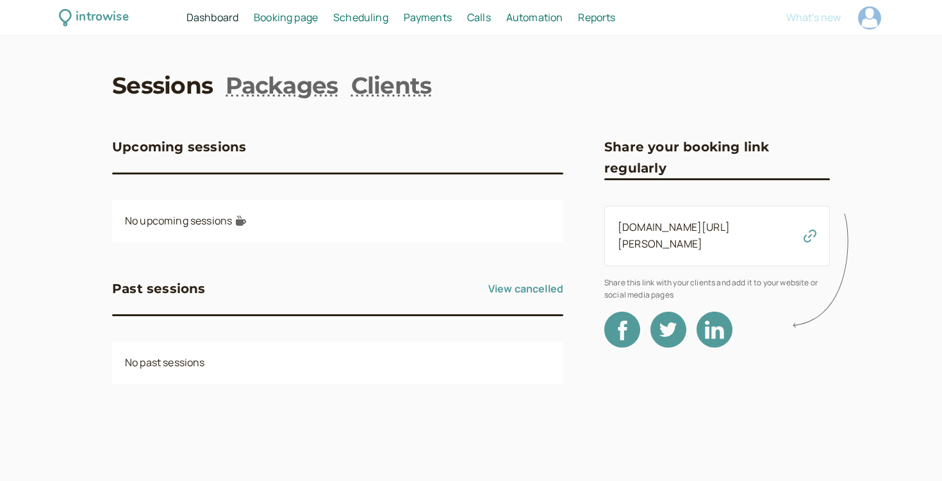
click at [868, 26] on div at bounding box center [869, 17] width 23 height 23
select select "Europe/[GEOGRAPHIC_DATA]"
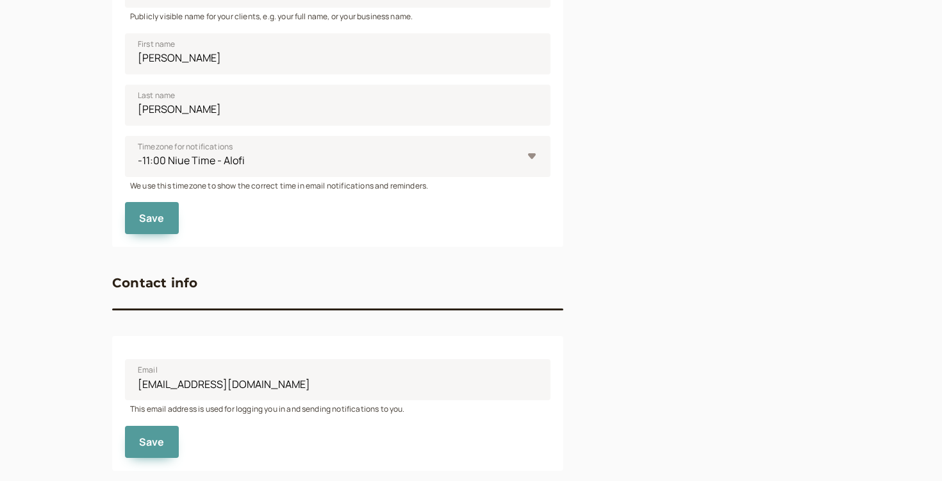
scroll to position [265, 0]
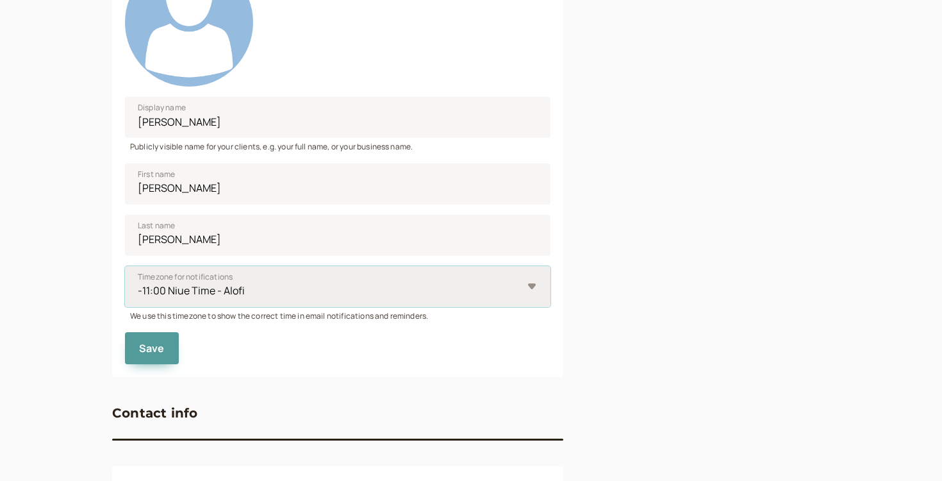
click at [235, 286] on select "-11:00 Niue Time - Alofi -11:00 [GEOGRAPHIC_DATA] Time - [GEOGRAPHIC_DATA] -11:…" at bounding box center [337, 286] width 425 height 41
click at [125, 266] on select "-11:00 Niue Time - Alofi -11:00 [GEOGRAPHIC_DATA] Time - [GEOGRAPHIC_DATA] -11:…" at bounding box center [337, 286] width 425 height 41
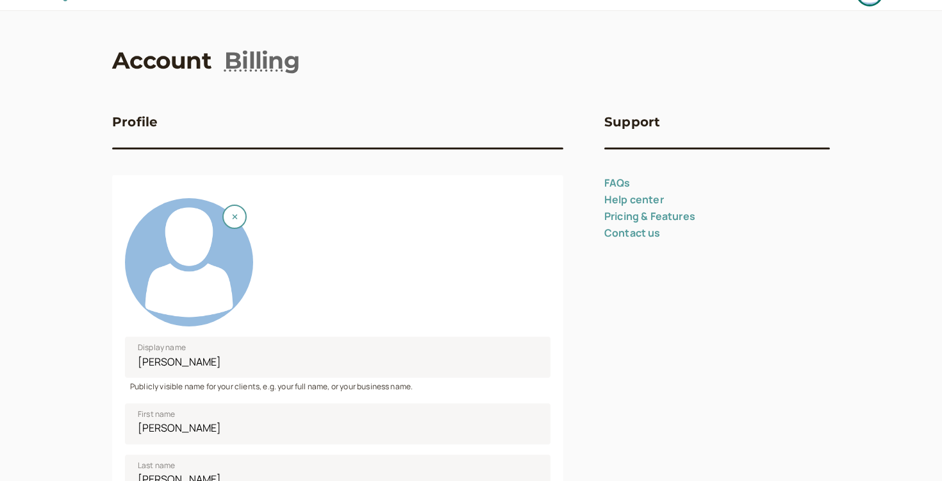
scroll to position [20, 0]
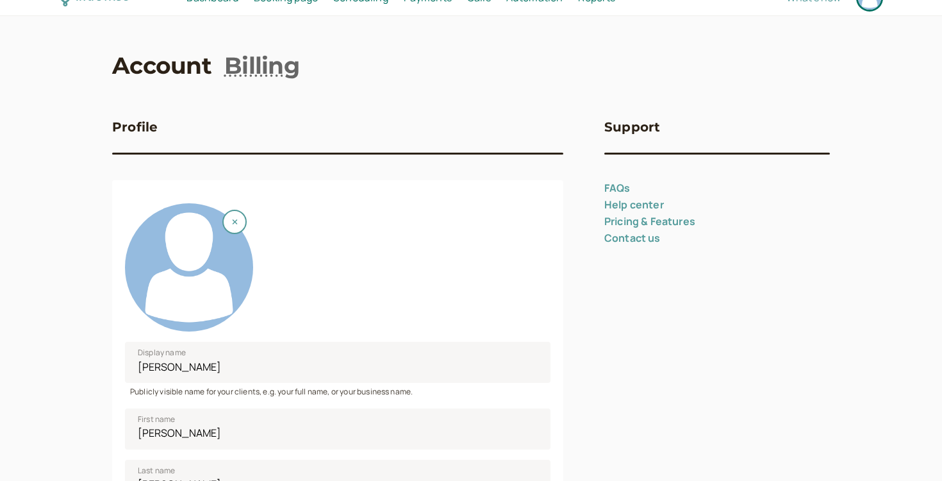
click at [616, 224] on link "Pricing & Features" at bounding box center [649, 221] width 91 height 14
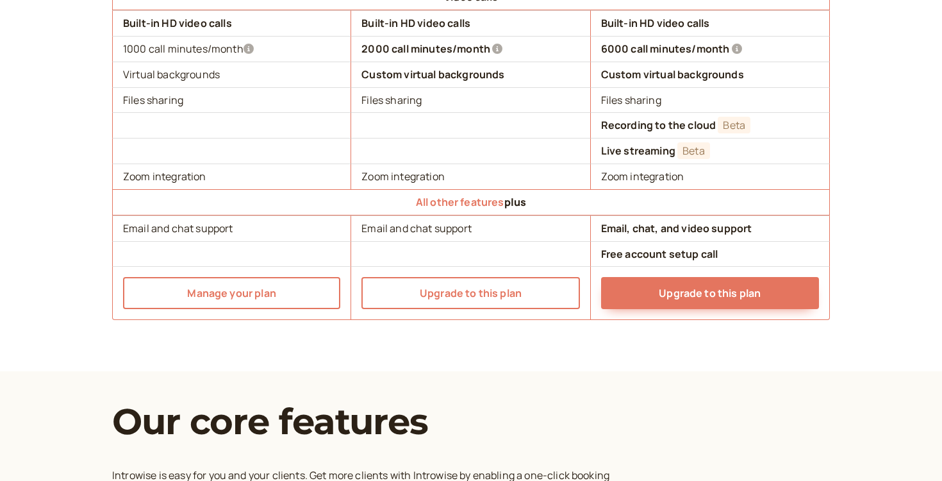
scroll to position [1372, 0]
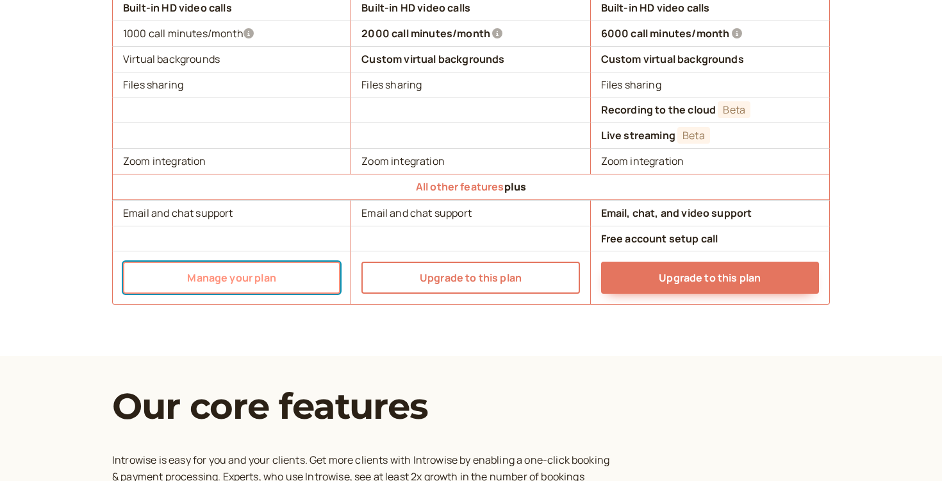
click at [301, 286] on link "Manage your plan" at bounding box center [231, 277] width 217 height 32
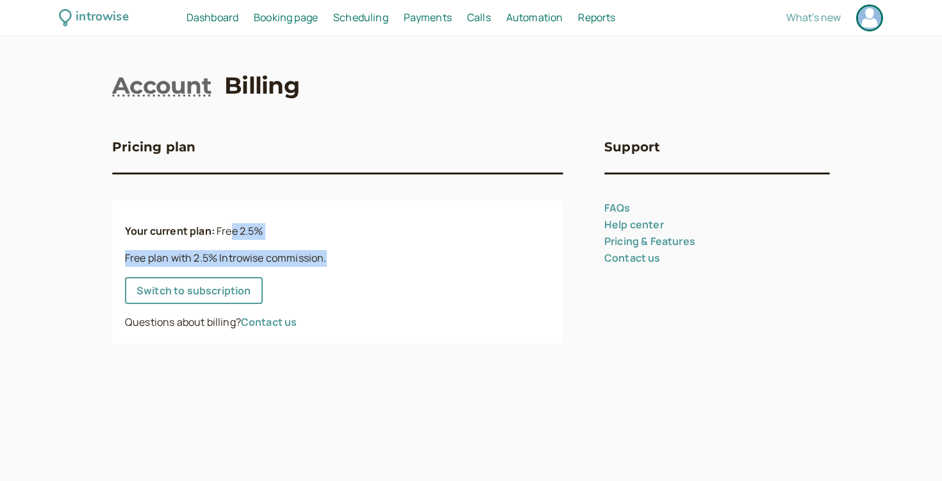
drag, startPoint x: 232, startPoint y: 231, endPoint x: 329, endPoint y: 265, distance: 102.3
click at [329, 265] on div "Your current plan: Free 2.5% Free plan with 2.5% Introwise commission. Switch t…" at bounding box center [337, 272] width 451 height 144
